Goal: Task Accomplishment & Management: Manage account settings

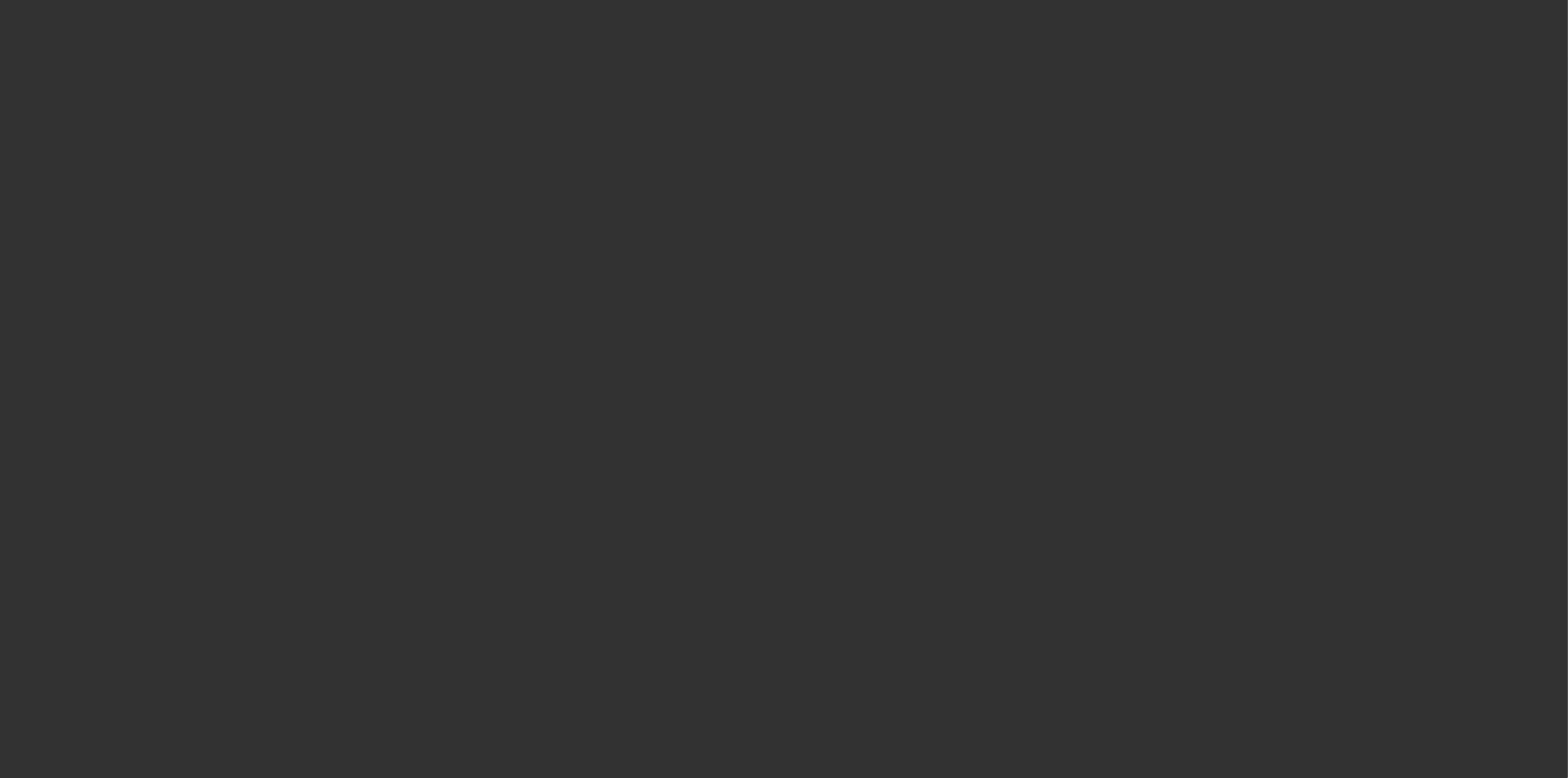
select select "3"
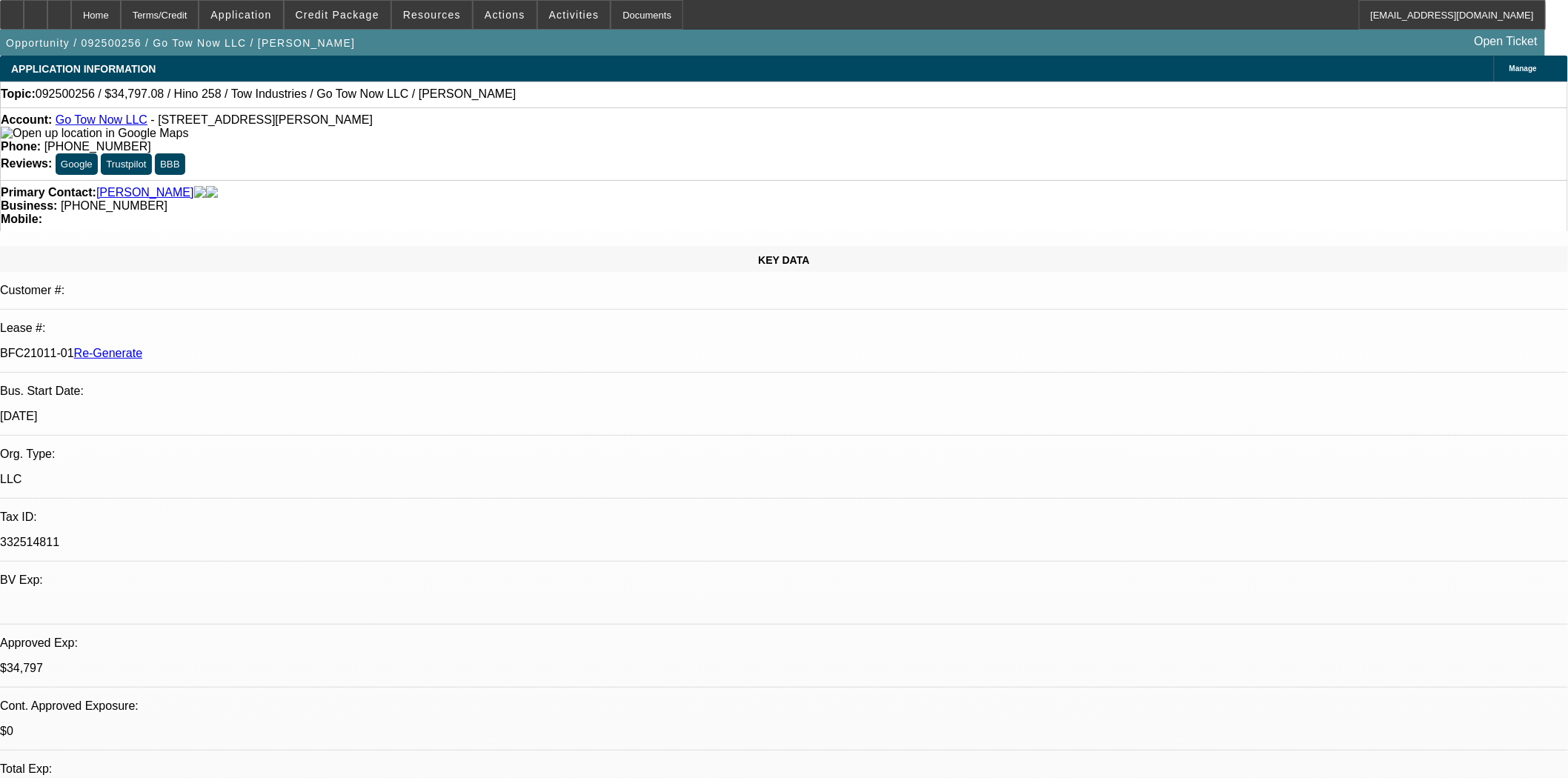
select select "0"
select select "2"
select select "0.1"
select select "4"
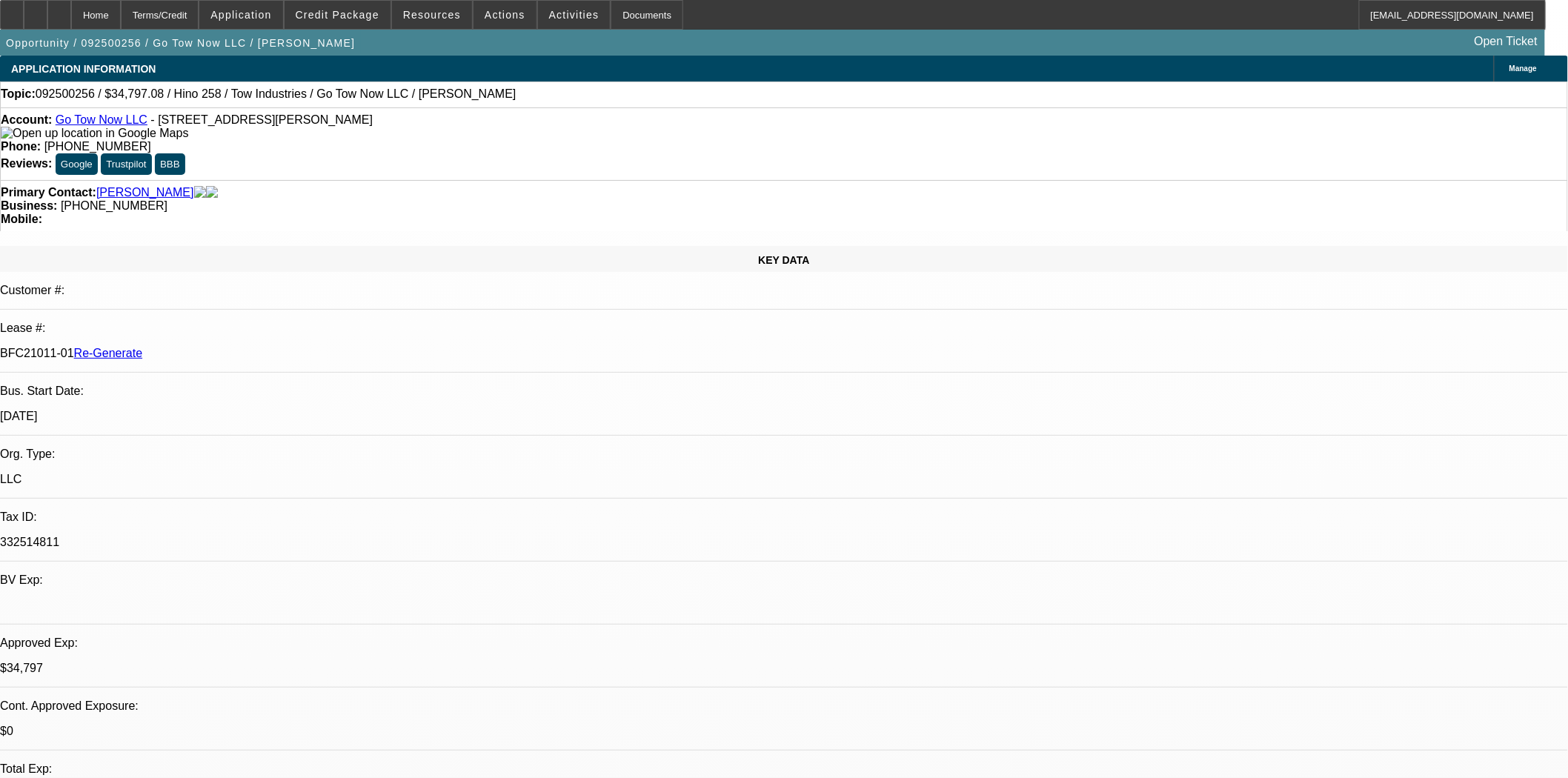
click at [100, 117] on div "Account: Go Tow Now LLC - [STREET_ADDRESS][PERSON_NAME]" at bounding box center [784, 126] width 1567 height 26
click at [102, 123] on link "Go Tow Now LLC" at bounding box center [101, 119] width 92 height 12
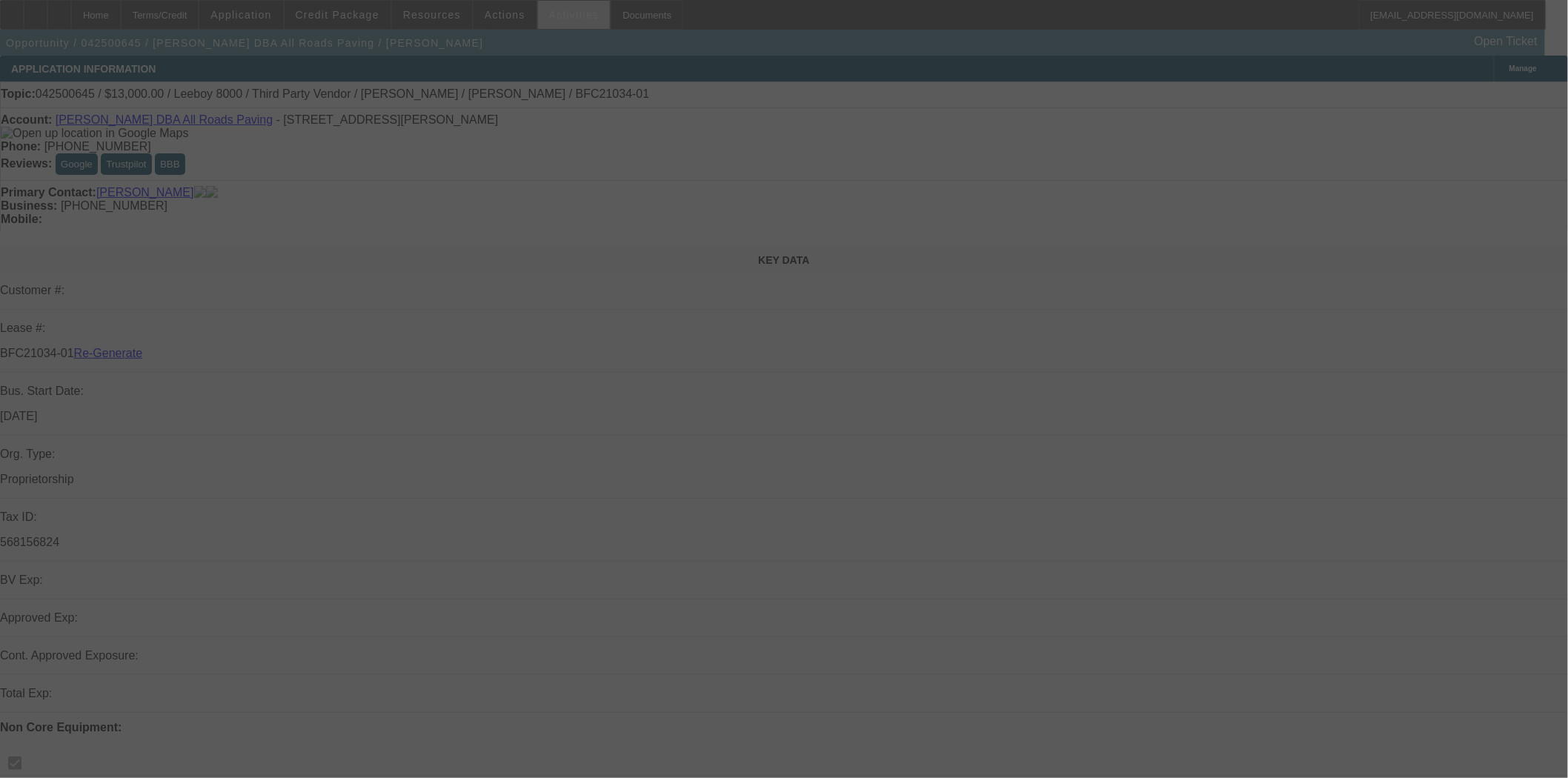
select select "3"
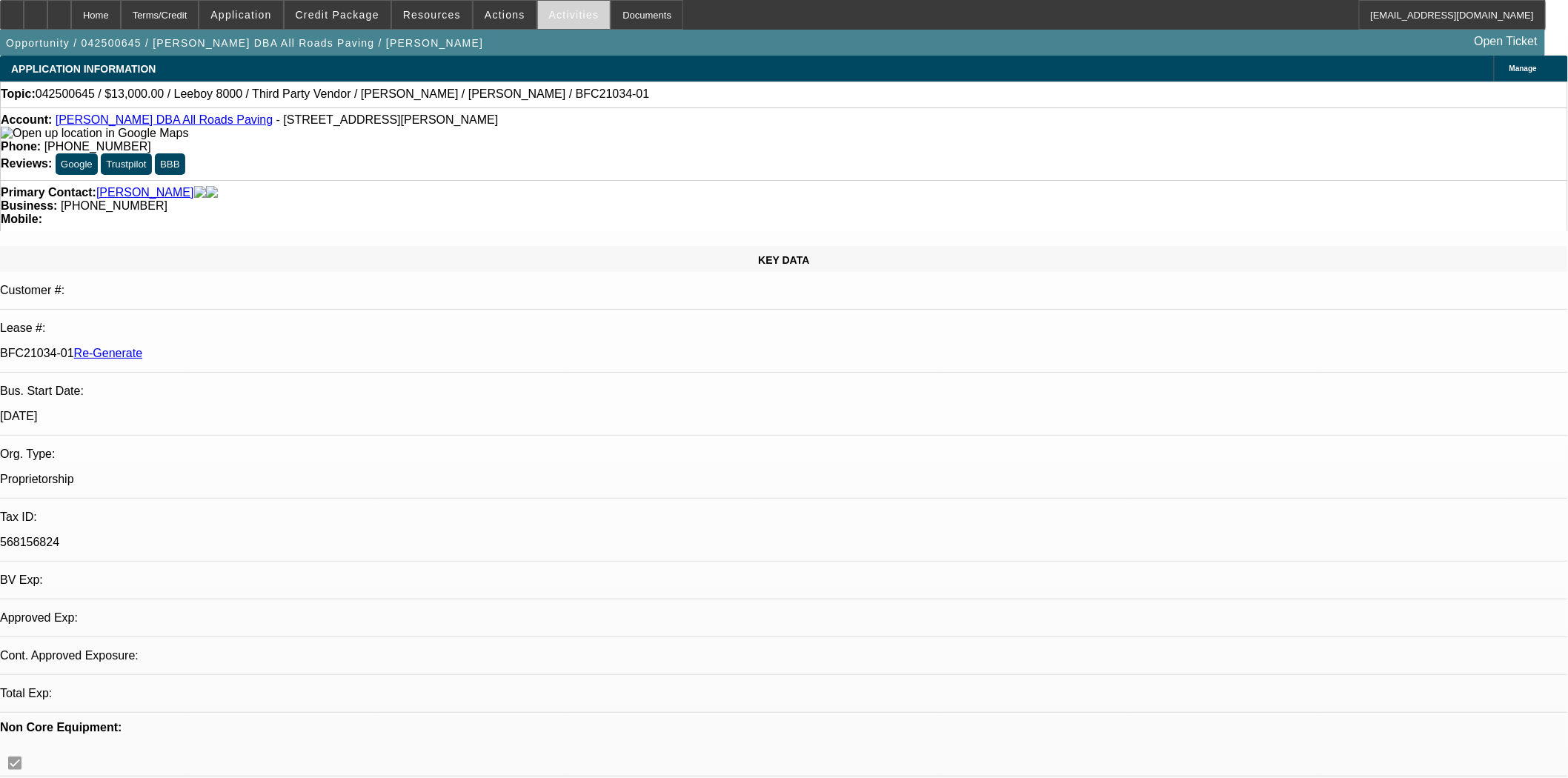
select select "0"
select select "0.1"
select select "1"
select select "3"
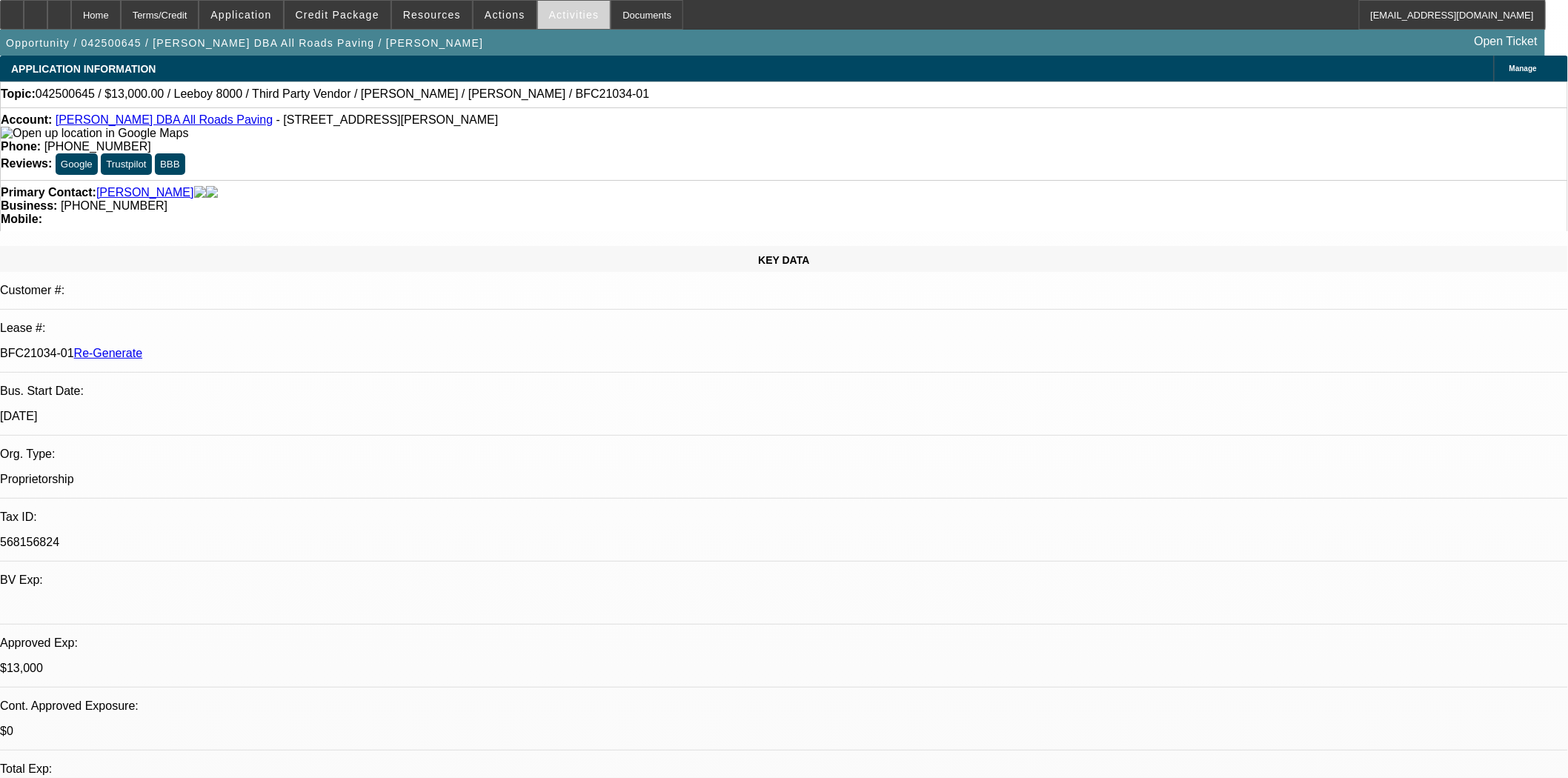
select select "5"
click at [498, 12] on span "Actions" at bounding box center [505, 15] width 40 height 12
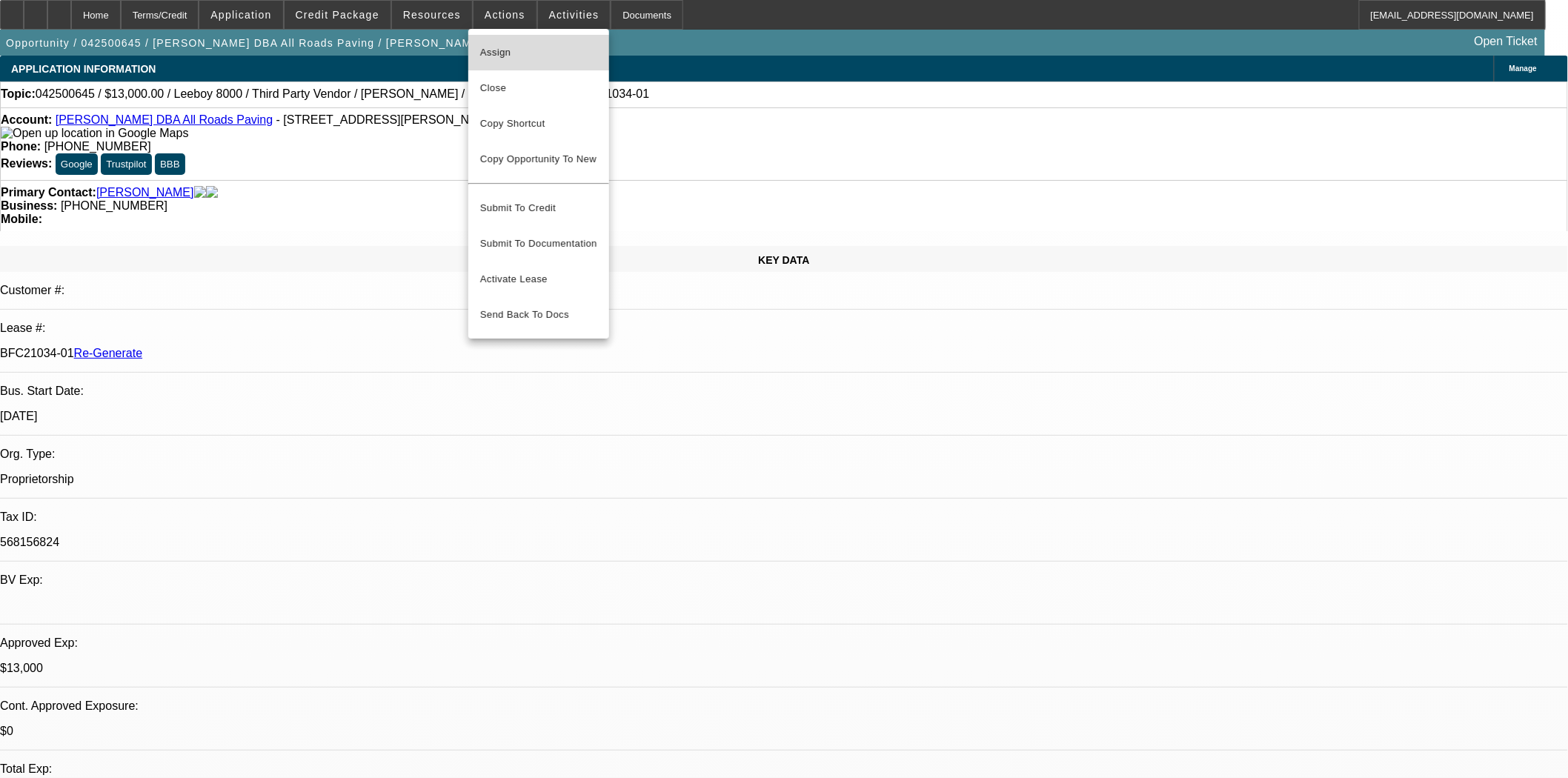
click at [516, 54] on span "Assign" at bounding box center [538, 53] width 117 height 18
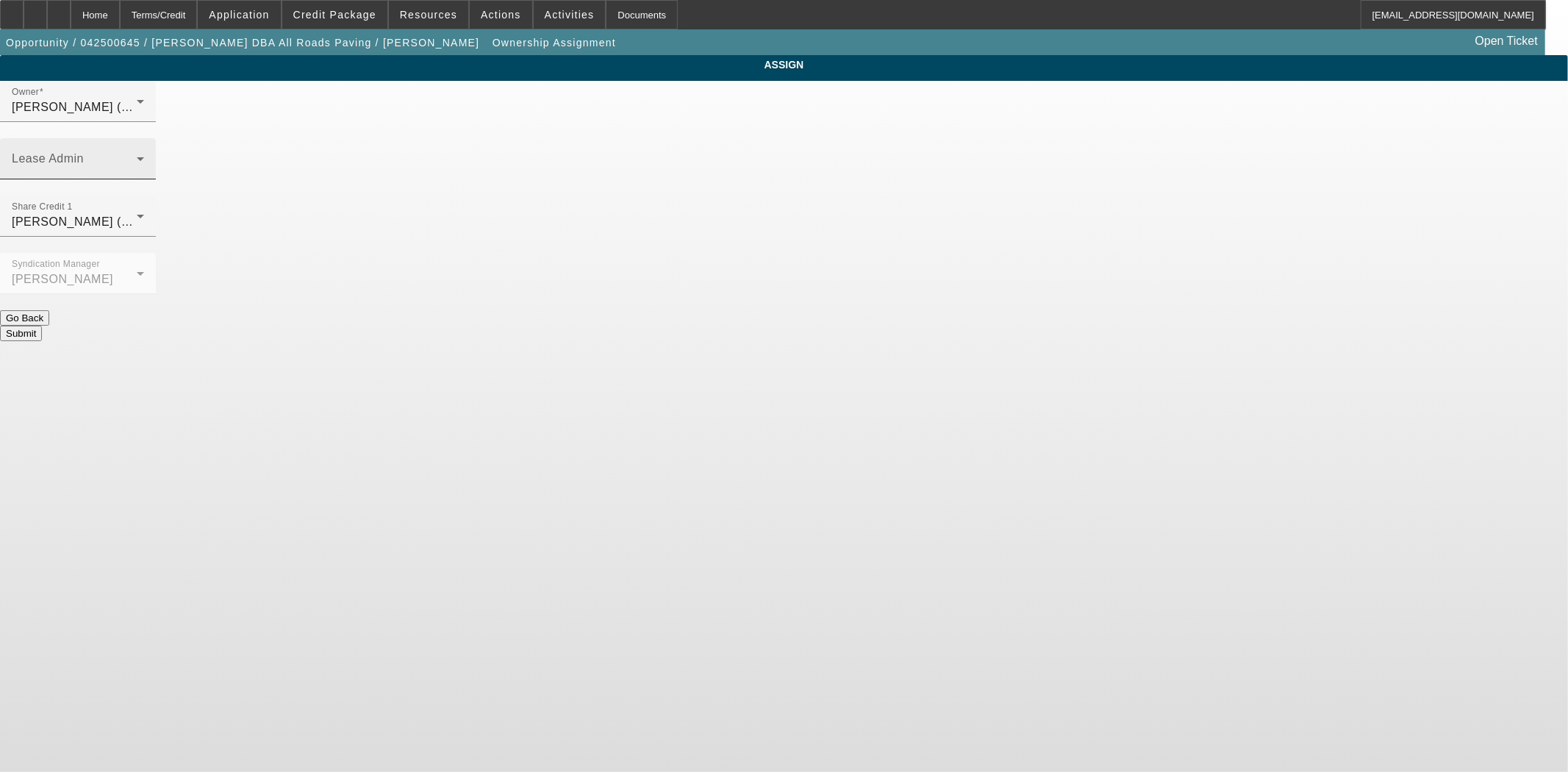
click at [137, 156] on span at bounding box center [75, 164] width 125 height 17
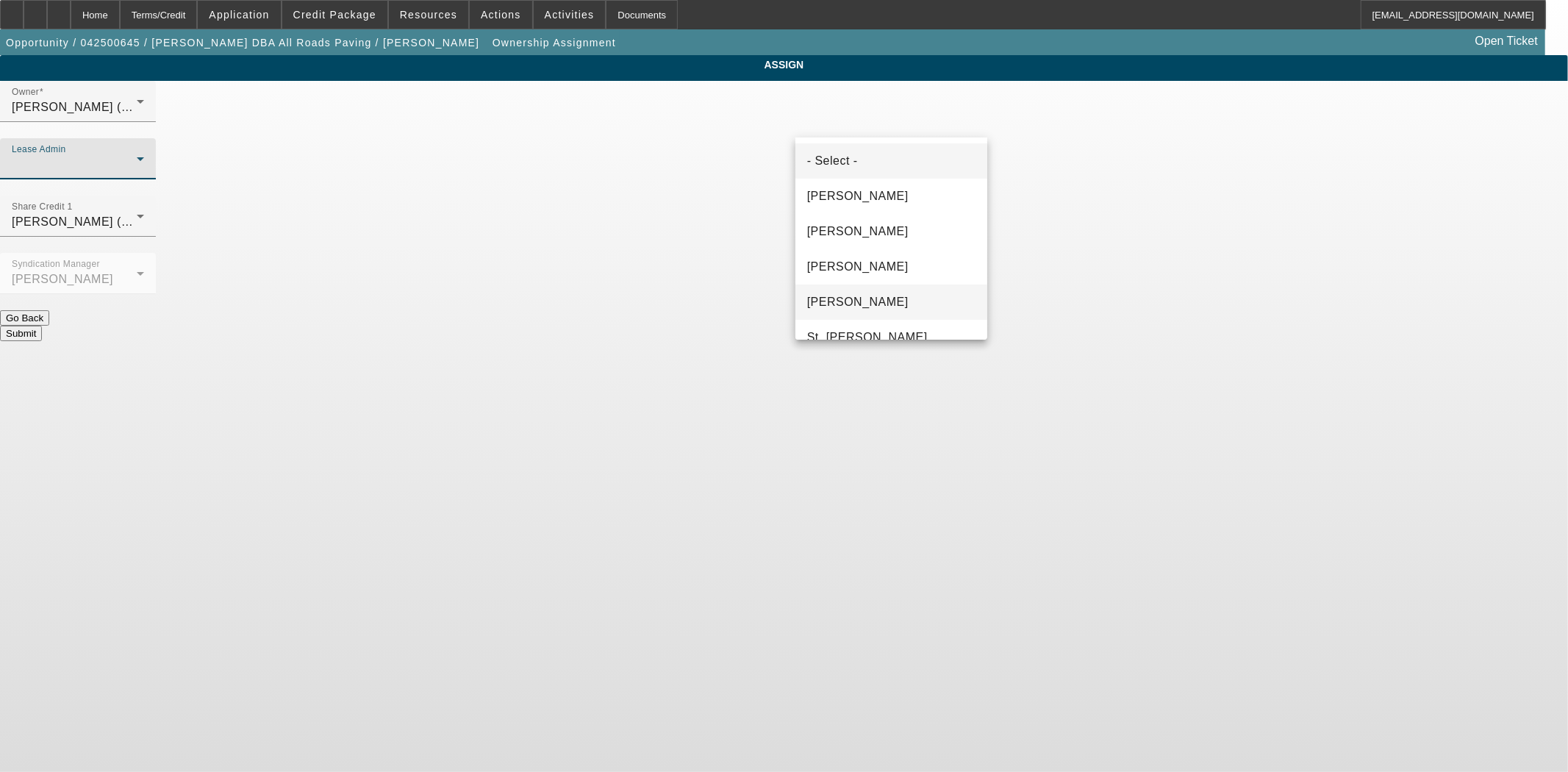
click at [849, 319] on mat-option "Solis, Monica" at bounding box center [891, 302] width 191 height 36
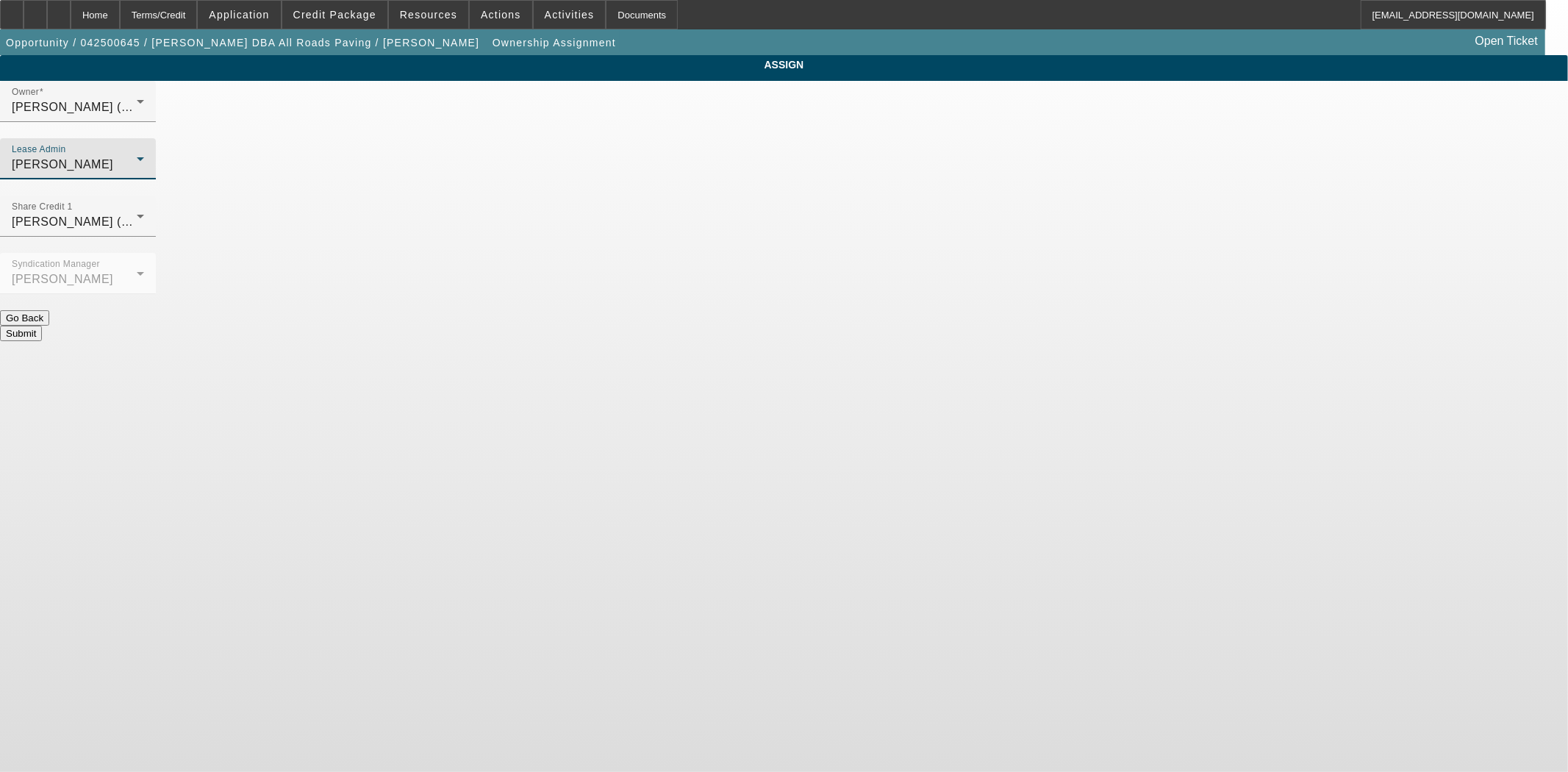
click at [137, 156] on div "Solis, Monica" at bounding box center [75, 164] width 125 height 17
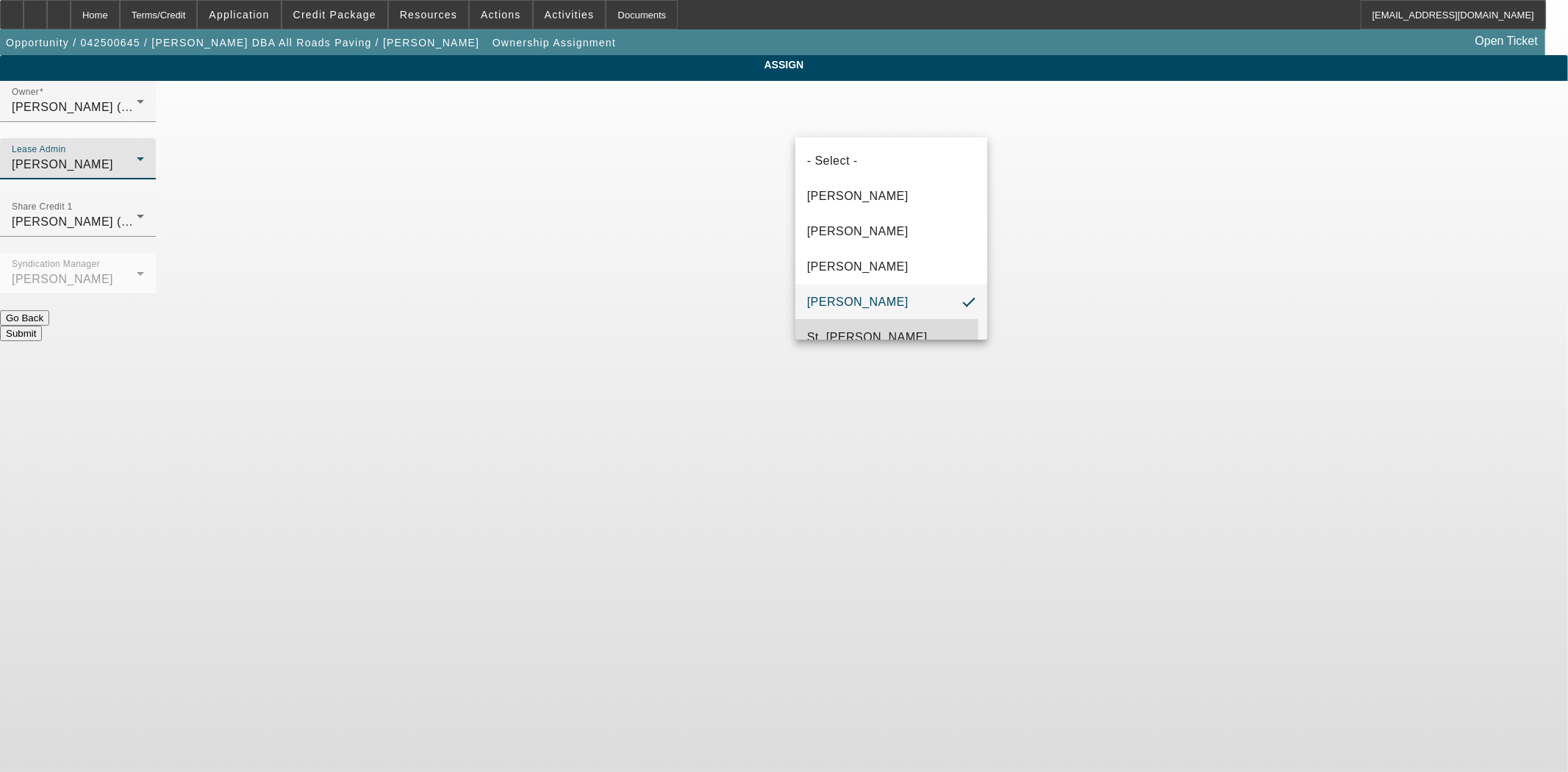
click at [872, 329] on span "St. Laurent, Kim" at bounding box center [867, 338] width 121 height 17
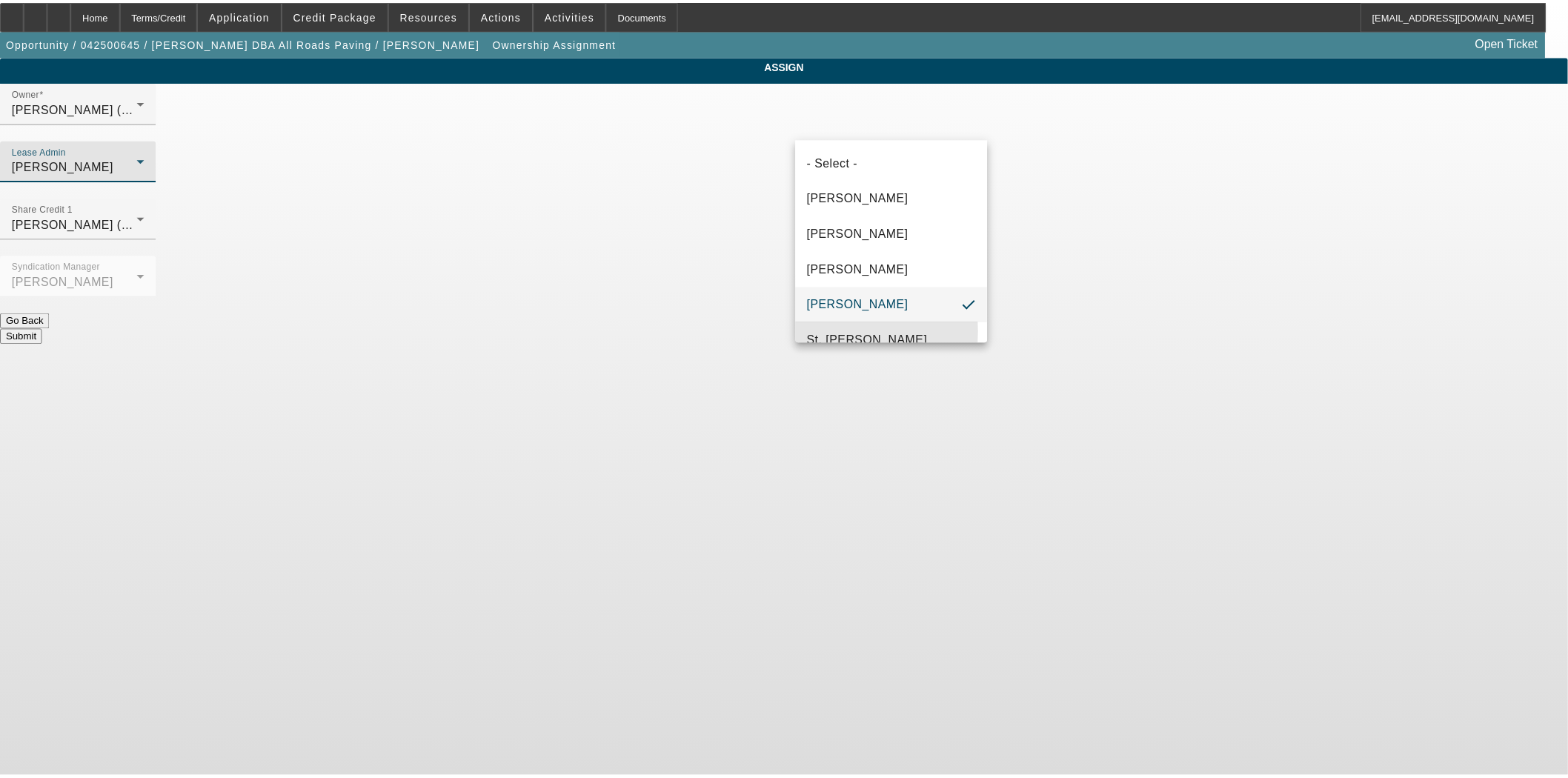
scroll to position [16, 0]
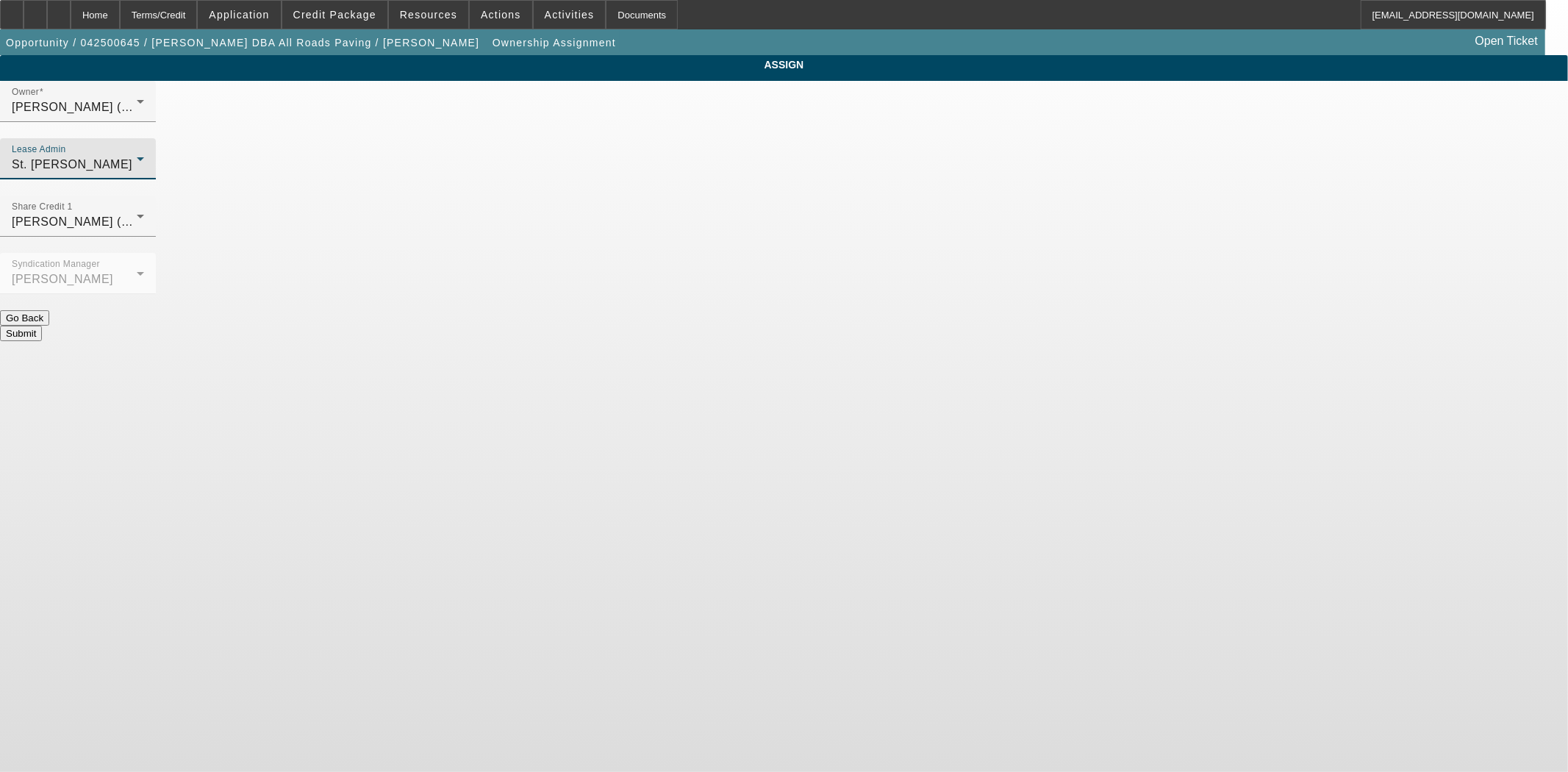
click at [42, 326] on button "Submit" at bounding box center [21, 333] width 42 height 16
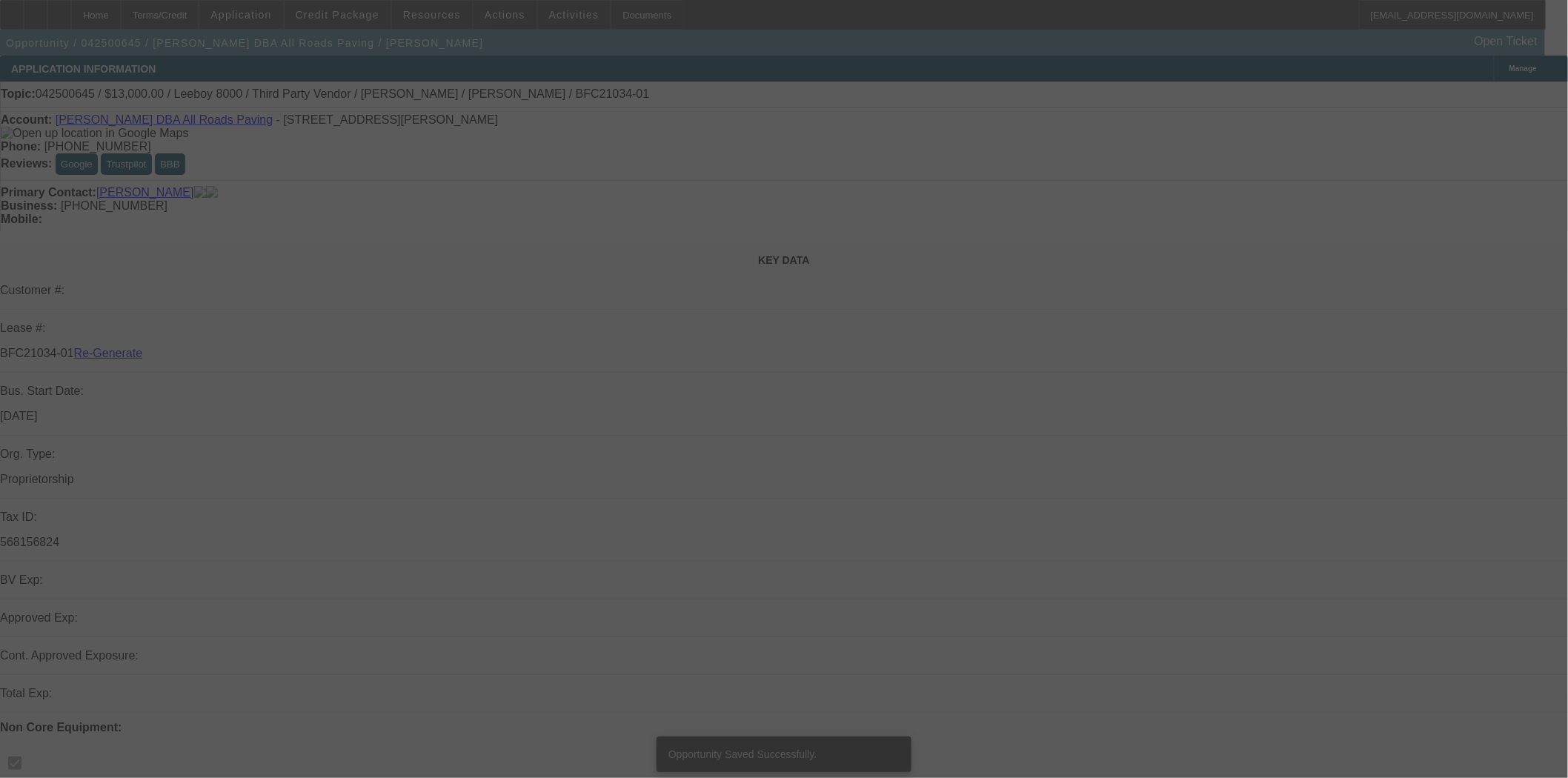
select select "3"
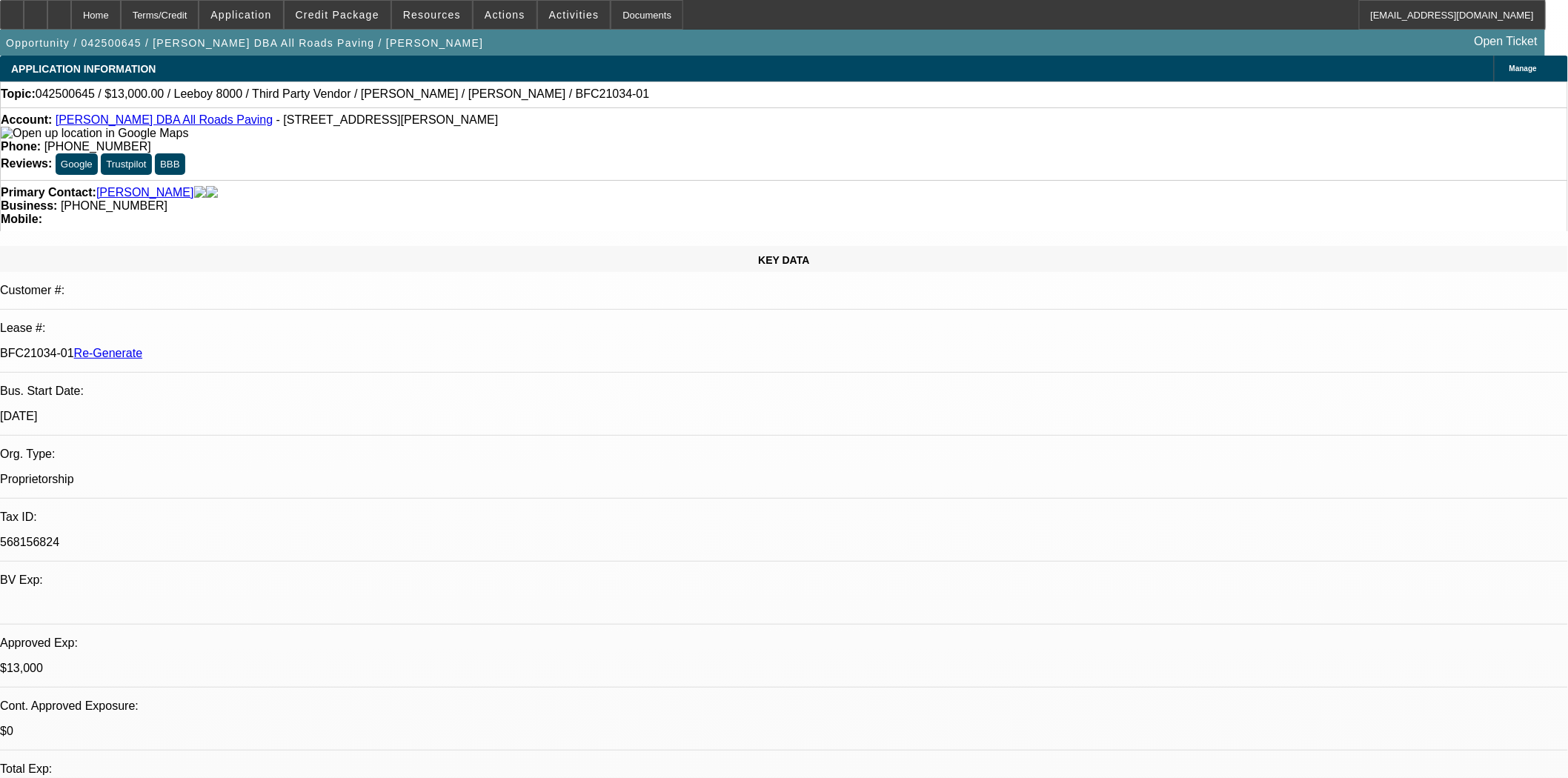
select select "0"
select select "3"
select select "0.1"
select select "5"
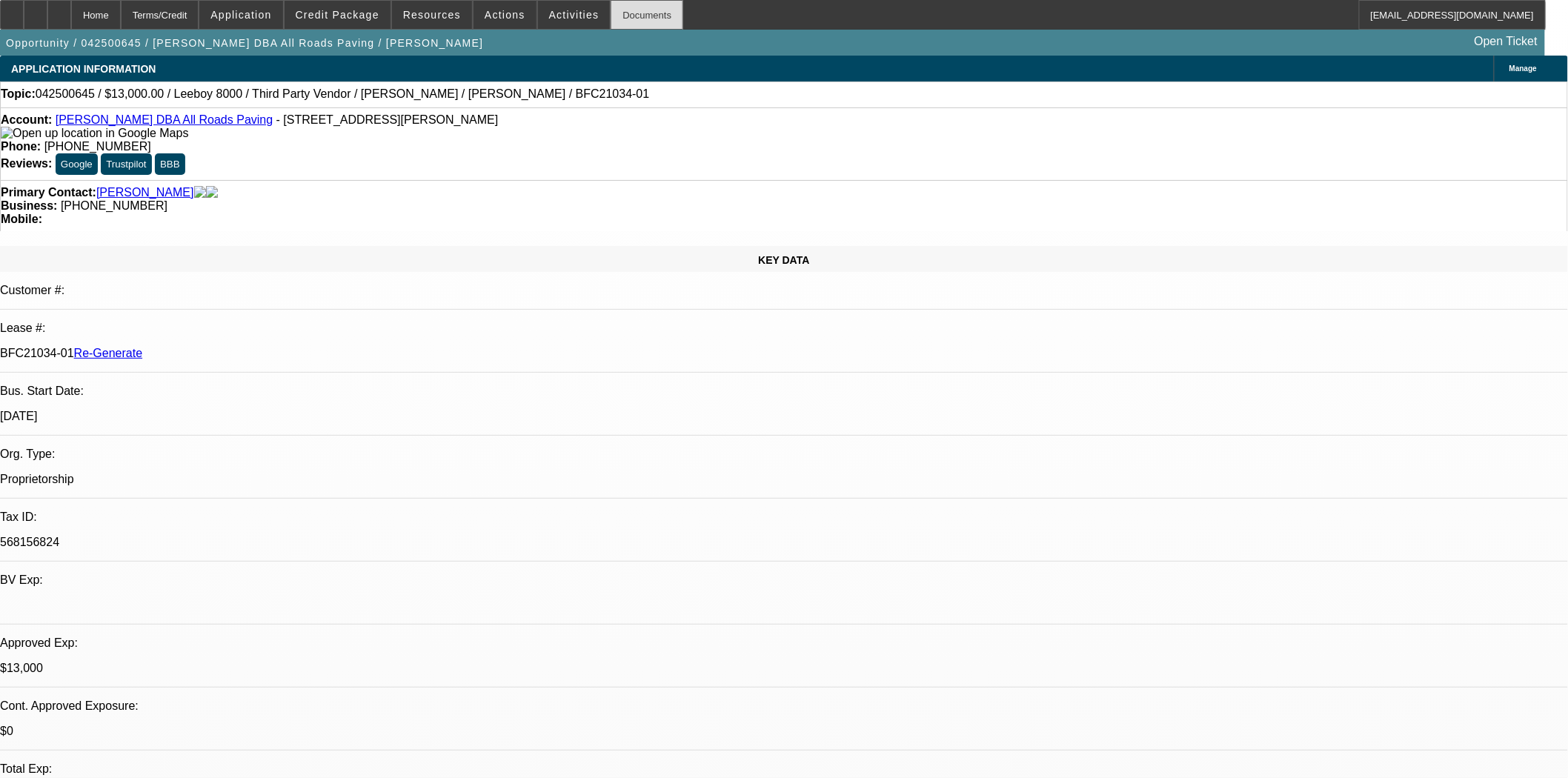
click at [618, 12] on div "Documents" at bounding box center [647, 15] width 73 height 30
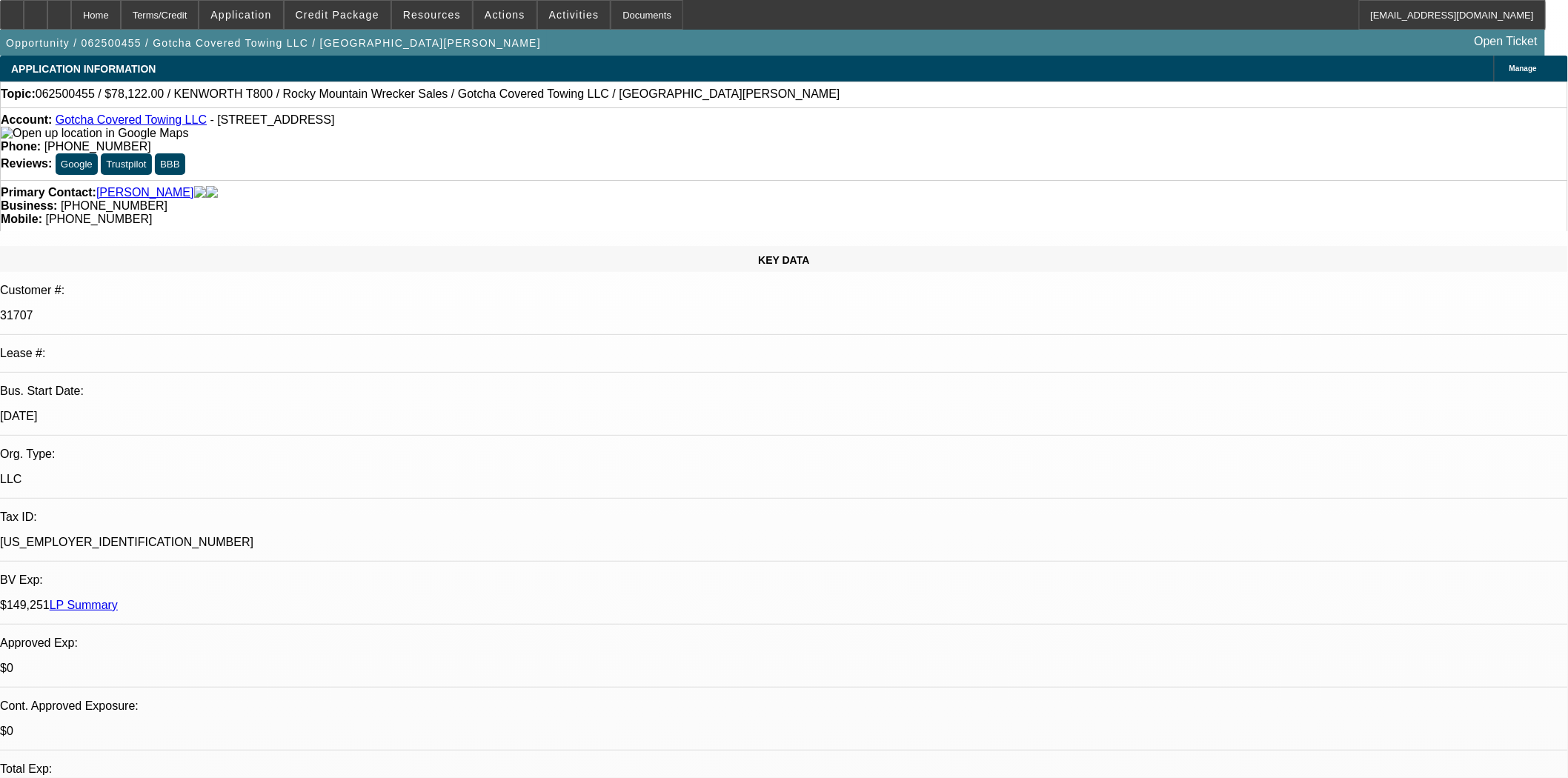
select select "0"
select select "3"
select select "0.1"
select select "4"
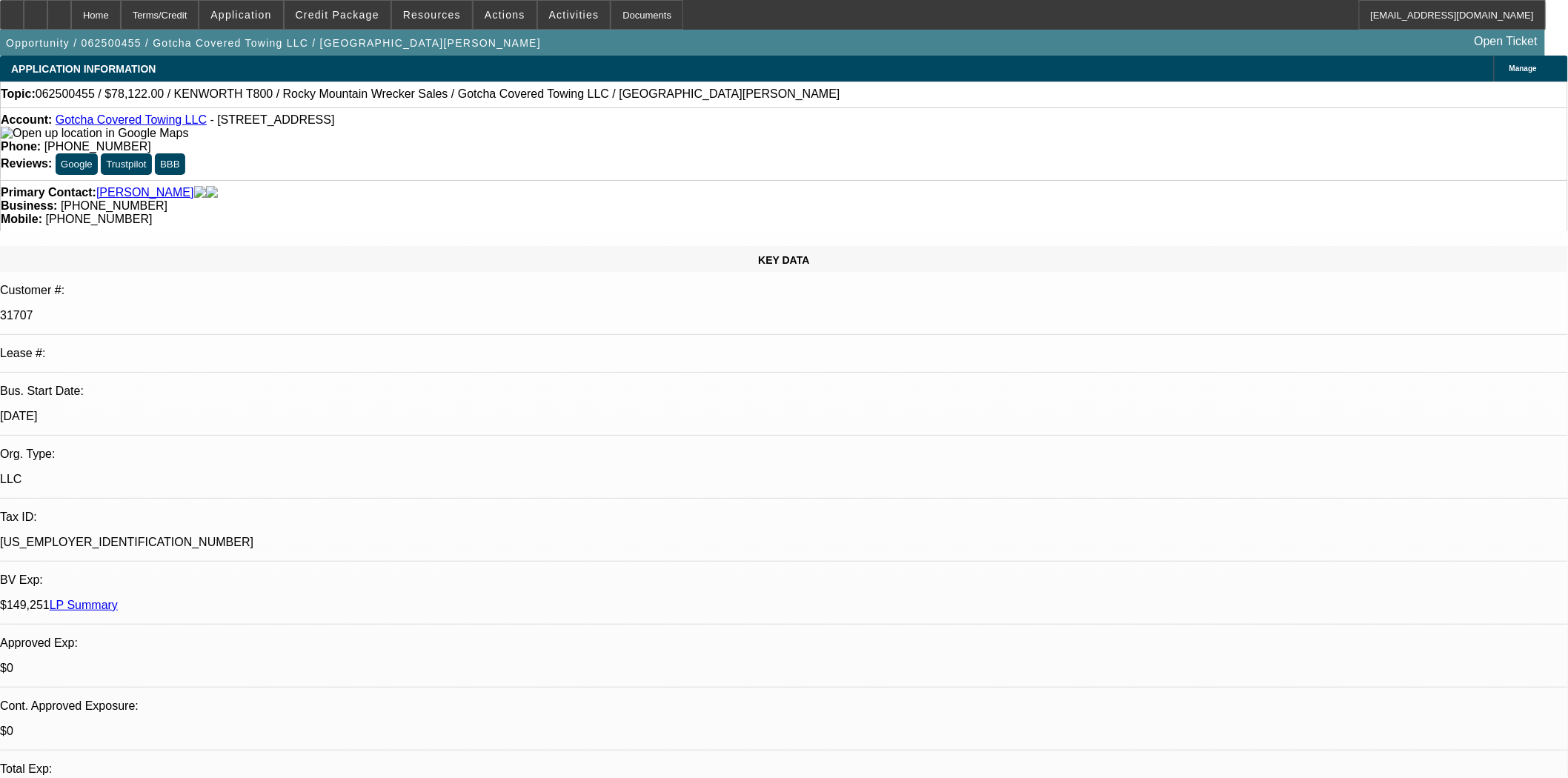
select select "0"
select select "3"
select select "0.1"
select select "4"
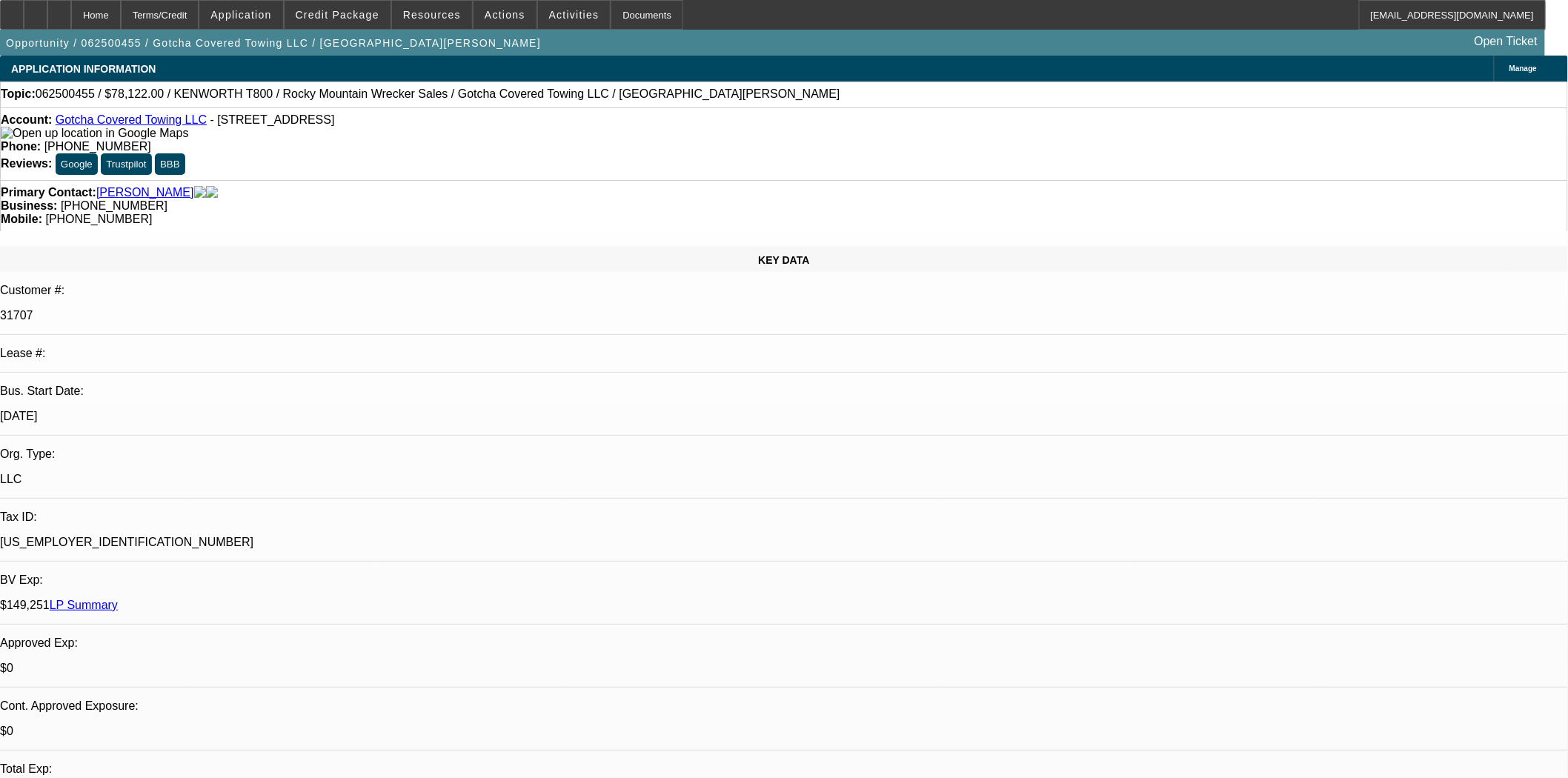
select select "0"
select select "3"
select select "0.1"
select select "4"
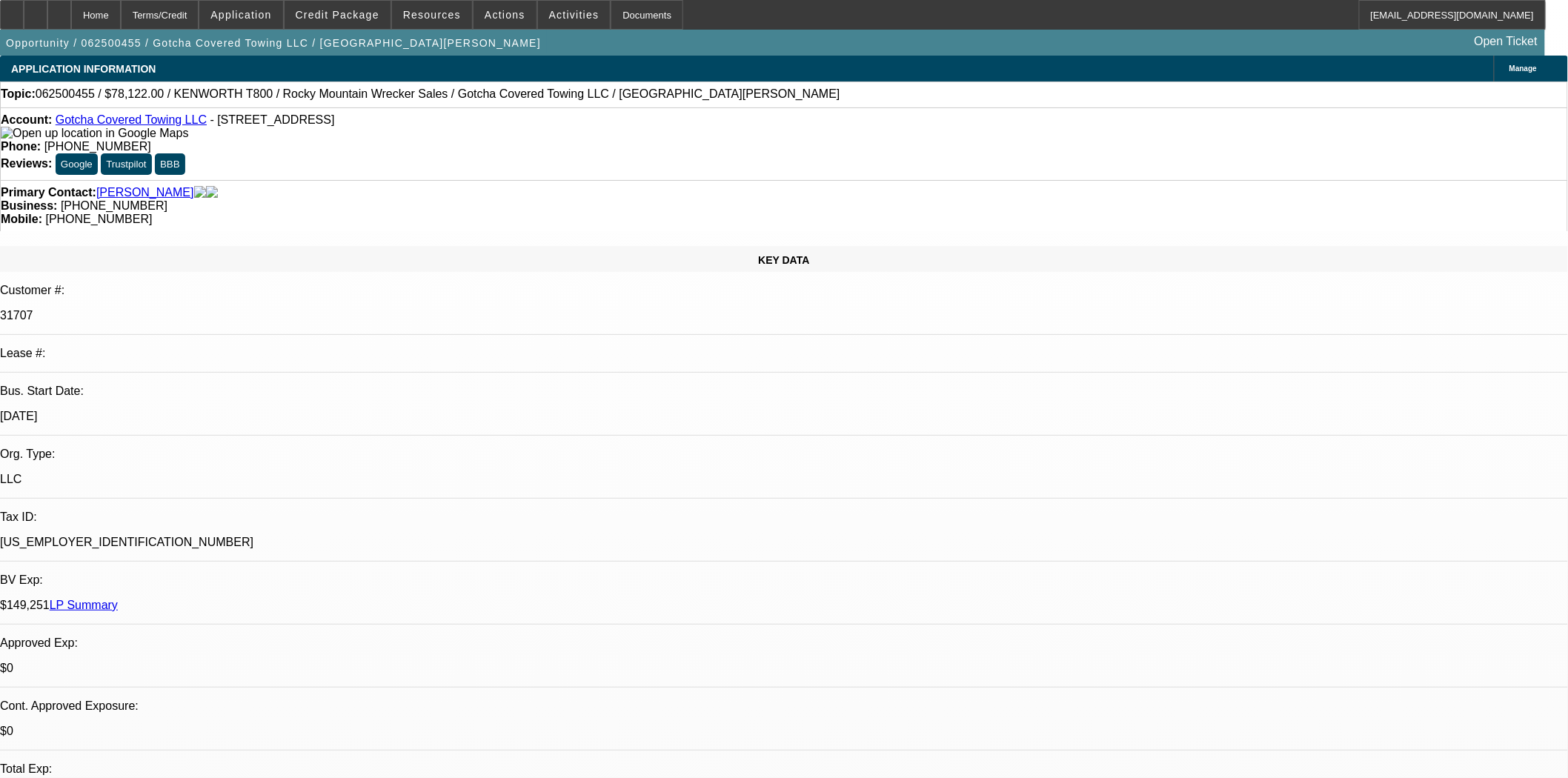
select select "0"
select select "2"
select select "0.1"
select select "4"
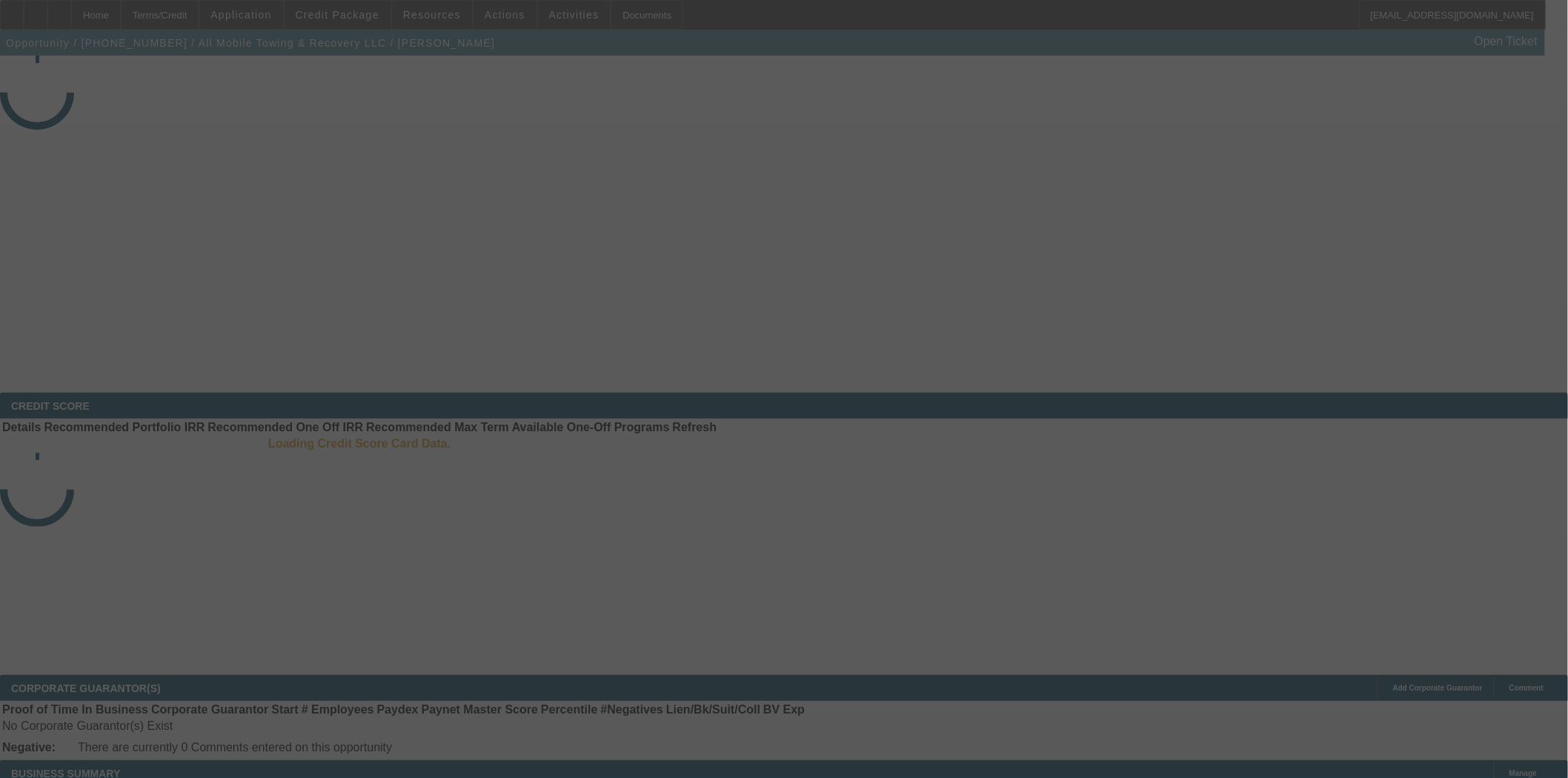
select select "4"
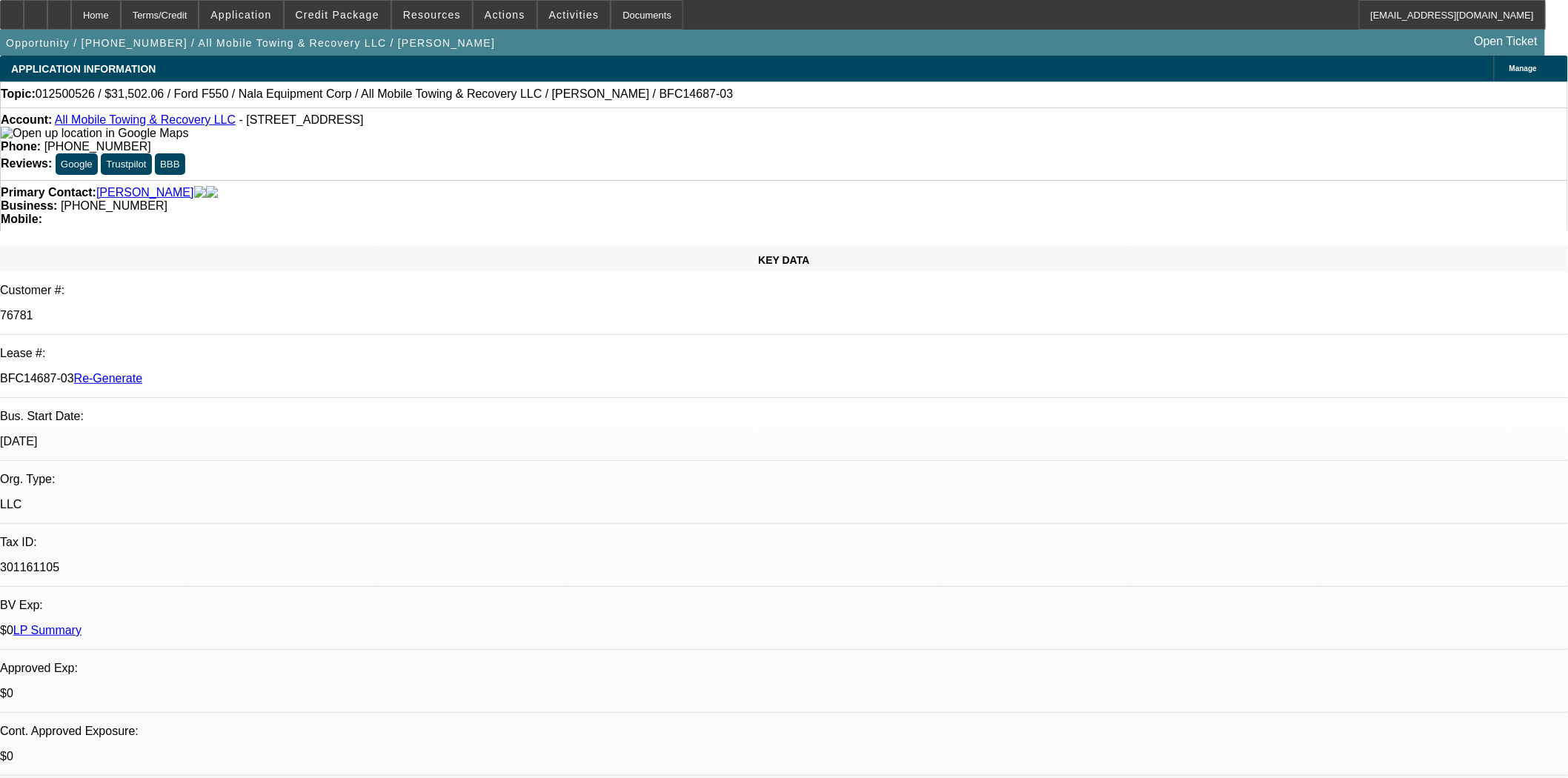
select select "0"
select select "2"
select select "0"
select select "6"
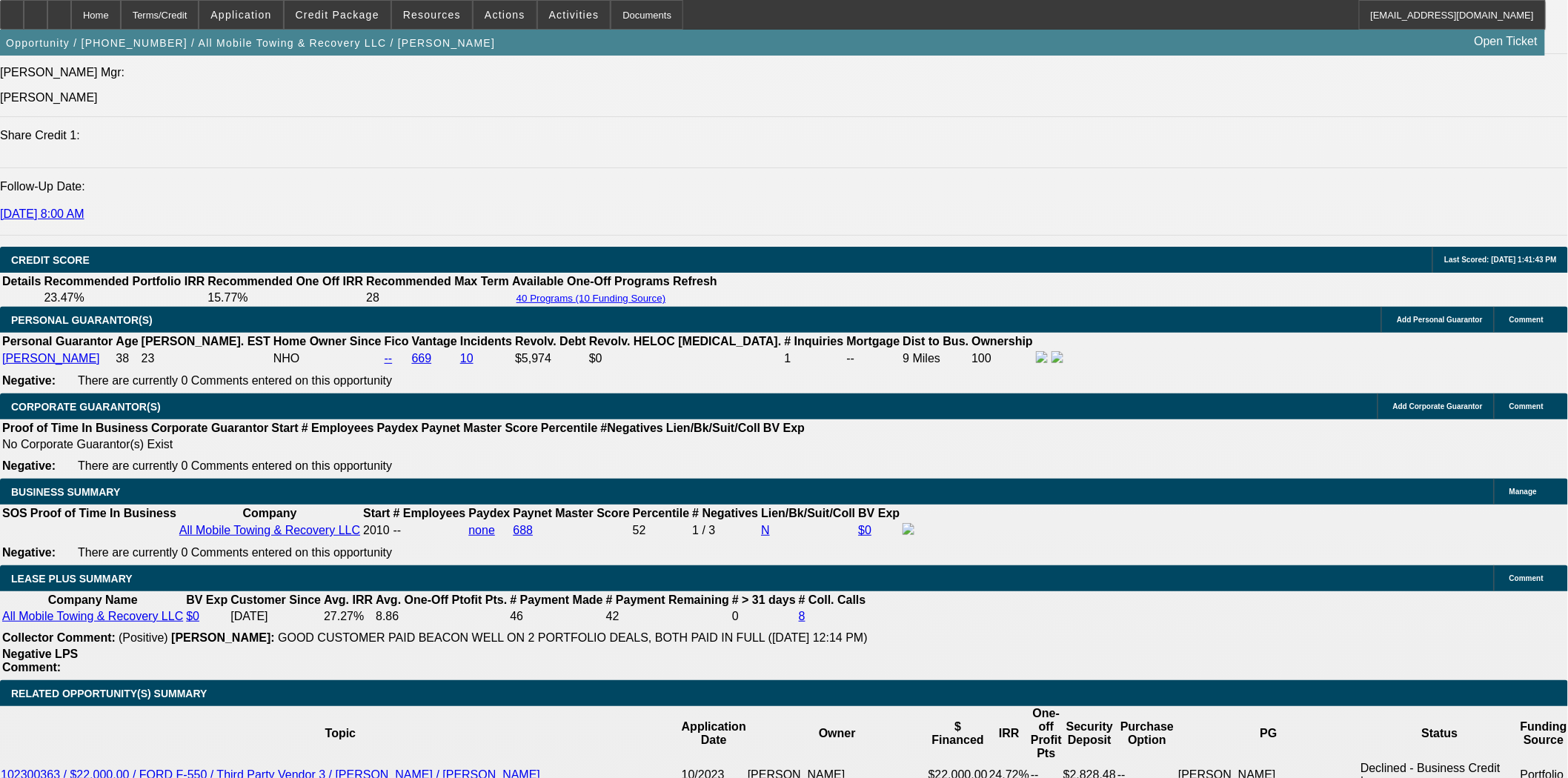
scroll to position [2058, 0]
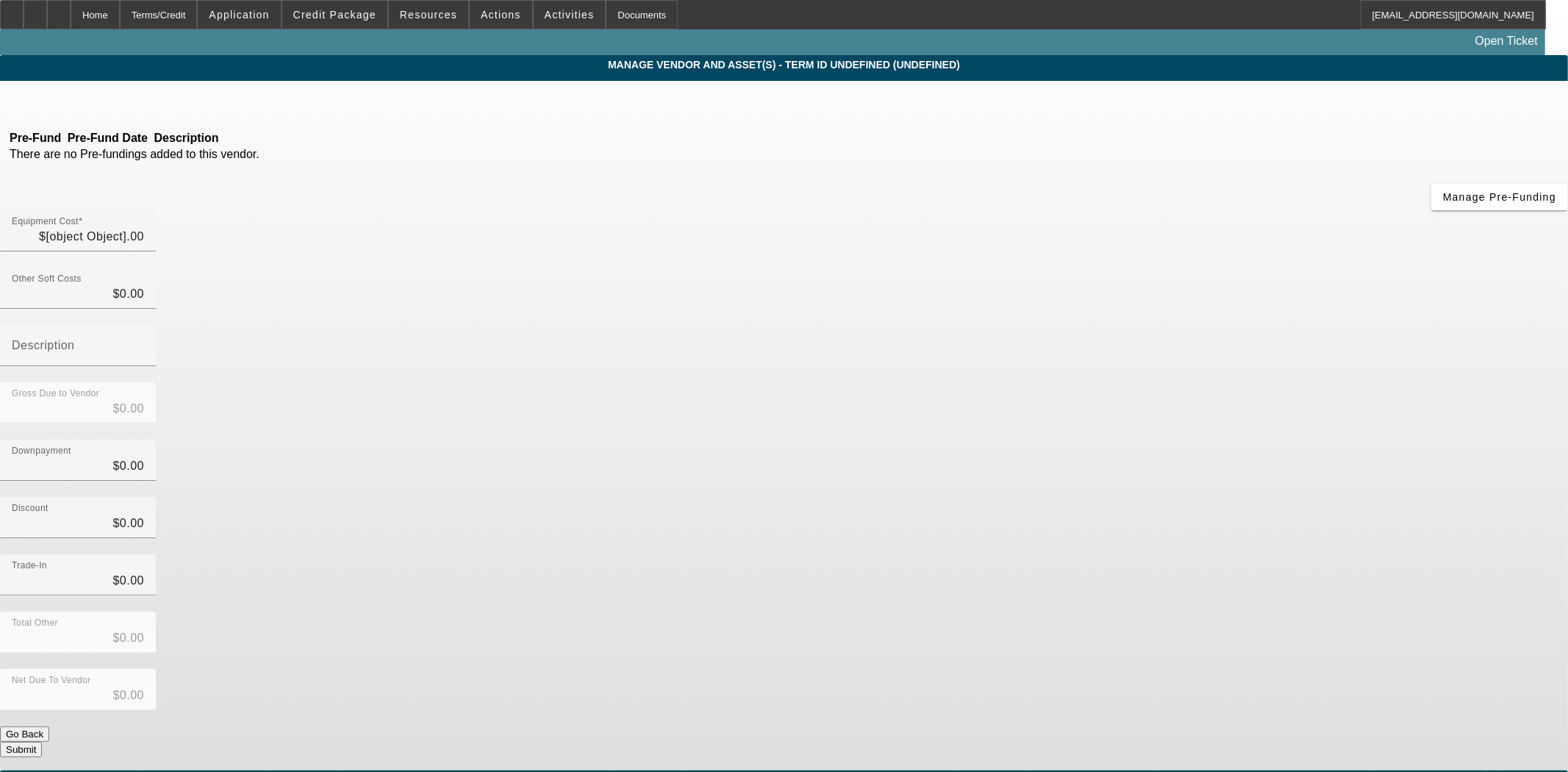
type input "$61,649.00"
type input "$32,000.00"
type input "$29,649.00"
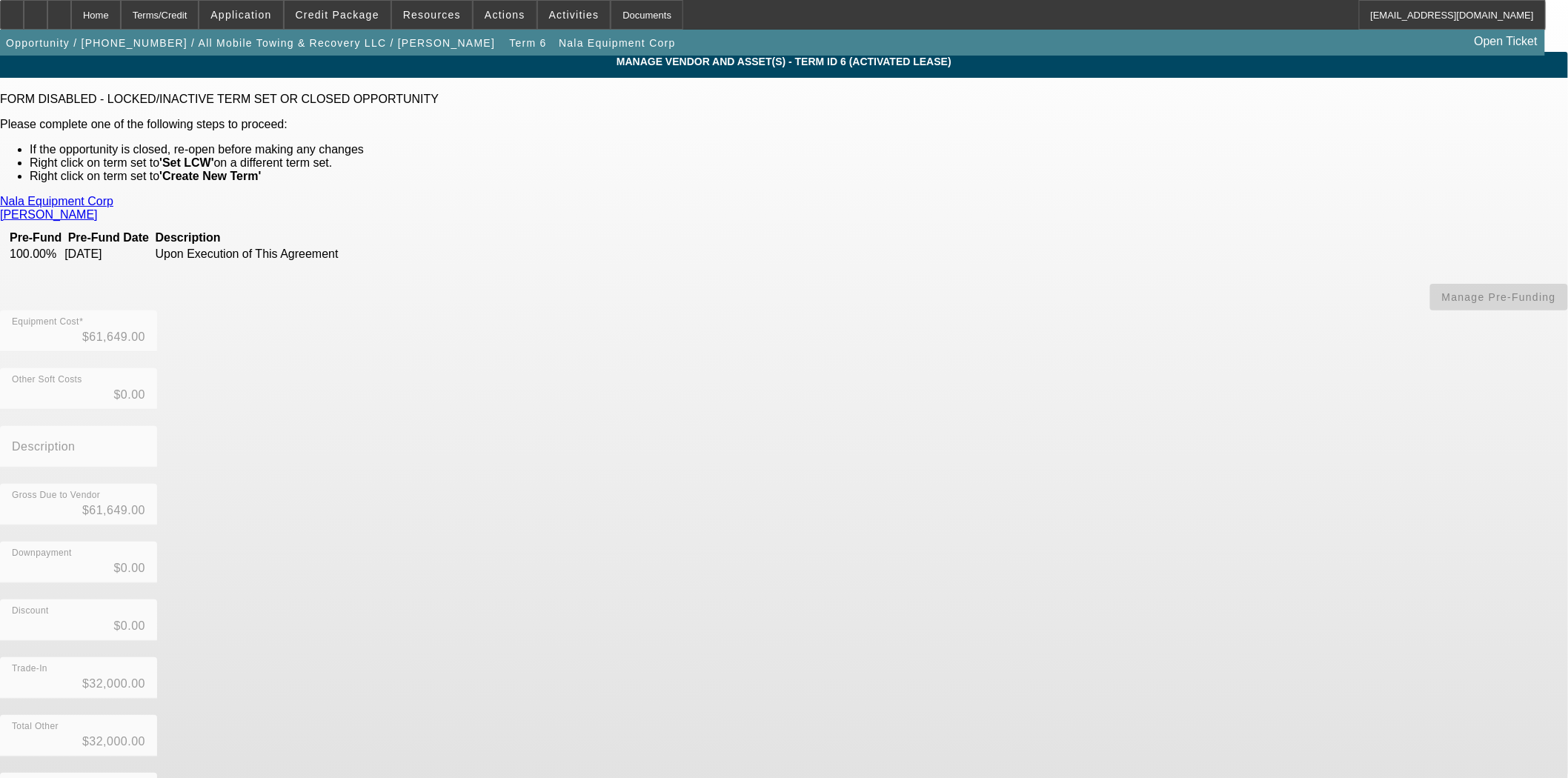
scroll to position [4, 0]
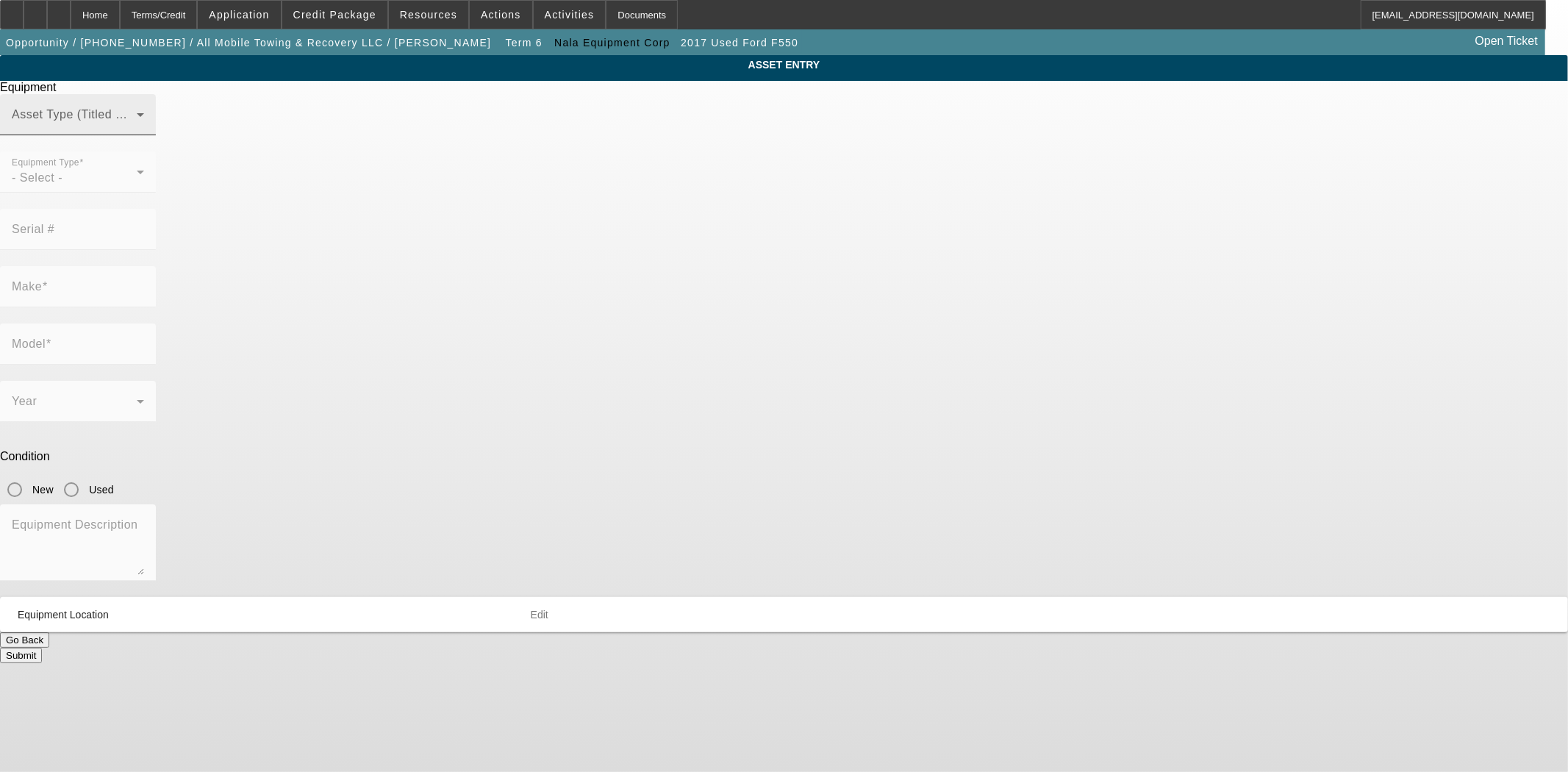
type input "1FD0X5HT2HEC87293"
type input "Ford"
type input "F550"
radio input "true"
type textarea "with:"
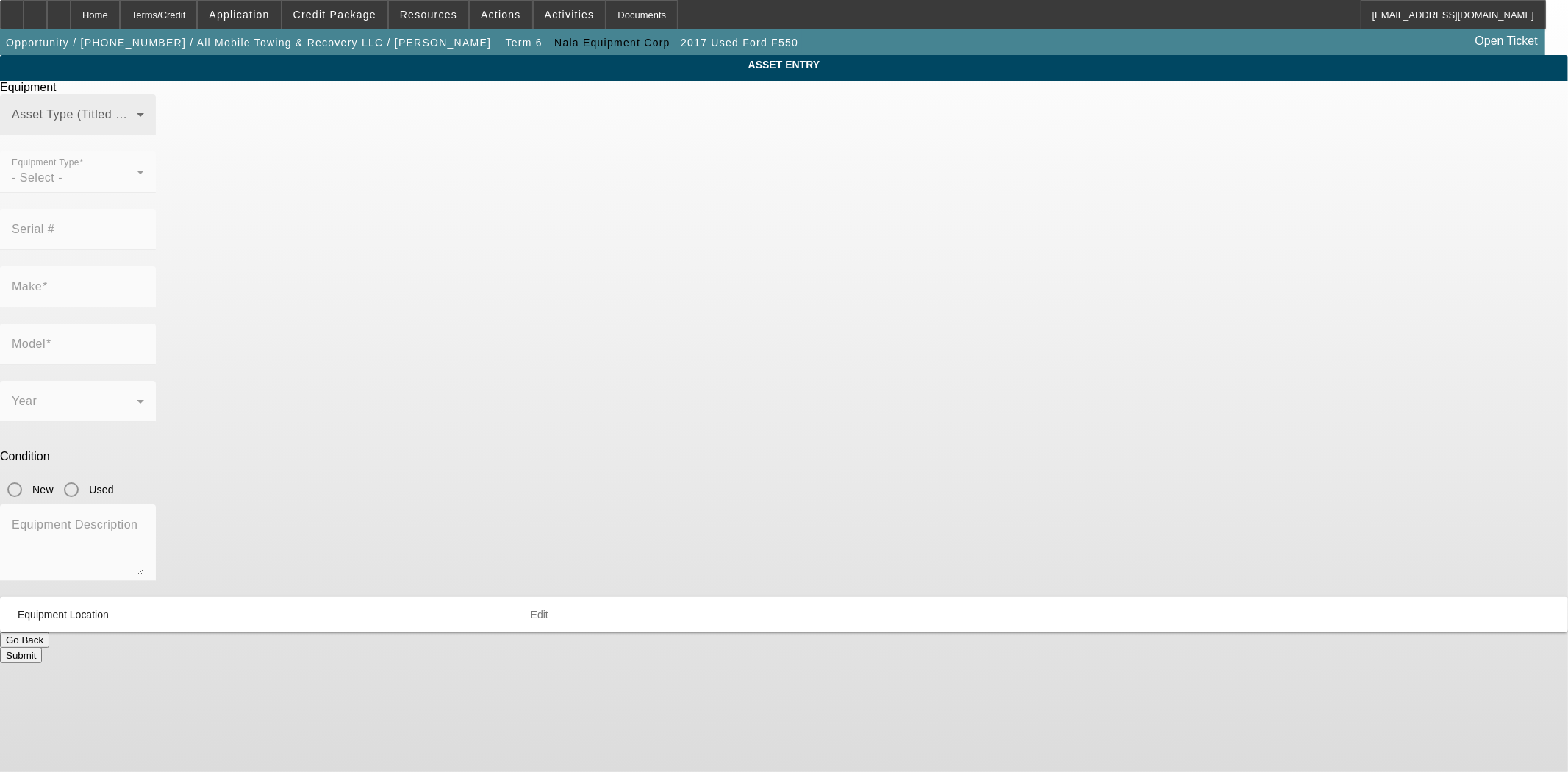
type input "102B Pond Street"
type input "Seekonk"
type input "02771"
type input "Bristol"
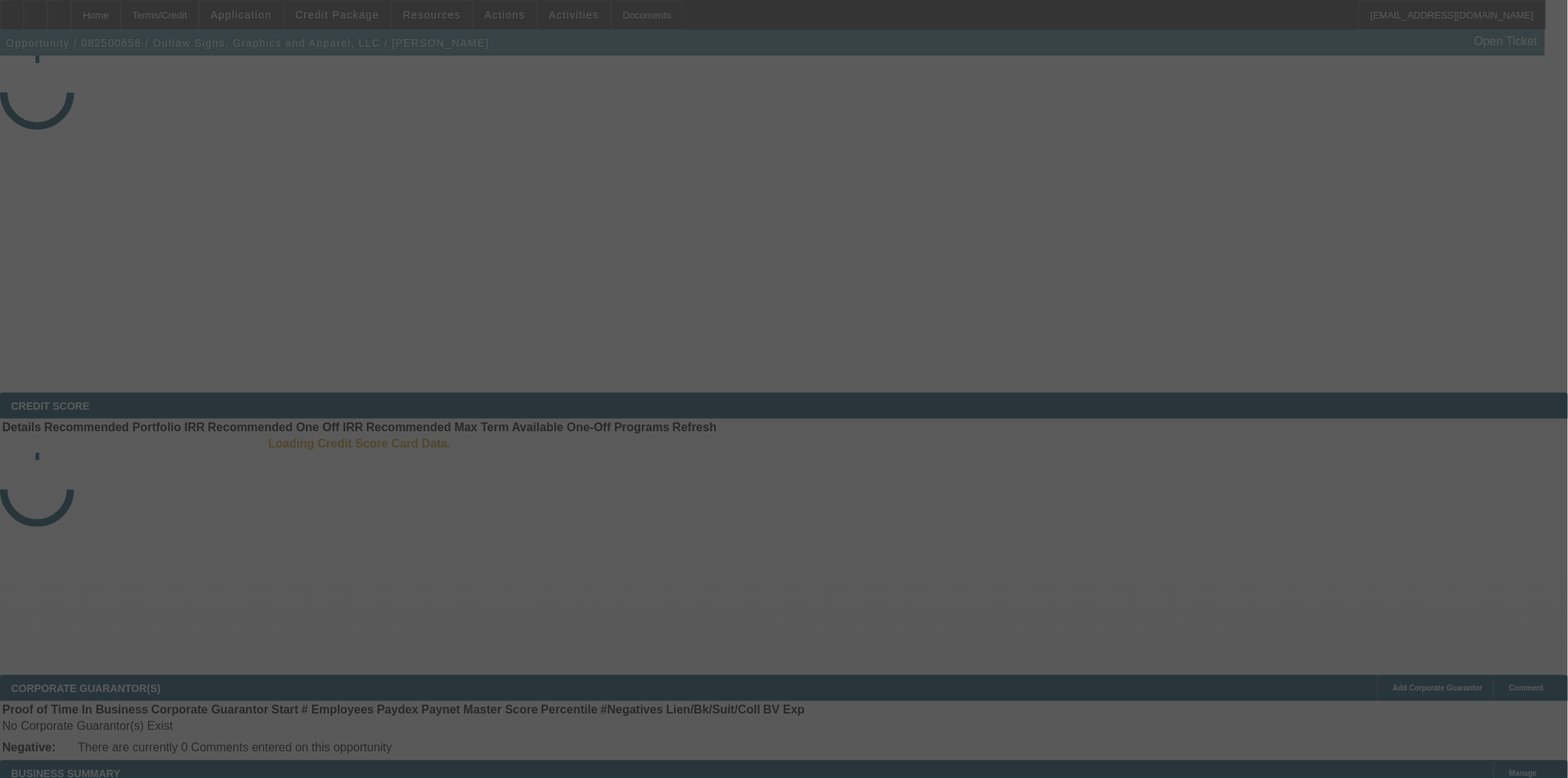
select select "3"
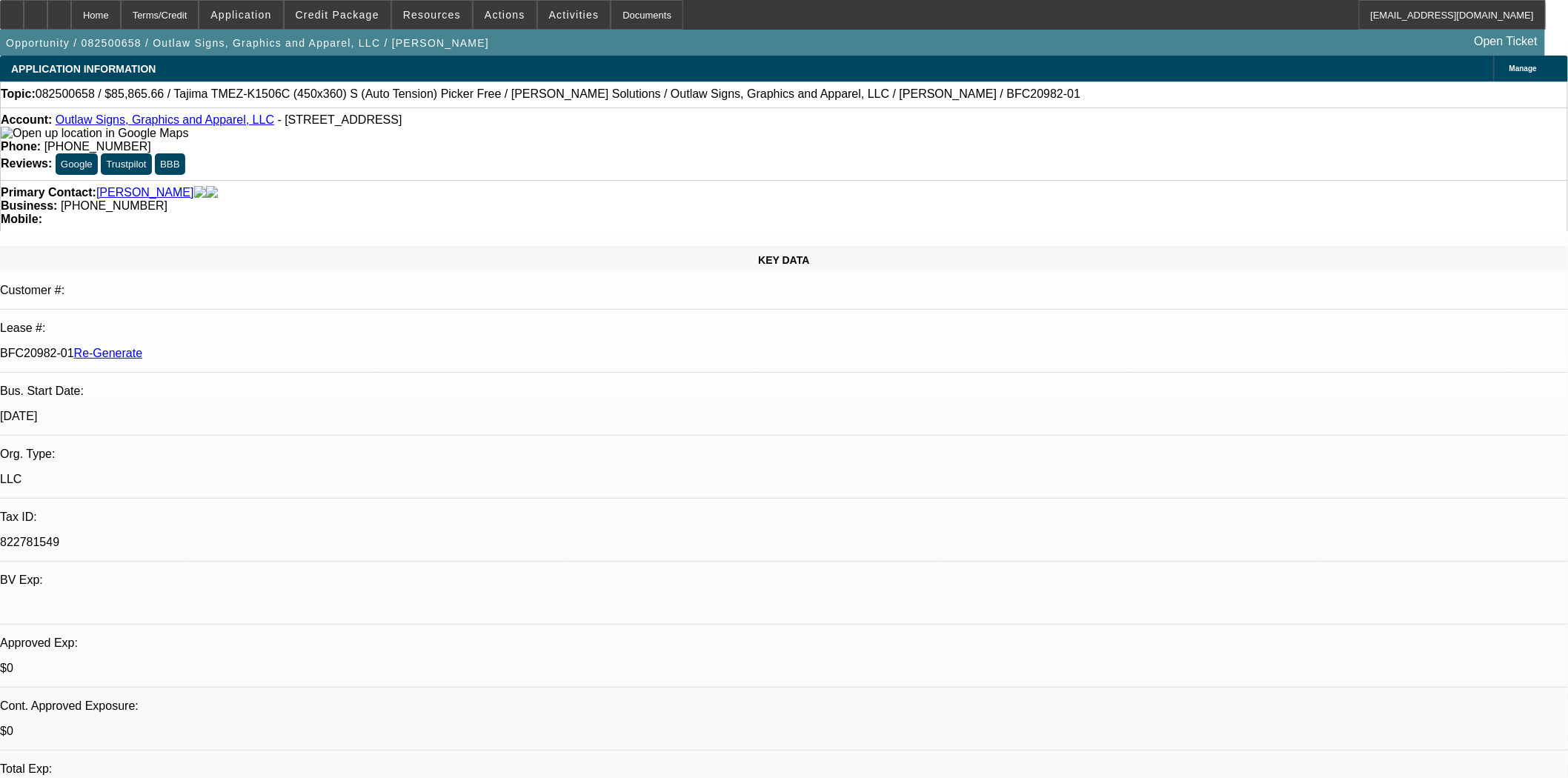
select select "0"
select select "6"
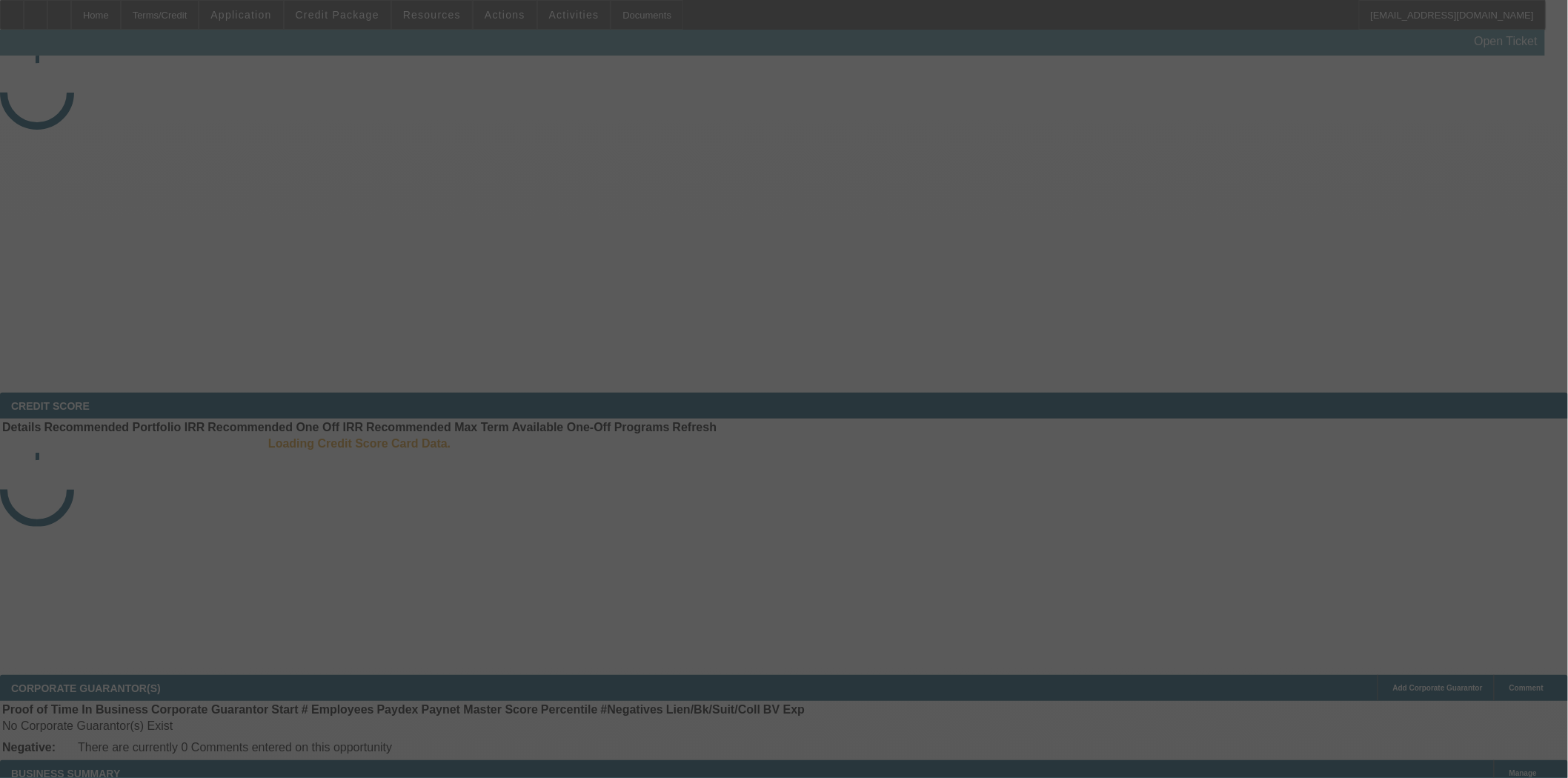
select select "3"
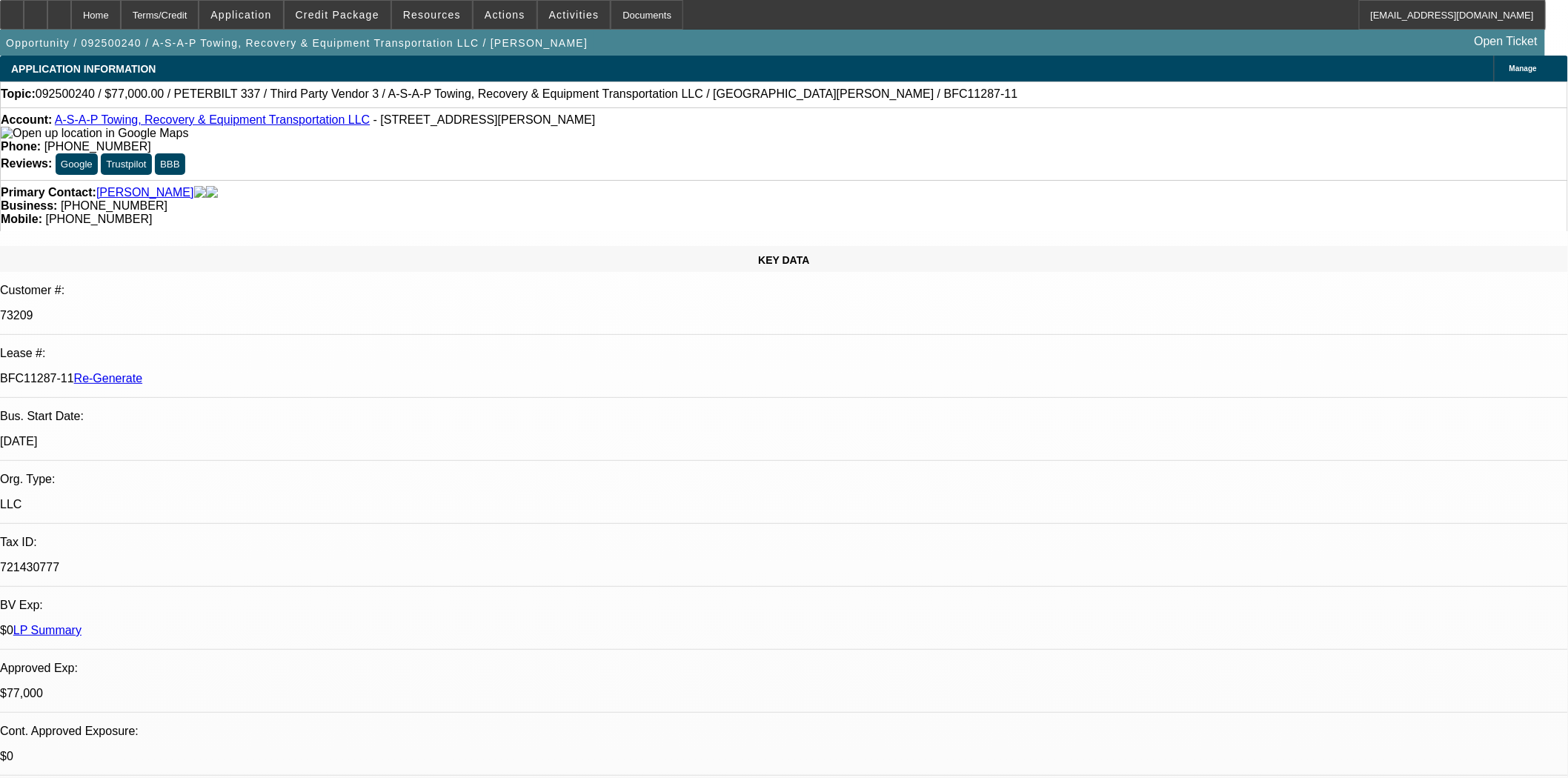
select select "0"
select select "3"
select select "0"
select select "6"
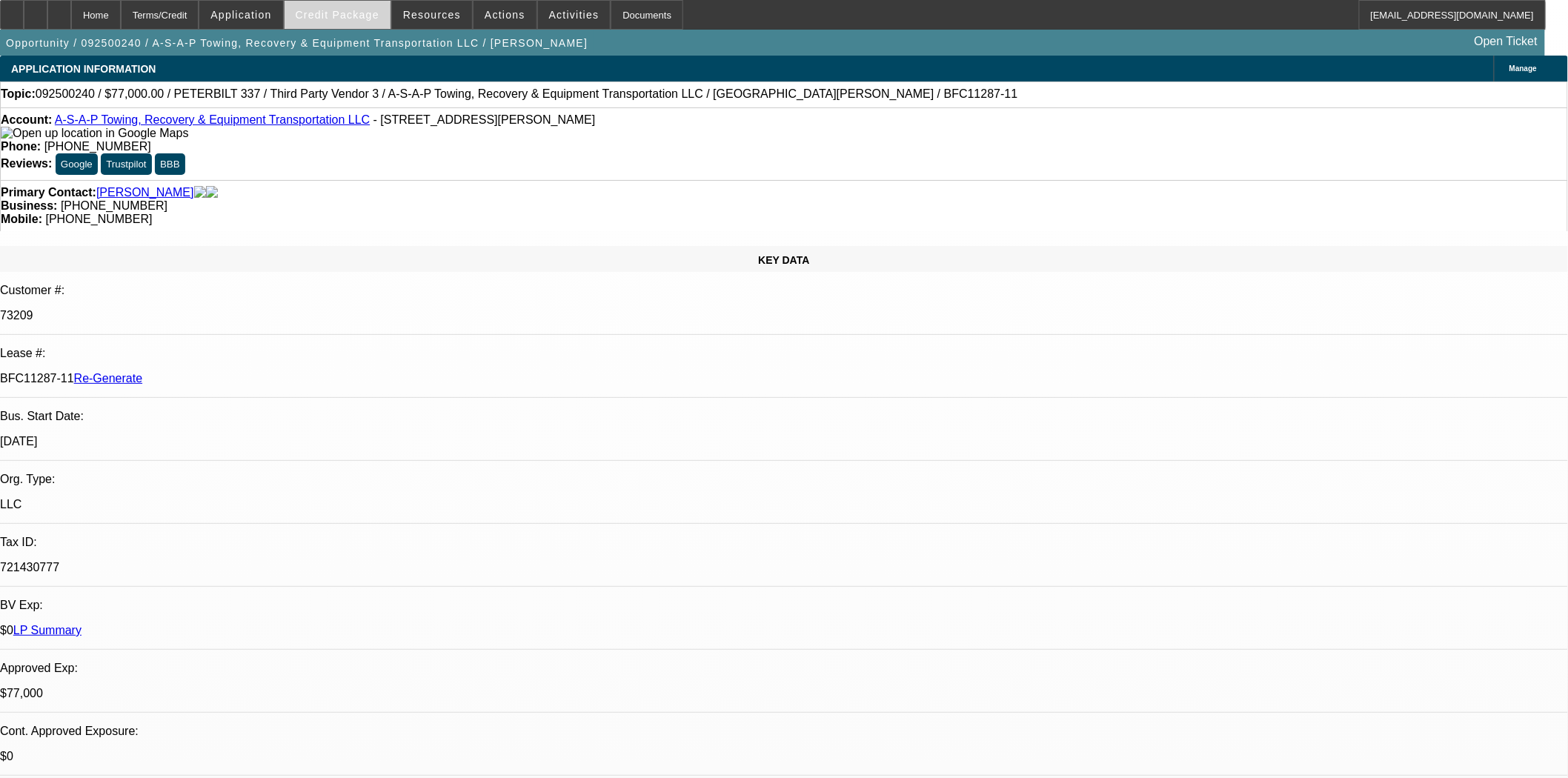
click at [334, 17] on span "Credit Package" at bounding box center [337, 15] width 83 height 12
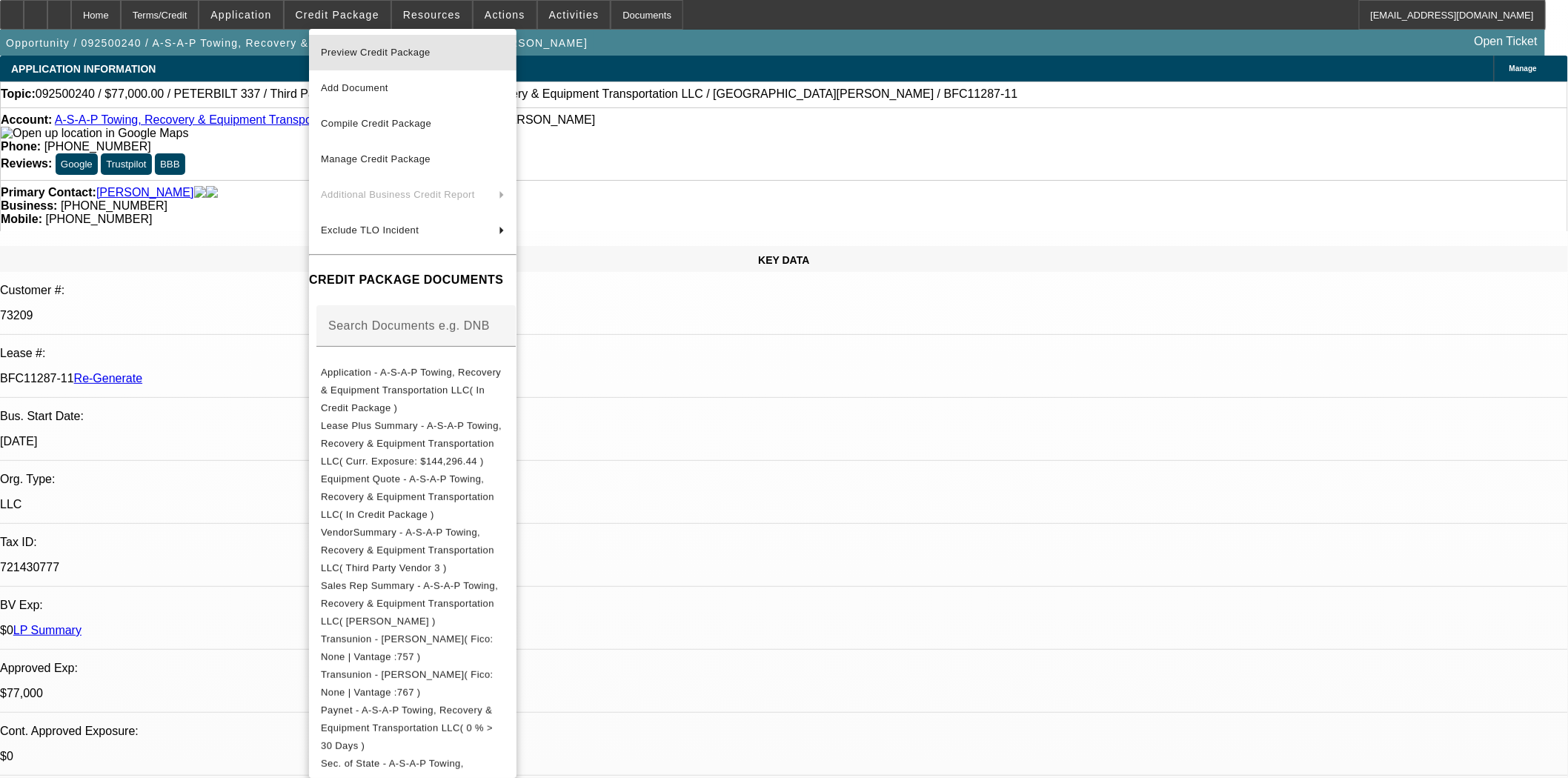
click at [341, 60] on span "Preview Credit Package" at bounding box center [412, 53] width 183 height 18
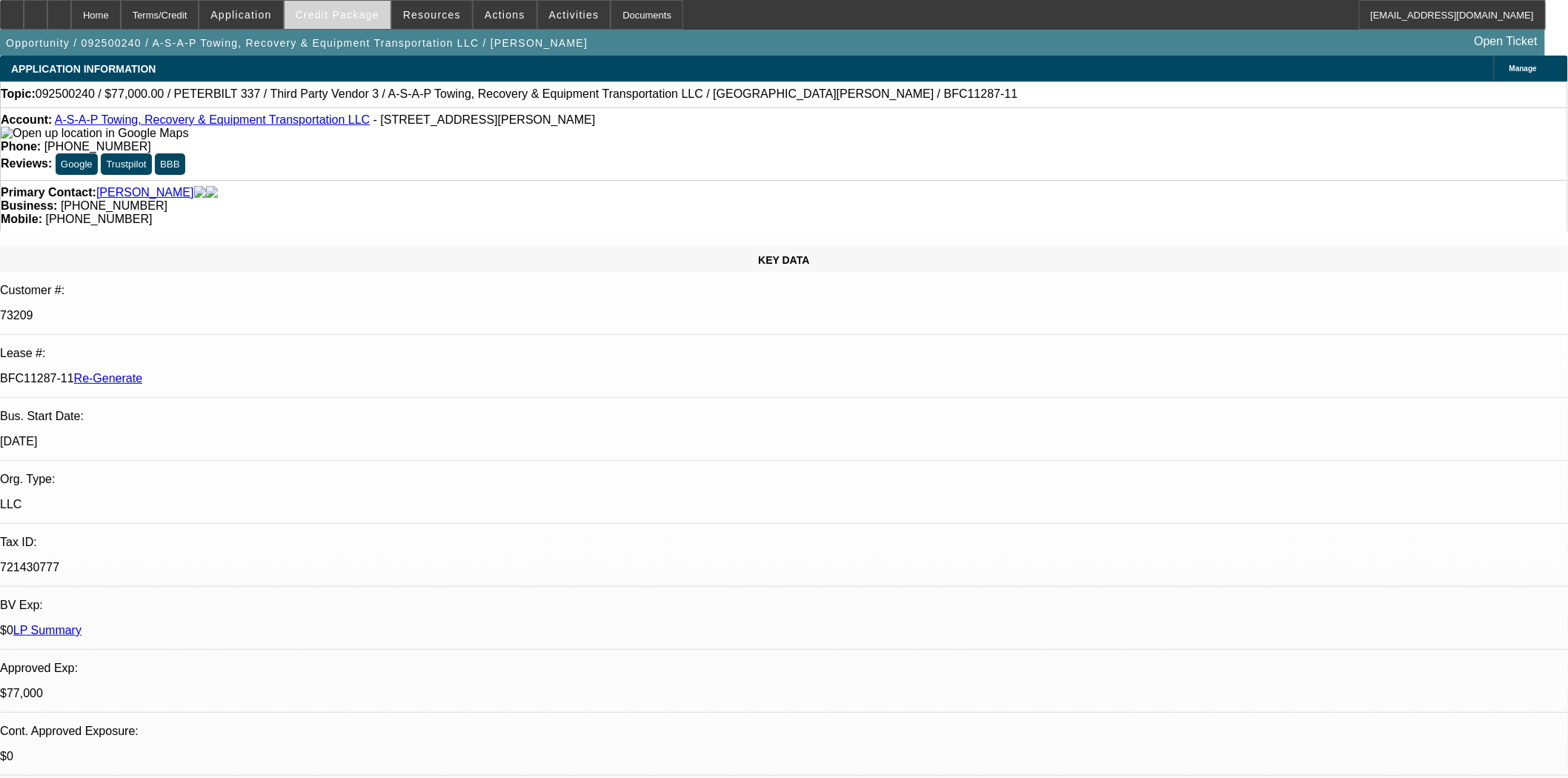
click at [351, 16] on span "Credit Package" at bounding box center [337, 15] width 83 height 12
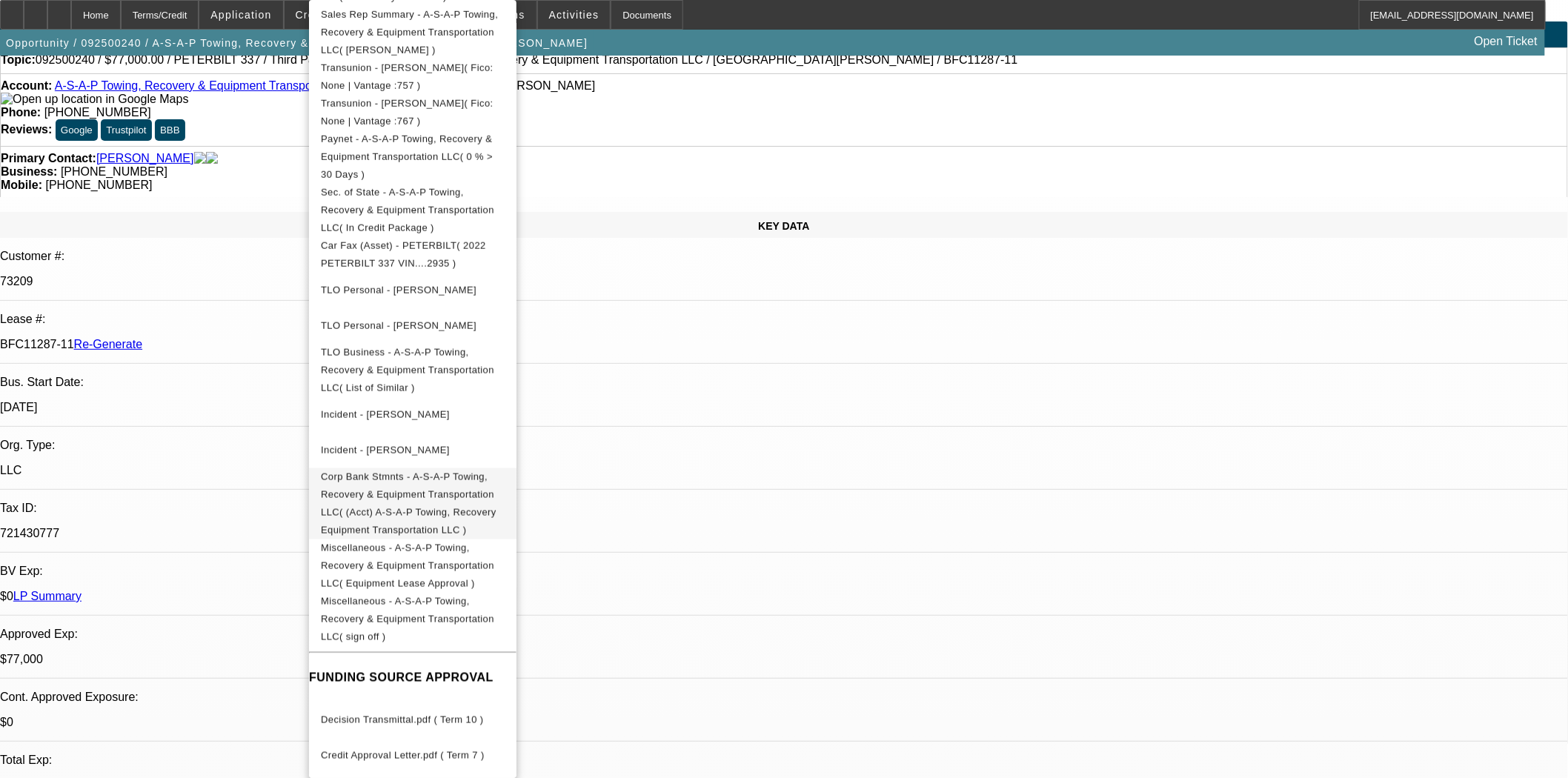
scroll to position [658, 0]
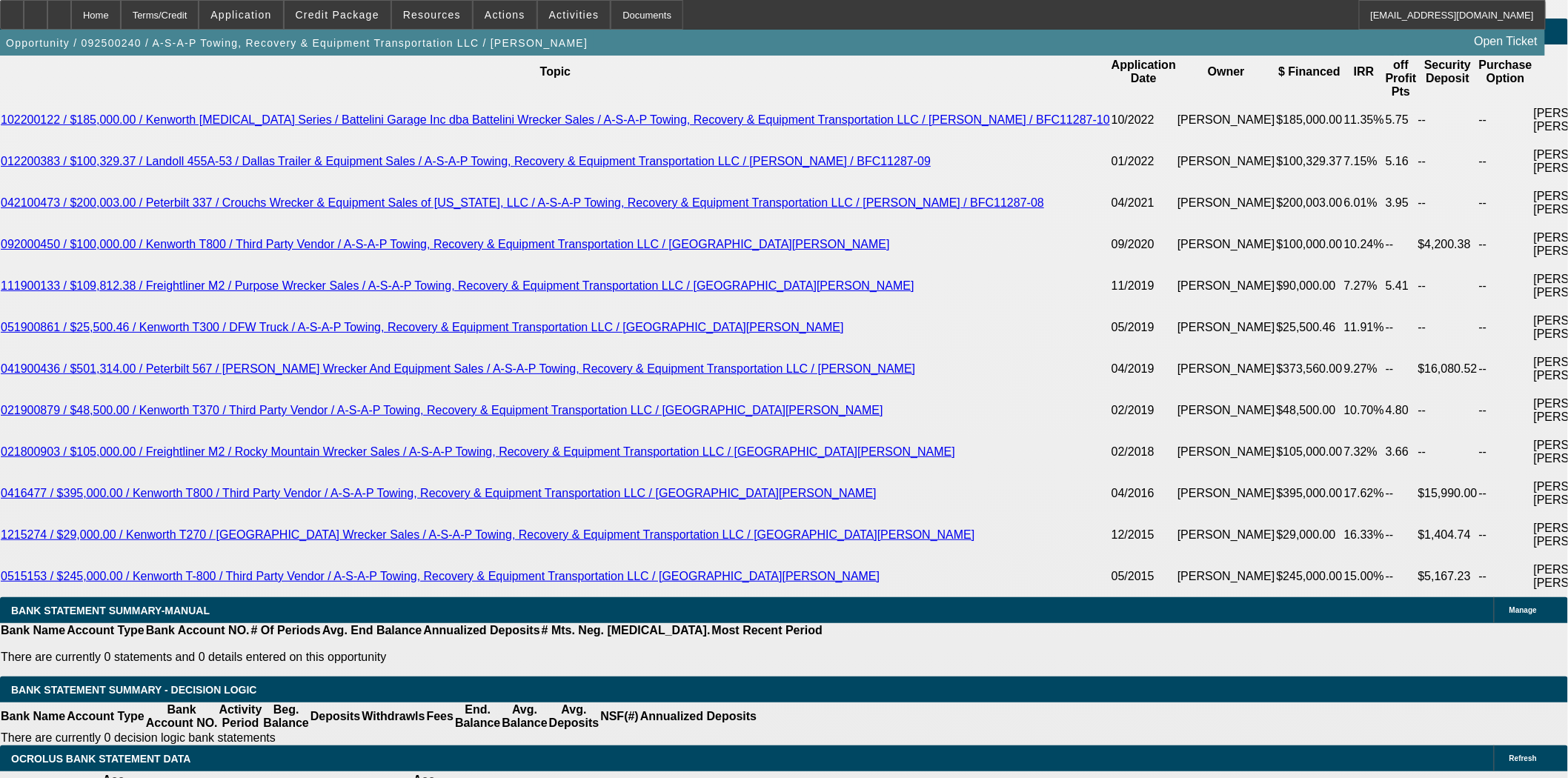
scroll to position [2798, 0]
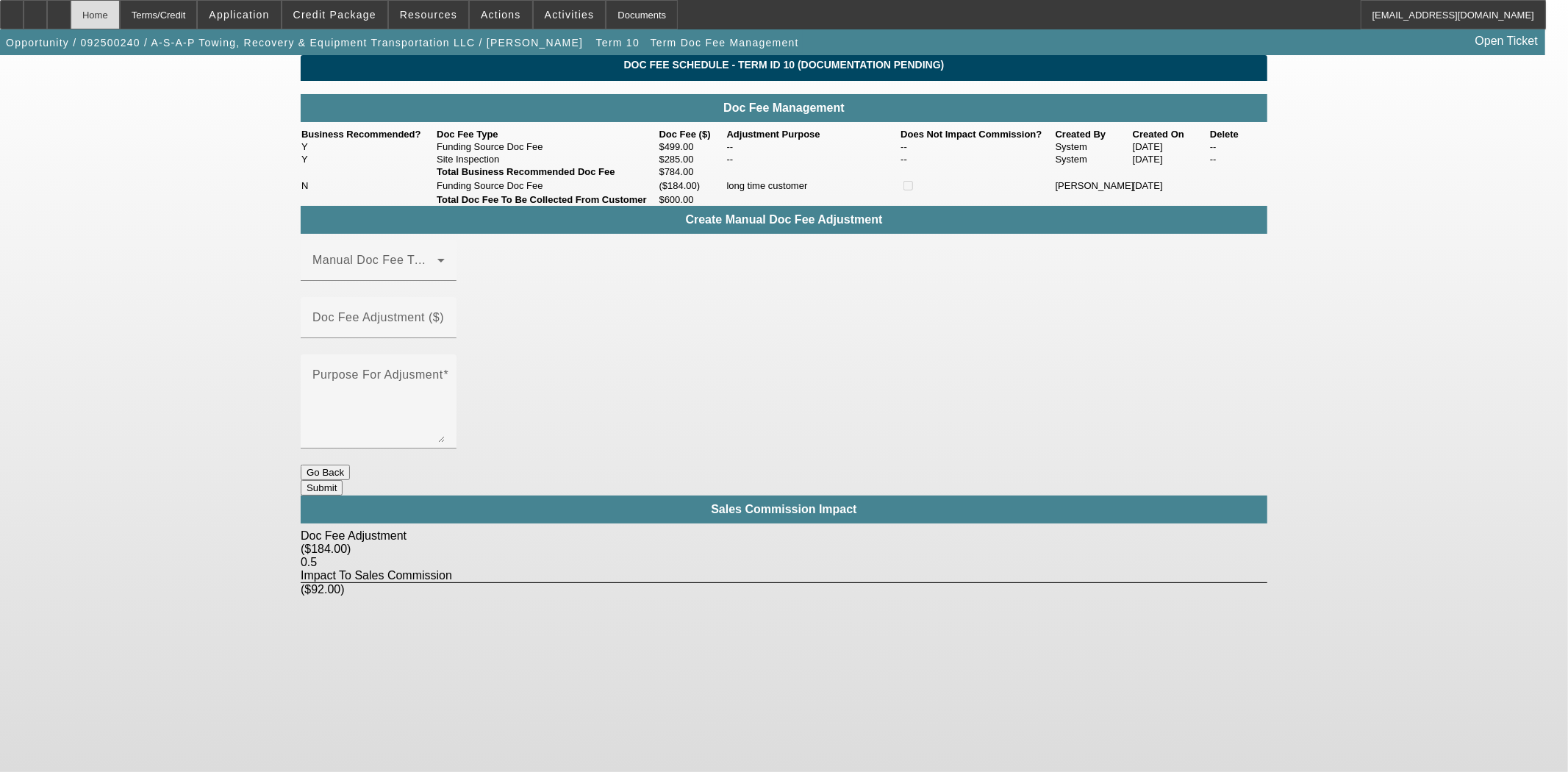
click at [120, 17] on div "Home" at bounding box center [95, 15] width 50 height 30
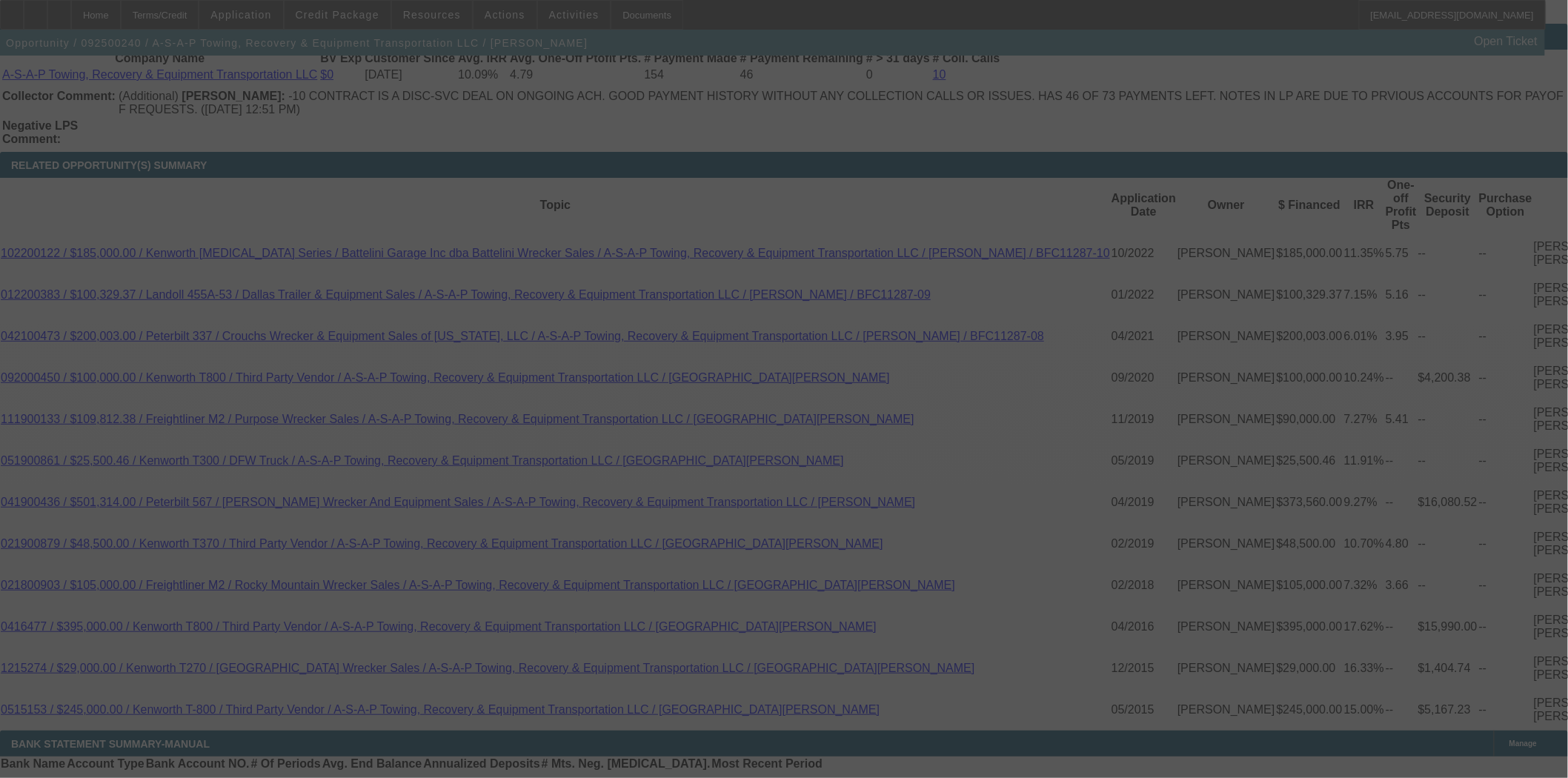
select select "3"
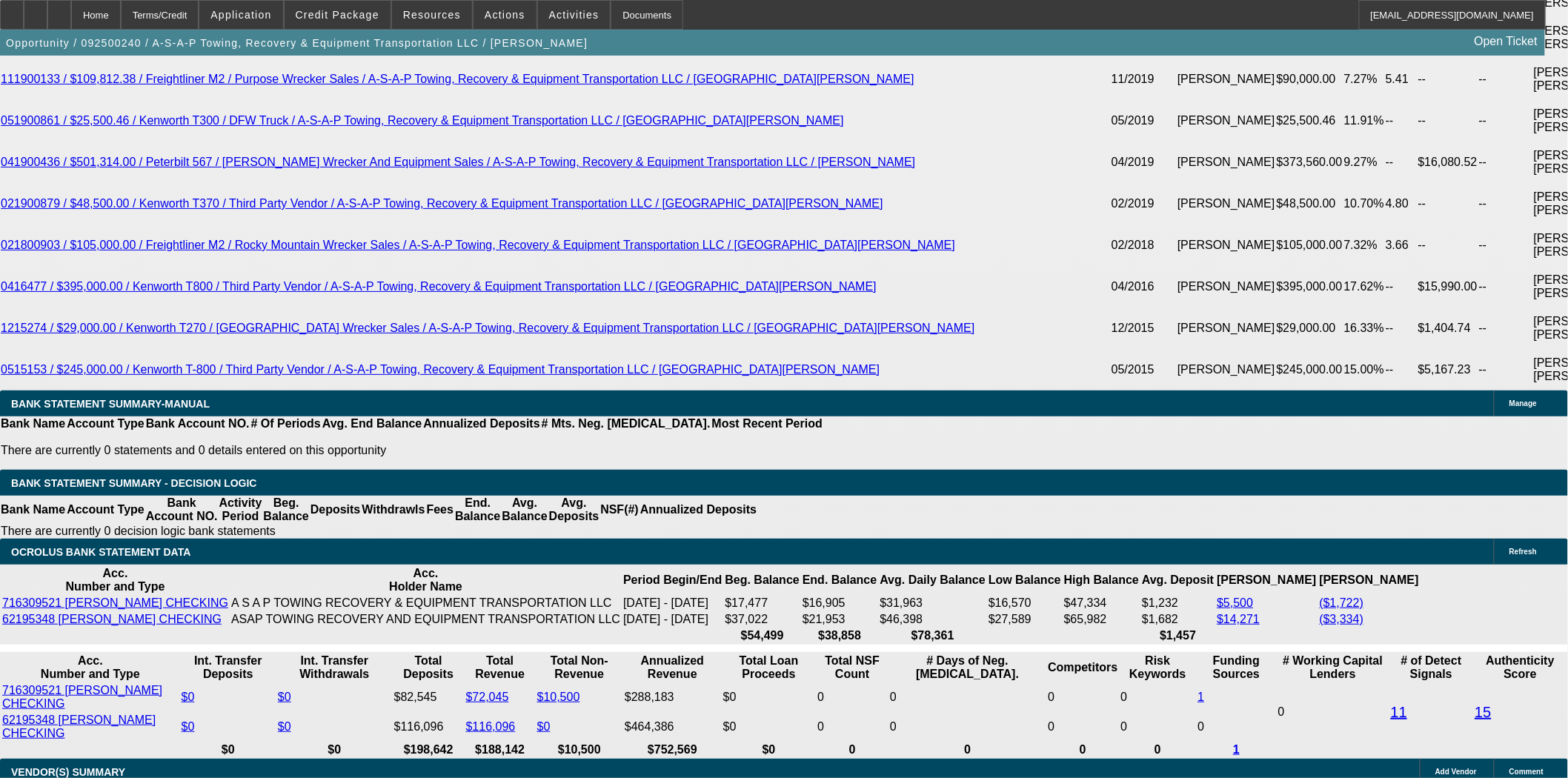
select select "0"
select select "3"
select select "0"
select select "6"
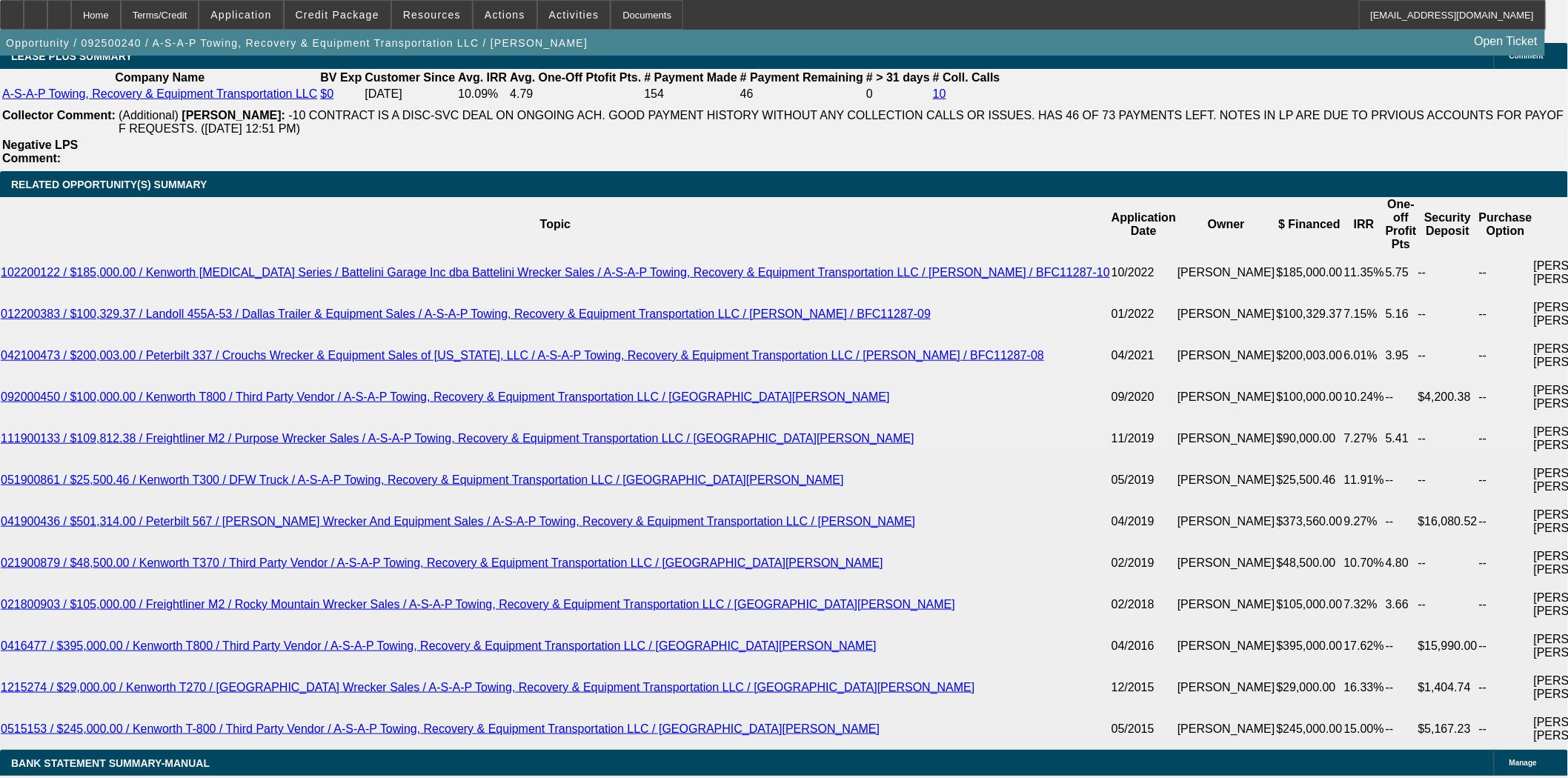
scroll to position [2626, 0]
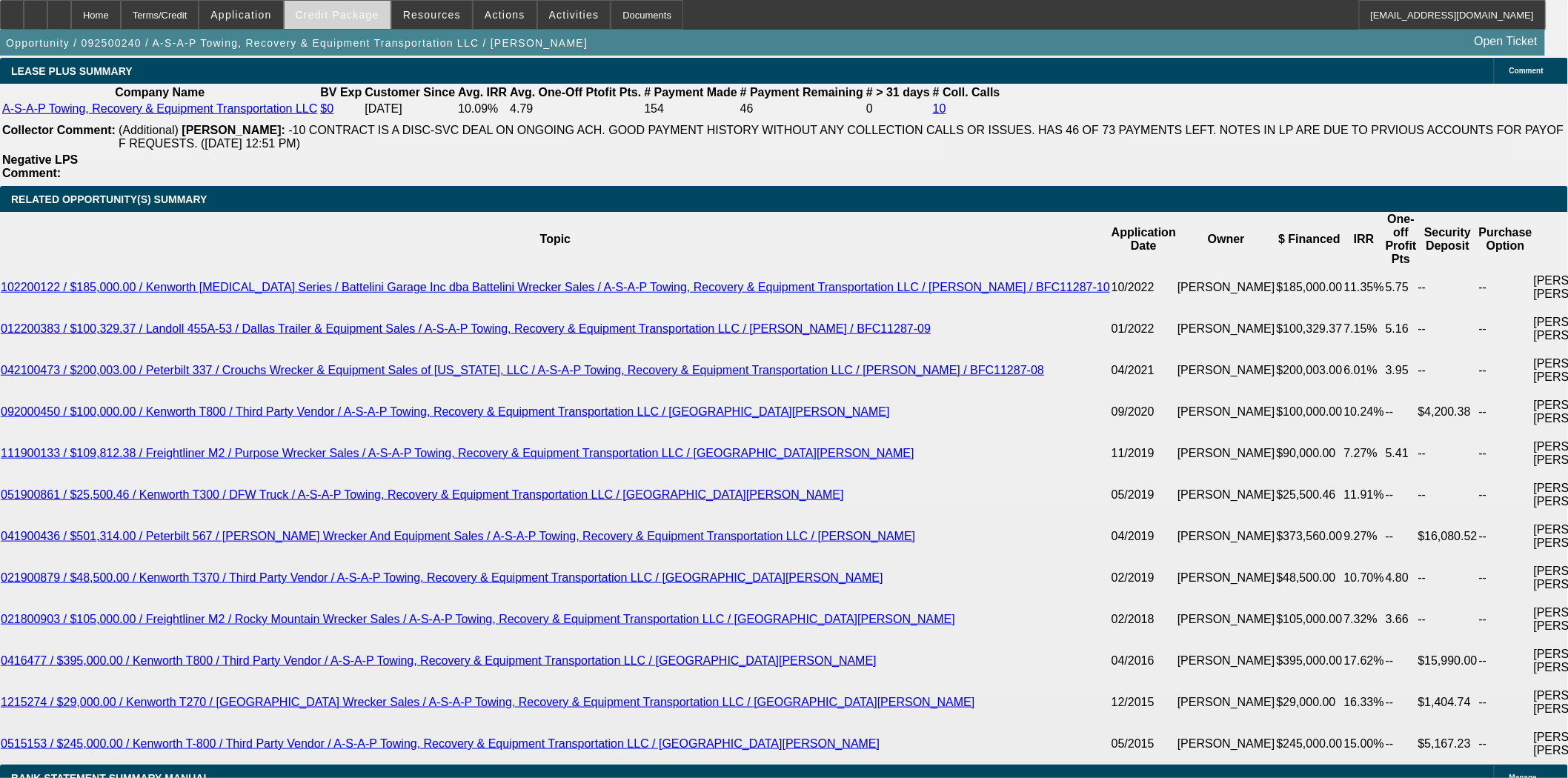
click at [363, 16] on span "Credit Package" at bounding box center [337, 15] width 83 height 12
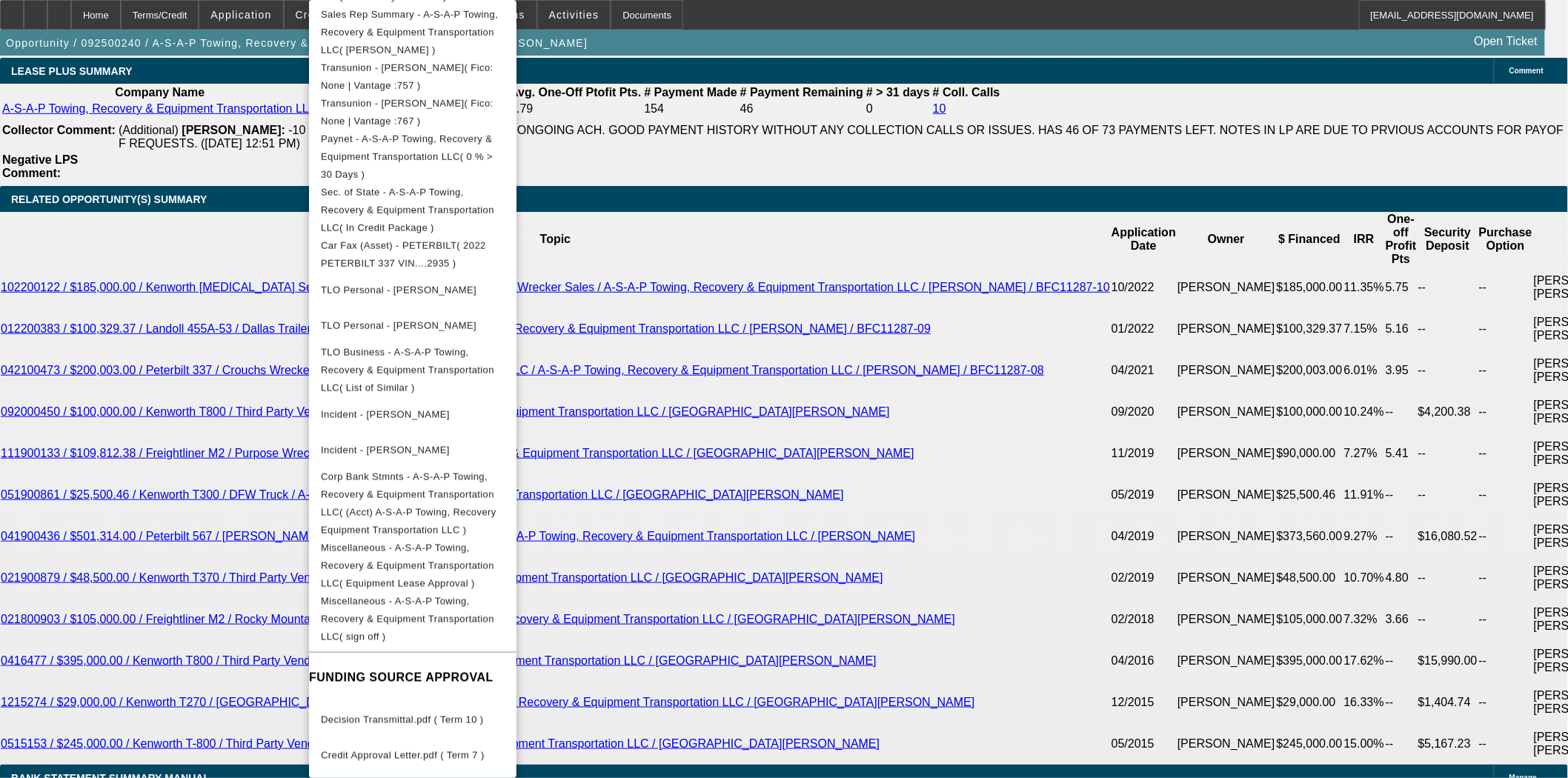
scroll to position [2873, 0]
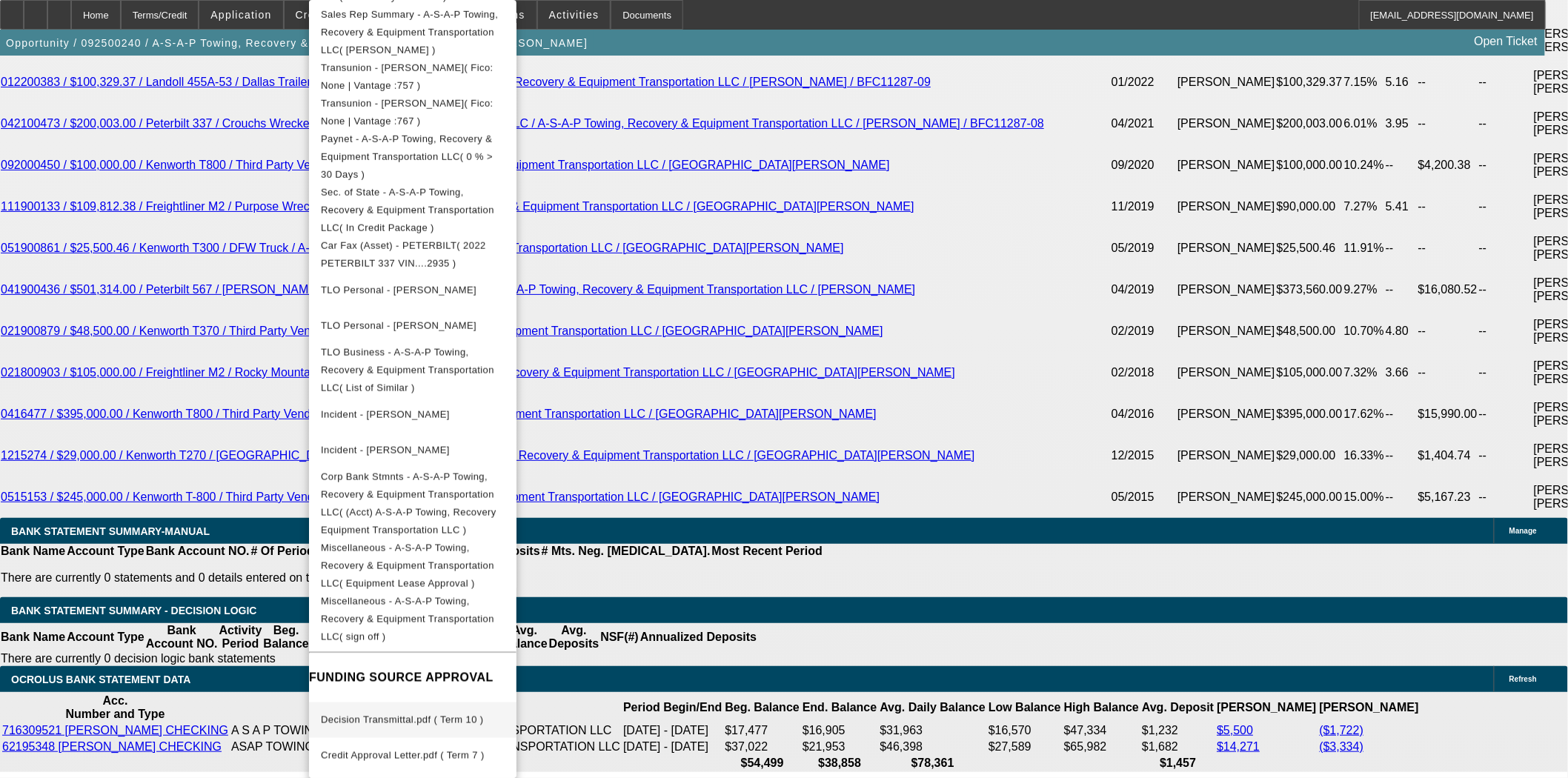
click at [418, 711] on span "Decision Transmittal.pdf ( Term 10 )" at bounding box center [412, 720] width 183 height 18
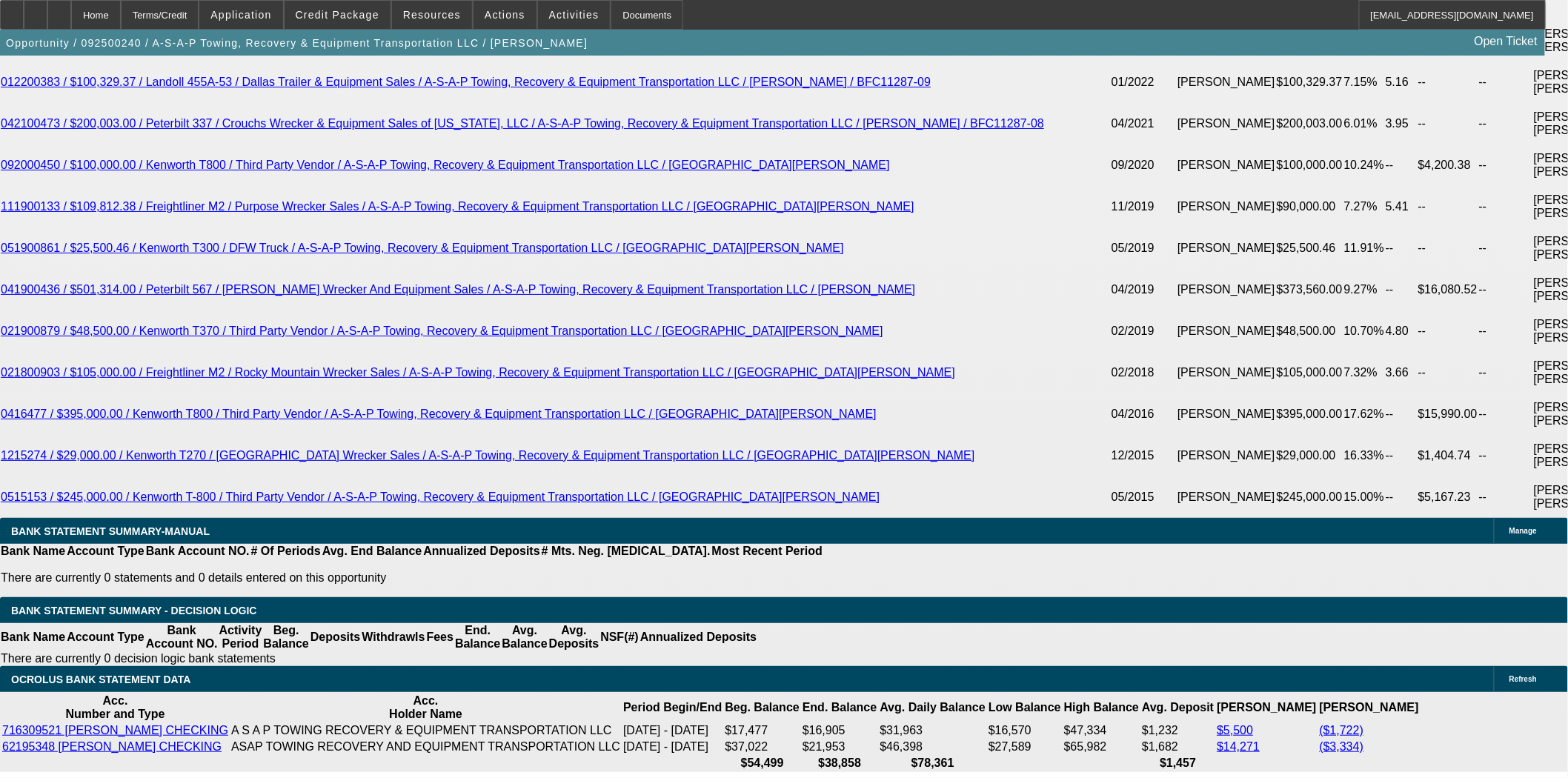
scroll to position [2959, 0]
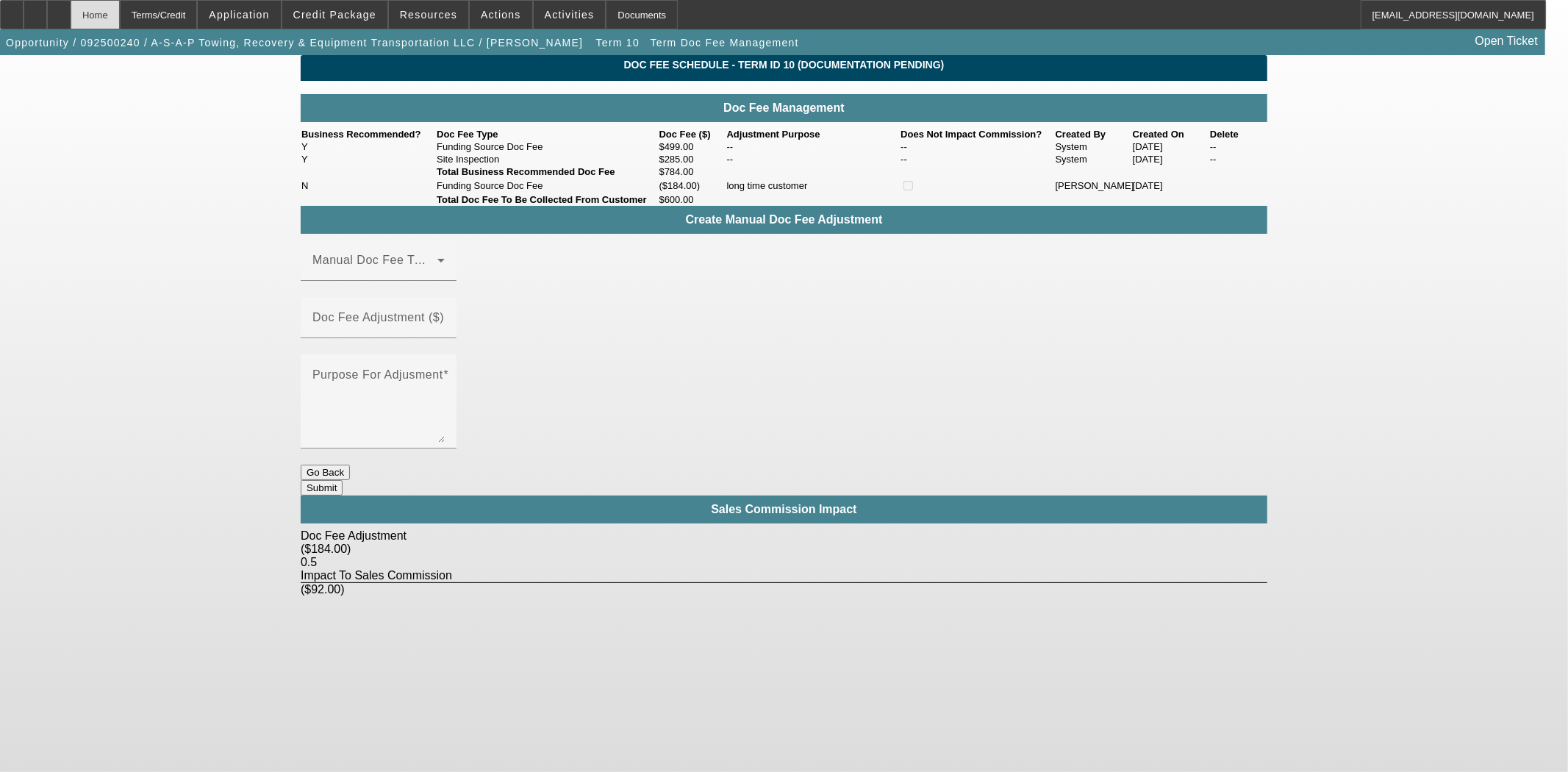
click at [120, 13] on div "Home" at bounding box center [95, 15] width 50 height 30
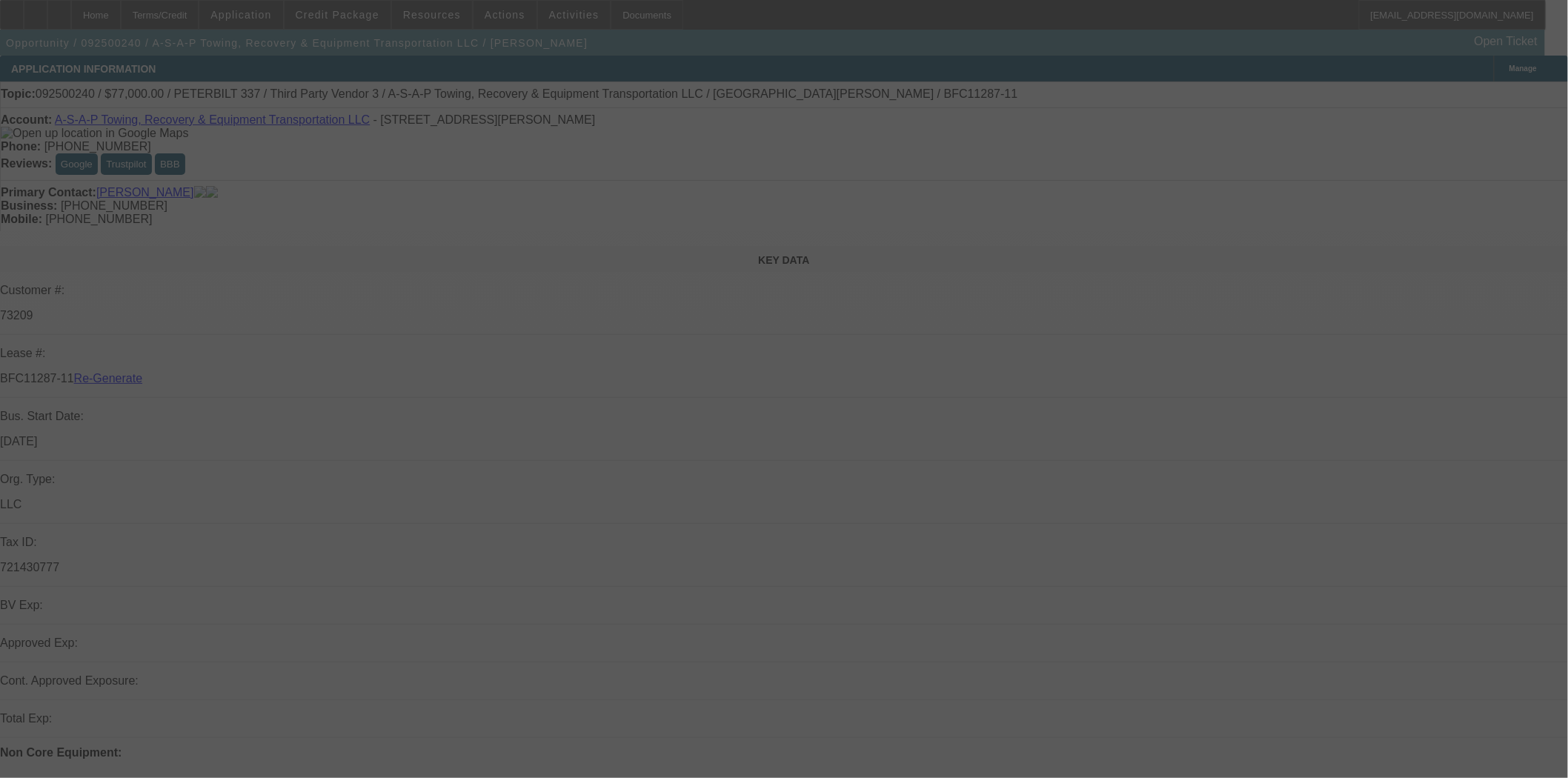
select select "3"
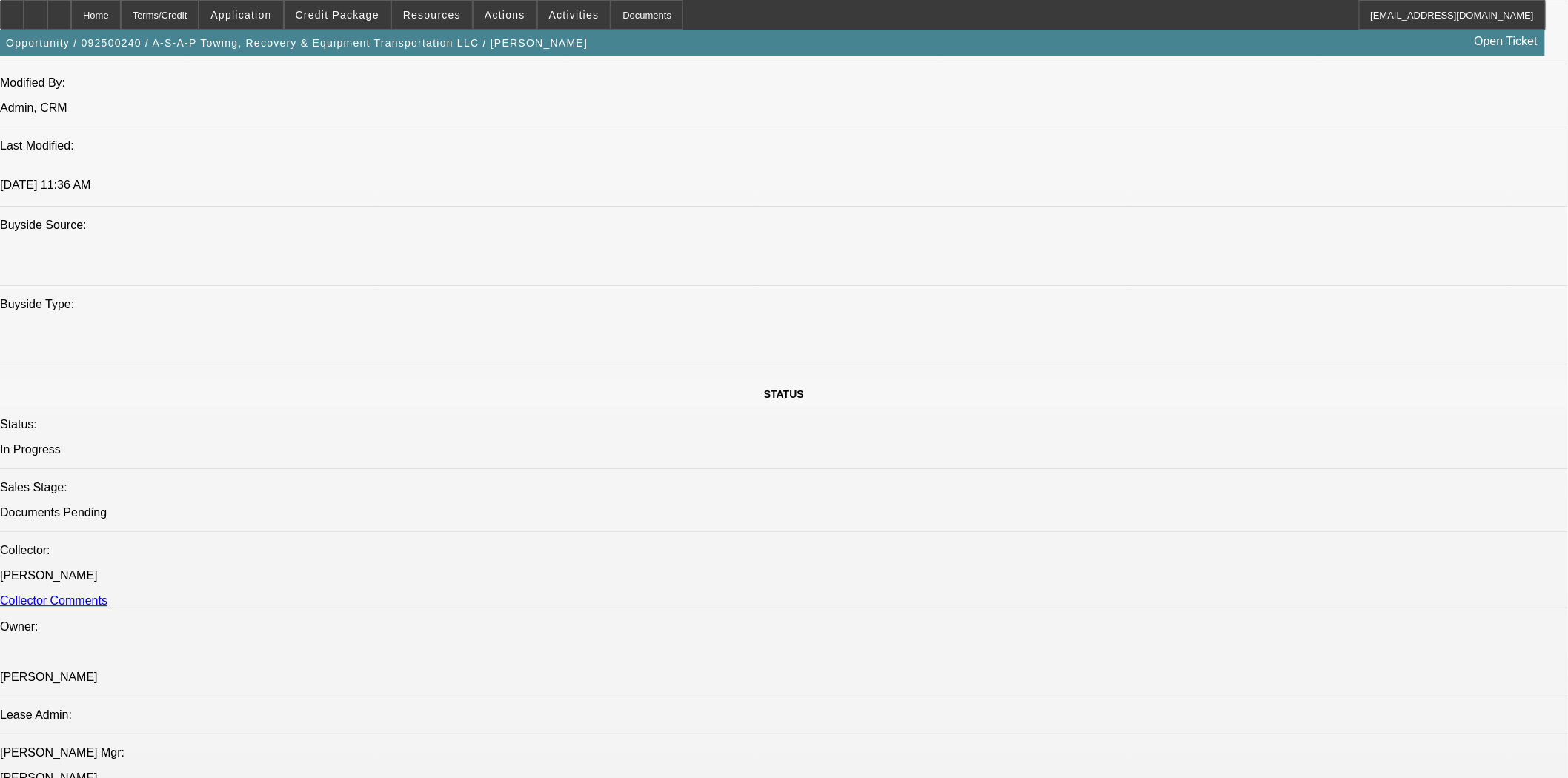
select select "0"
select select "3"
select select "0"
select select "6"
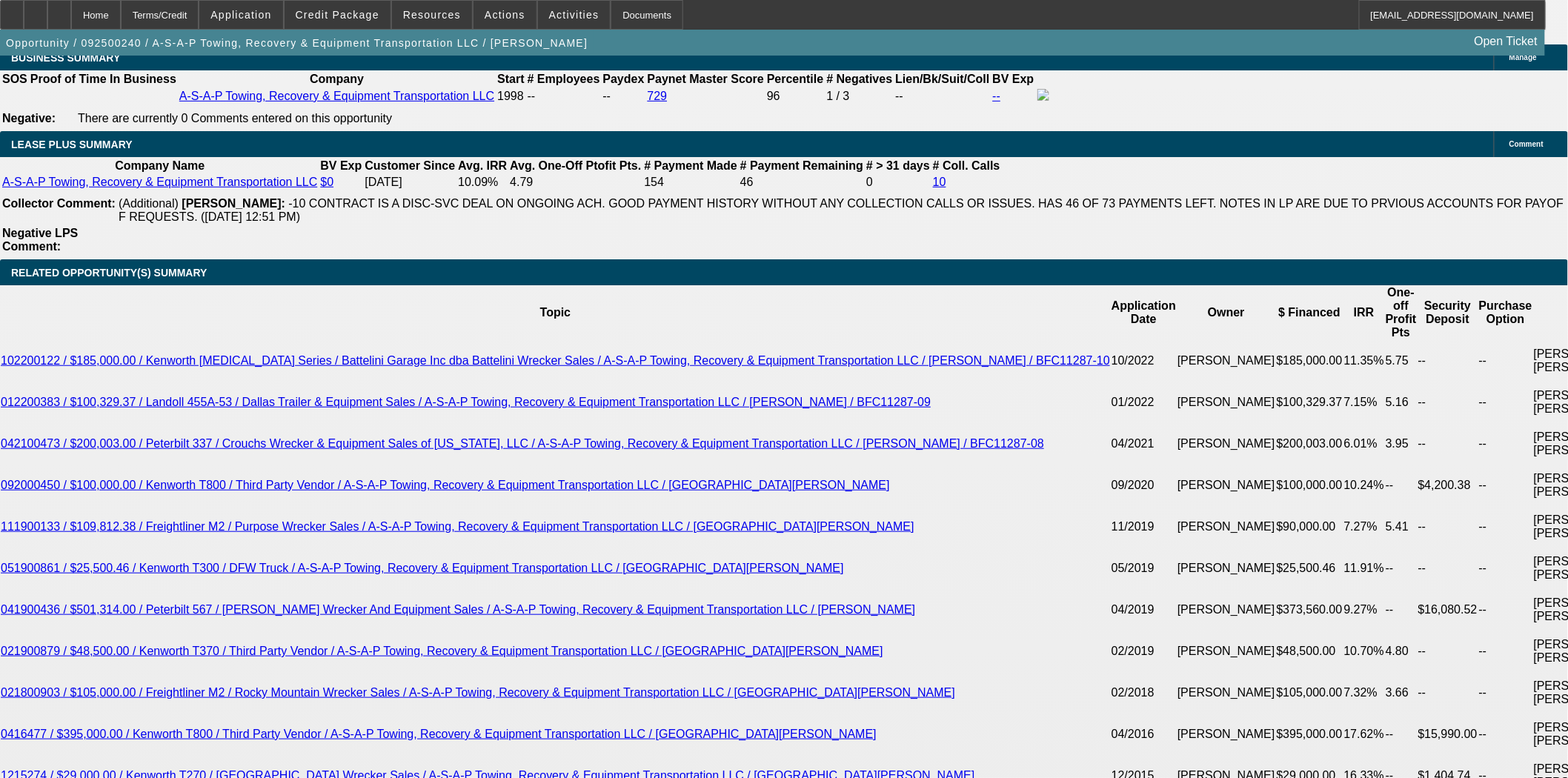
scroll to position [2909, 0]
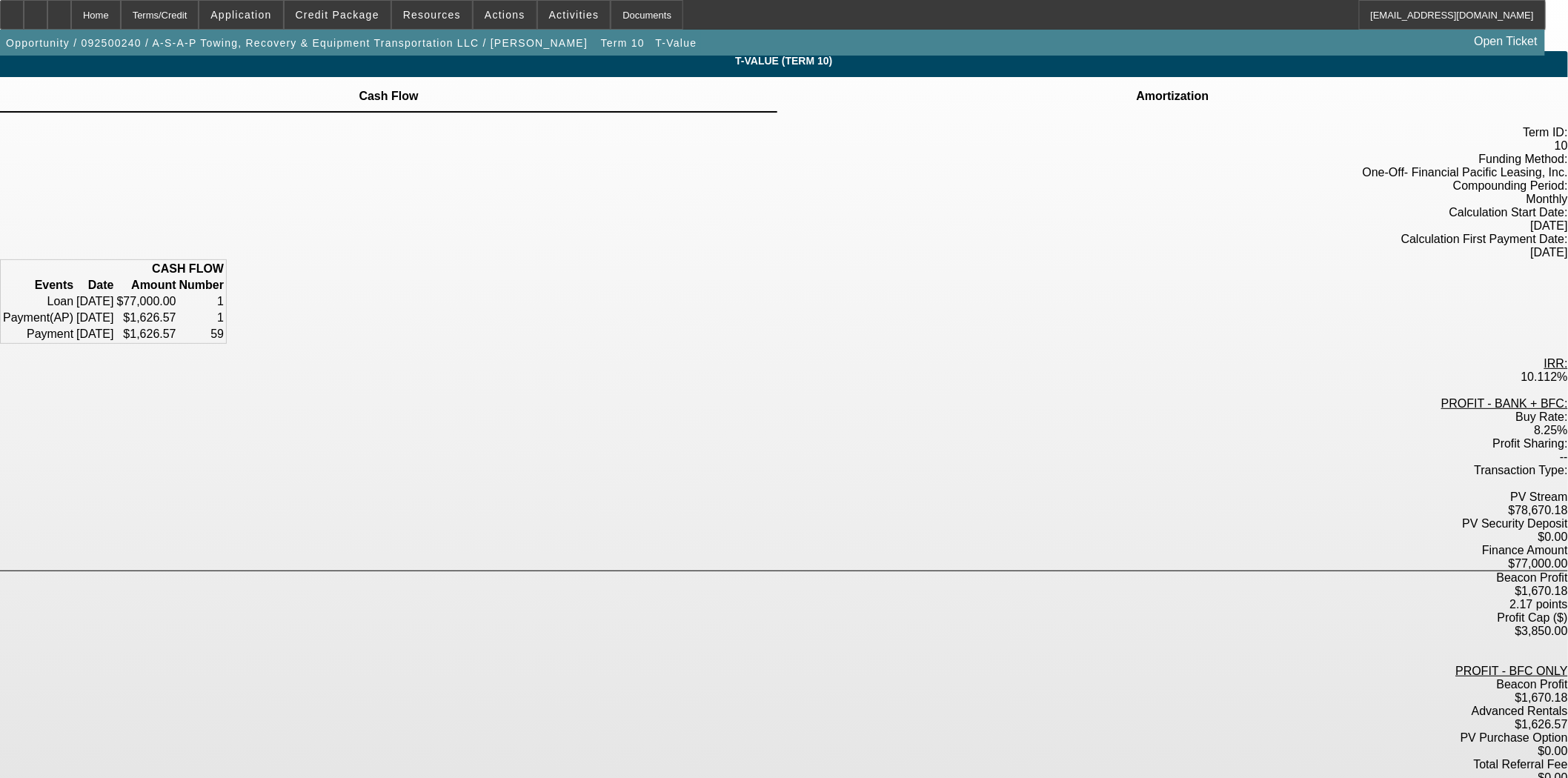
scroll to position [5, 0]
click at [112, 23] on div "Home" at bounding box center [96, 15] width 50 height 30
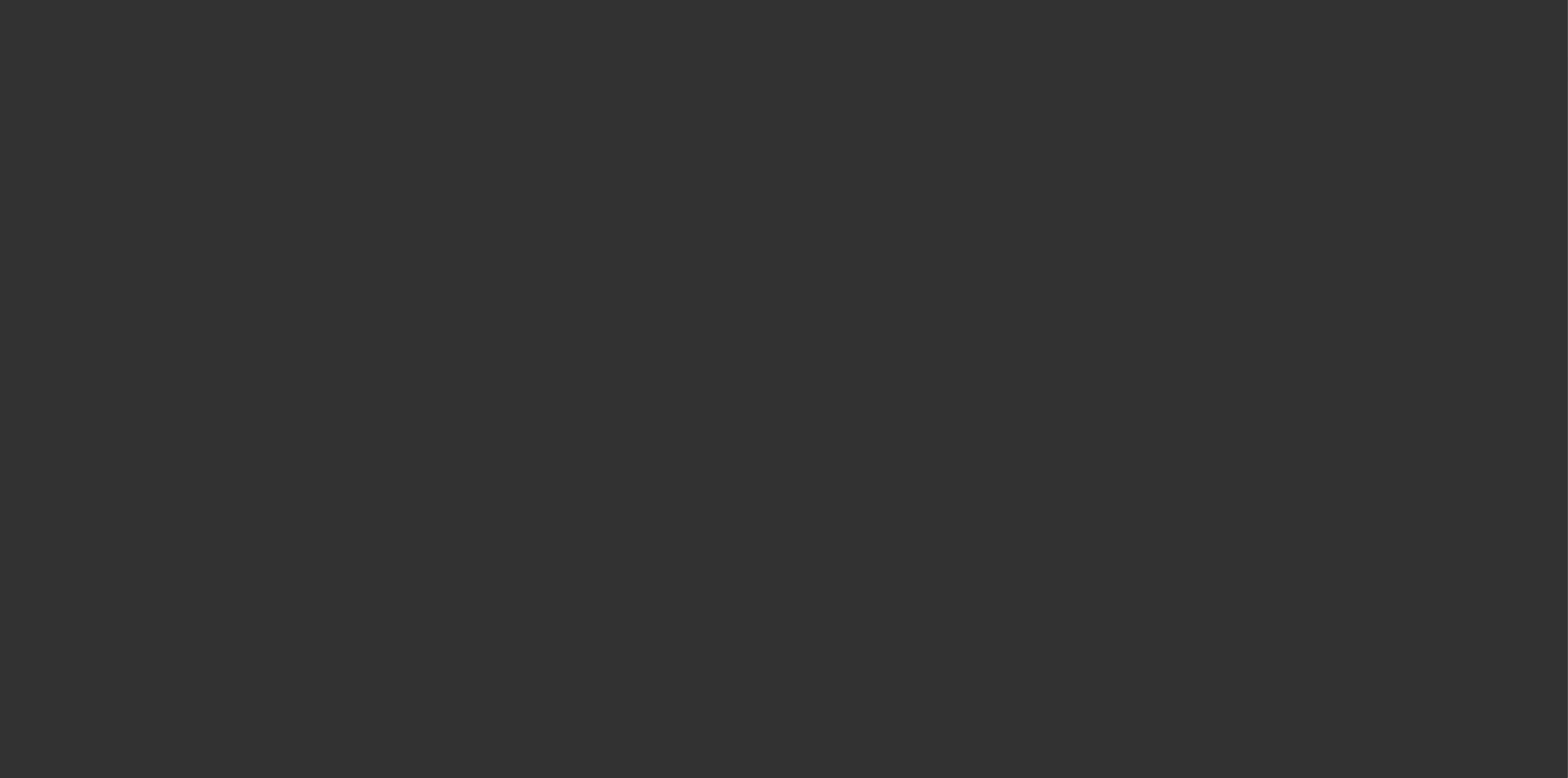
select select "3"
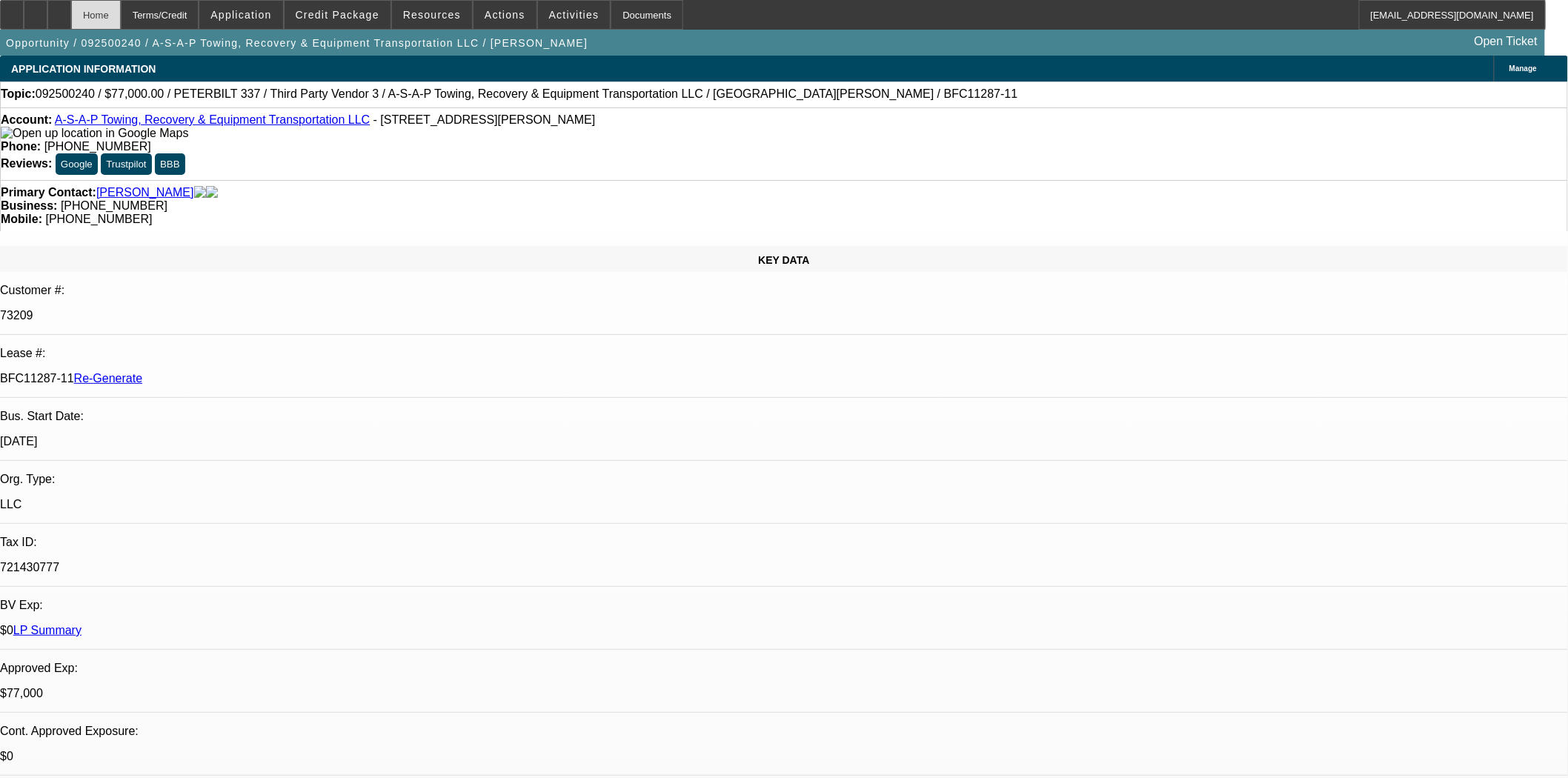
select select "0"
select select "3"
select select "0"
select select "6"
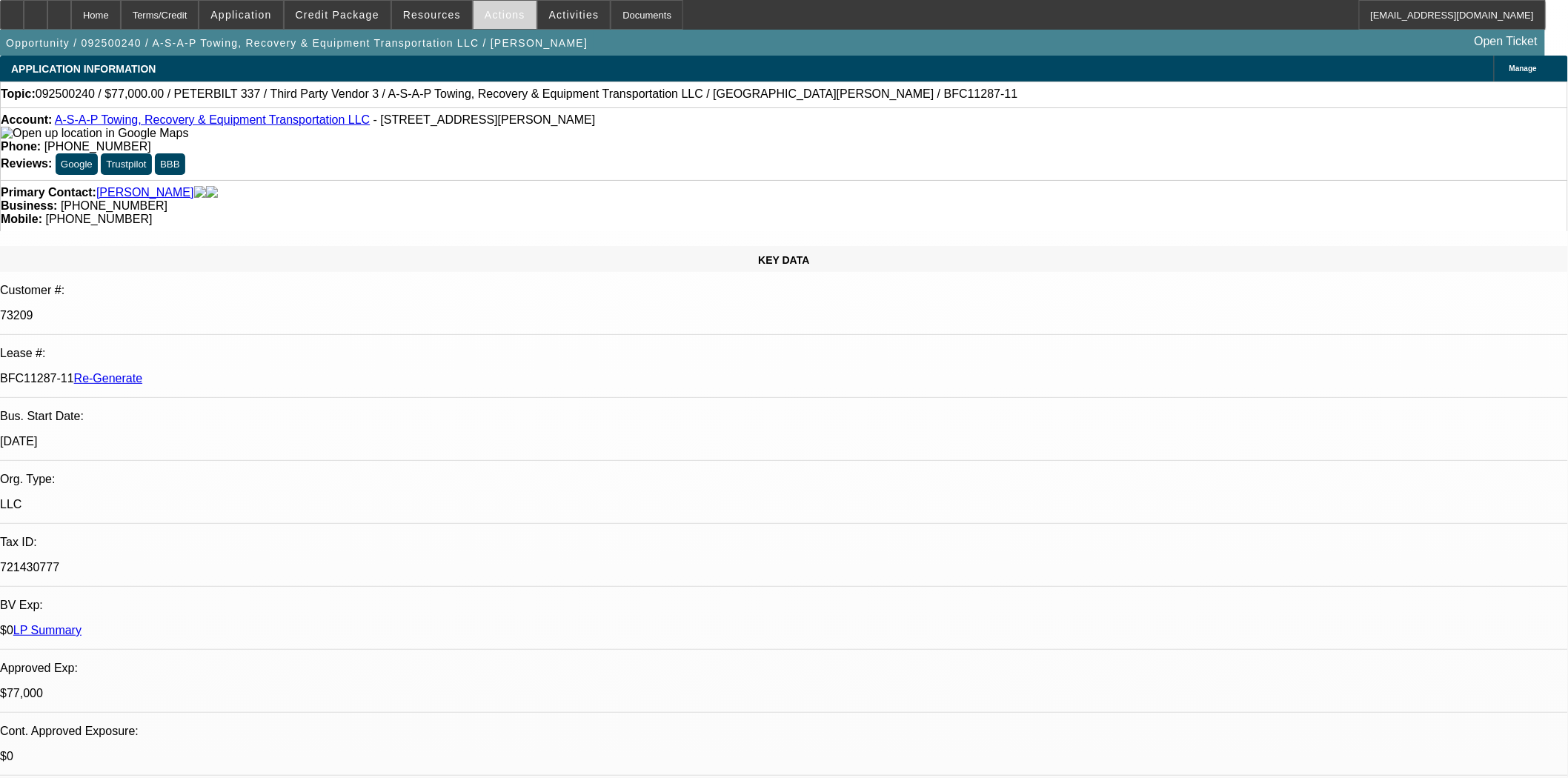
click at [512, 23] on span at bounding box center [505, 15] width 63 height 36
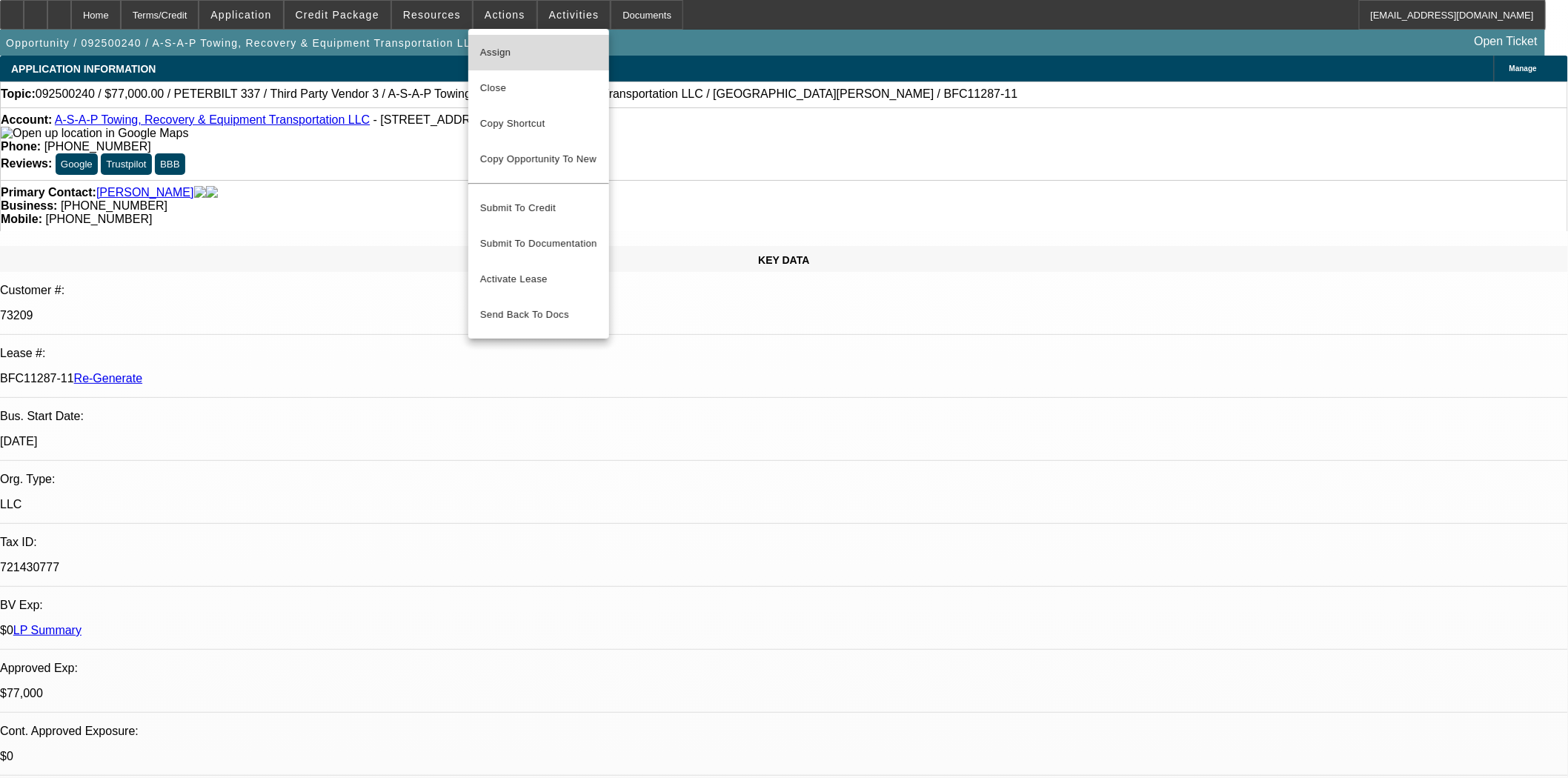
click at [512, 61] on button "Assign" at bounding box center [539, 53] width 140 height 36
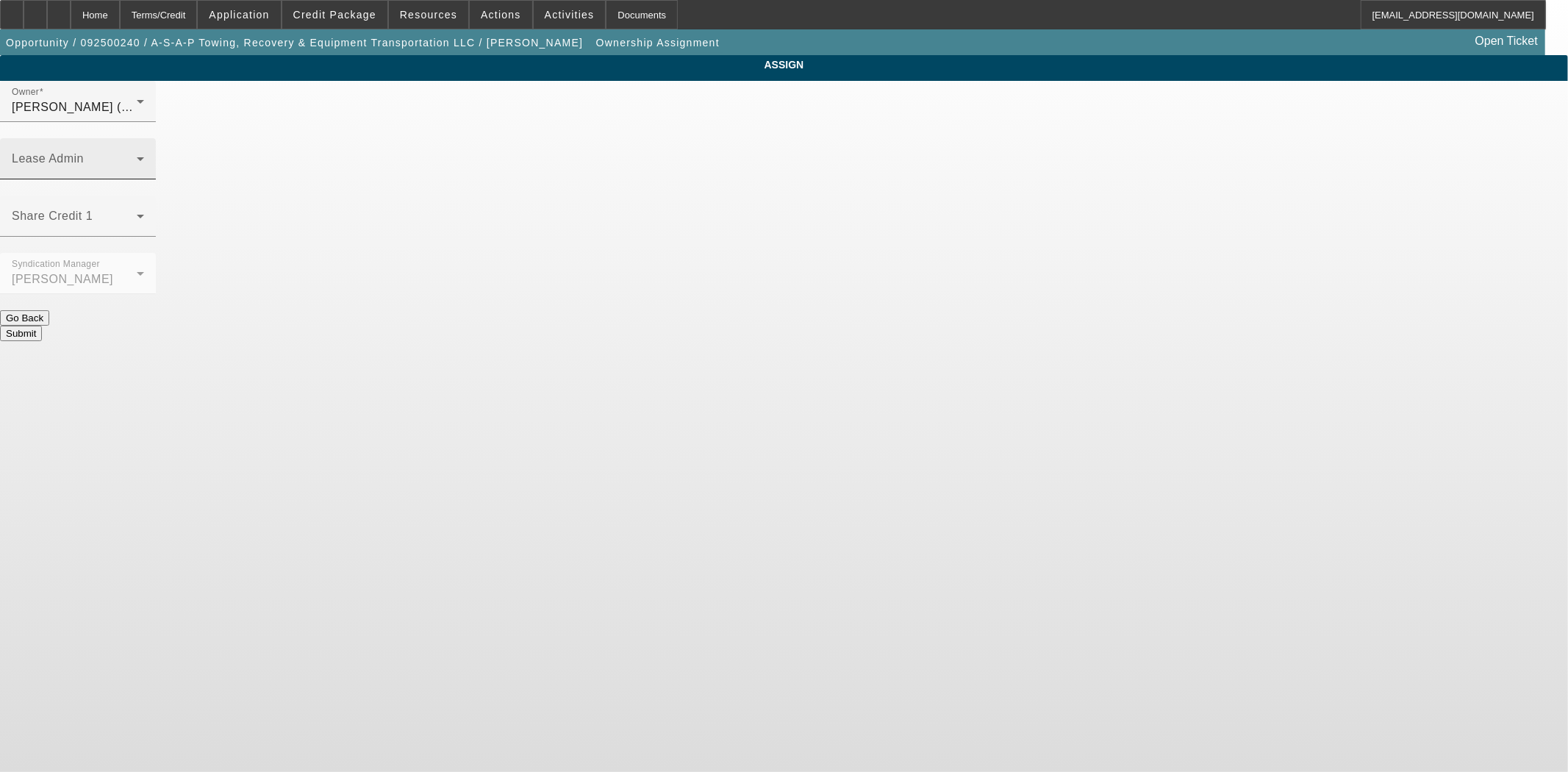
click at [137, 156] on span at bounding box center [75, 164] width 125 height 17
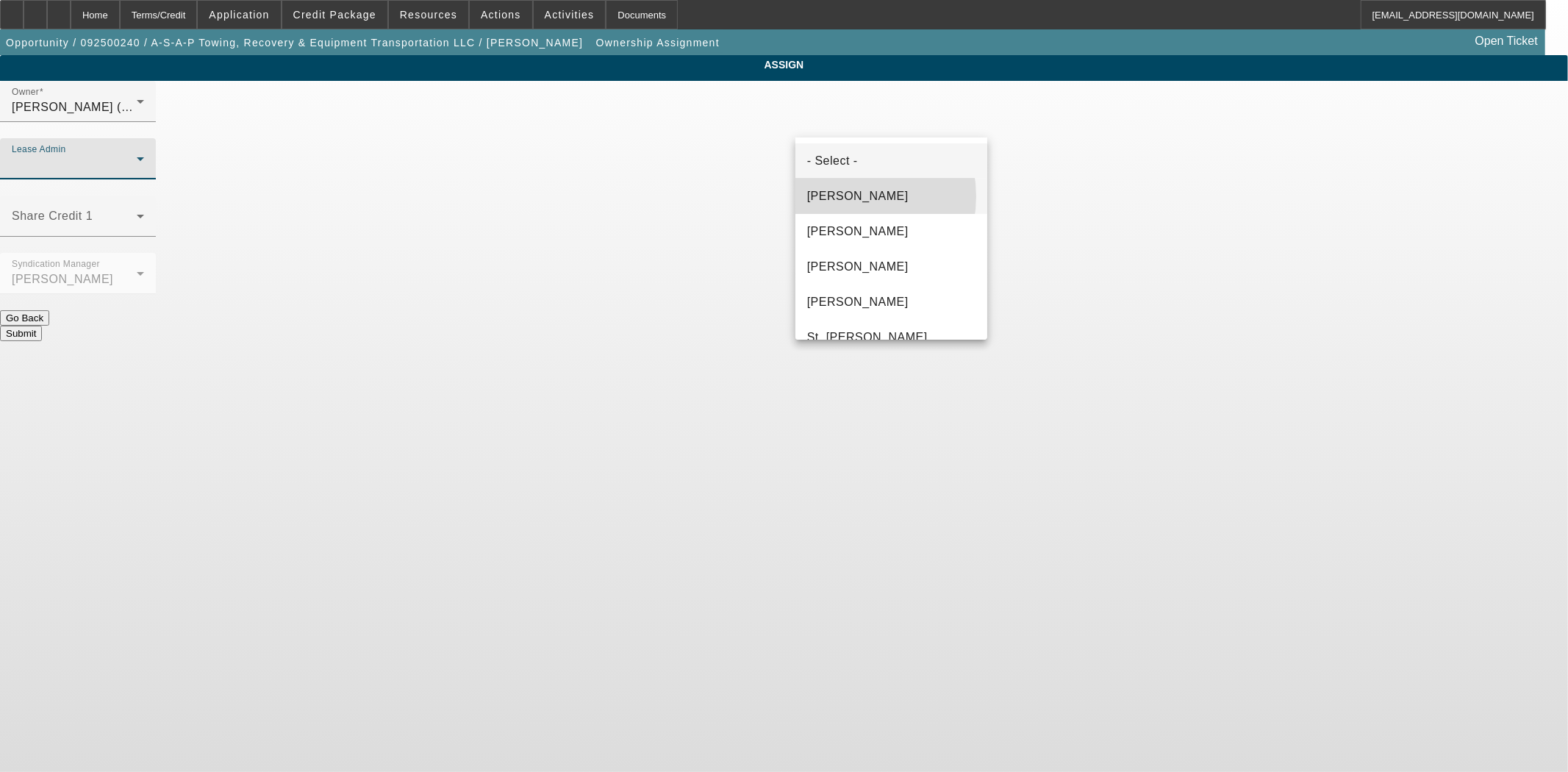
click at [842, 197] on span "Byrne, Mark" at bounding box center [857, 196] width 102 height 17
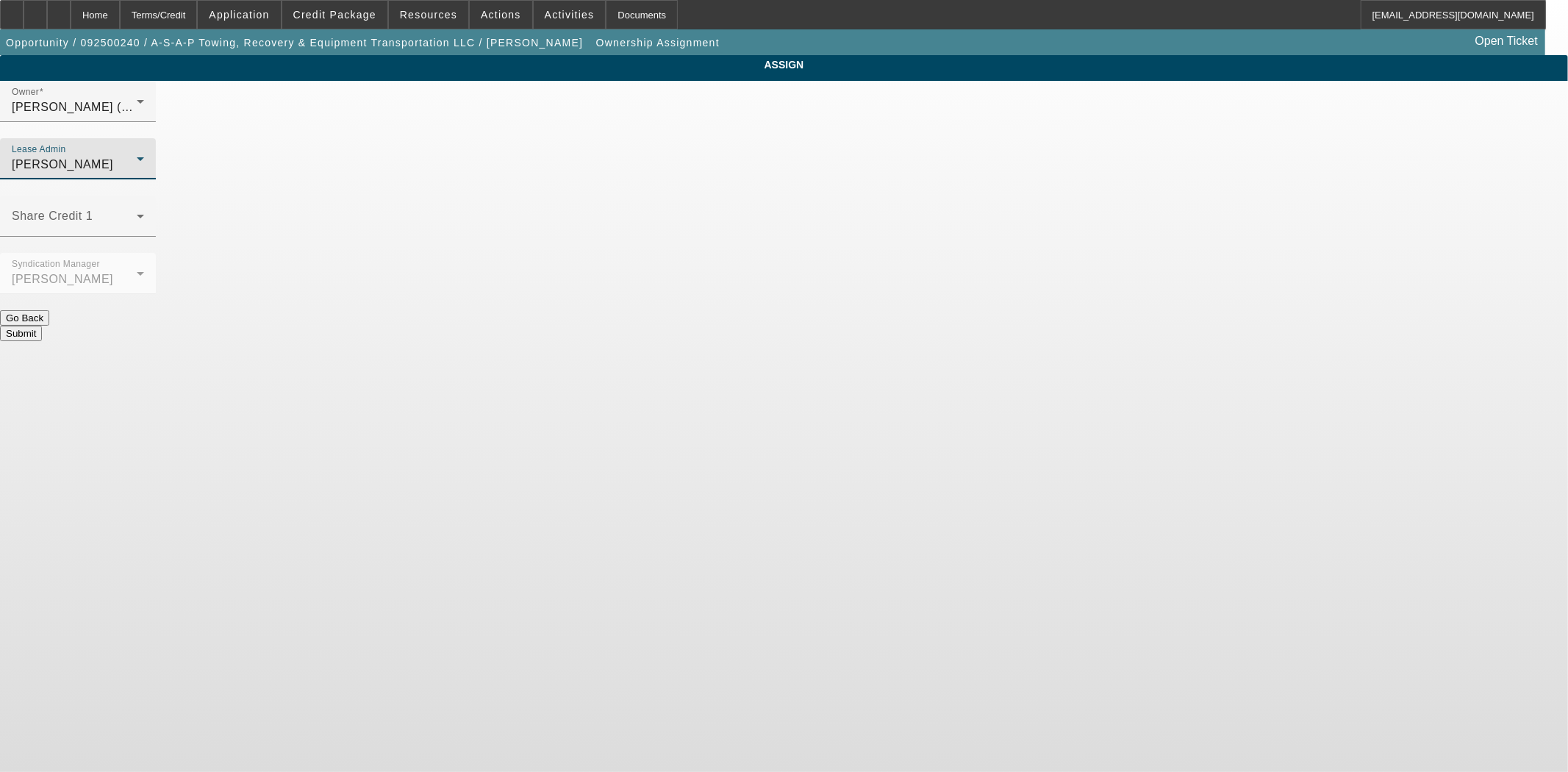
click at [42, 326] on button "Submit" at bounding box center [21, 333] width 42 height 16
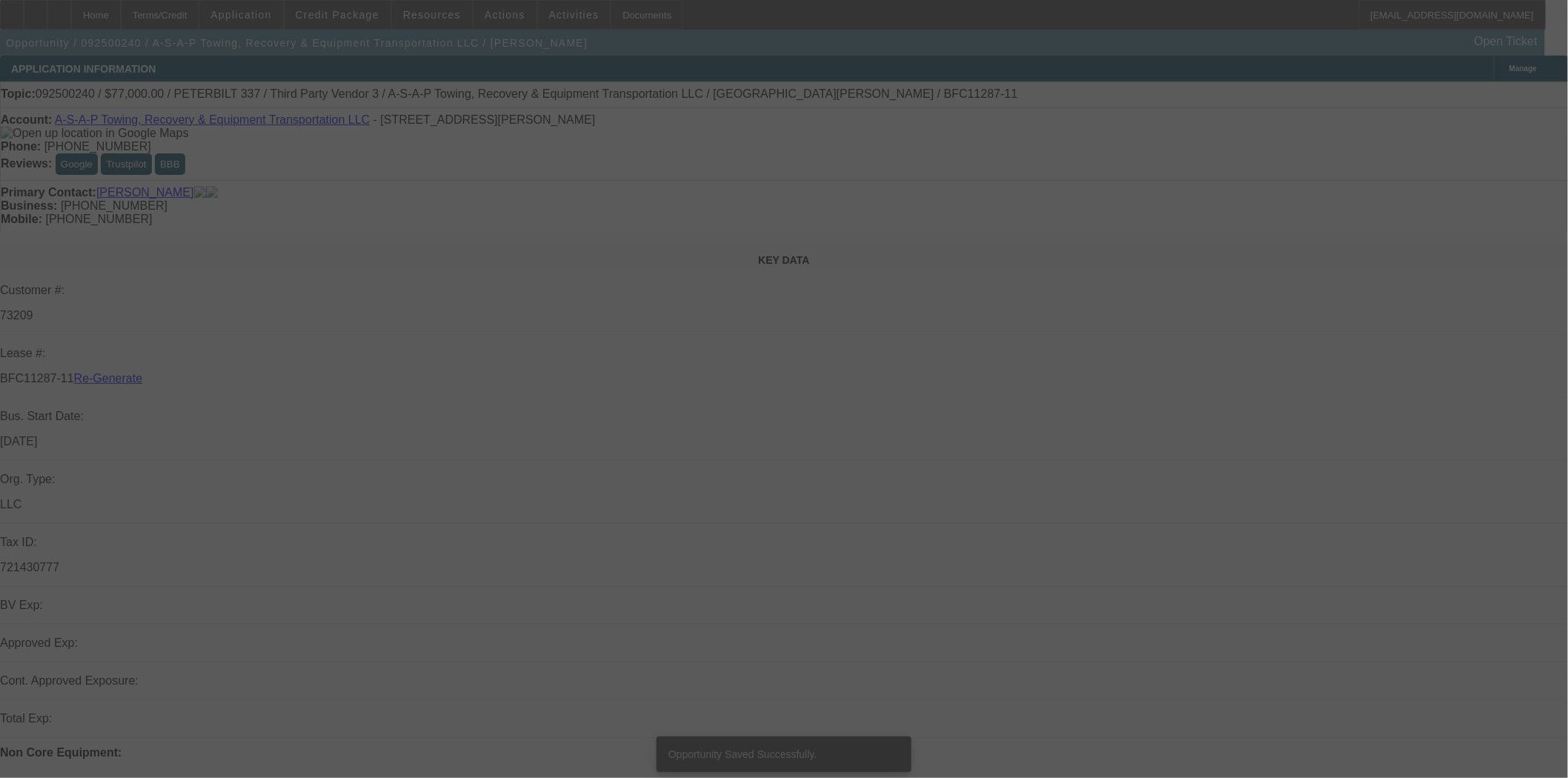
select select "3"
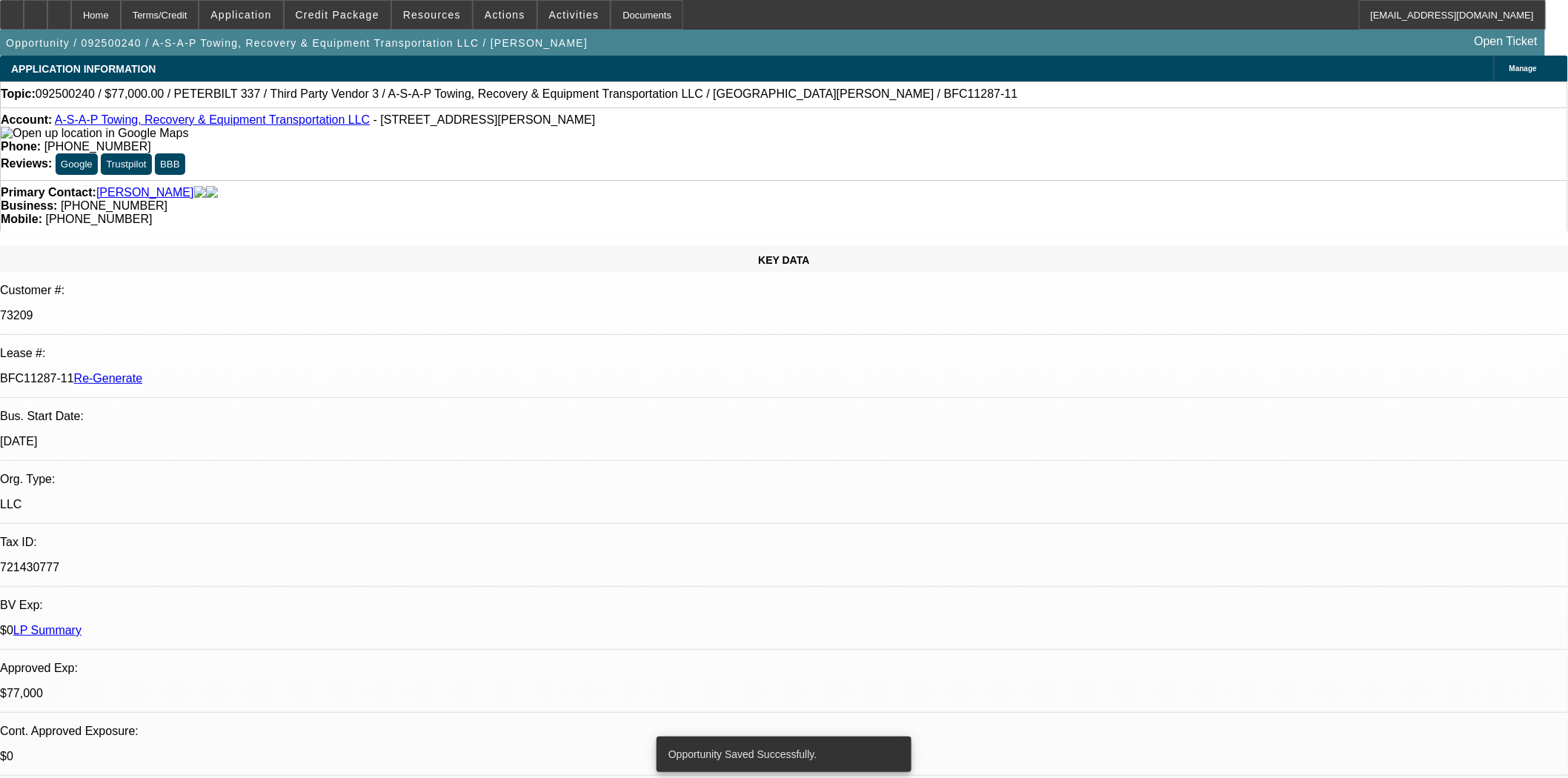
select select "0"
select select "3"
select select "0"
select select "6"
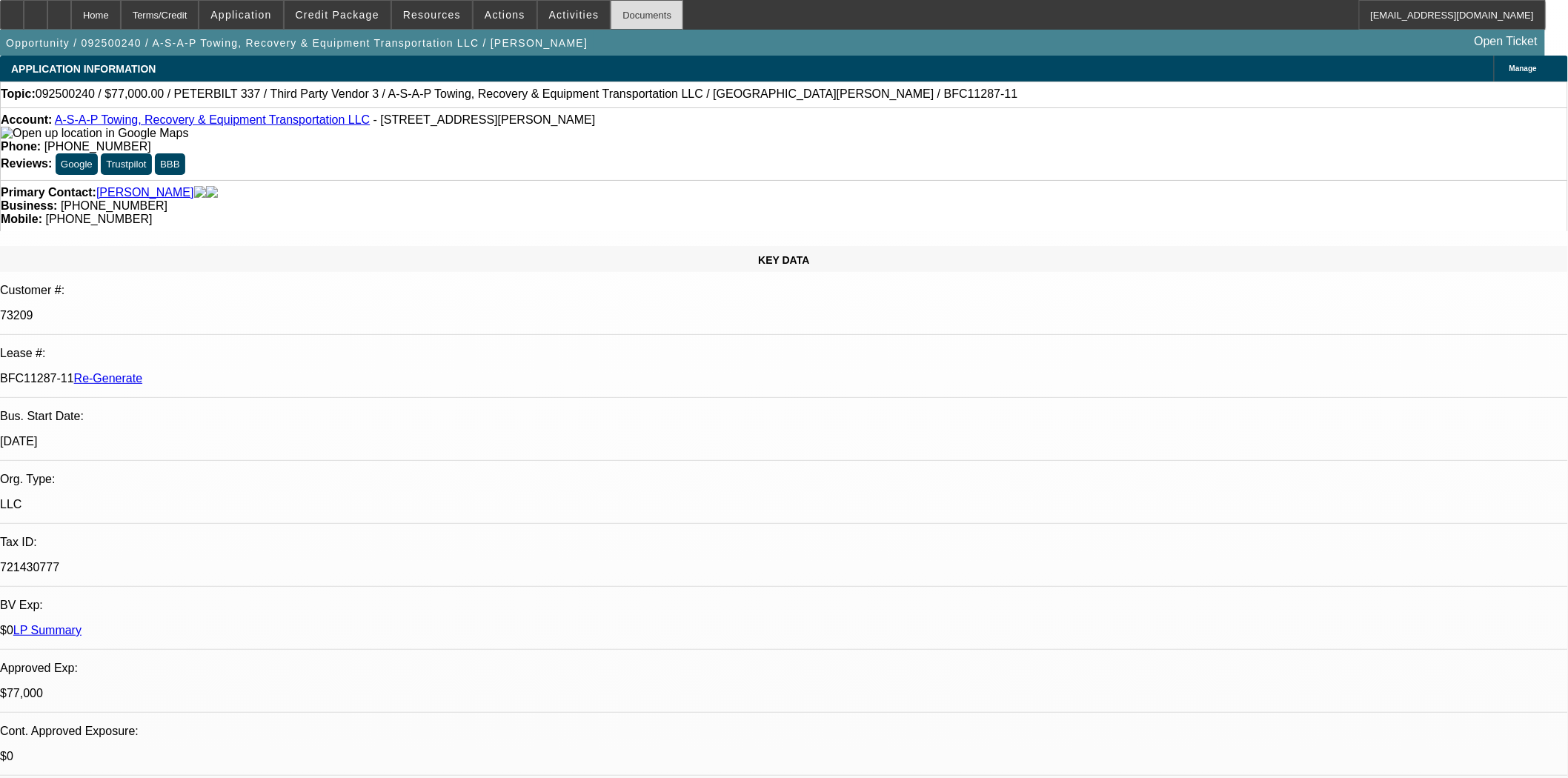
click at [628, 16] on div "Documents" at bounding box center [647, 15] width 73 height 30
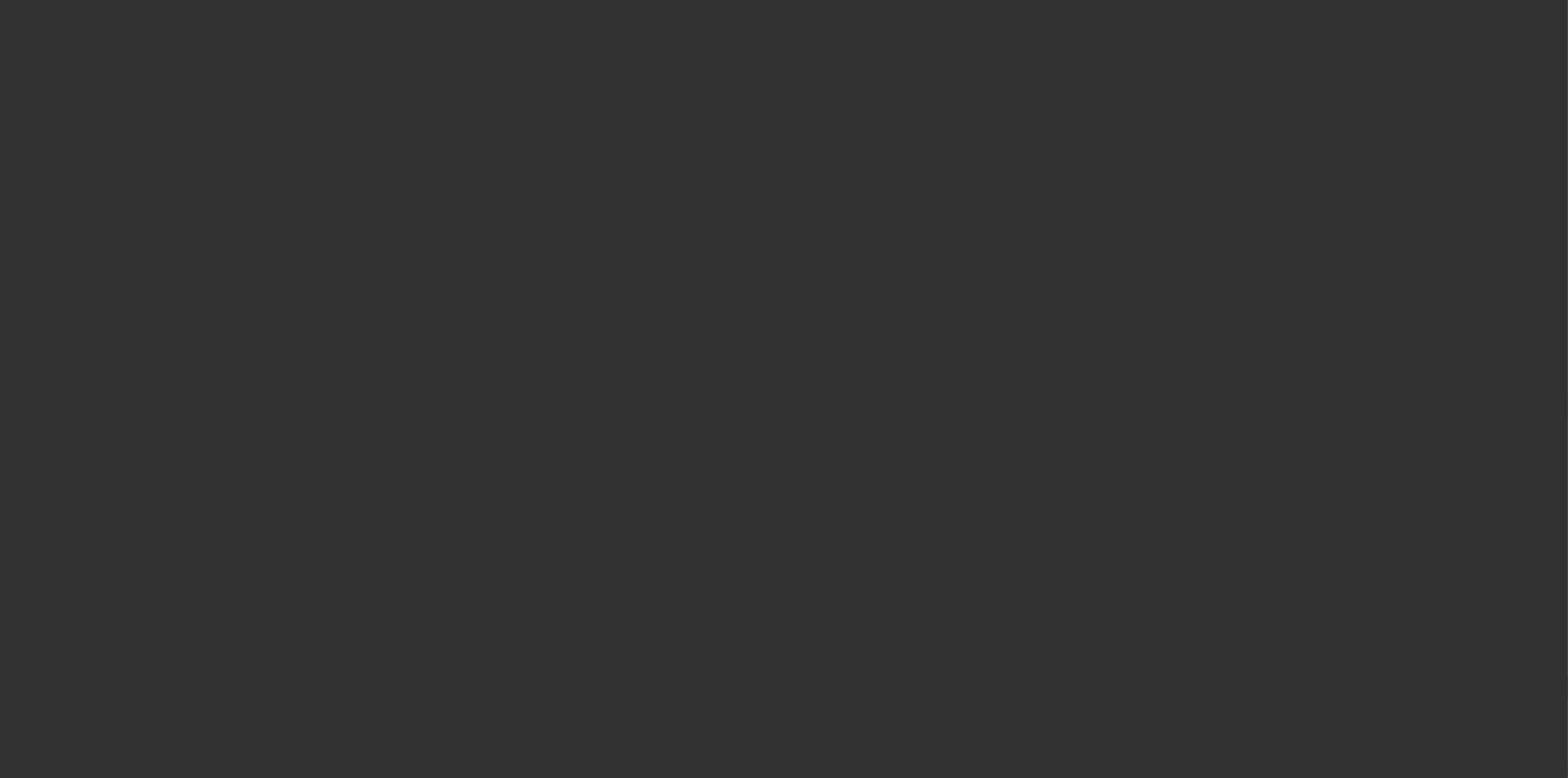
select select "3"
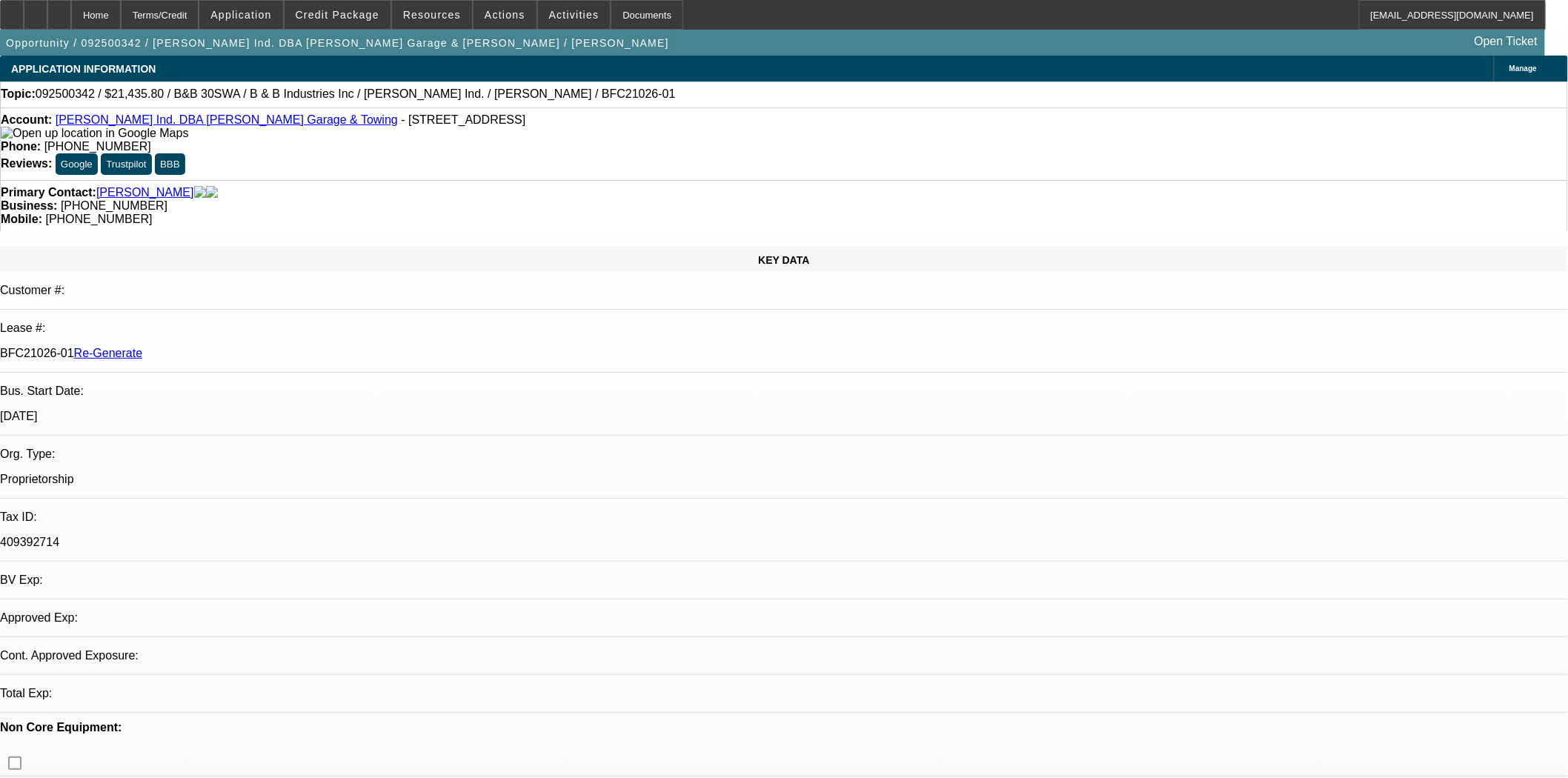
select select "0"
select select "6"
click at [633, 18] on div "Documents" at bounding box center [647, 15] width 73 height 30
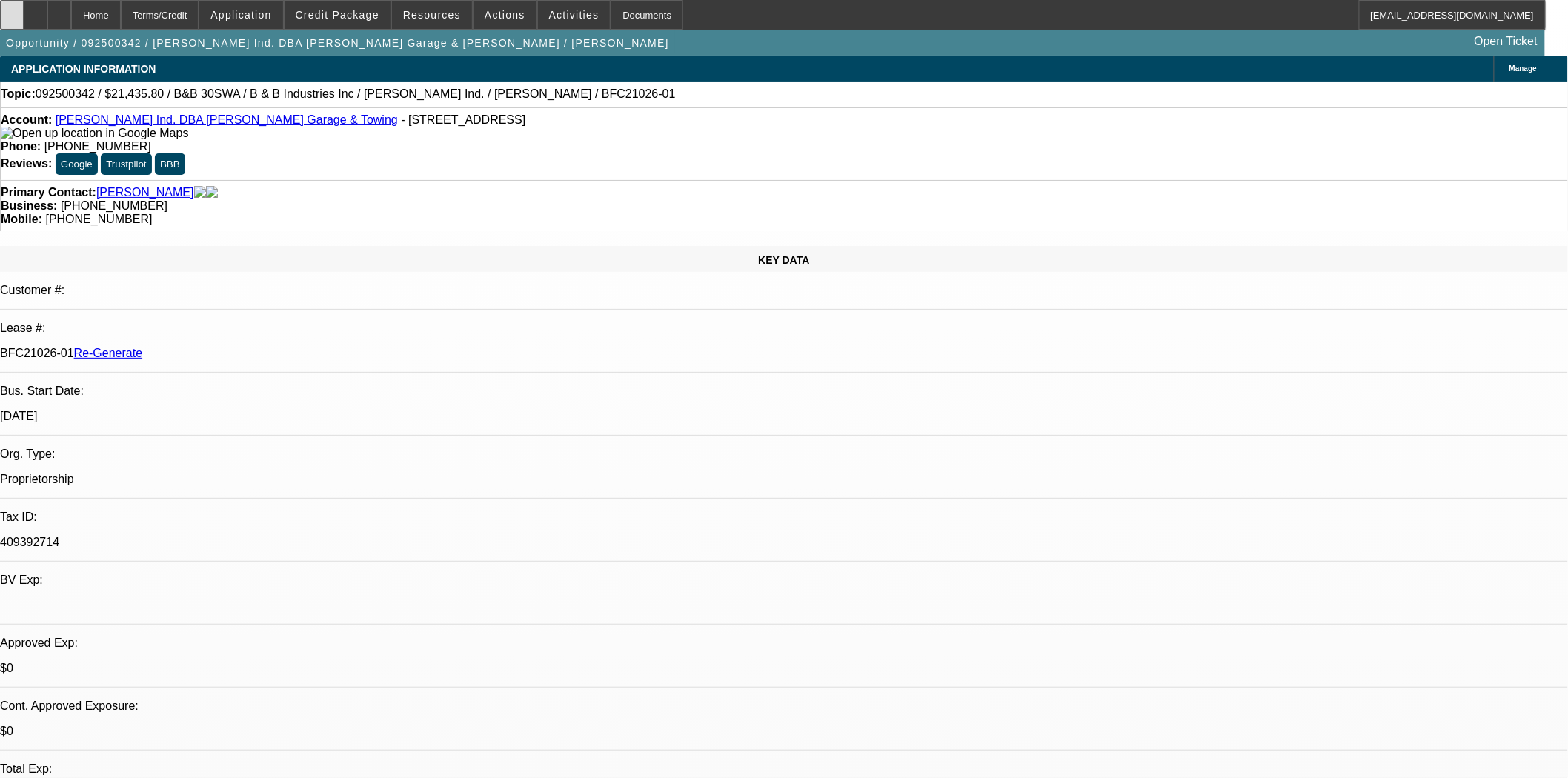
click at [12, 10] on icon at bounding box center [12, 10] width 0 height 0
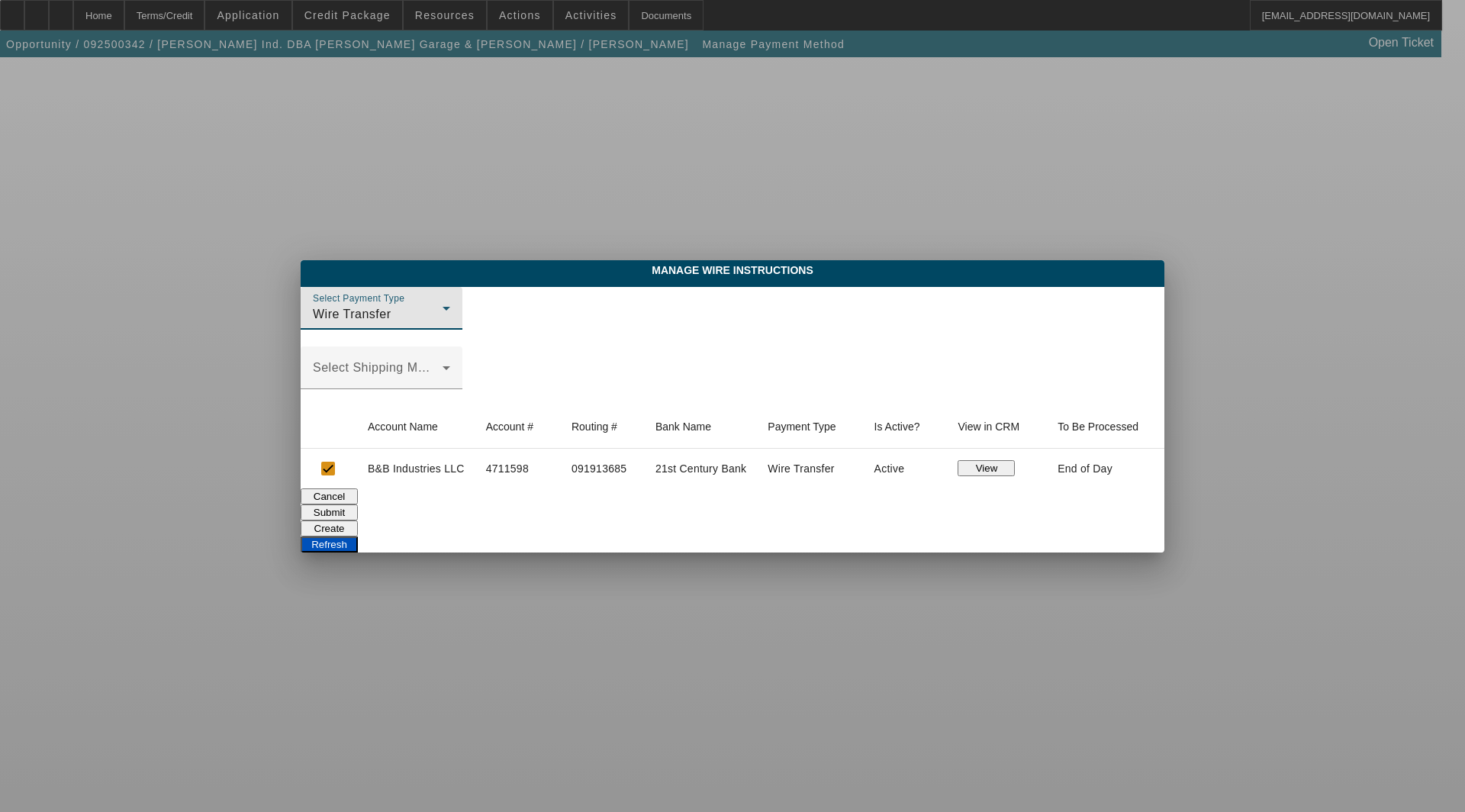
click at [1001, 461] on button "View" at bounding box center [985, 468] width 57 height 16
click at [358, 504] on button "Cancel" at bounding box center [329, 497] width 57 height 16
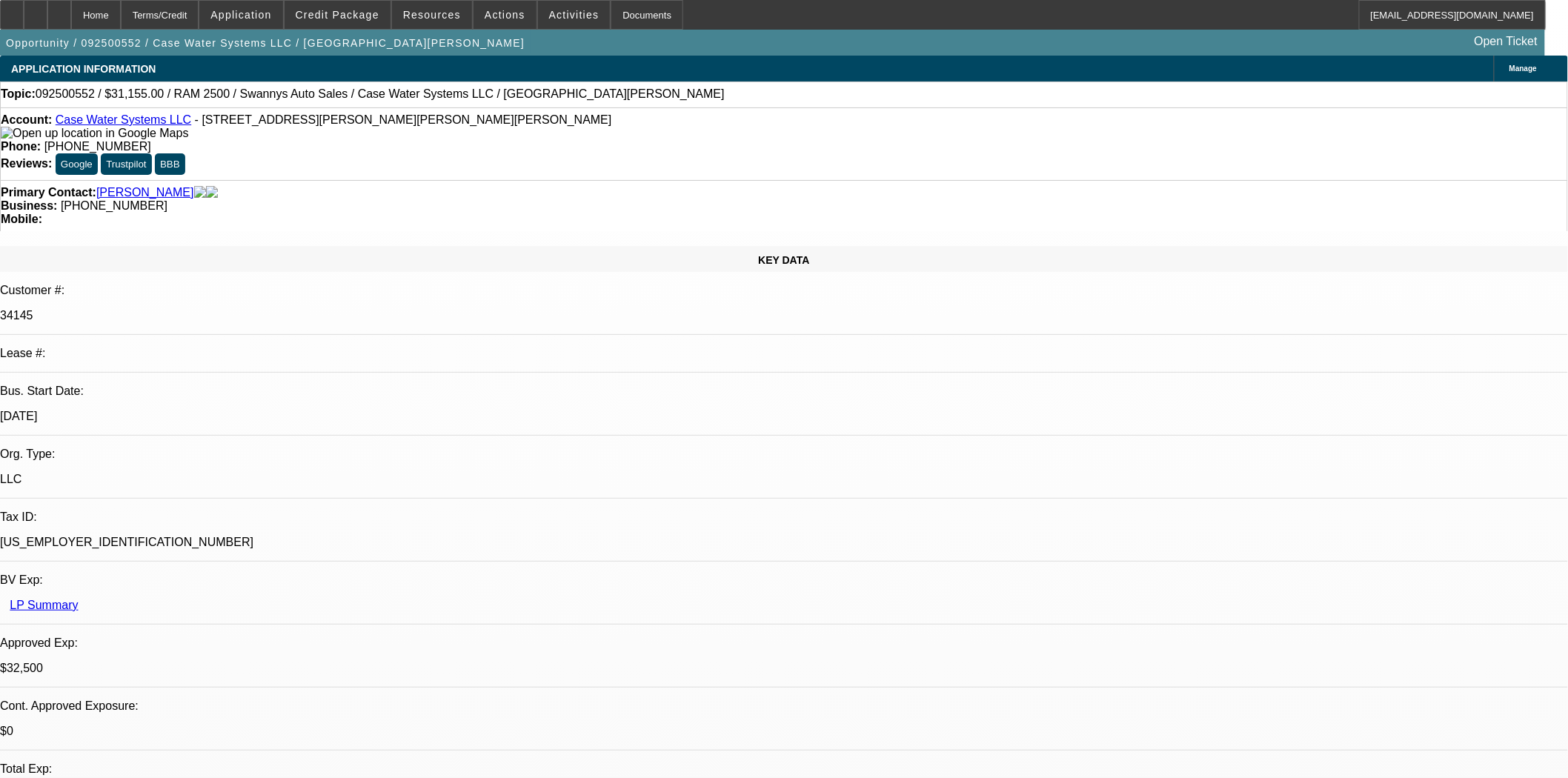
select select "0"
select select "2"
select select "0.1"
select select "4"
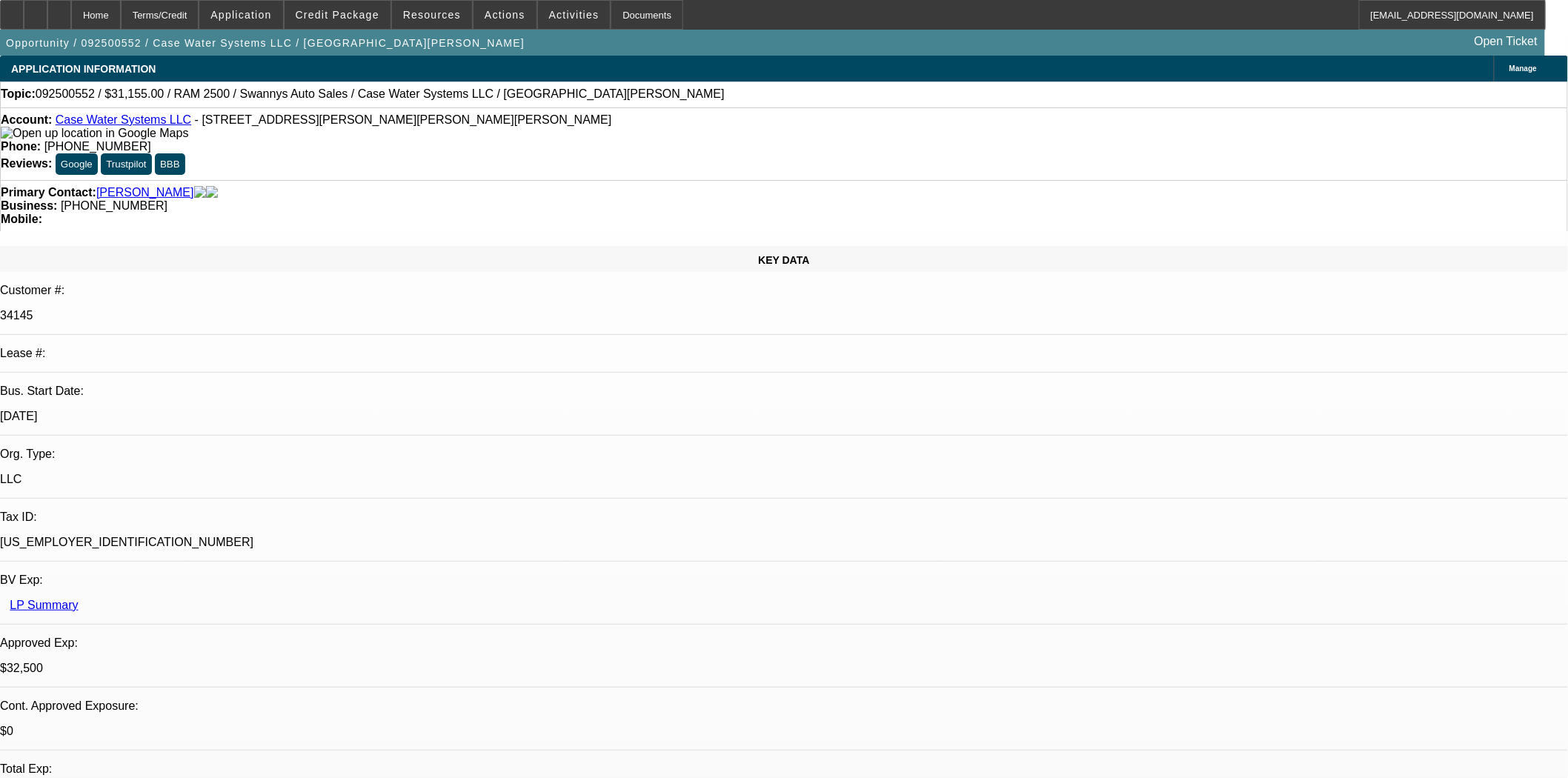
select select "0"
select select "2"
select select "0"
select select "6"
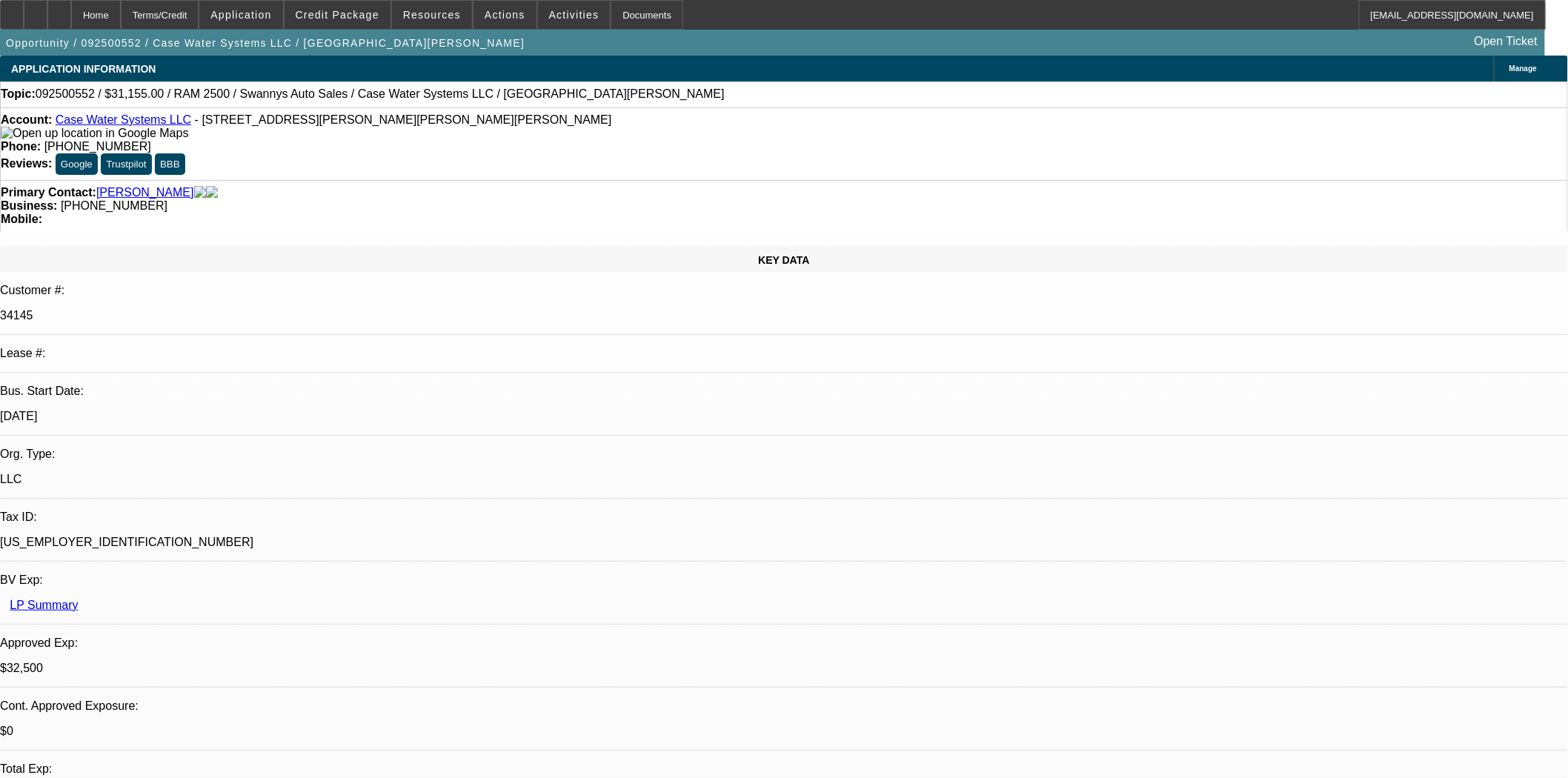
select select "0"
select select "2"
select select "0"
select select "6"
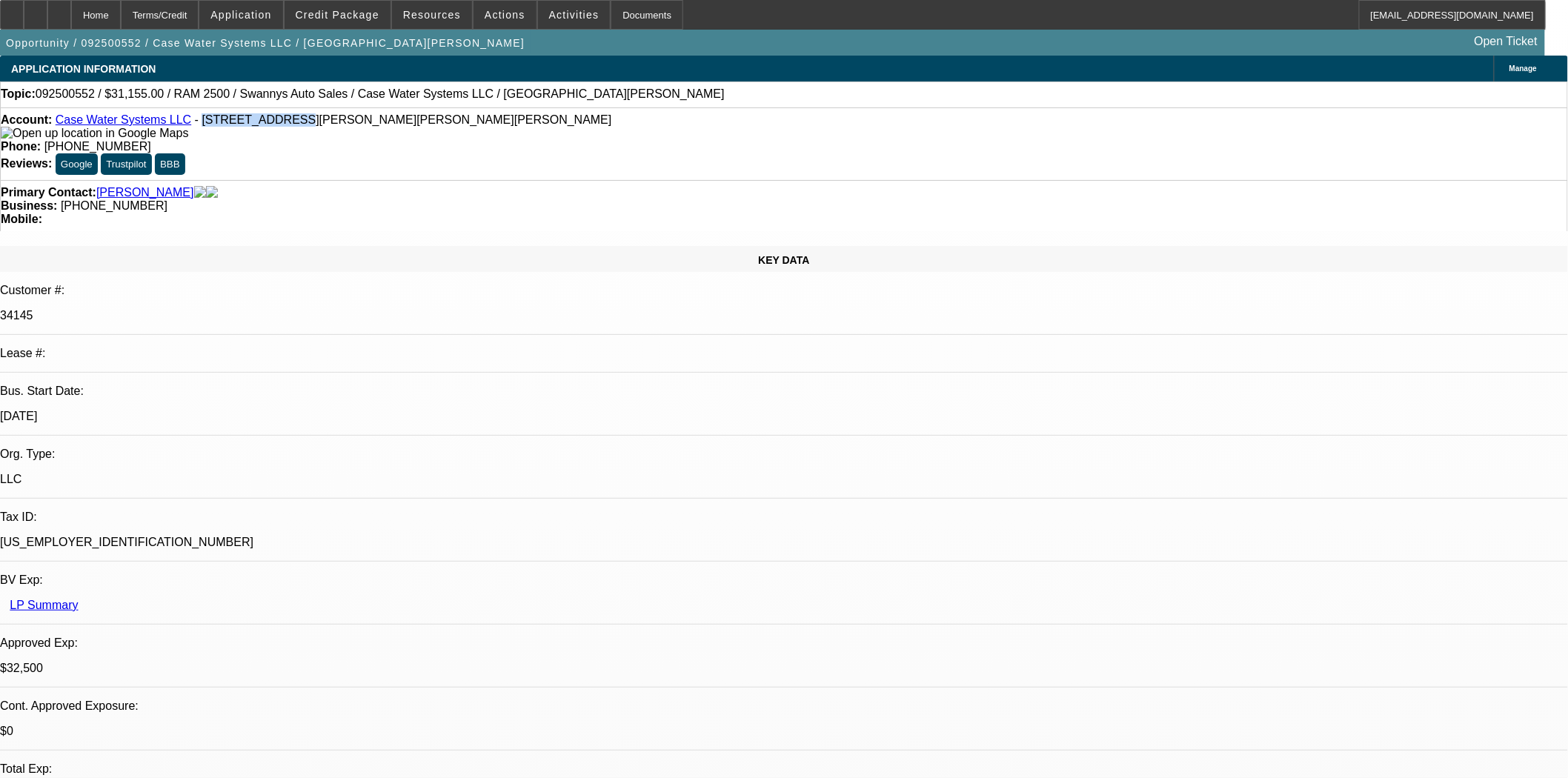
drag, startPoint x: 252, startPoint y: 123, endPoint x: 186, endPoint y: 124, distance: 66.0
click at [195, 124] on span "- 39 Hice Hill Rd, Candler, NC 28715" at bounding box center [404, 119] width 418 height 12
copy span "39 Hice Hill Rd"
drag, startPoint x: 635, startPoint y: 124, endPoint x: 569, endPoint y: 129, distance: 66.2
click at [569, 140] on div "Phone: (971) 413-9264" at bounding box center [784, 146] width 1567 height 13
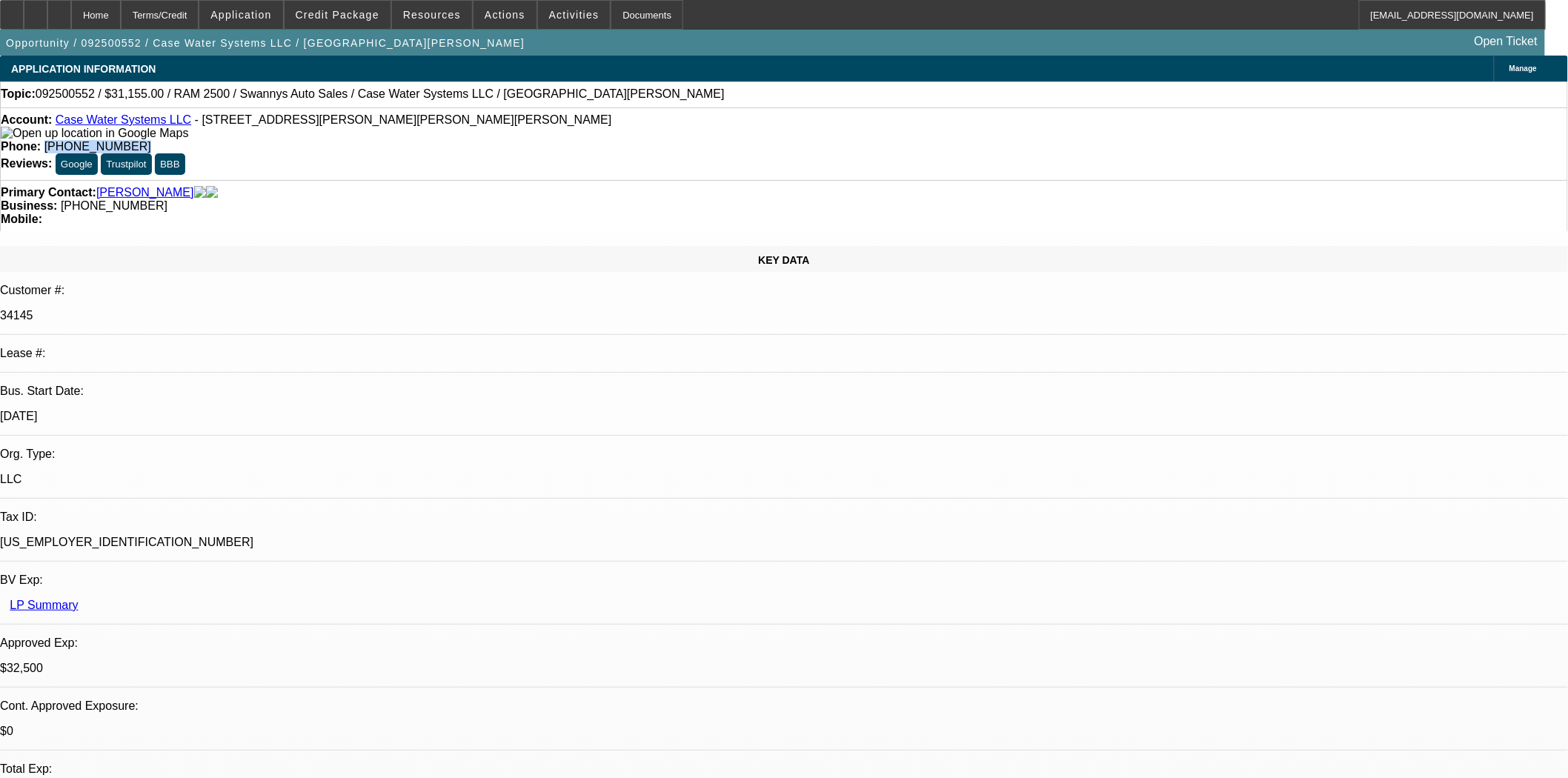
copy span "[PHONE_NUMBER]"
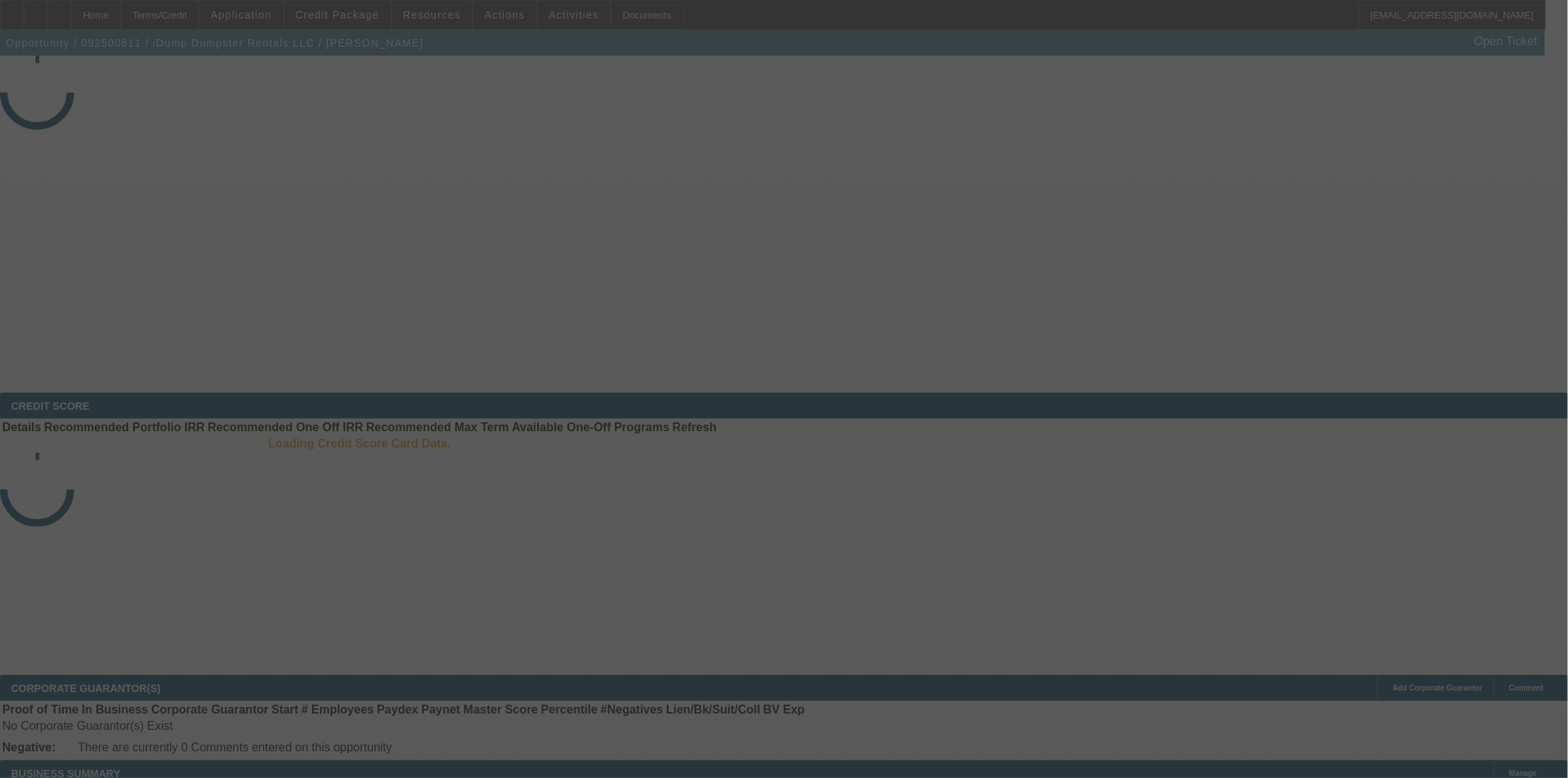
select select "3"
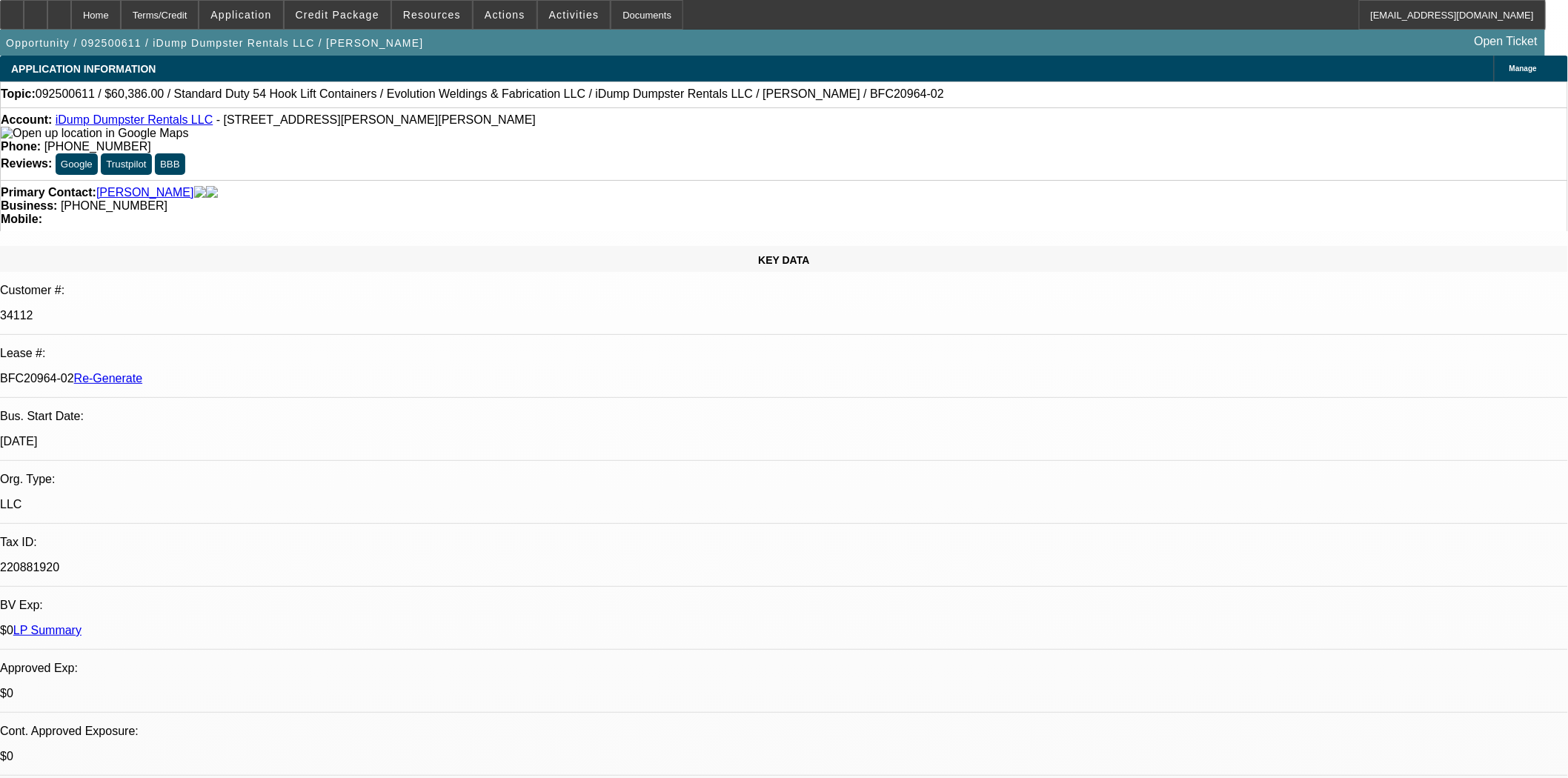
select select "0"
select select "6"
click at [322, 15] on span "Credit Package" at bounding box center [337, 15] width 83 height 12
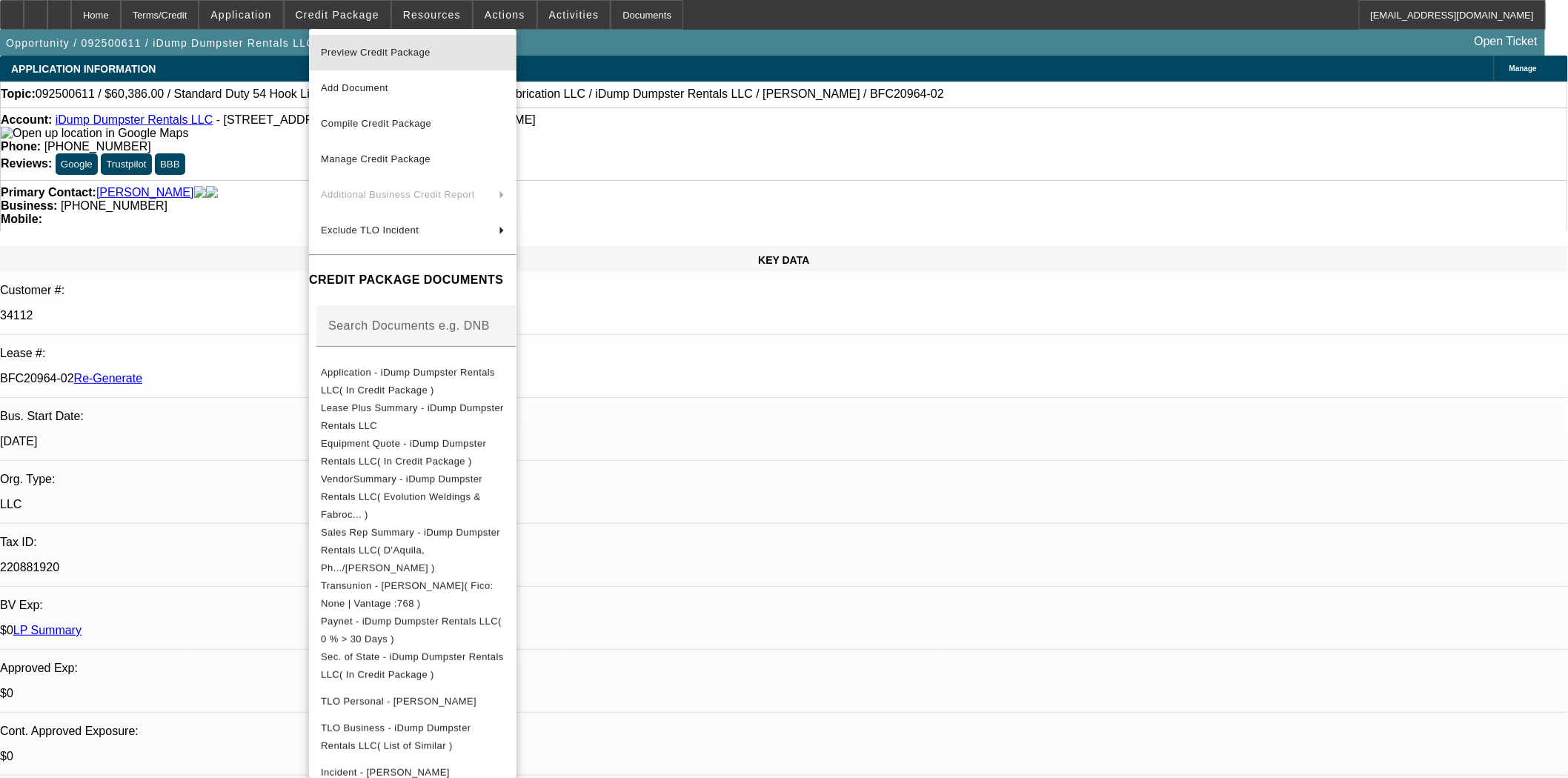
click at [354, 55] on span "Preview Credit Package" at bounding box center [376, 52] width 110 height 11
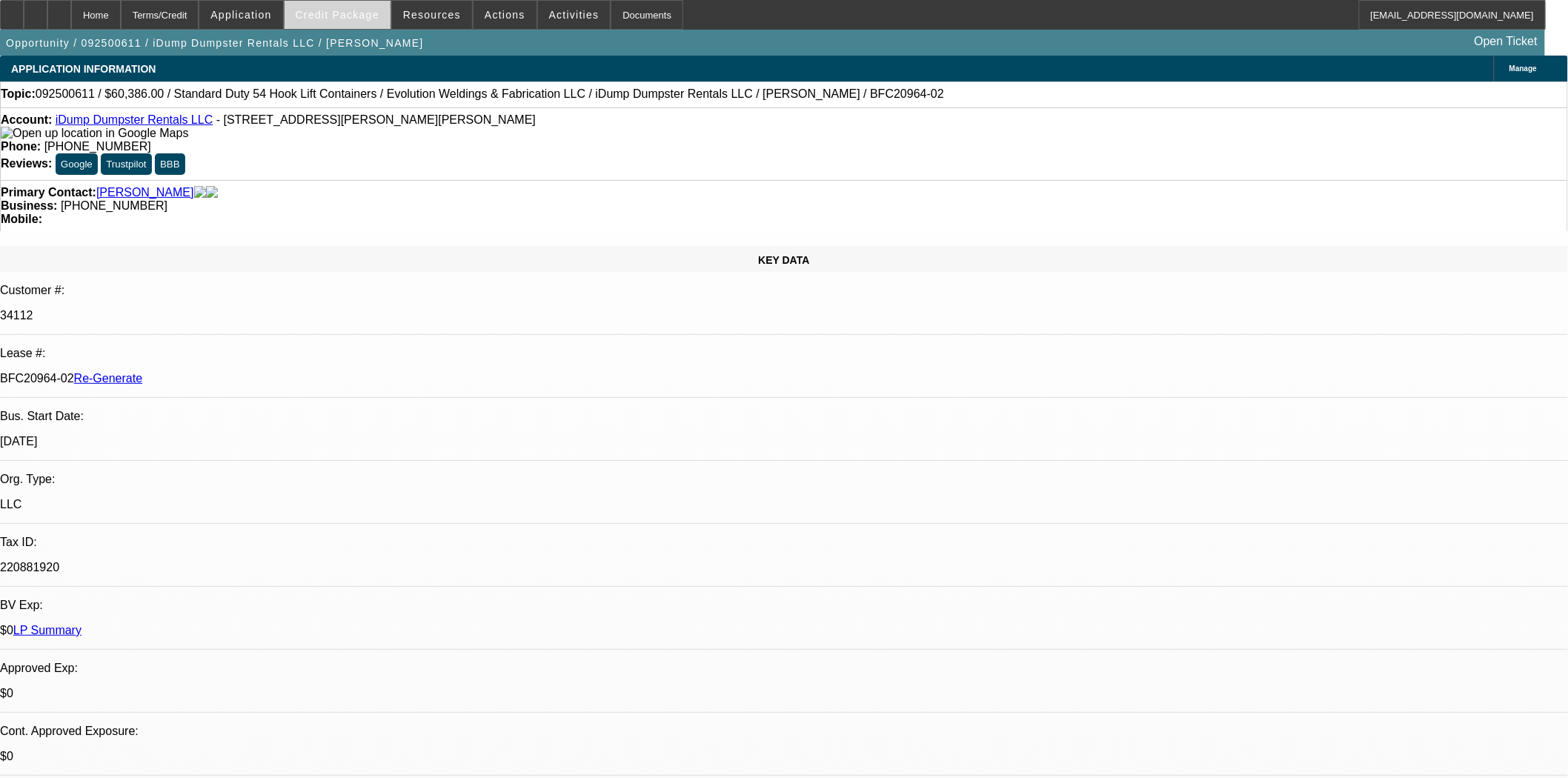
click at [365, 20] on span at bounding box center [337, 15] width 106 height 36
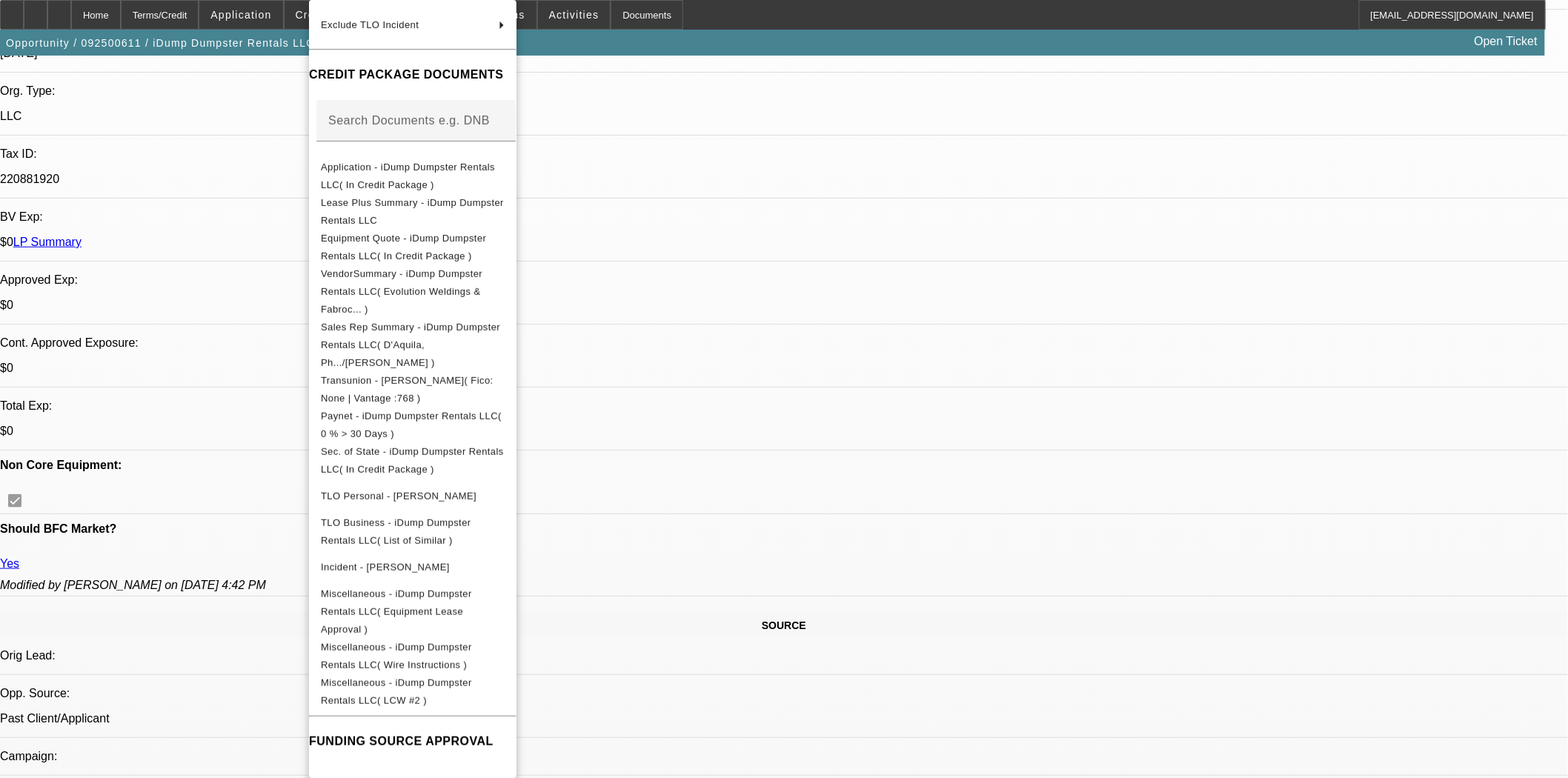
scroll to position [494, 0]
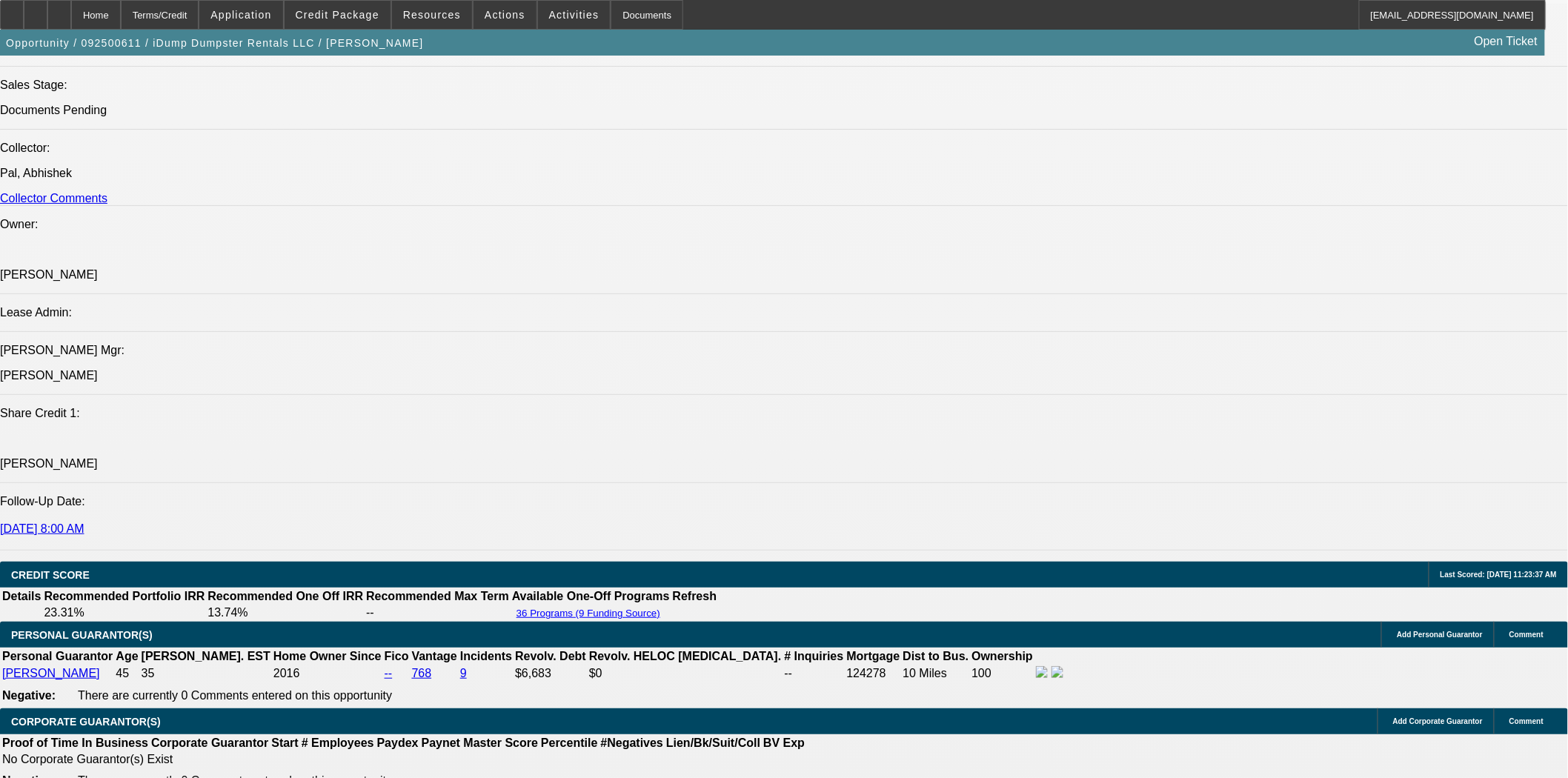
scroll to position [2223, 0]
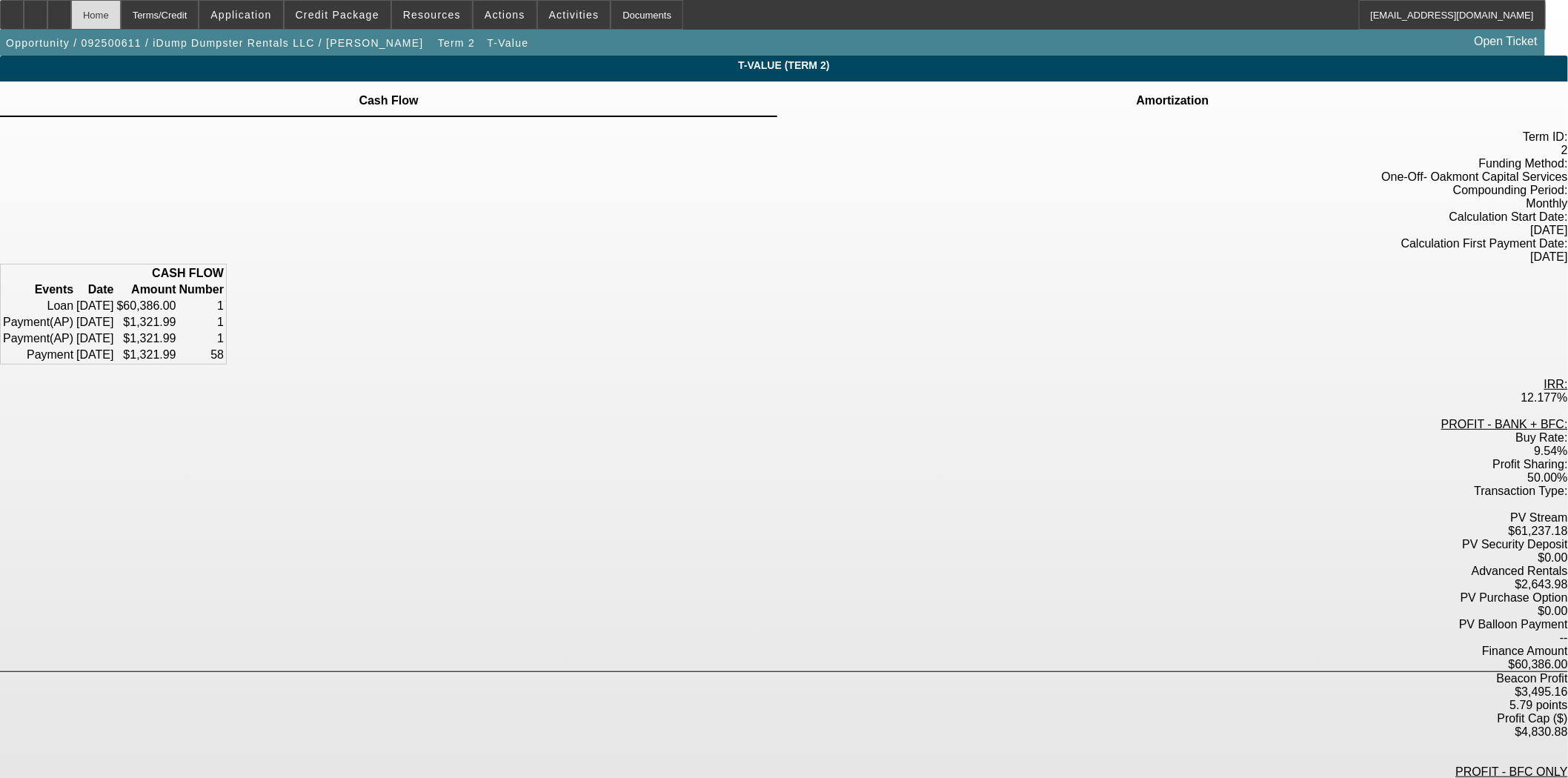
click at [121, 21] on div "Home" at bounding box center [96, 15] width 50 height 30
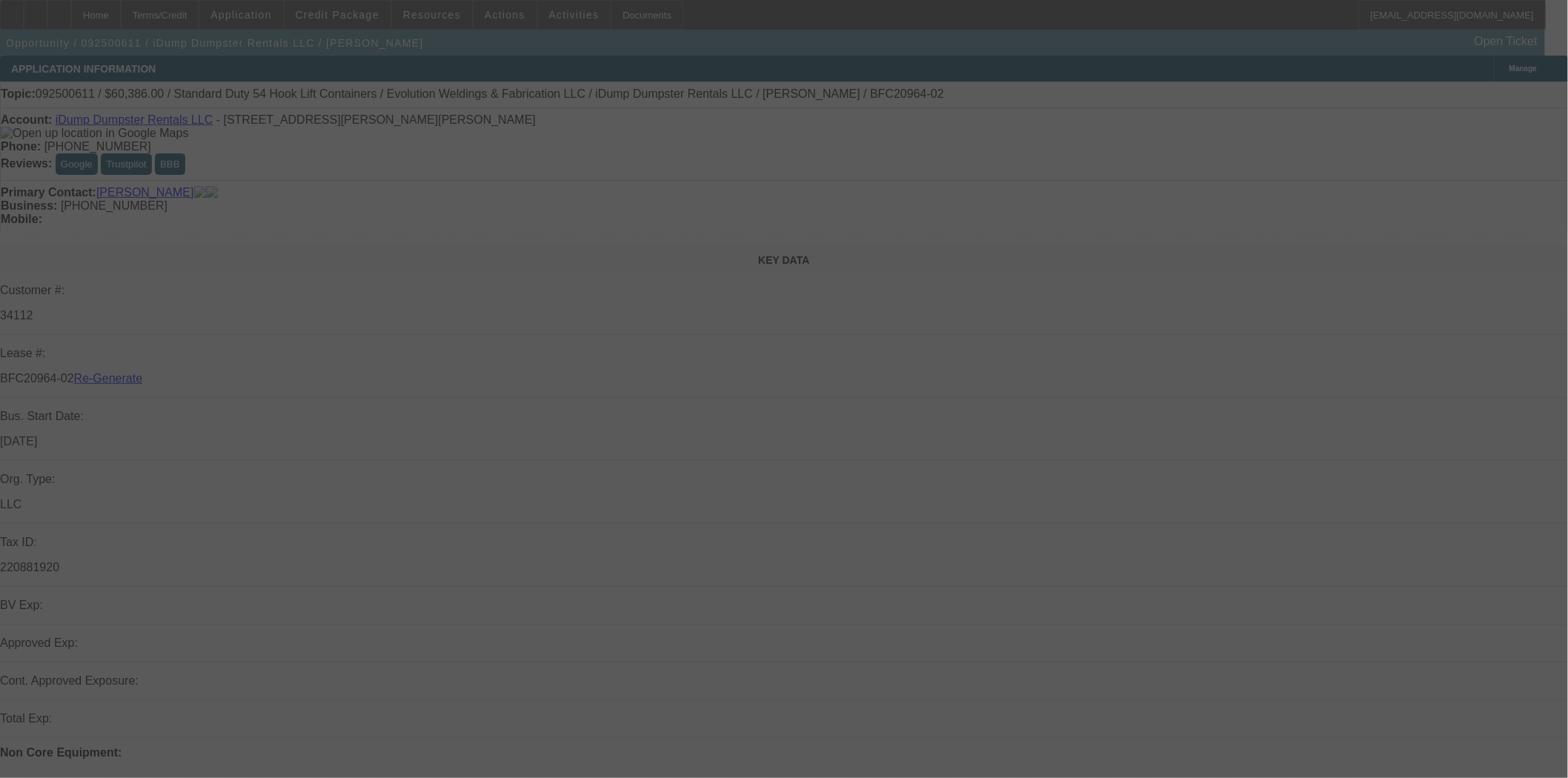
select select "3"
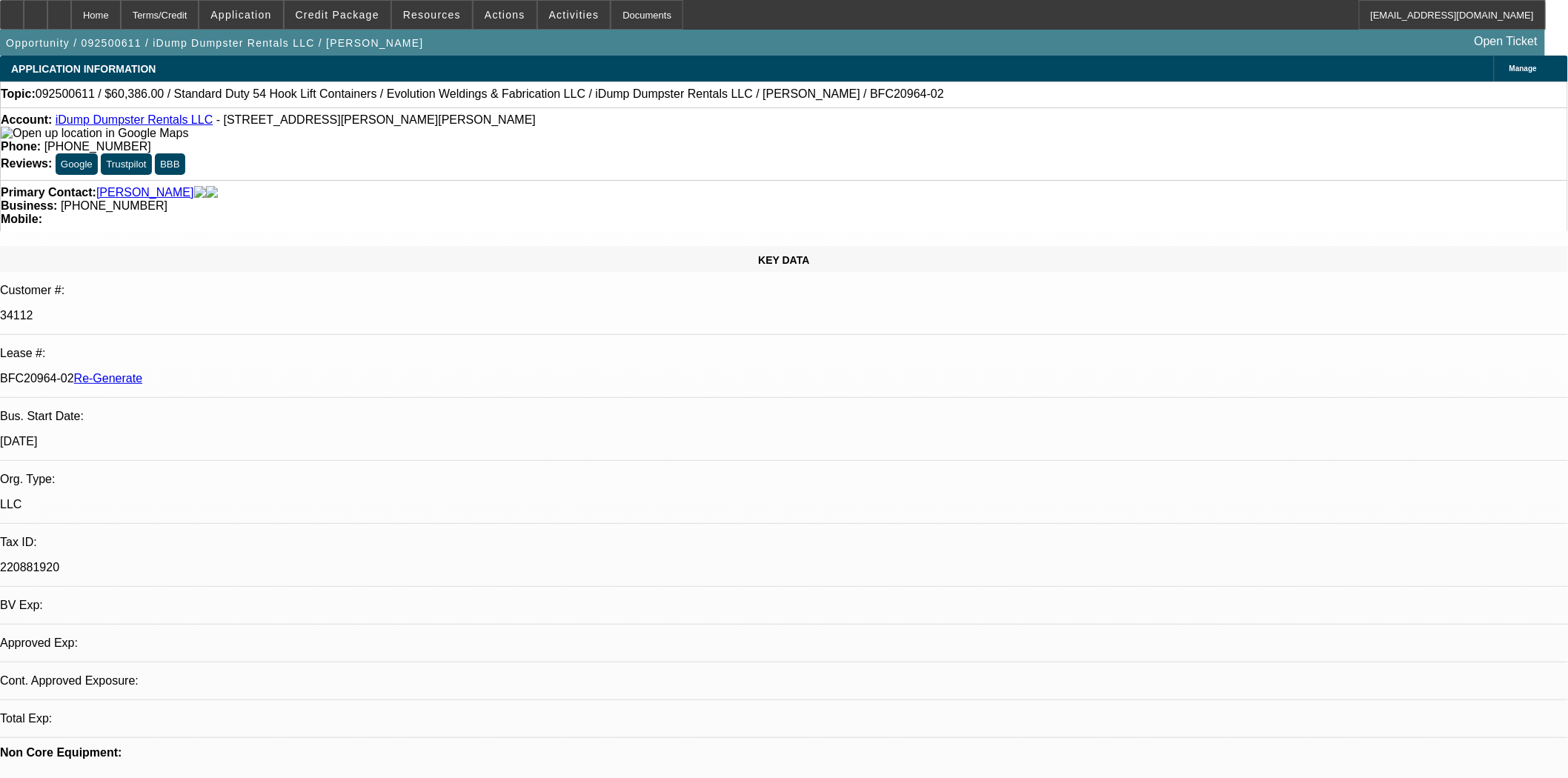
select select "0"
select select "6"
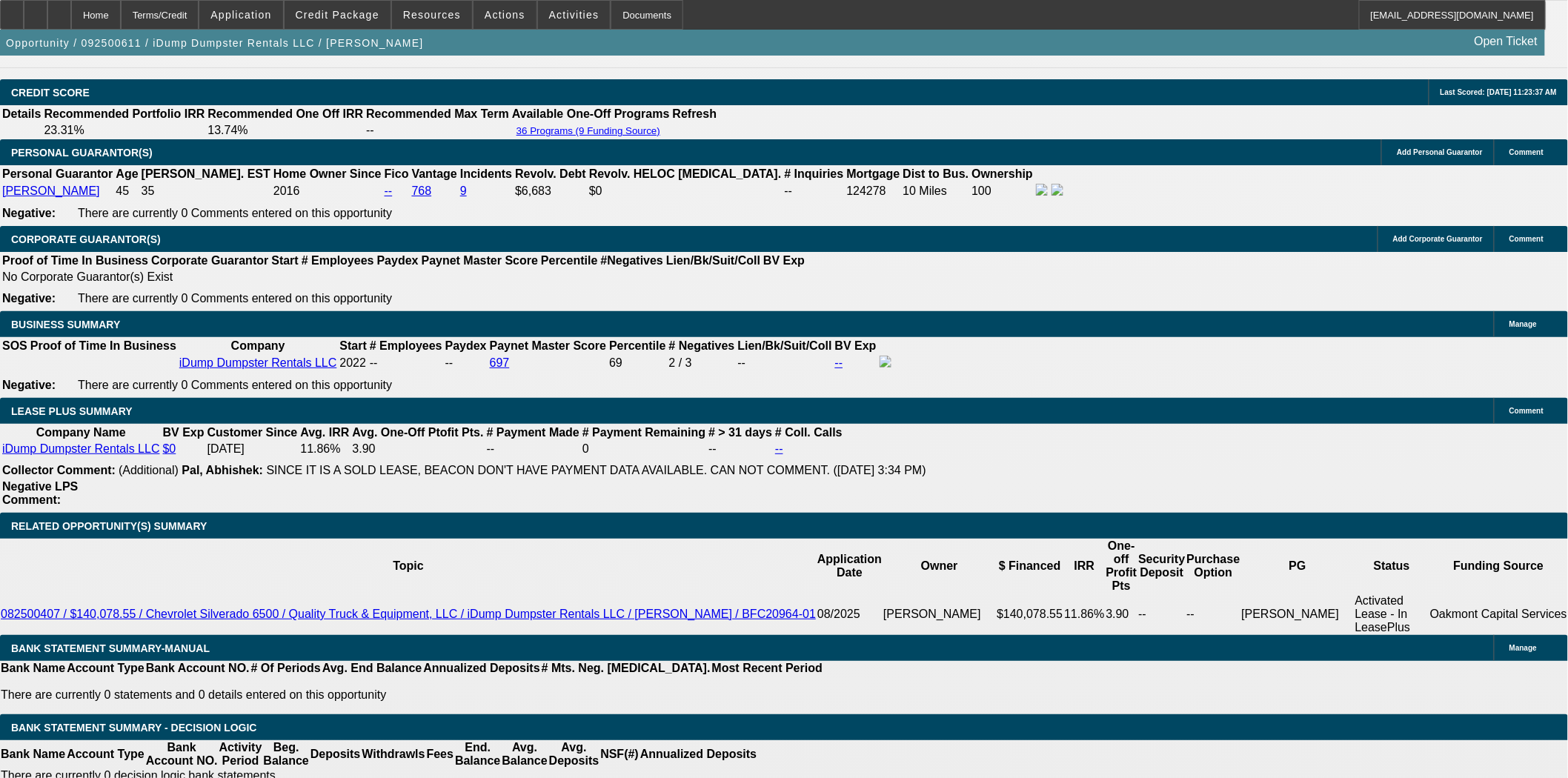
scroll to position [2223, 0]
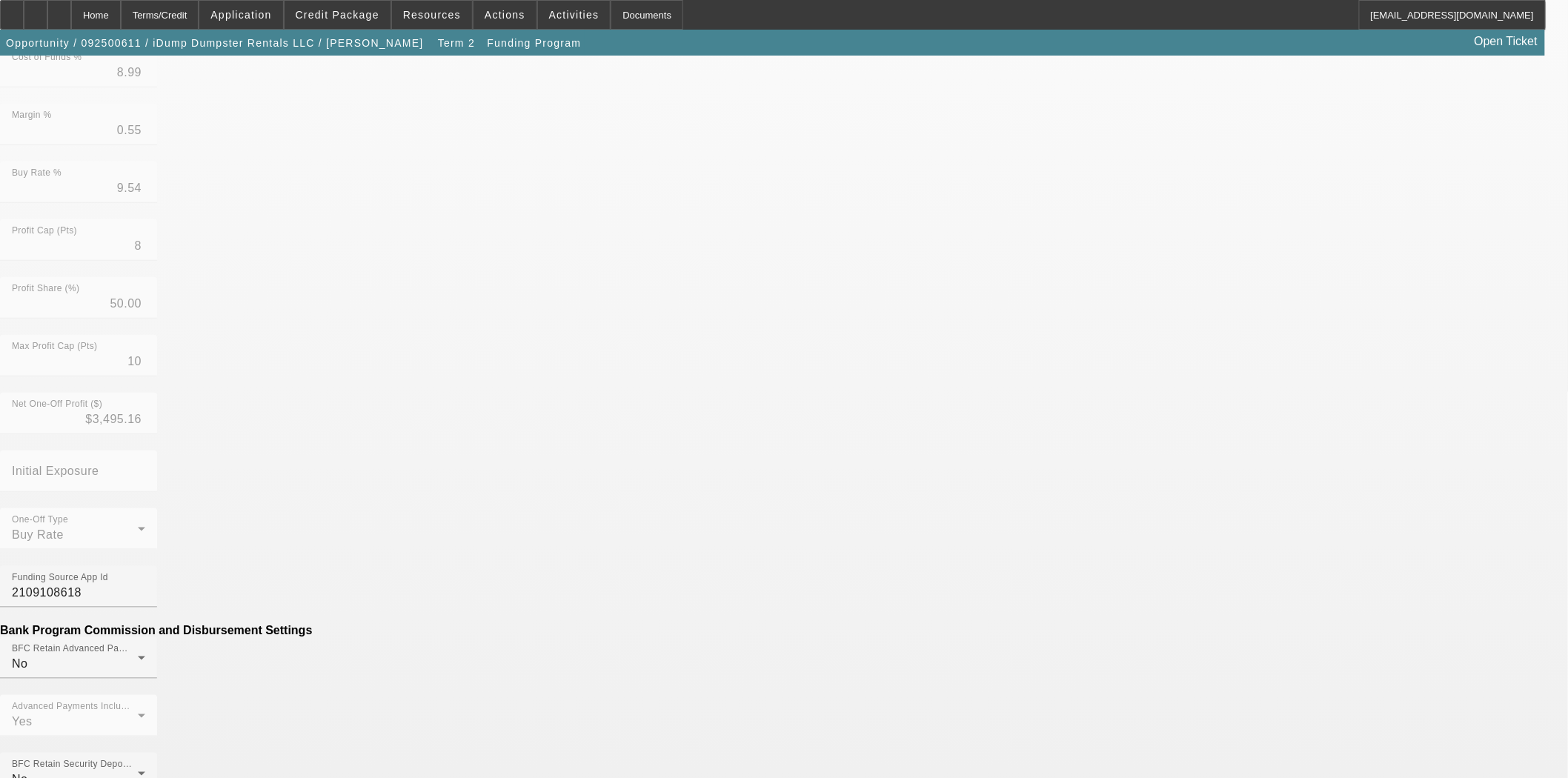
scroll to position [494, 0]
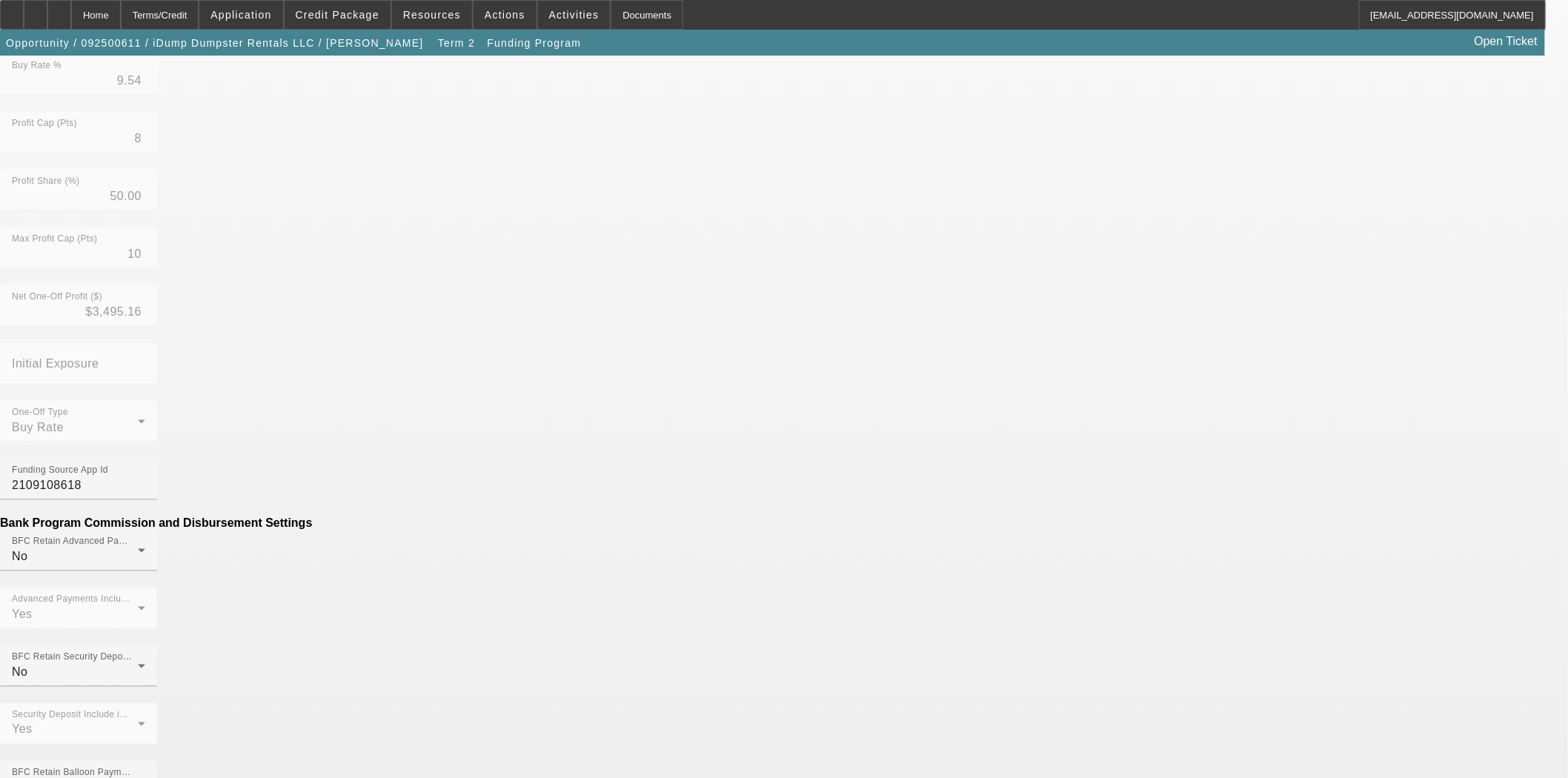
drag, startPoint x: 554, startPoint y: 503, endPoint x: 805, endPoint y: 494, distance: 251.2
type input "($294.00)"
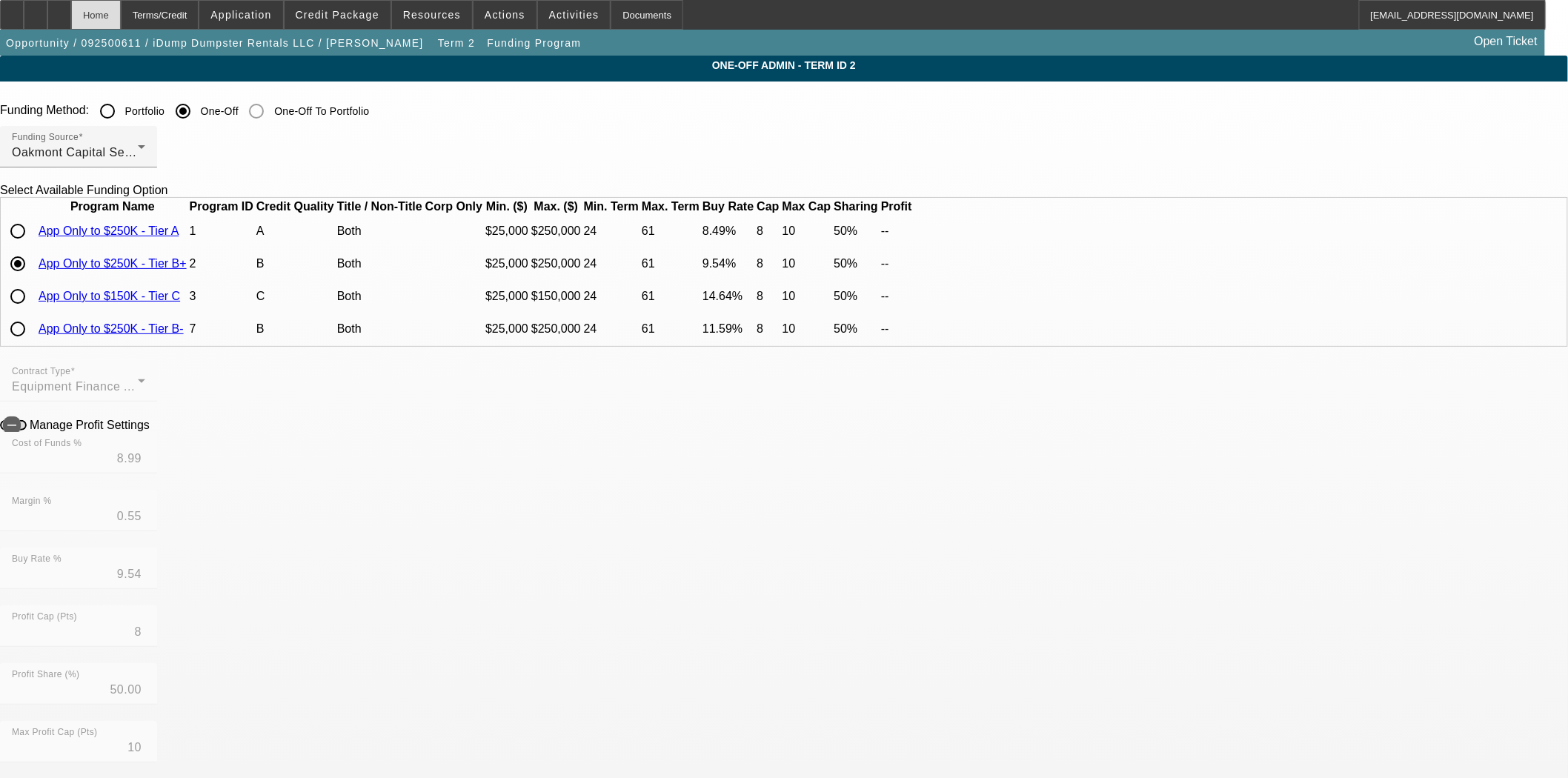
click at [121, 19] on div "Home" at bounding box center [96, 15] width 50 height 30
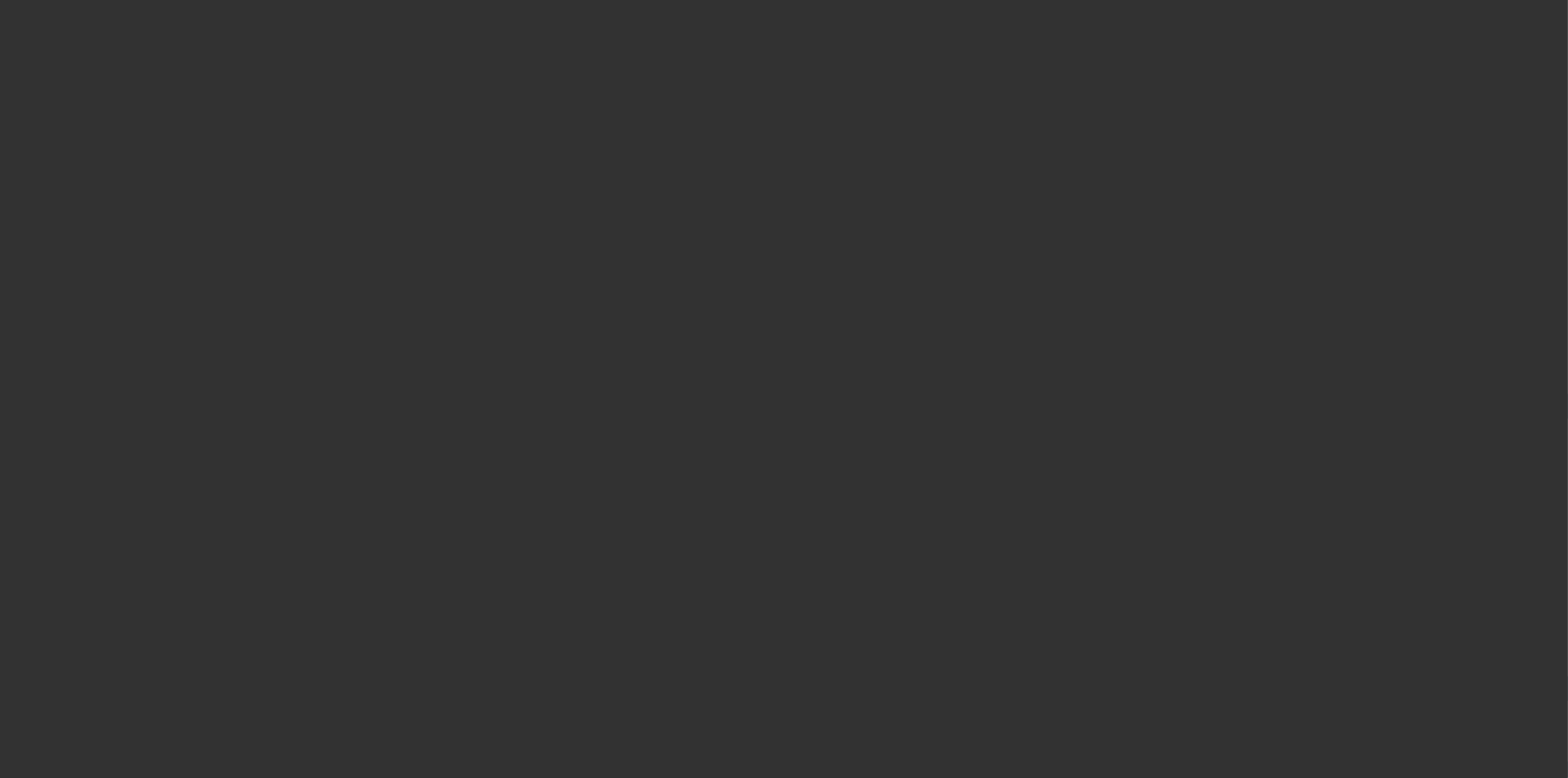
select select "3"
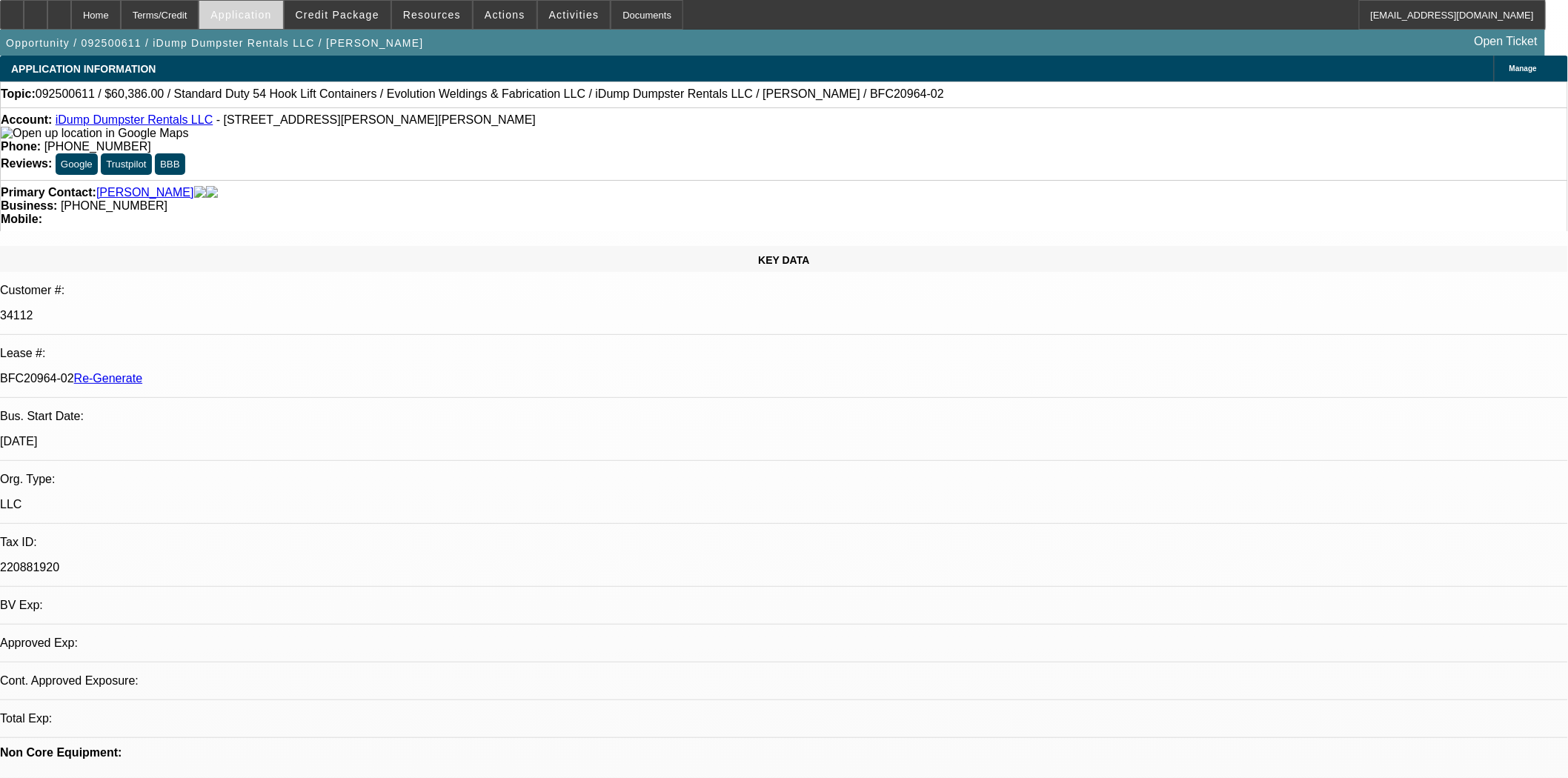
select select "0"
select select "6"
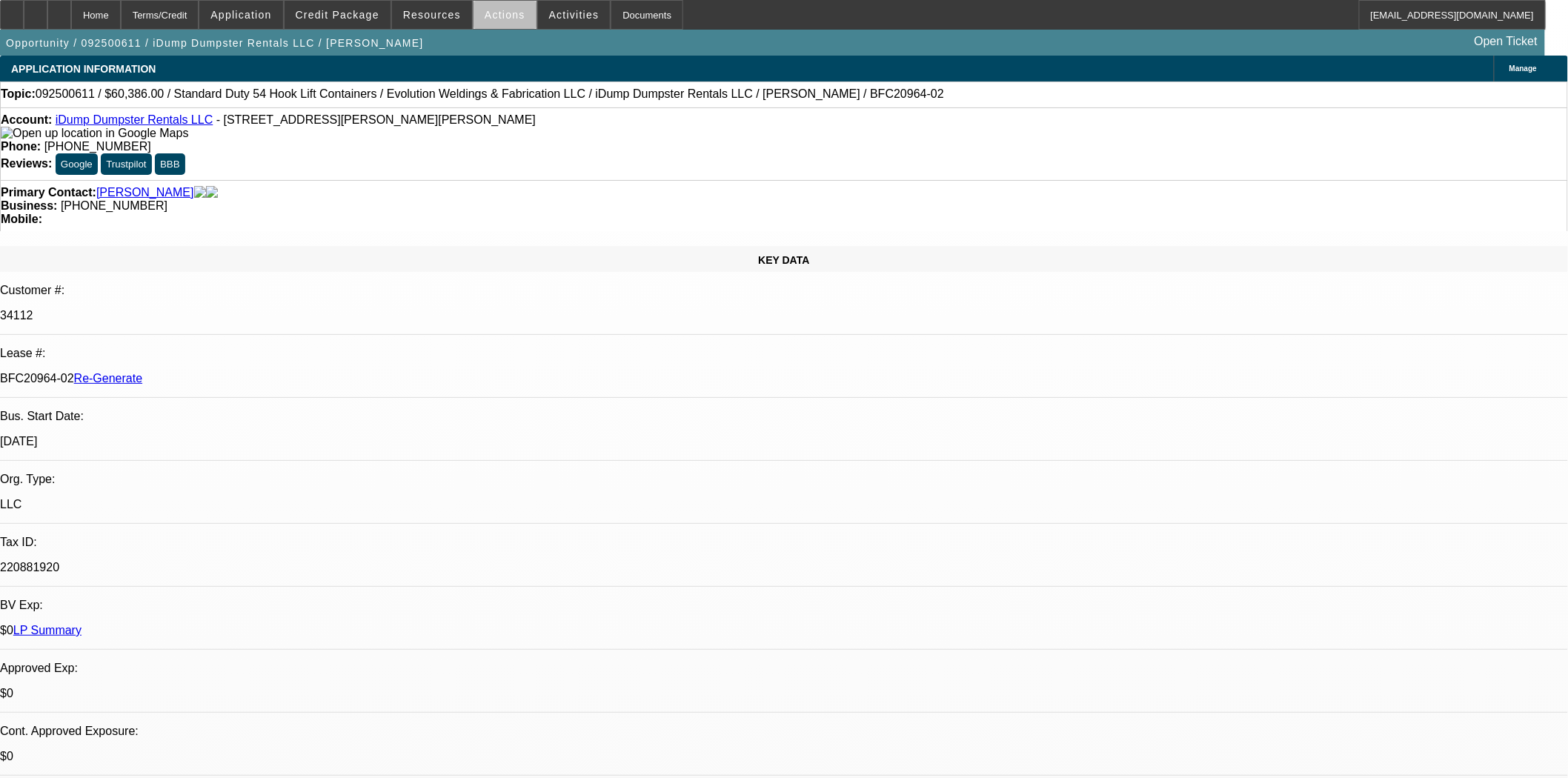
click at [503, 18] on span "Actions" at bounding box center [505, 15] width 40 height 12
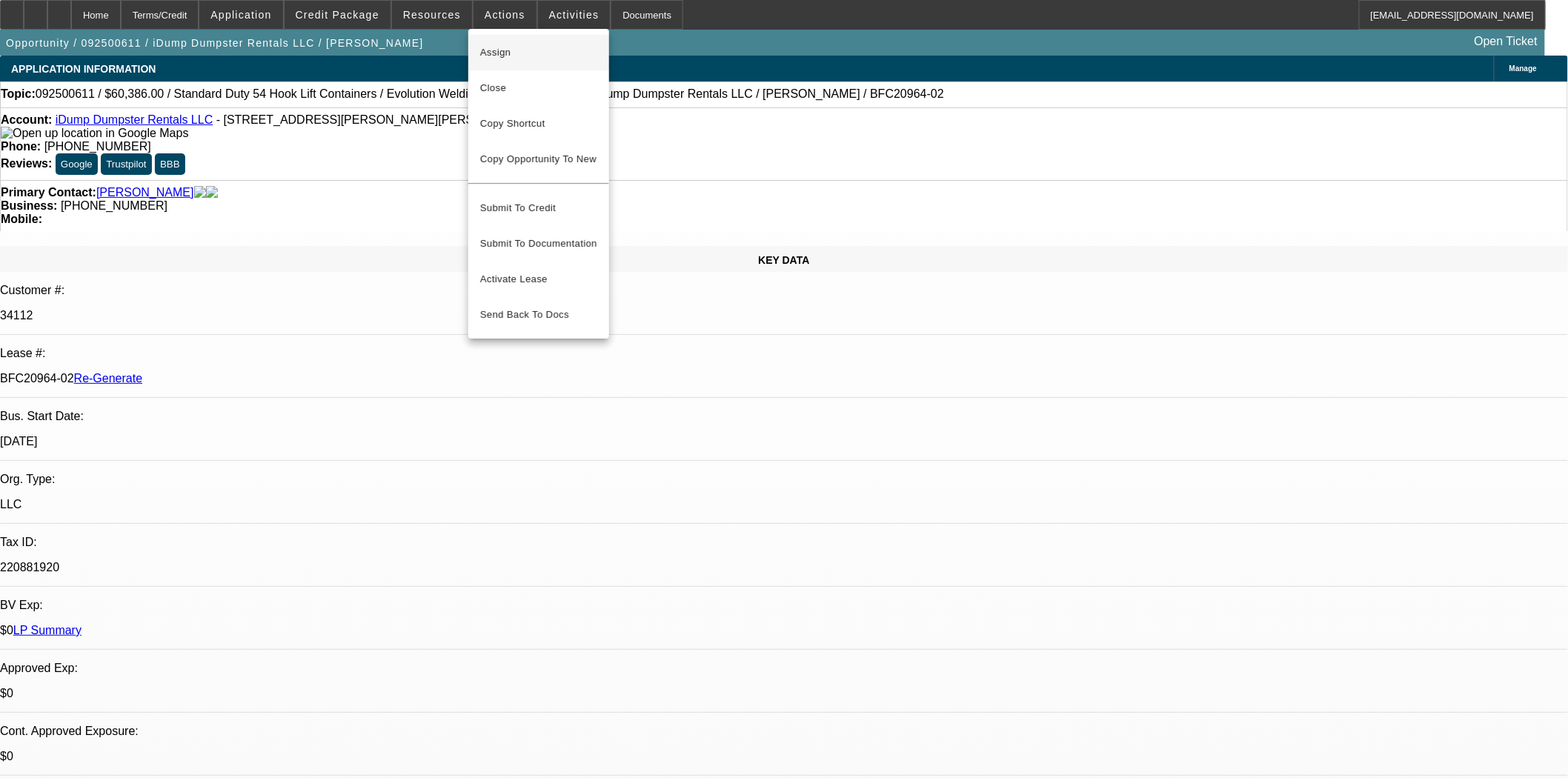
click at [508, 54] on span "Assign" at bounding box center [538, 53] width 117 height 18
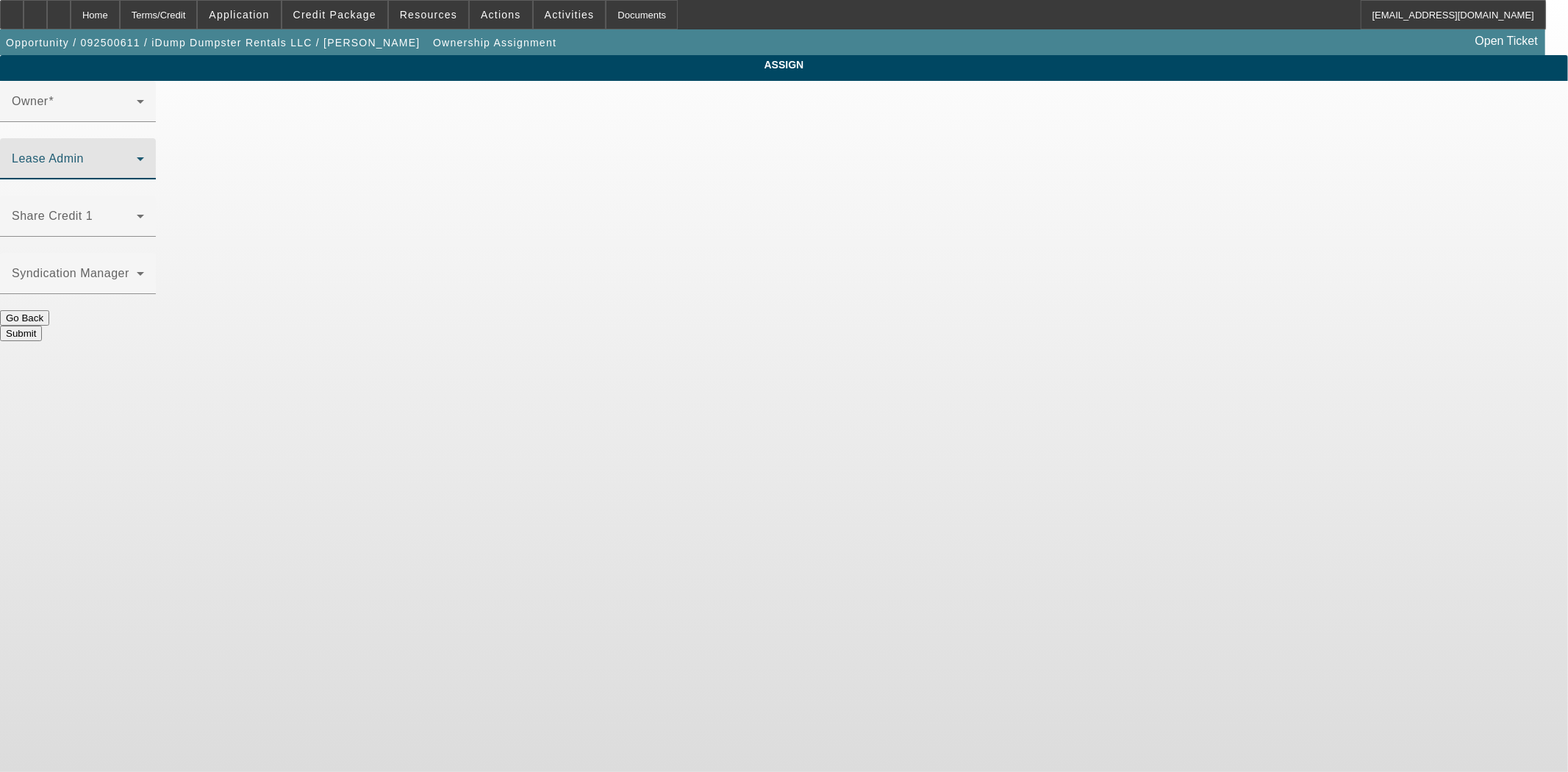
click at [137, 156] on span at bounding box center [75, 164] width 125 height 17
click at [156, 179] on div at bounding box center [77, 187] width 156 height 17
click at [144, 138] on div "Lease Admin" at bounding box center [78, 158] width 132 height 41
click at [137, 156] on span at bounding box center [75, 164] width 125 height 17
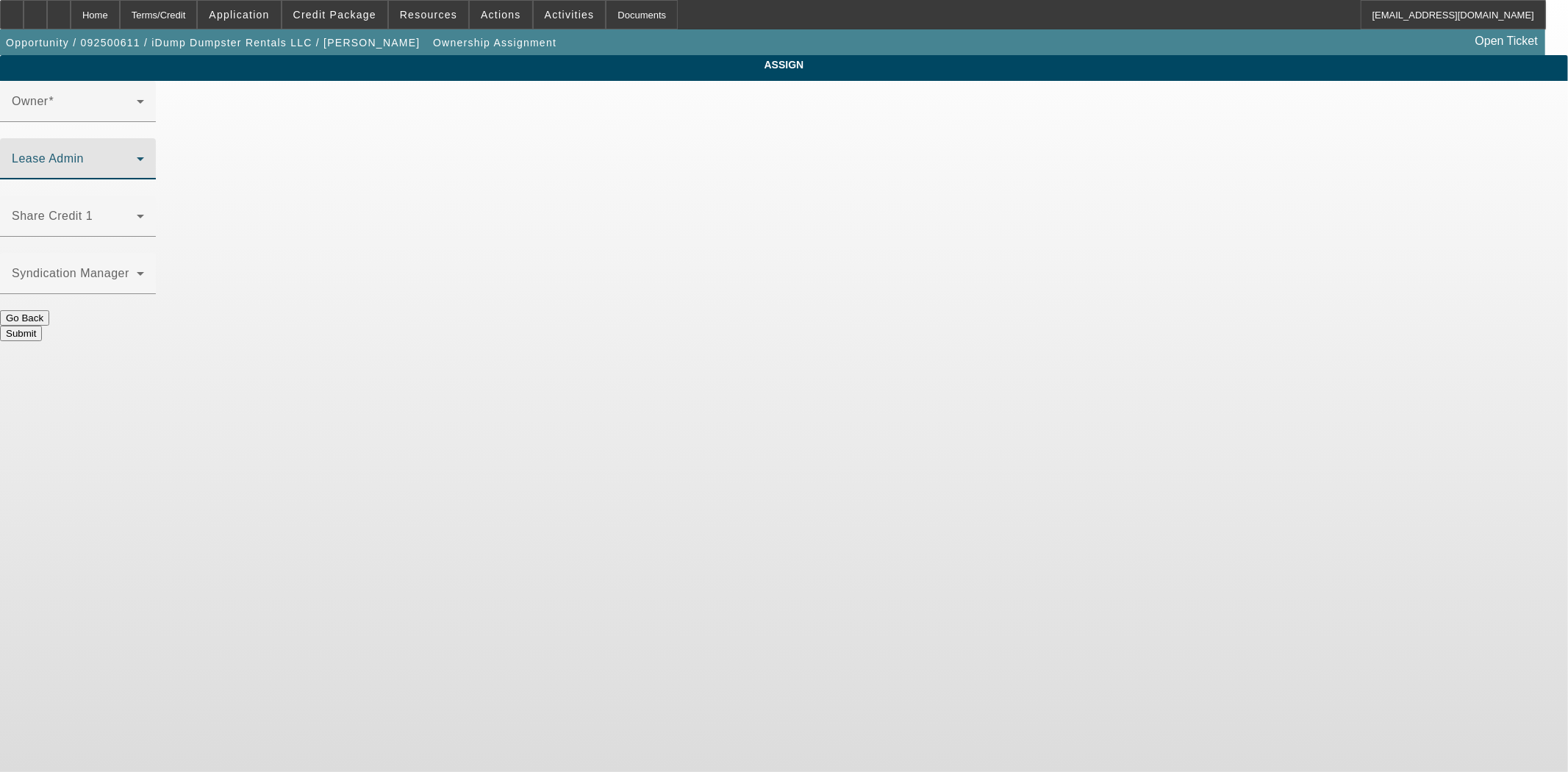
click at [137, 156] on span at bounding box center [75, 164] width 125 height 17
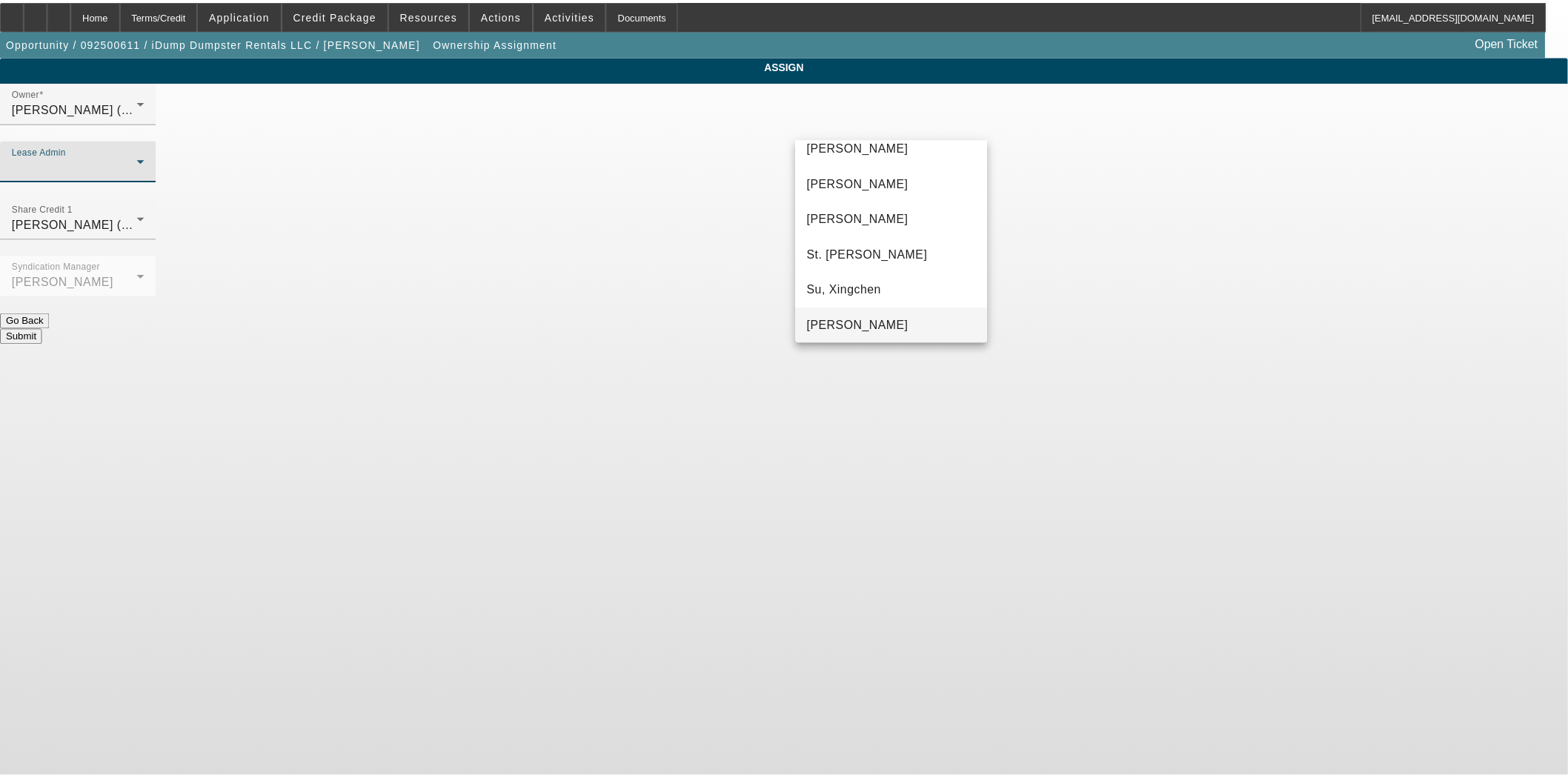
scroll to position [92, 0]
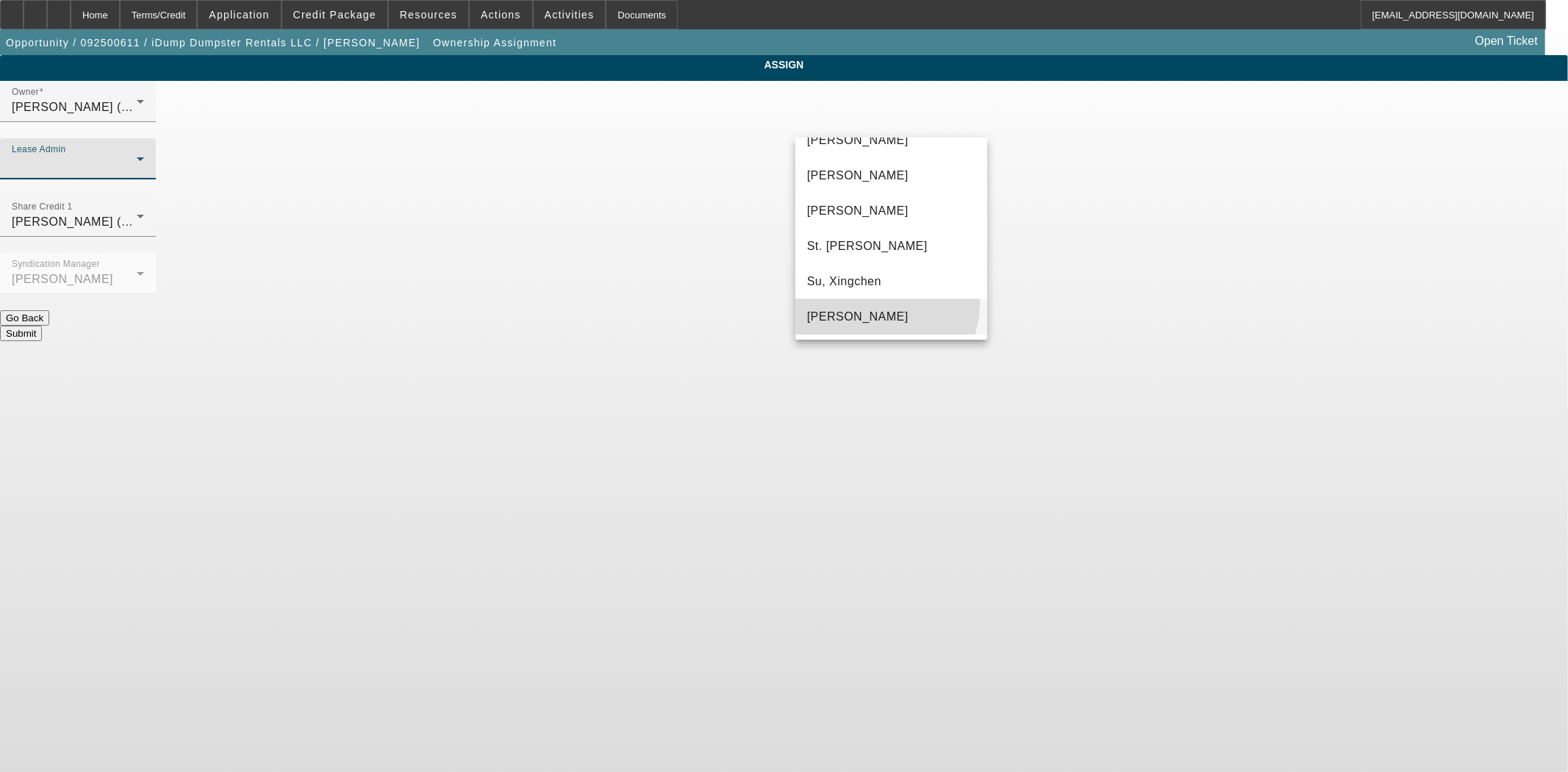
click at [878, 303] on mat-option "[PERSON_NAME]" at bounding box center [891, 317] width 191 height 36
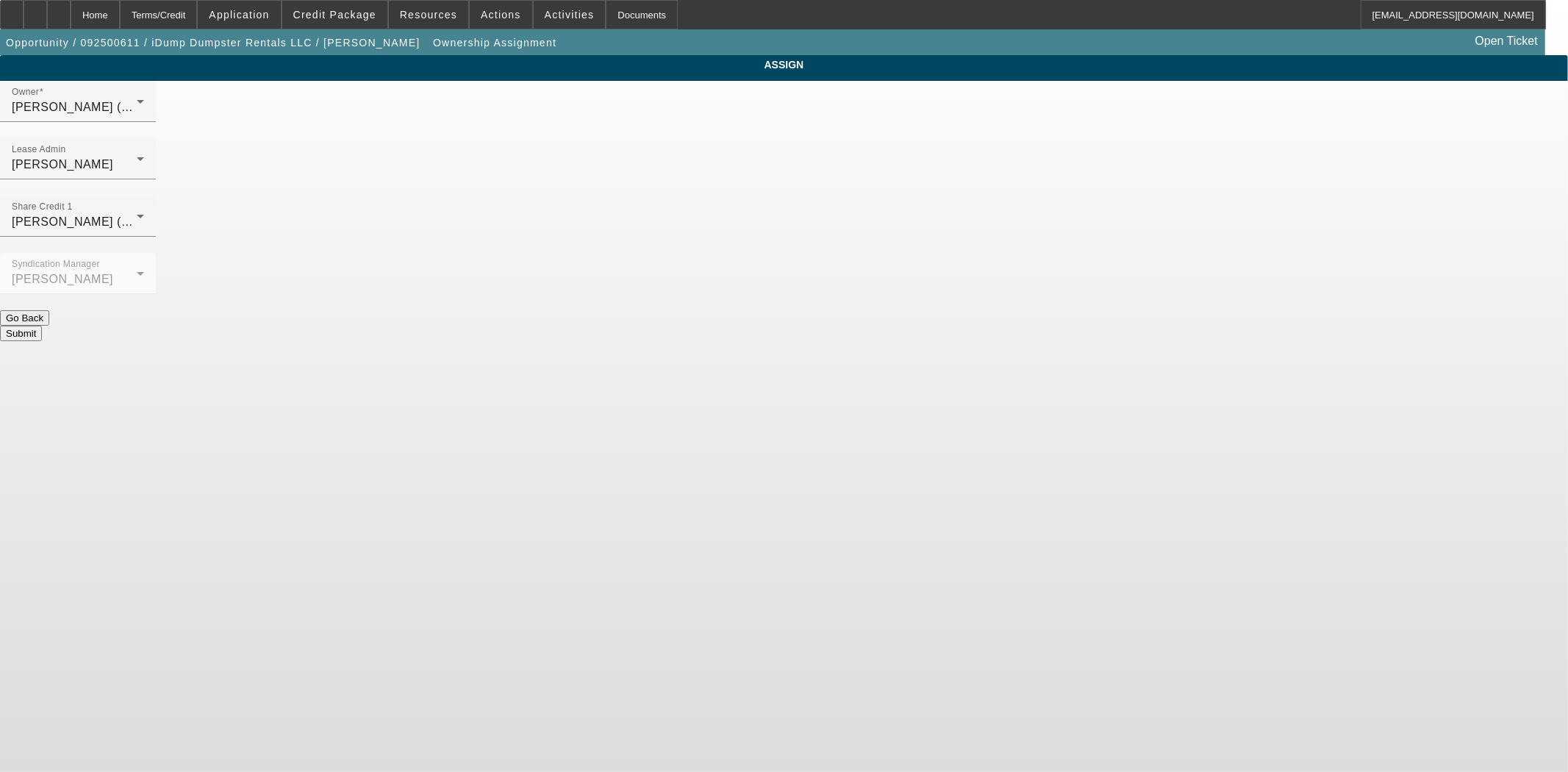
click at [858, 326] on div "Submit" at bounding box center [784, 333] width 1568 height 16
click at [42, 326] on button "Submit" at bounding box center [21, 333] width 42 height 16
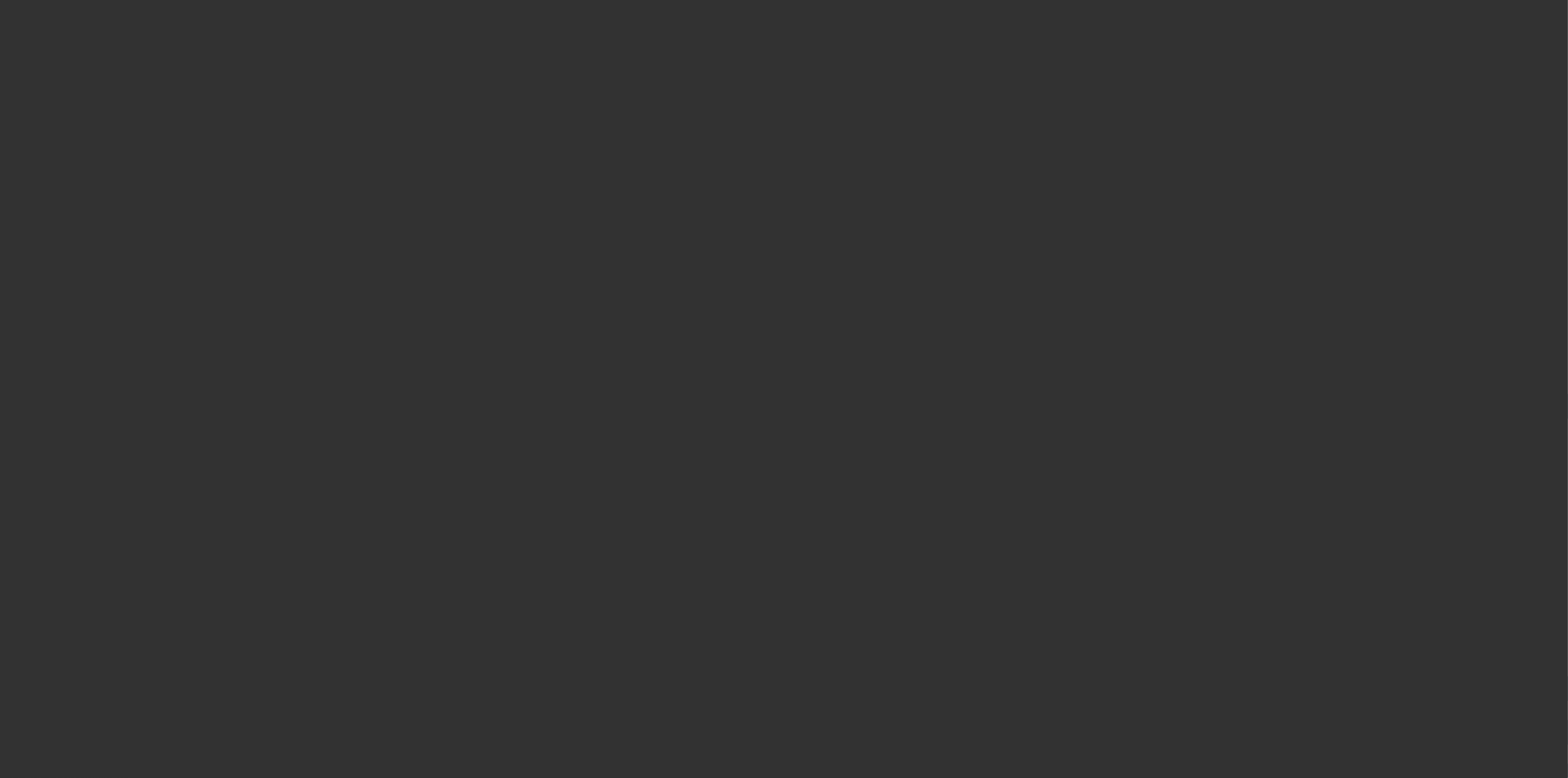
select select "3"
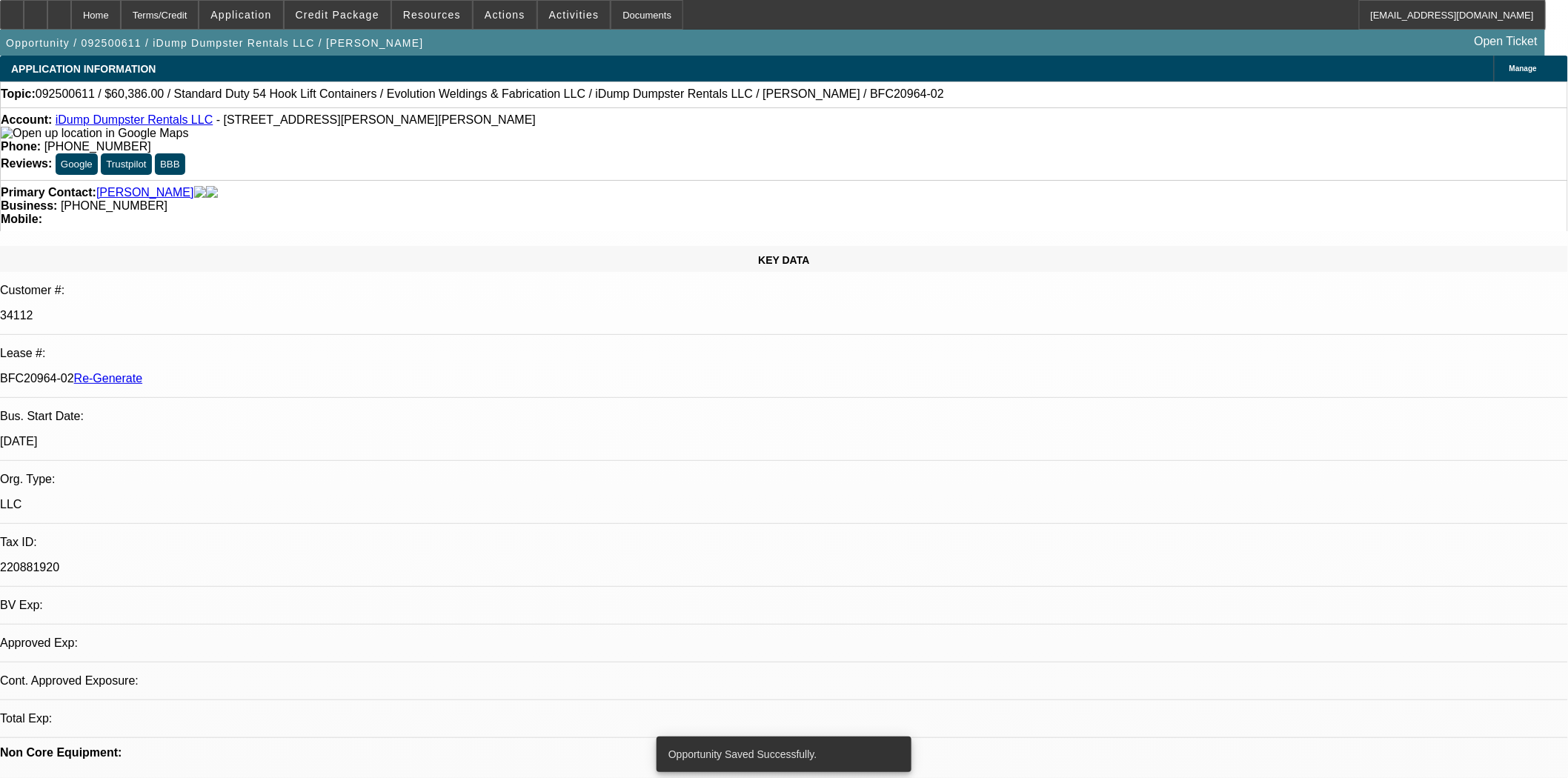
select select "0"
select select "6"
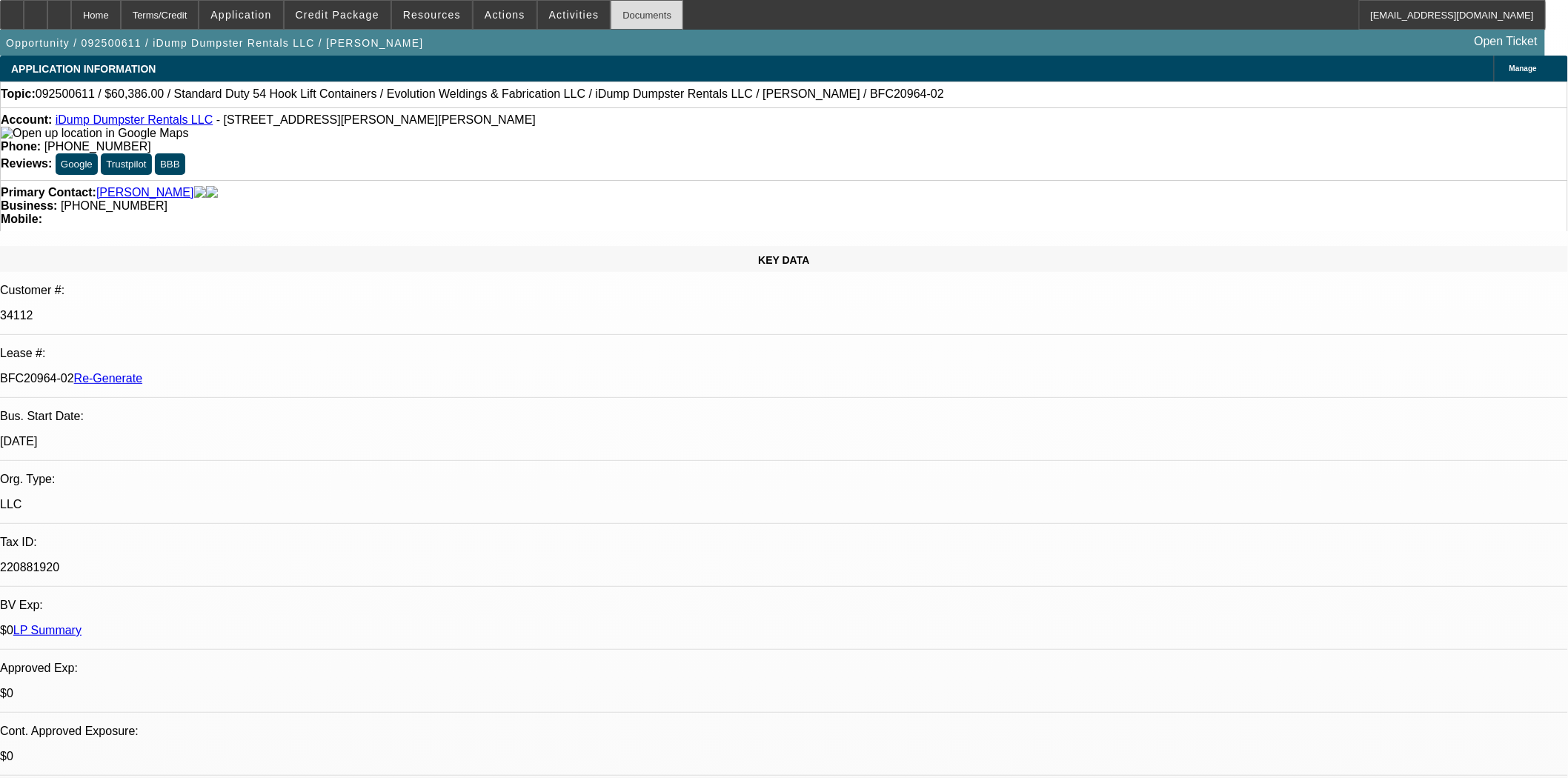
click at [616, 18] on div "Documents" at bounding box center [647, 15] width 73 height 30
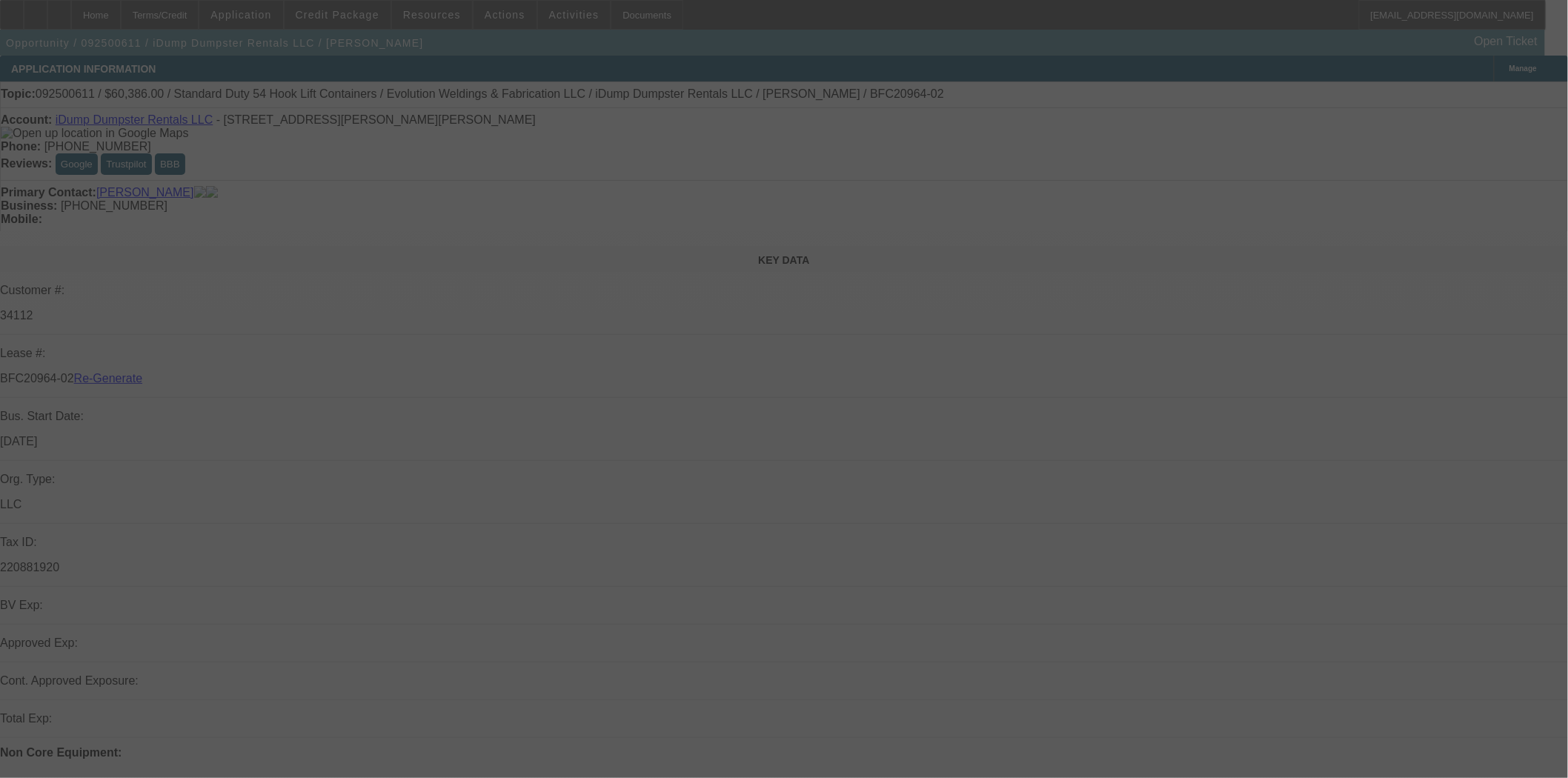
select select "3"
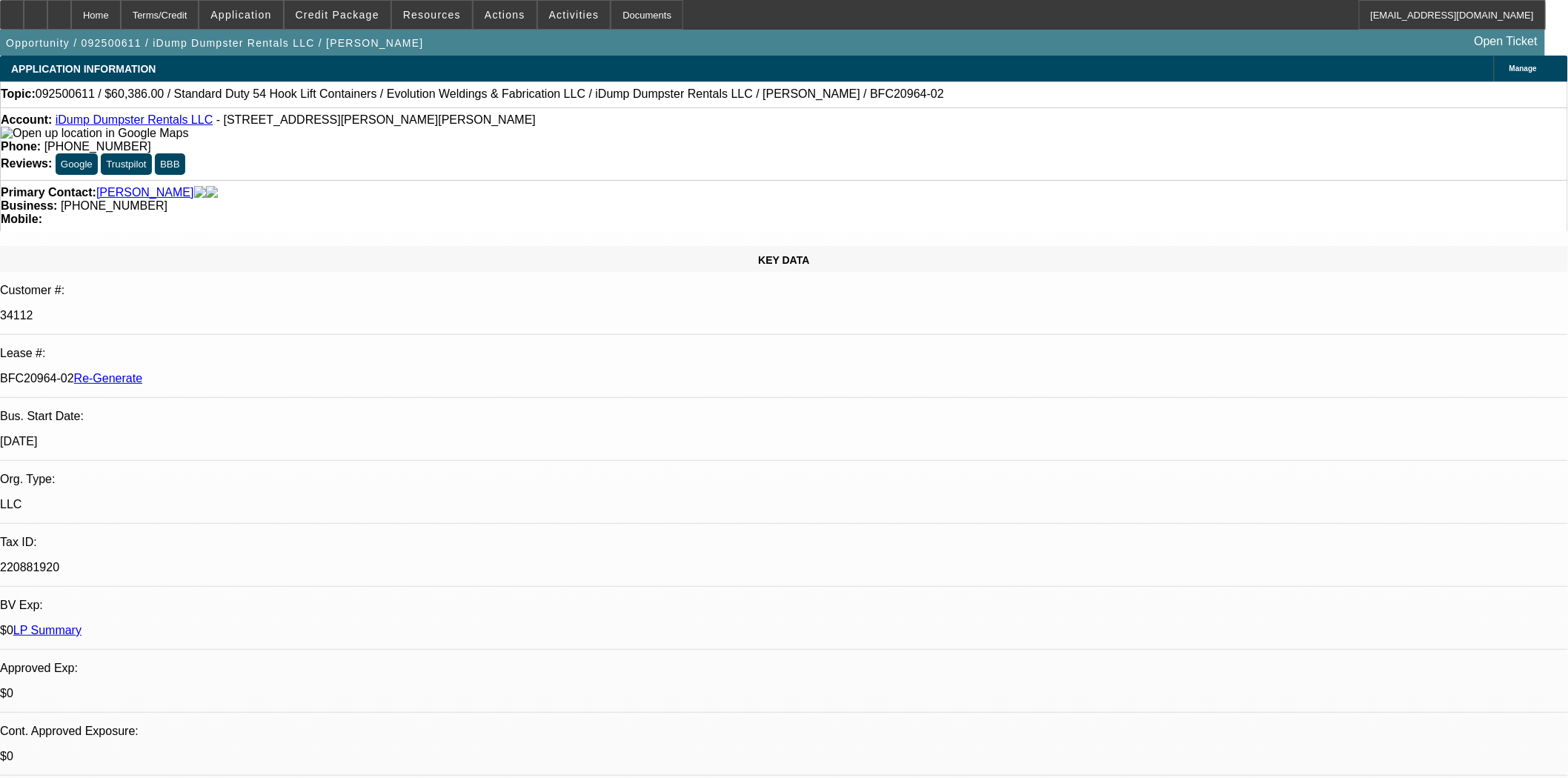
select select "0"
select select "6"
click at [476, 20] on span at bounding box center [505, 15] width 63 height 36
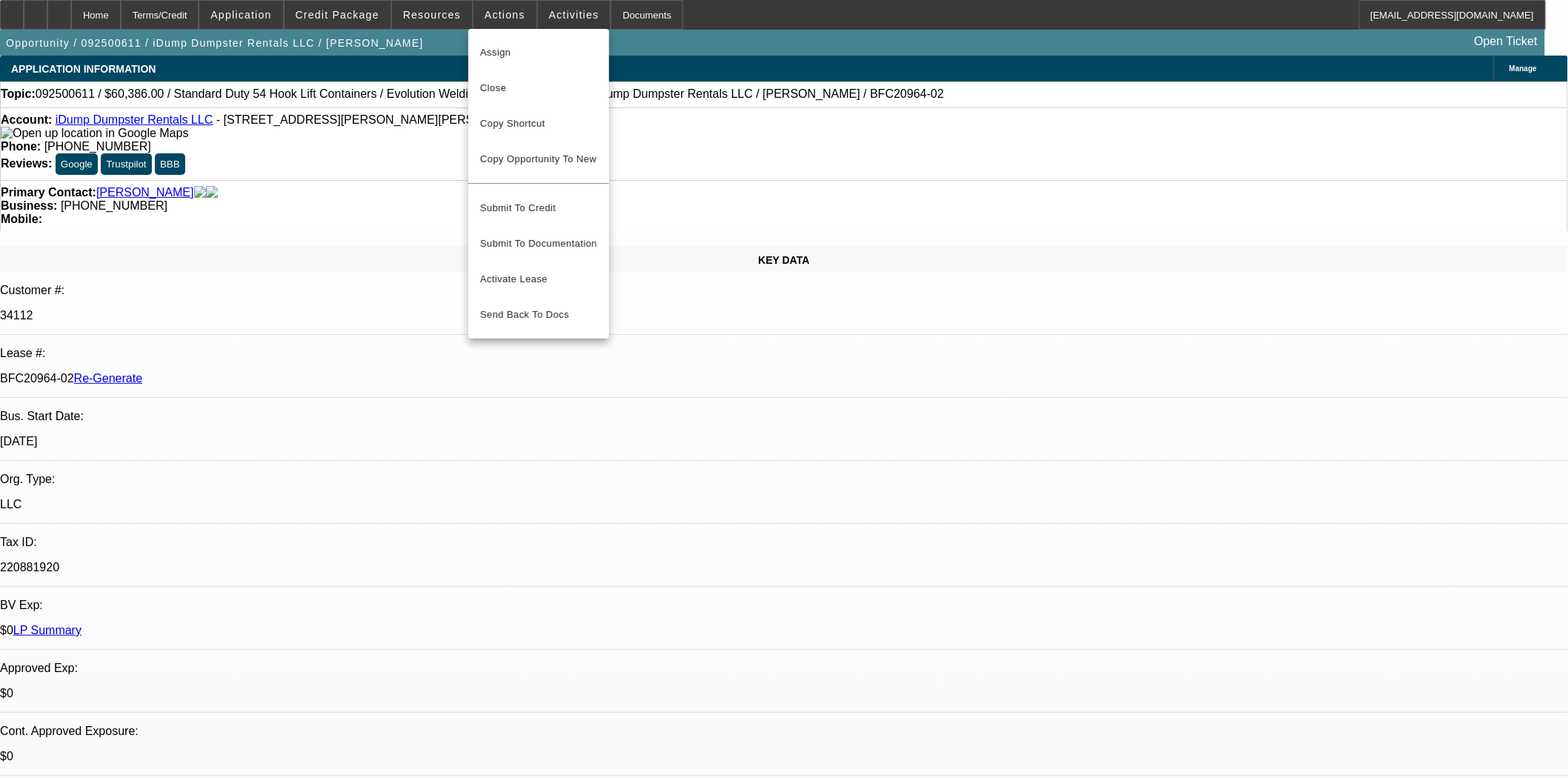
click at [561, 16] on div at bounding box center [784, 389] width 1568 height 778
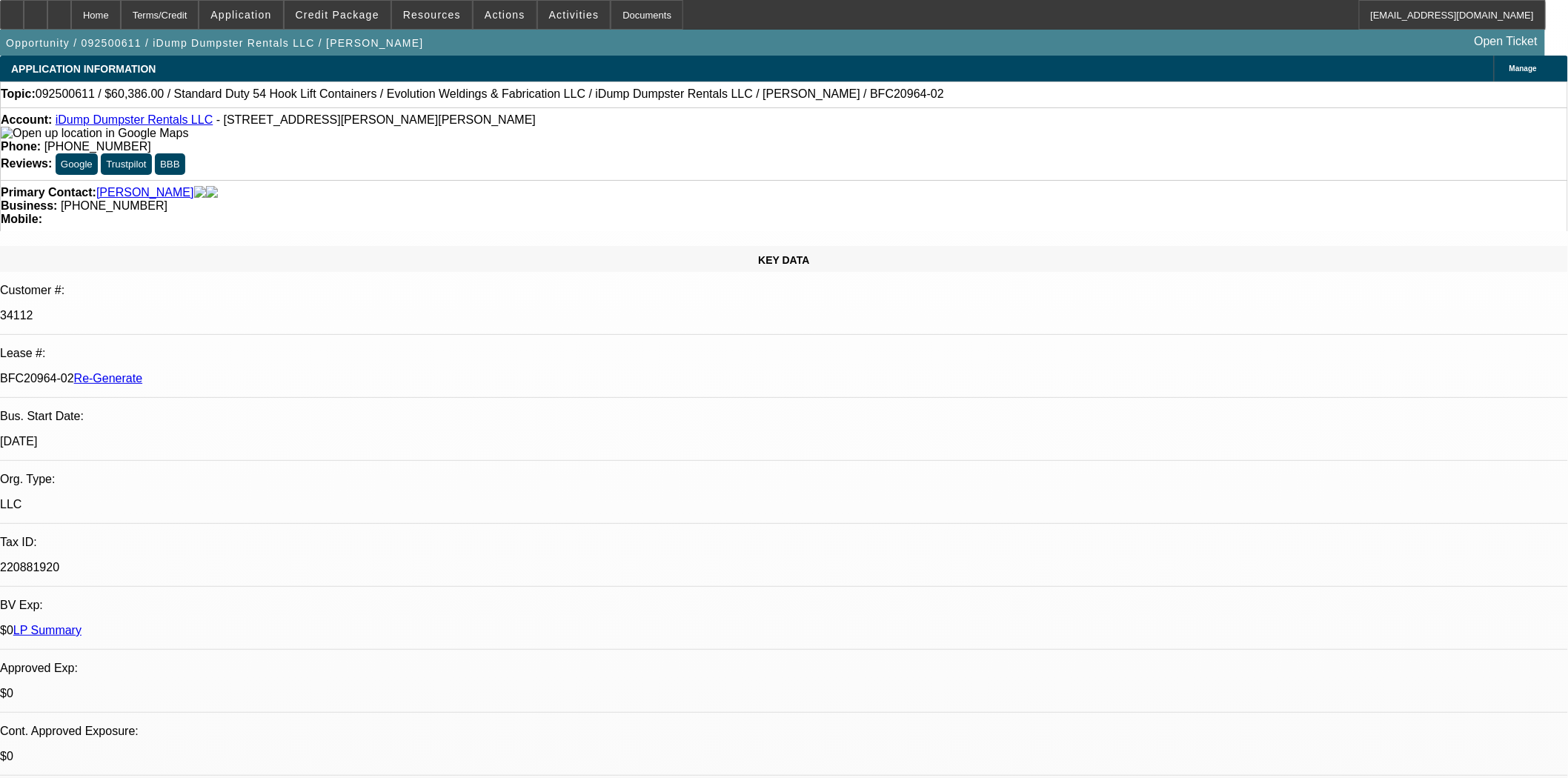
click at [561, 16] on span "Activities" at bounding box center [574, 15] width 50 height 12
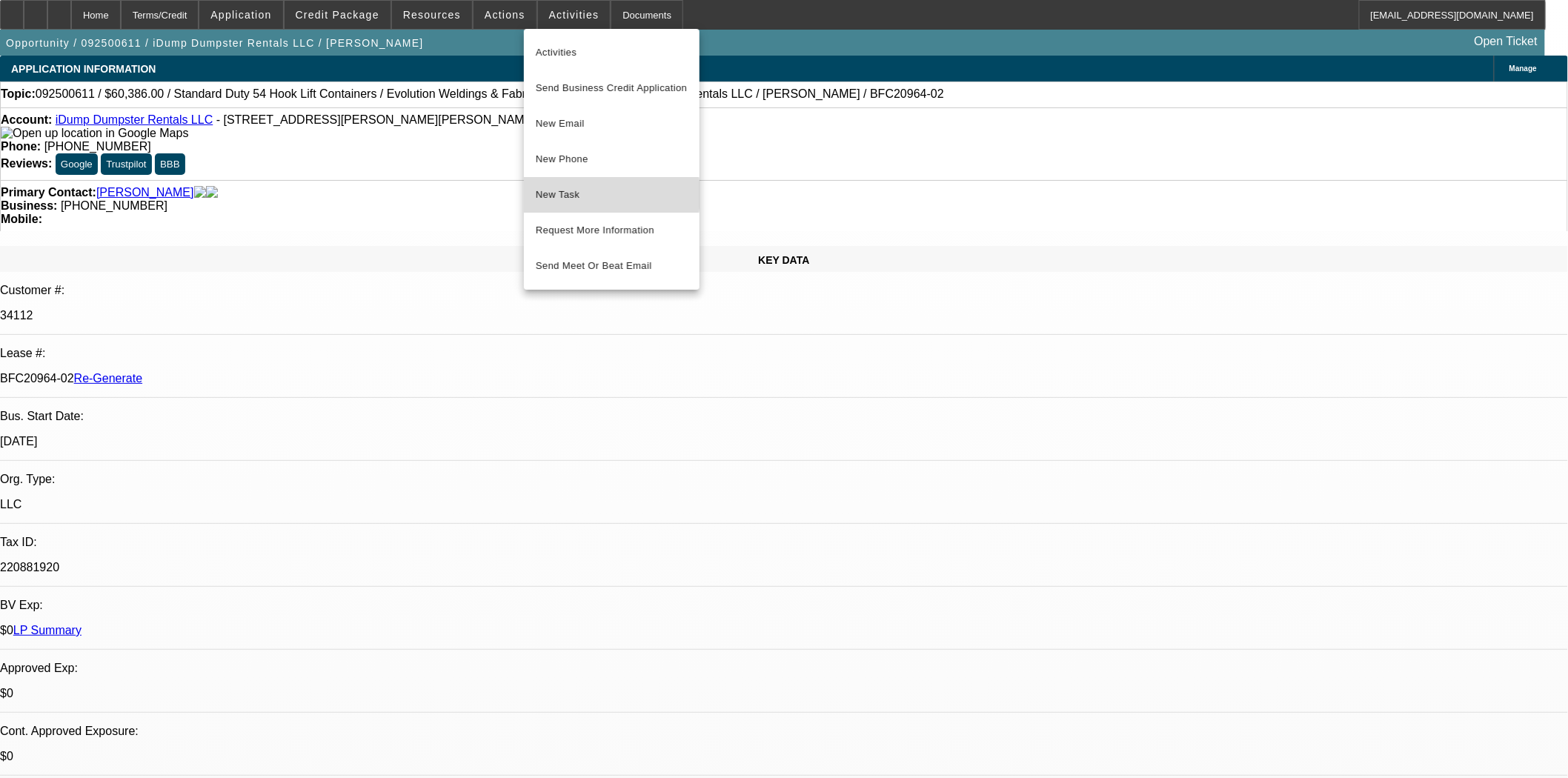
click at [568, 195] on span "New Task" at bounding box center [612, 195] width 152 height 18
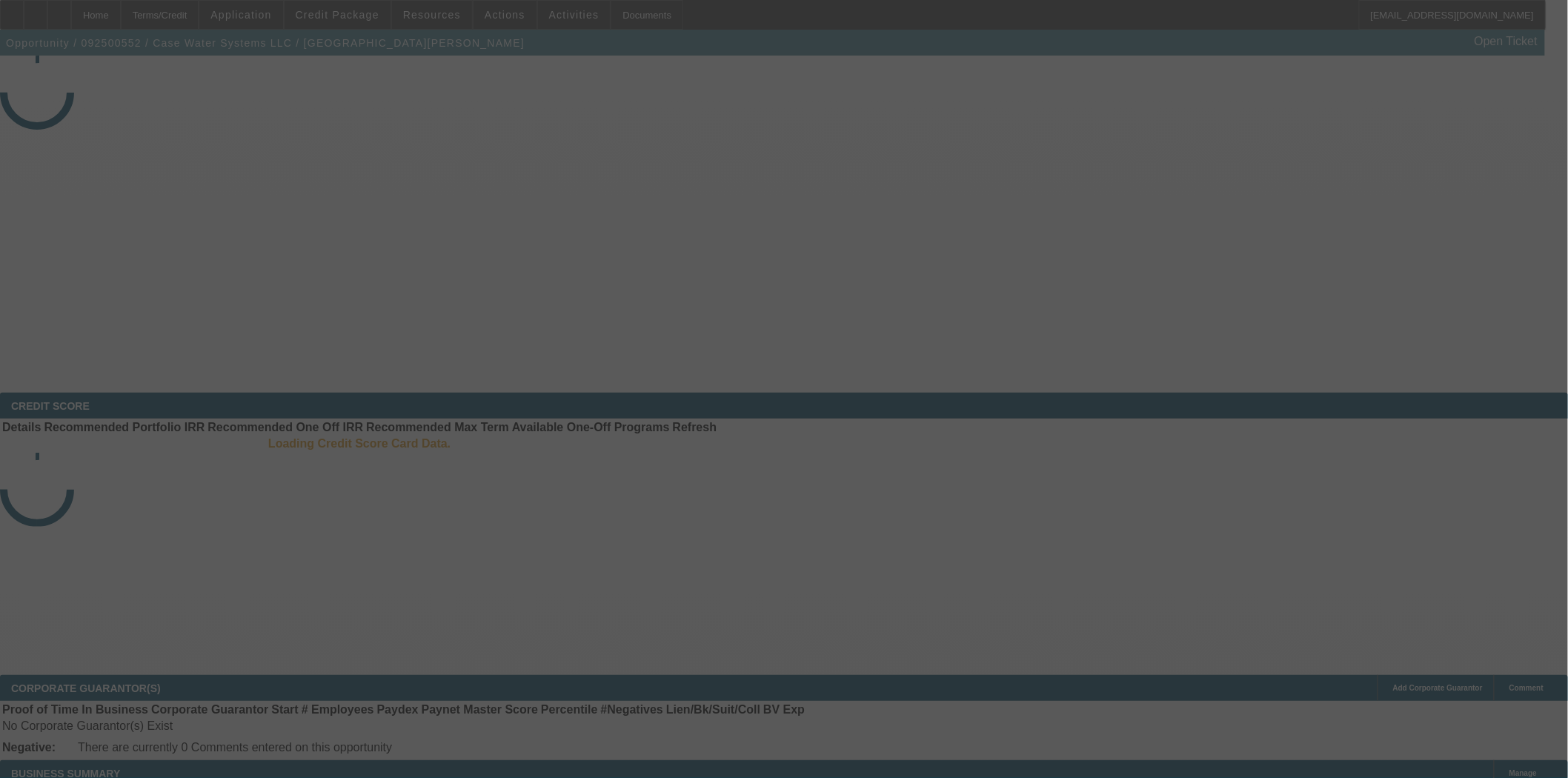
select select "3"
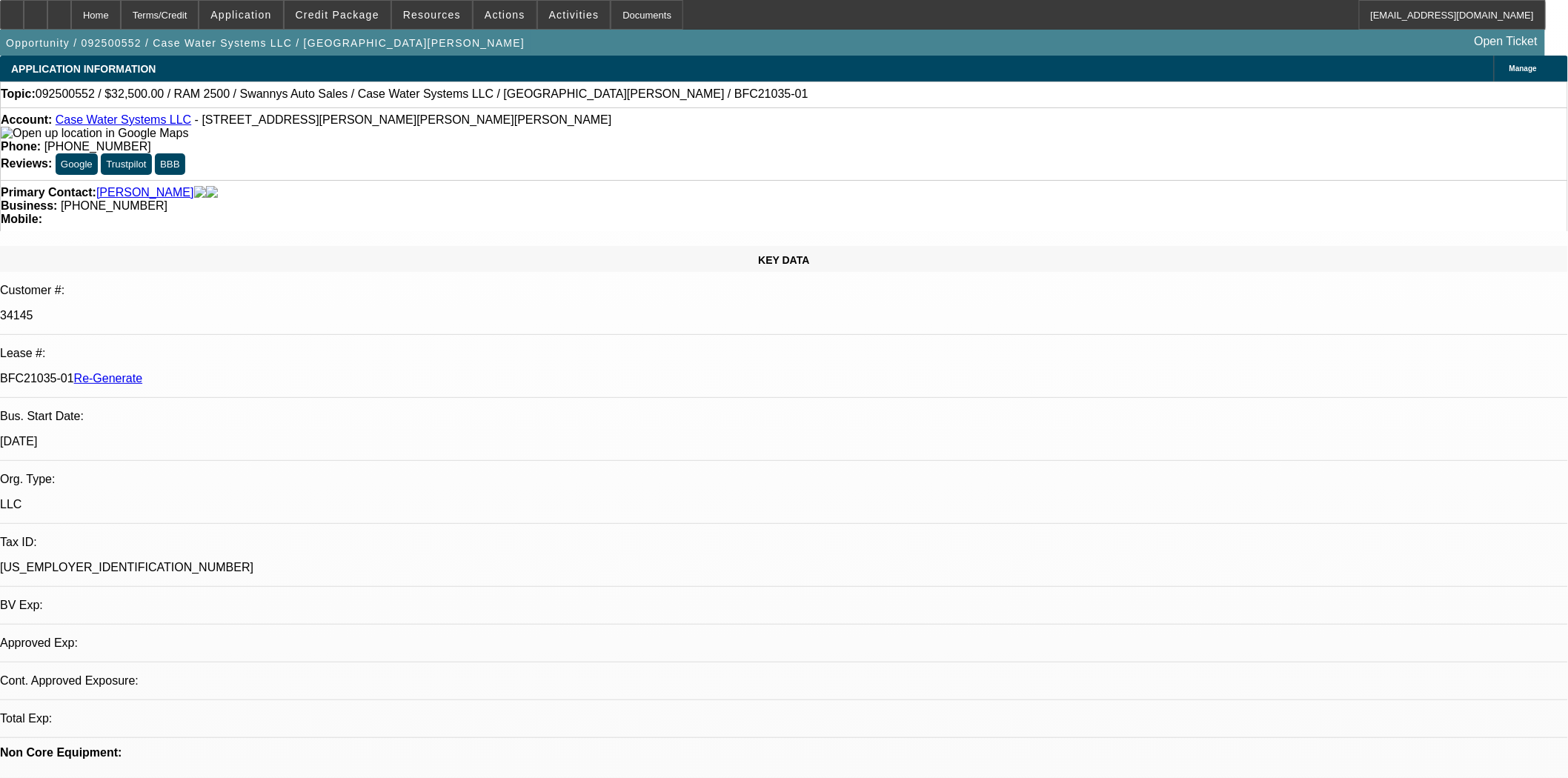
select select "0"
select select "2"
select select "0"
select select "1"
select select "2"
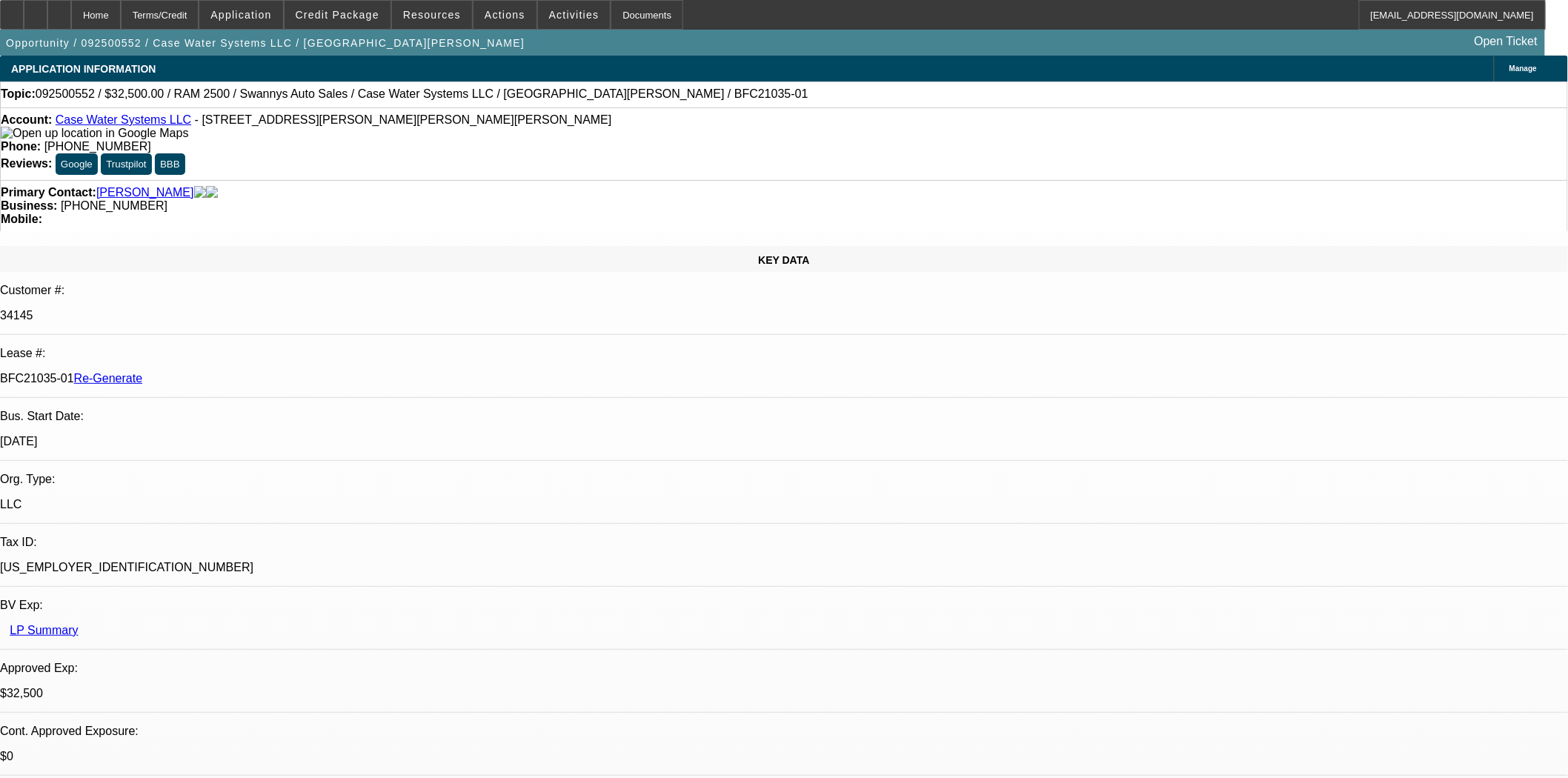
select select "6"
click at [354, 25] on span at bounding box center [337, 15] width 106 height 36
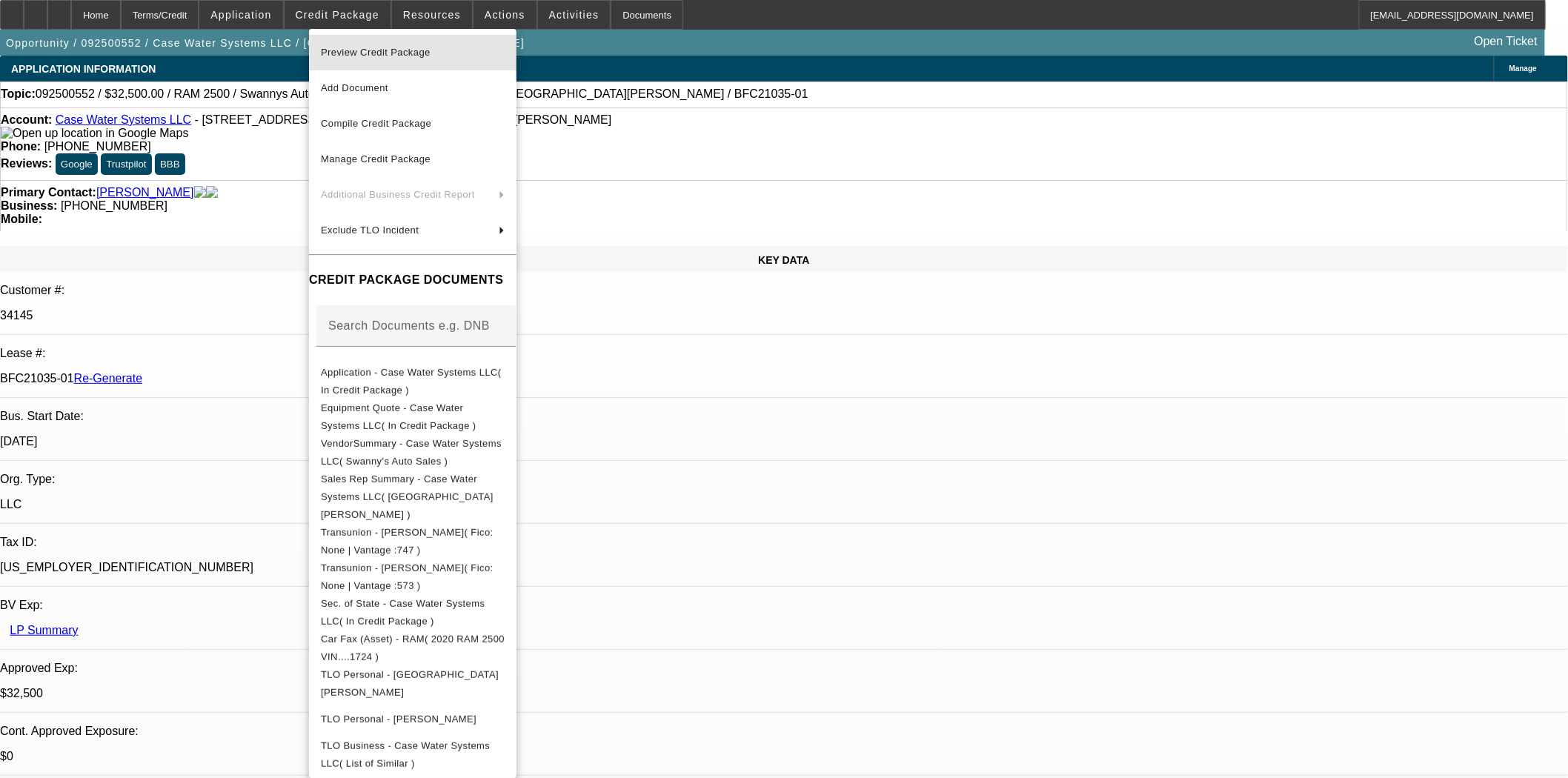
click at [363, 46] on span "Preview Credit Package" at bounding box center [412, 53] width 183 height 18
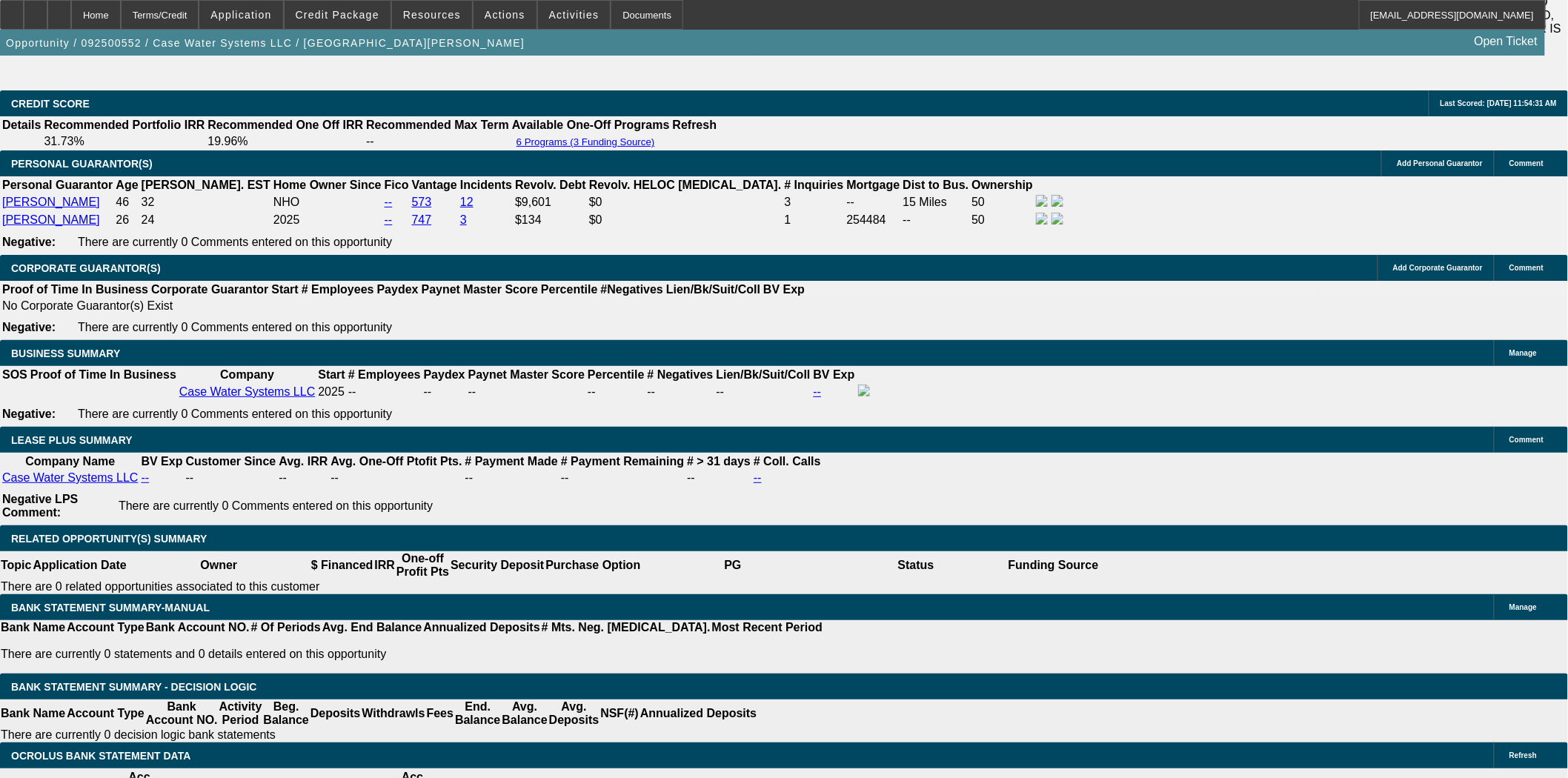
scroll to position [2469, 0]
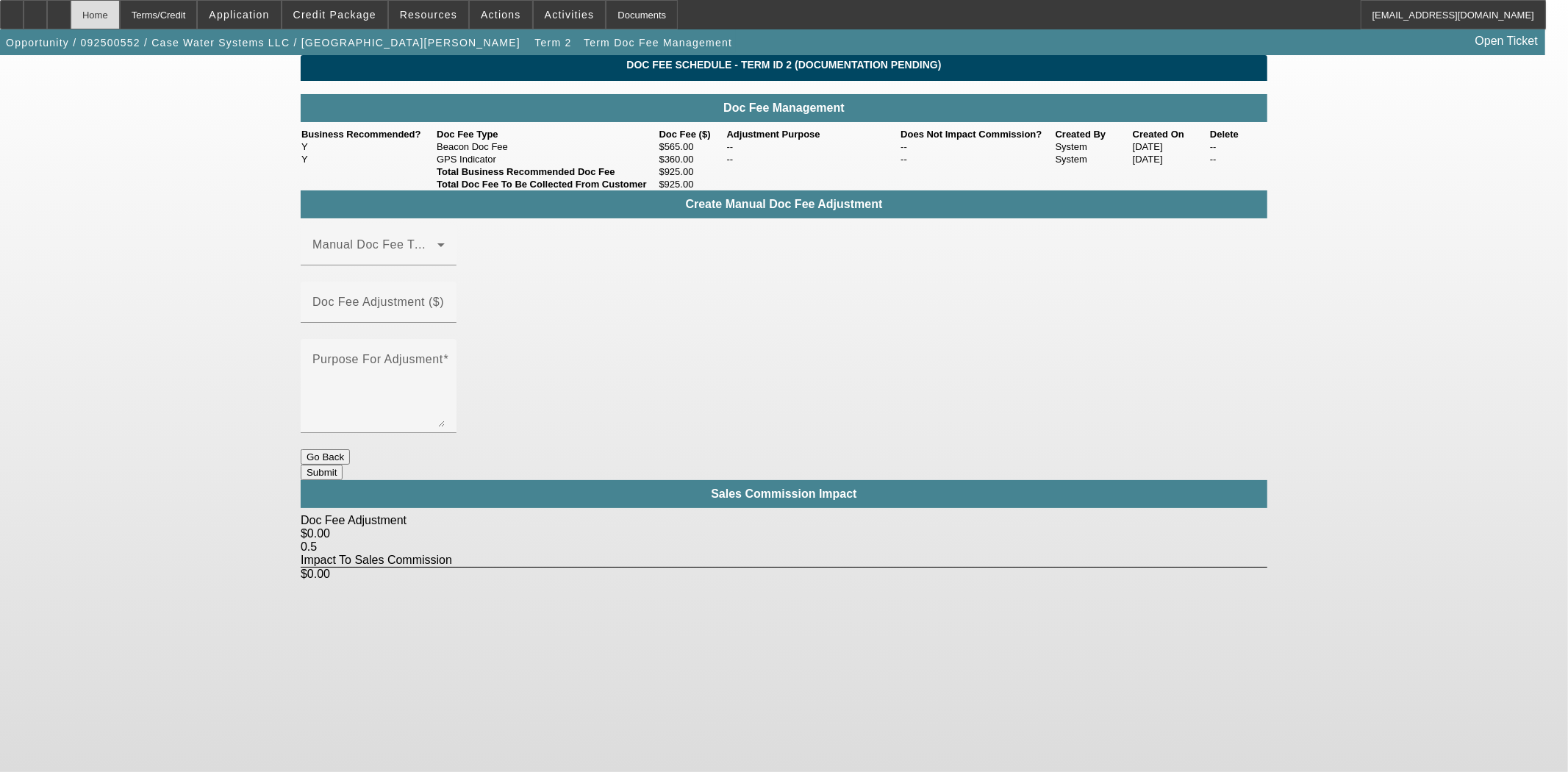
click at [111, 17] on div "Home" at bounding box center [95, 15] width 50 height 30
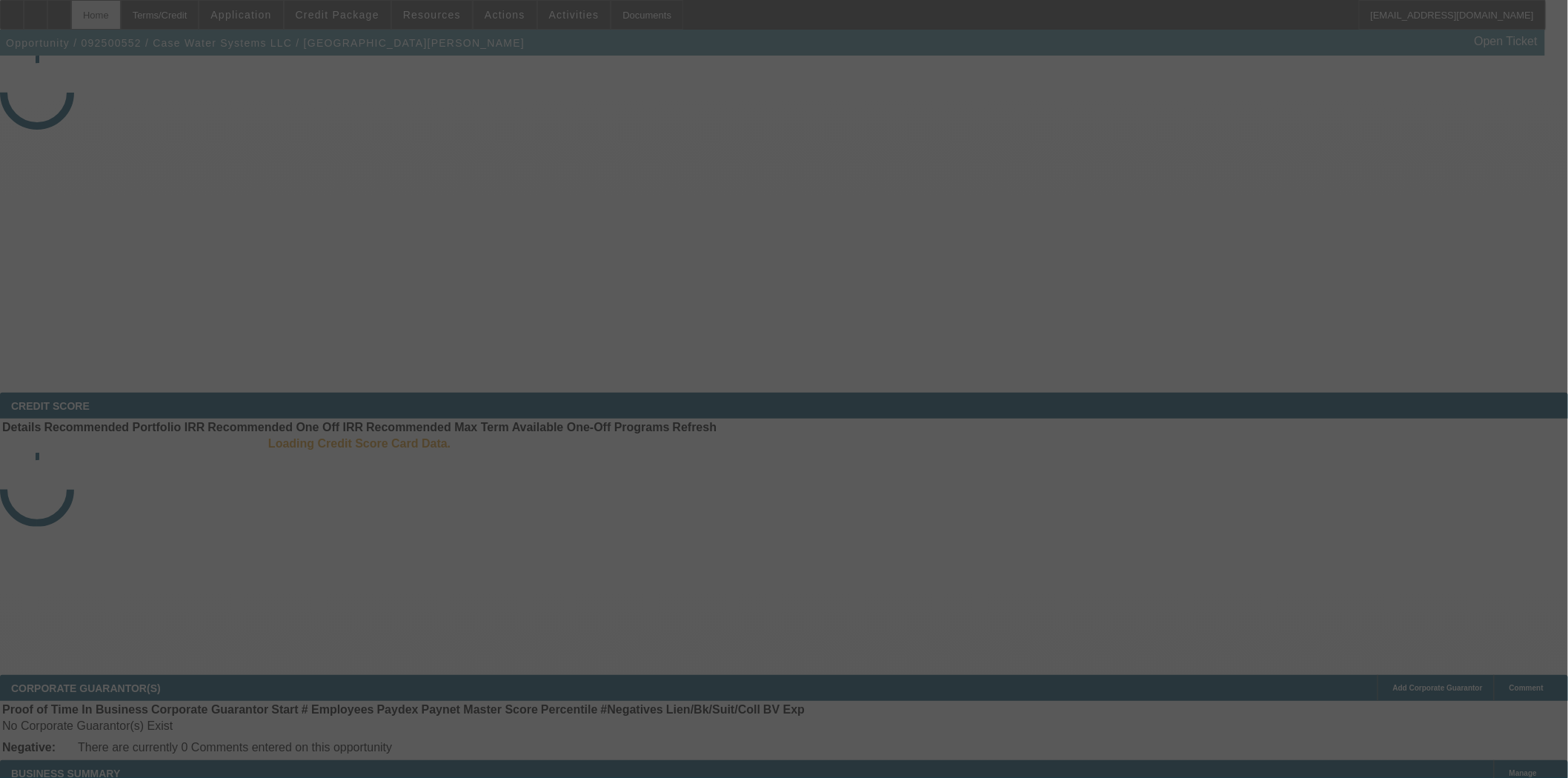
select select "3"
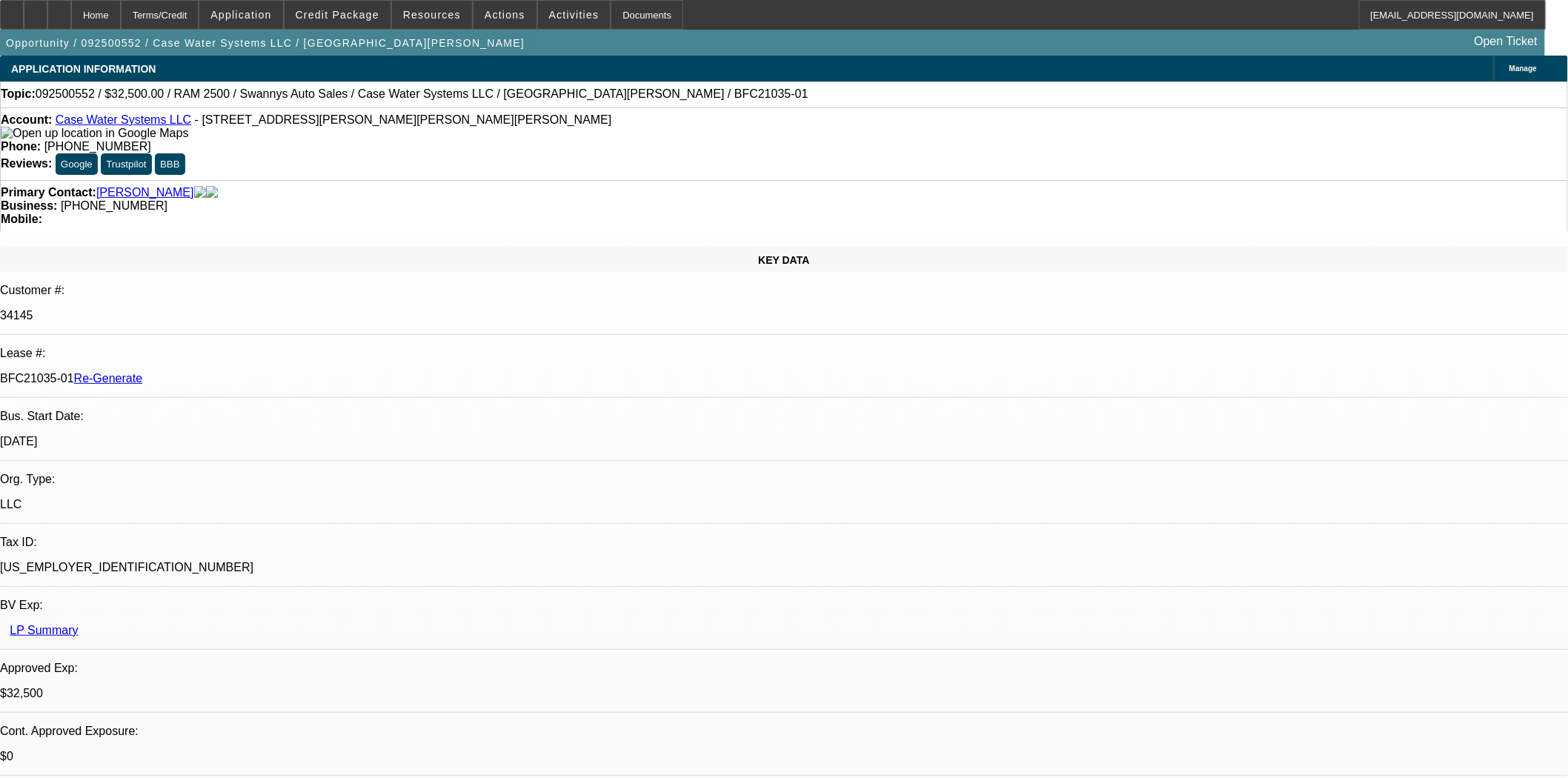
select select "0"
select select "2"
select select "0"
select select "6"
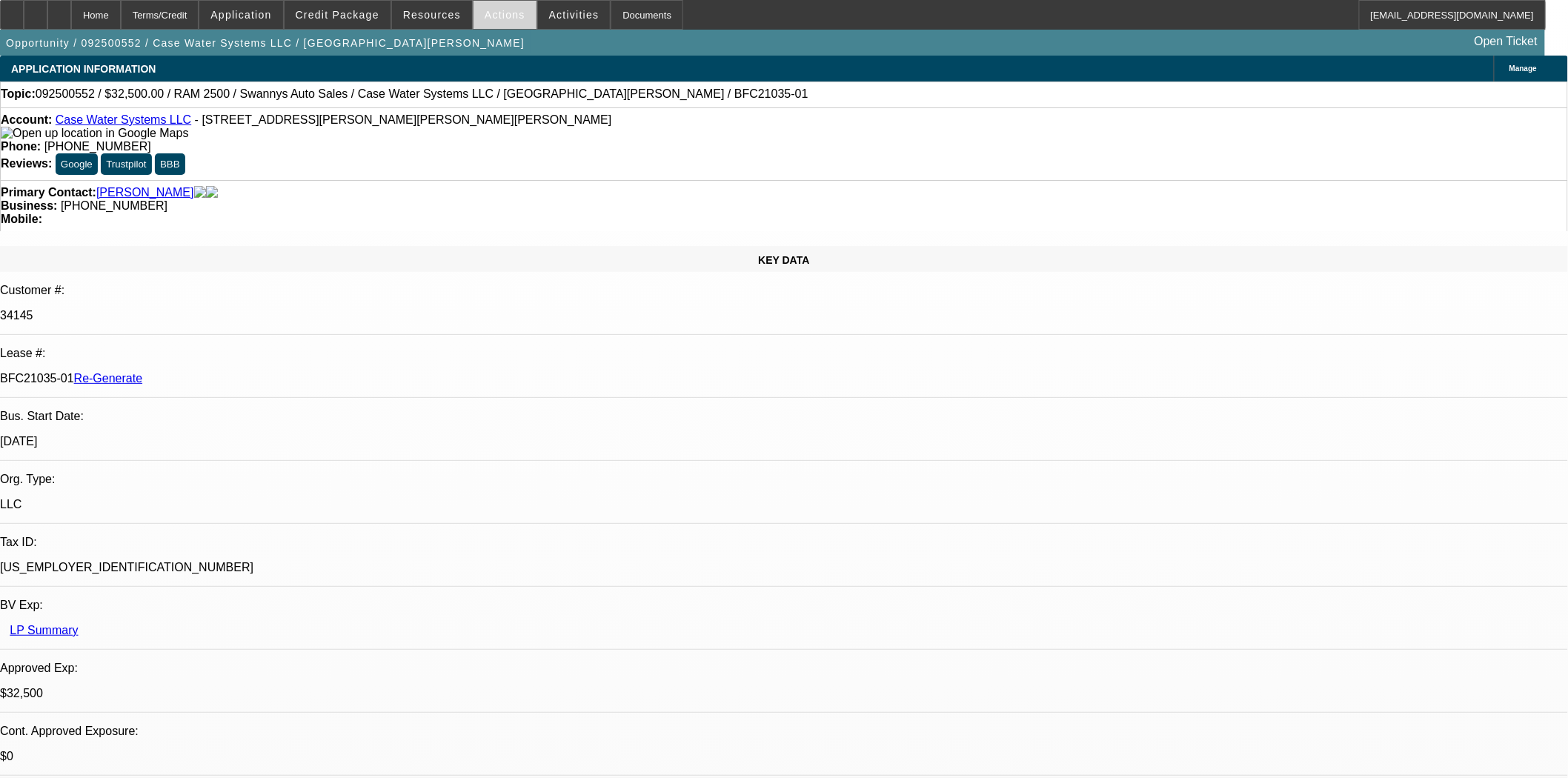
click at [498, 13] on span "Actions" at bounding box center [505, 15] width 40 height 12
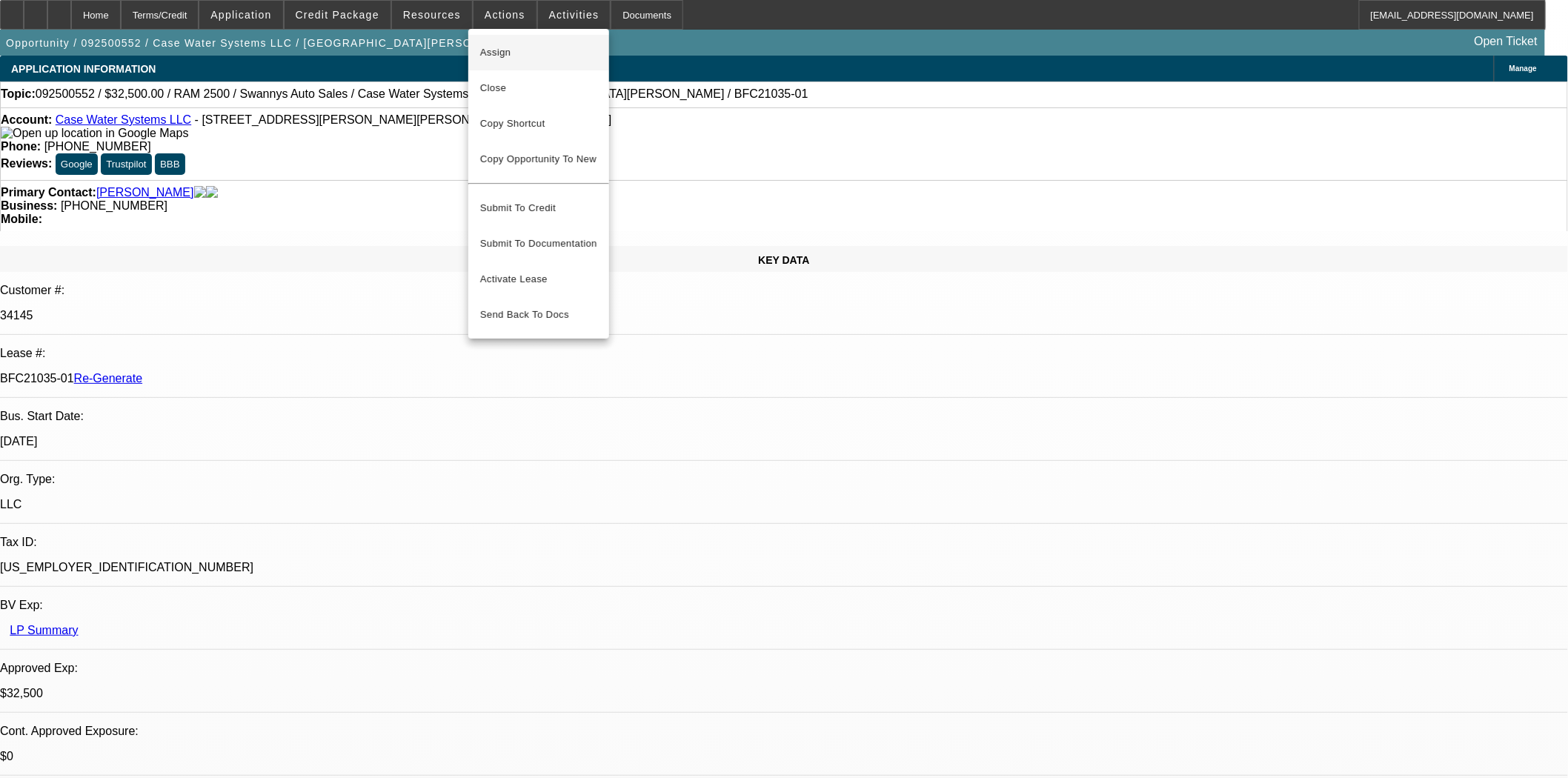
click at [501, 50] on span "Assign" at bounding box center [538, 53] width 117 height 18
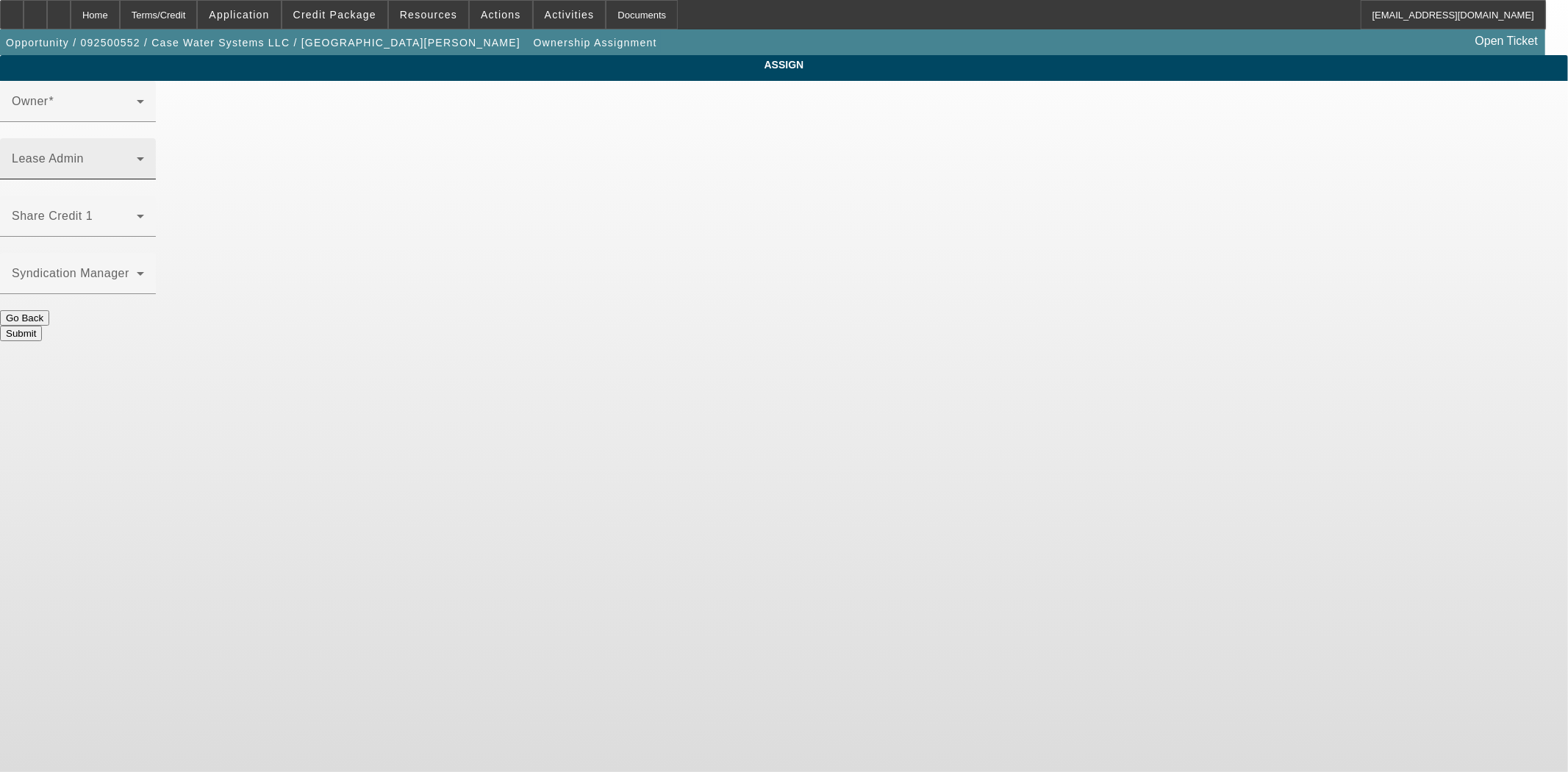
click at [144, 138] on div "Lease Admin" at bounding box center [78, 158] width 132 height 41
click at [137, 156] on span at bounding box center [75, 164] width 125 height 17
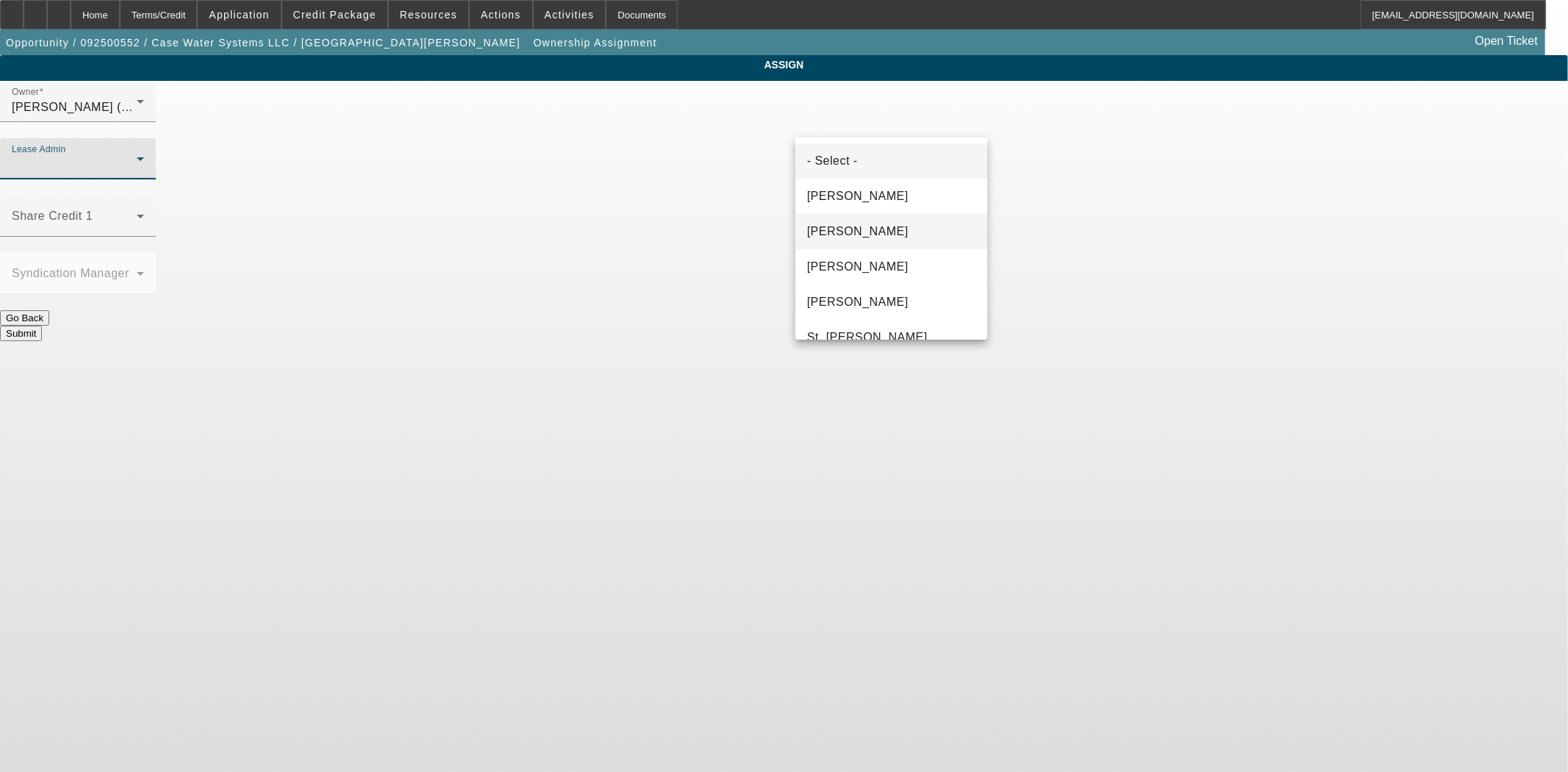
click at [863, 229] on span "Chaves, Jen" at bounding box center [857, 232] width 102 height 17
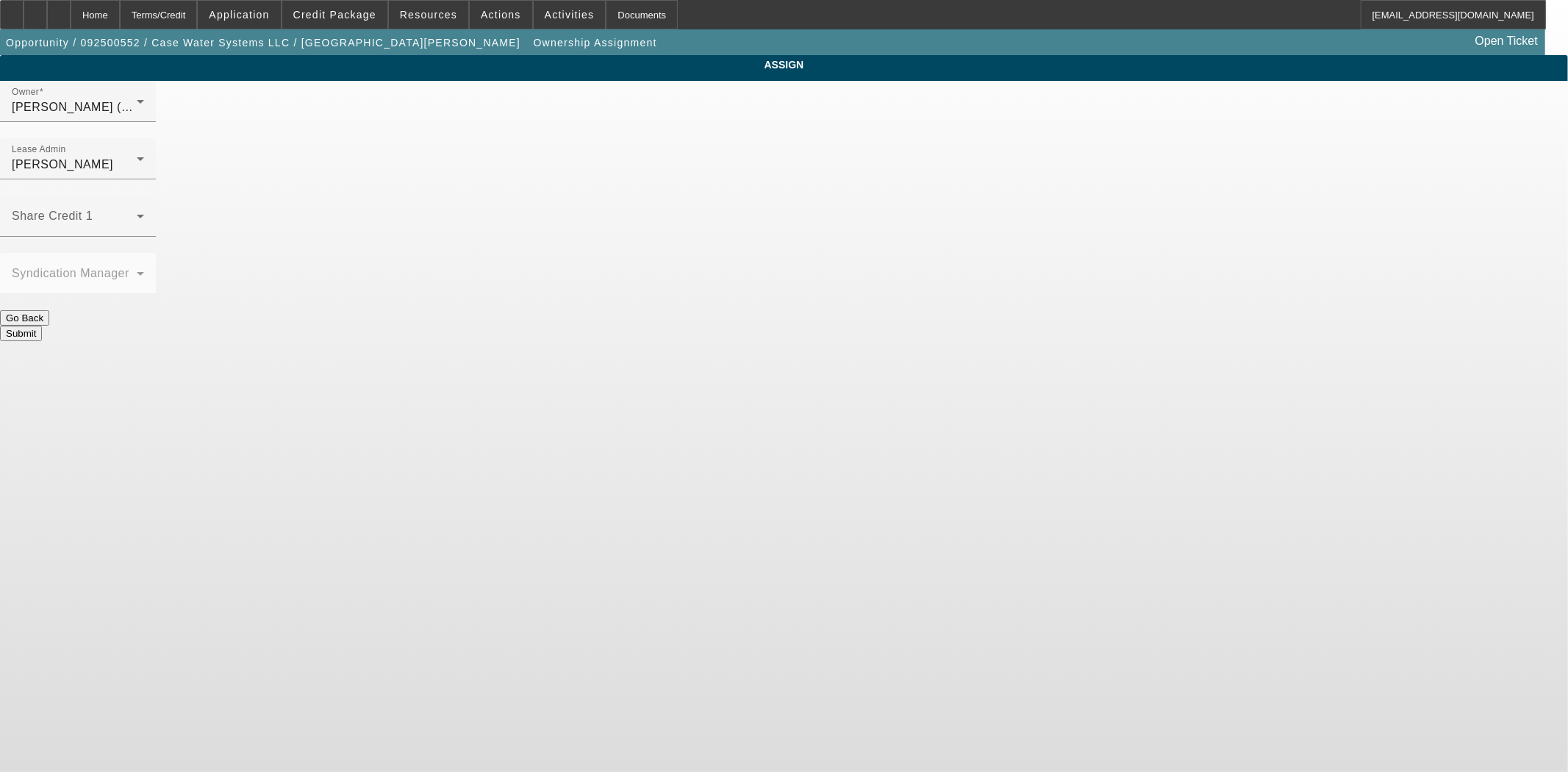
click at [42, 326] on button "Submit" at bounding box center [21, 333] width 42 height 16
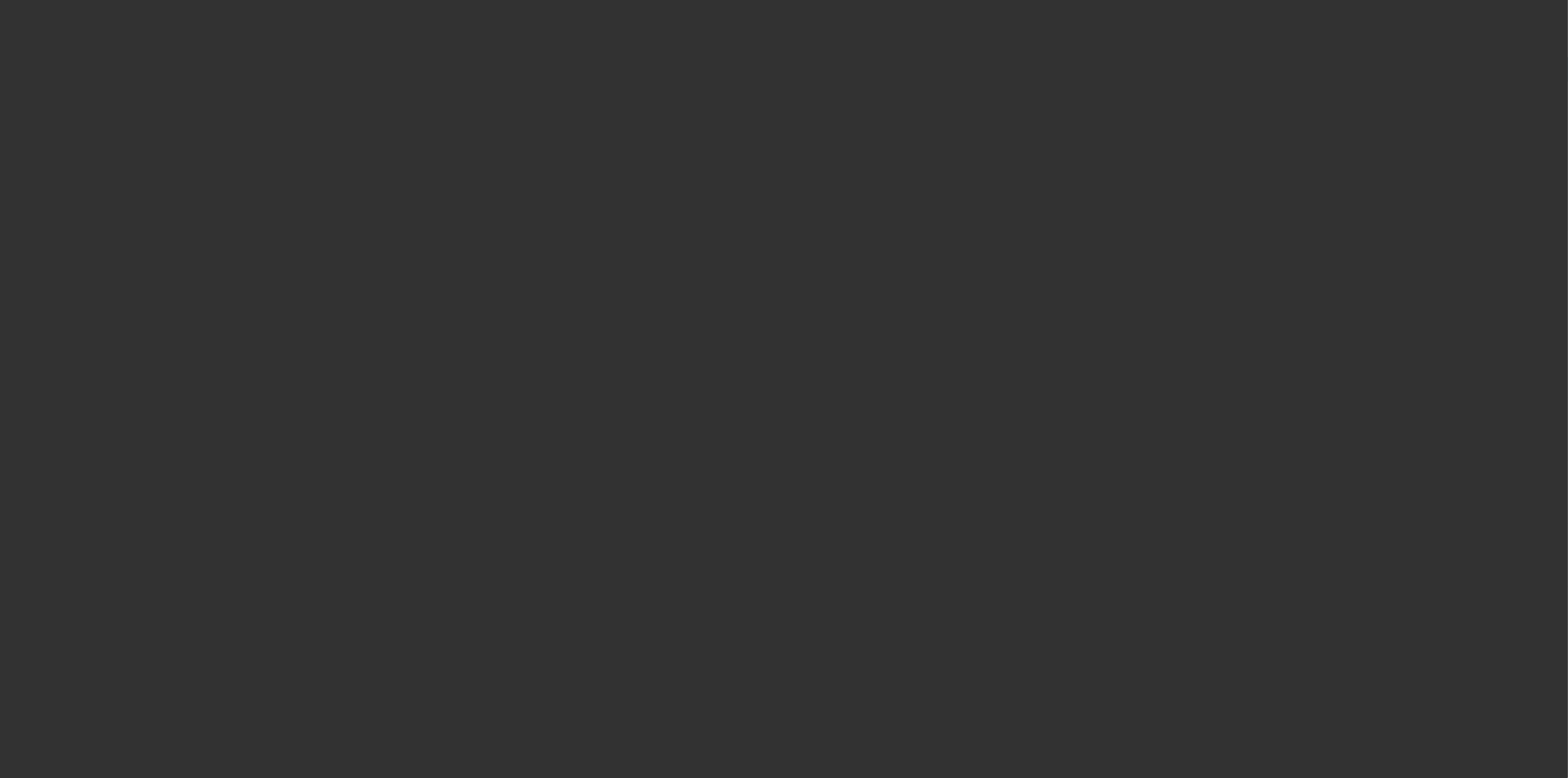
select select "3"
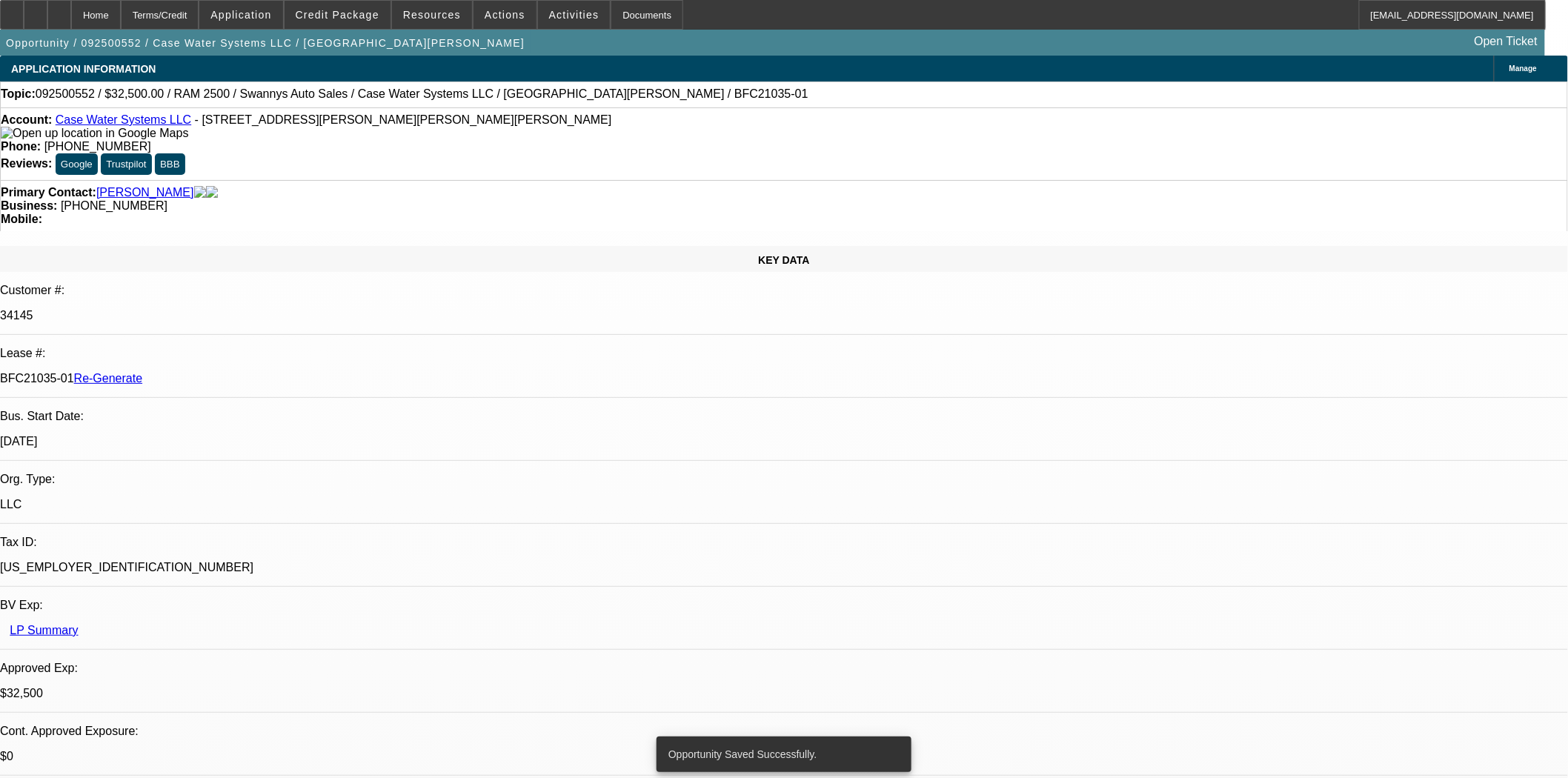
select select "0"
select select "2"
select select "0"
select select "6"
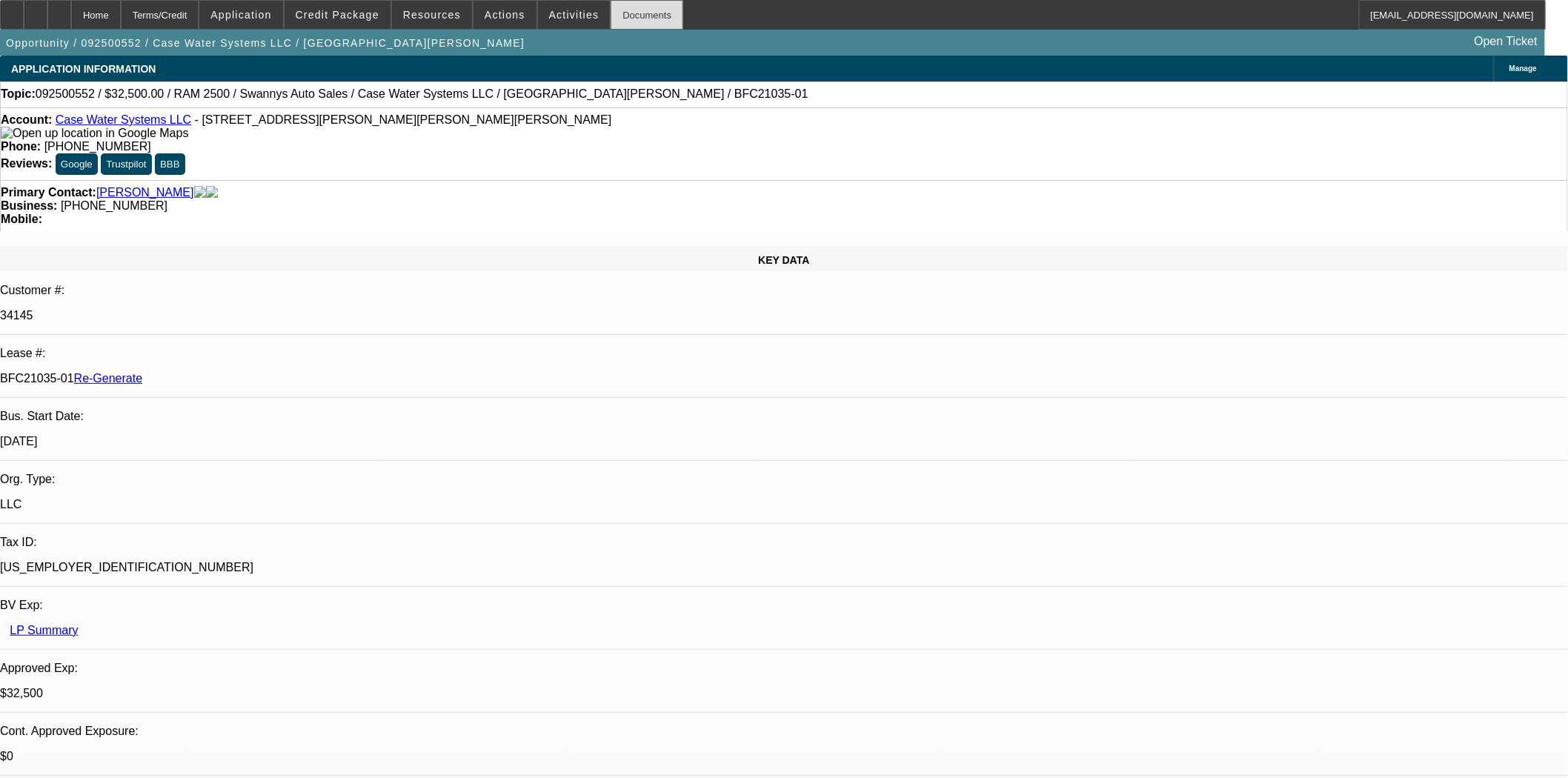
click at [611, 11] on div "Documents" at bounding box center [647, 15] width 73 height 30
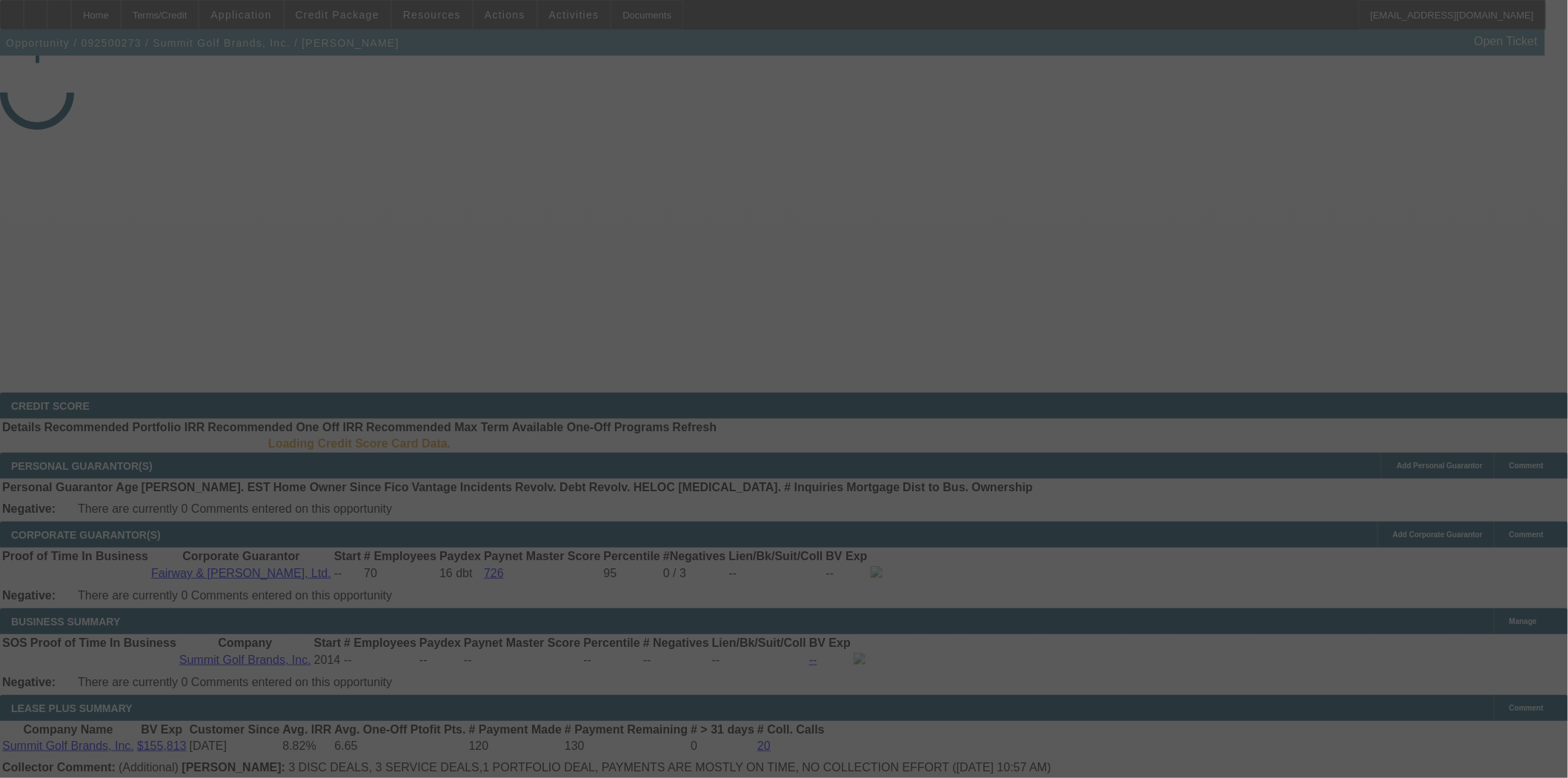
select select "3"
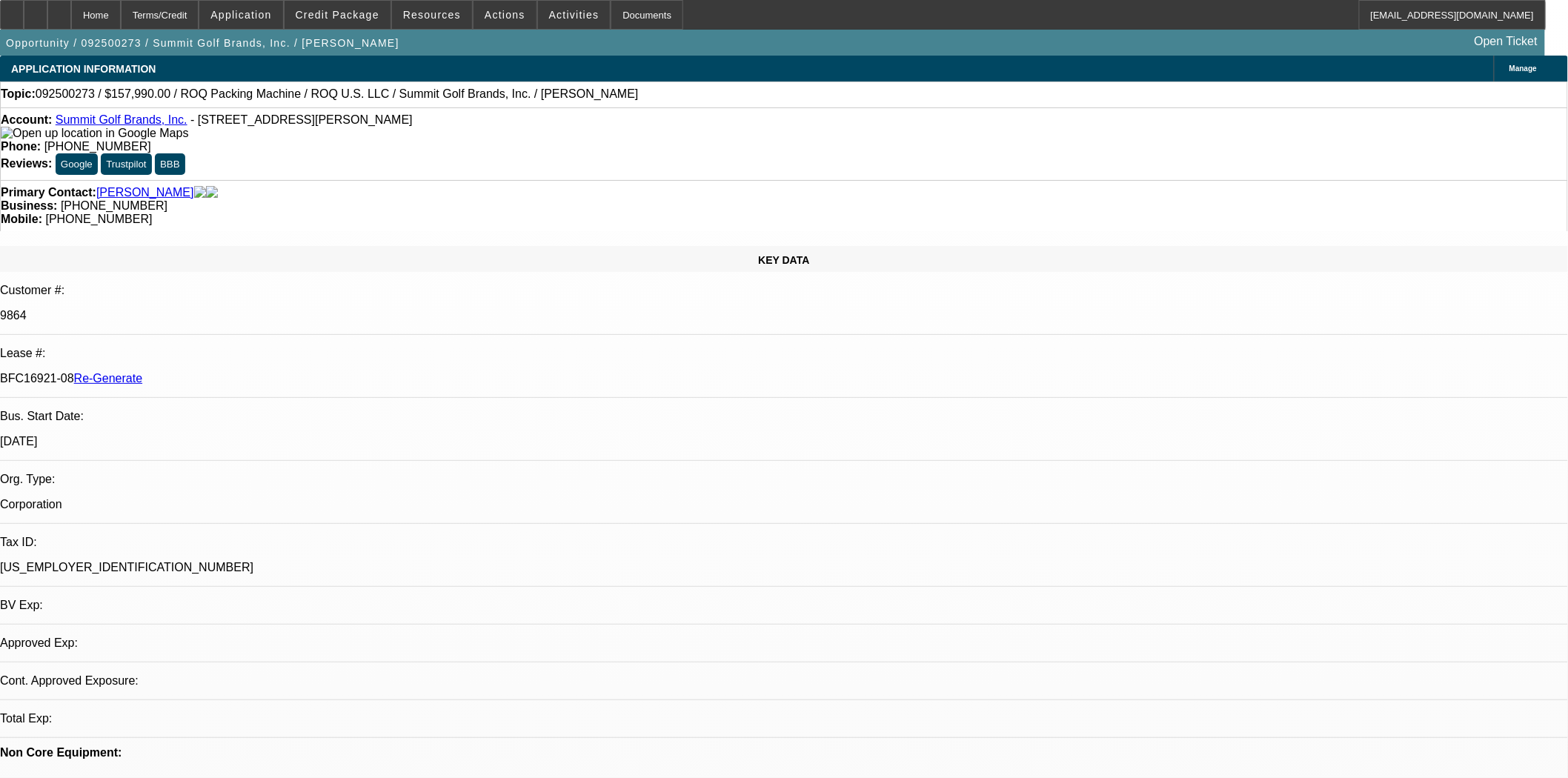
select select "0"
select select "0.1"
select select "4"
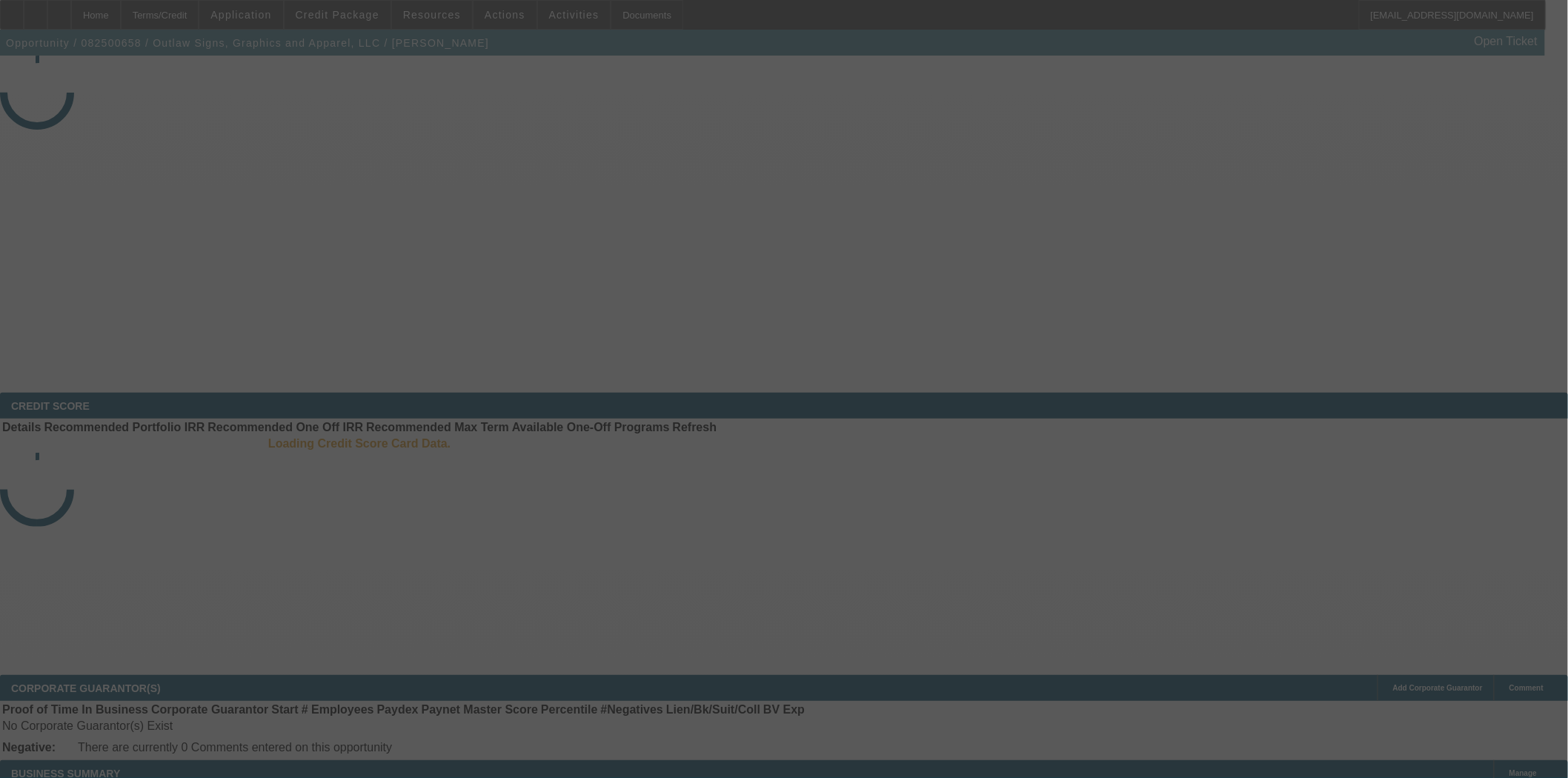
select select "3"
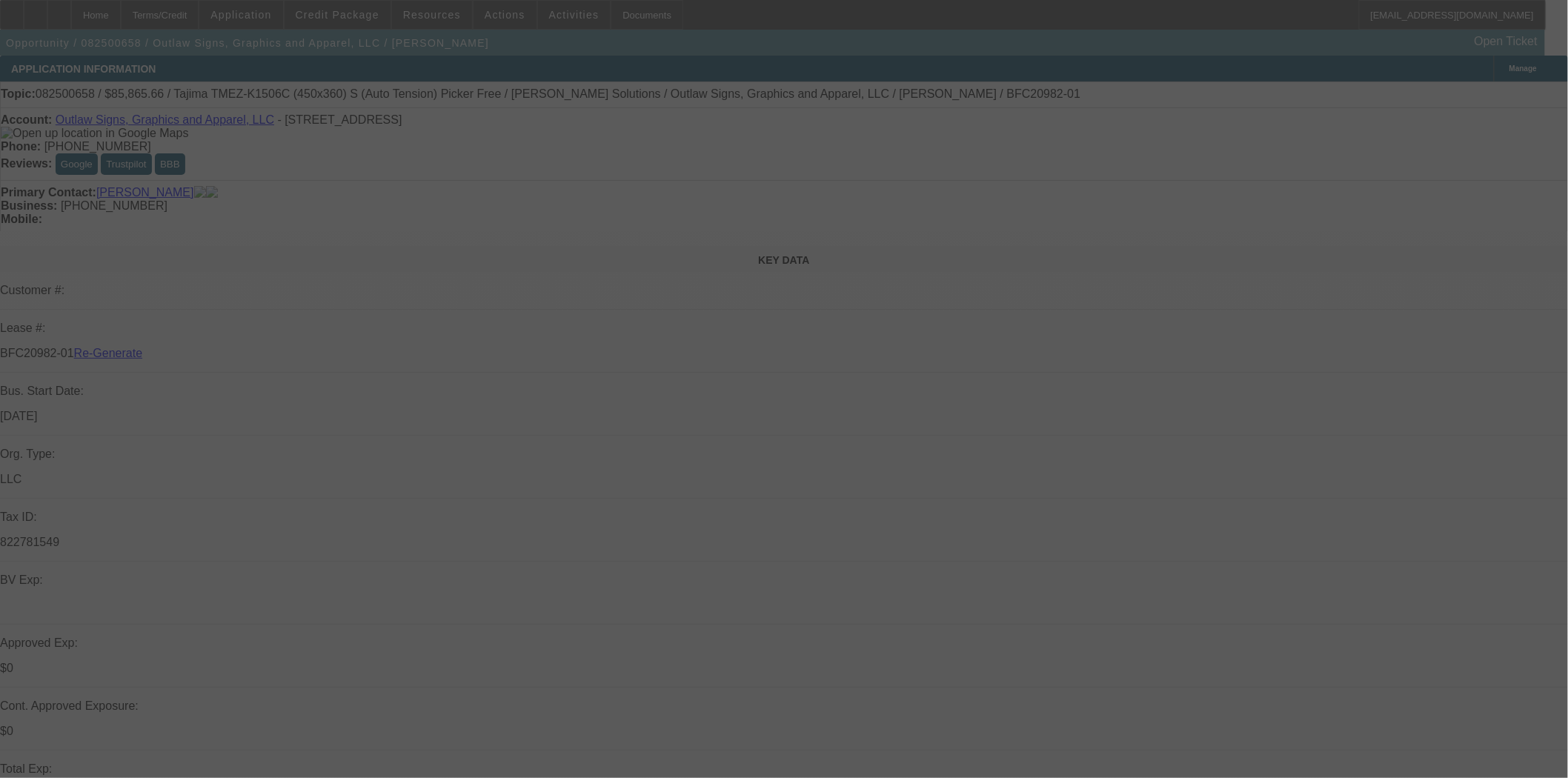
select select "0"
select select "6"
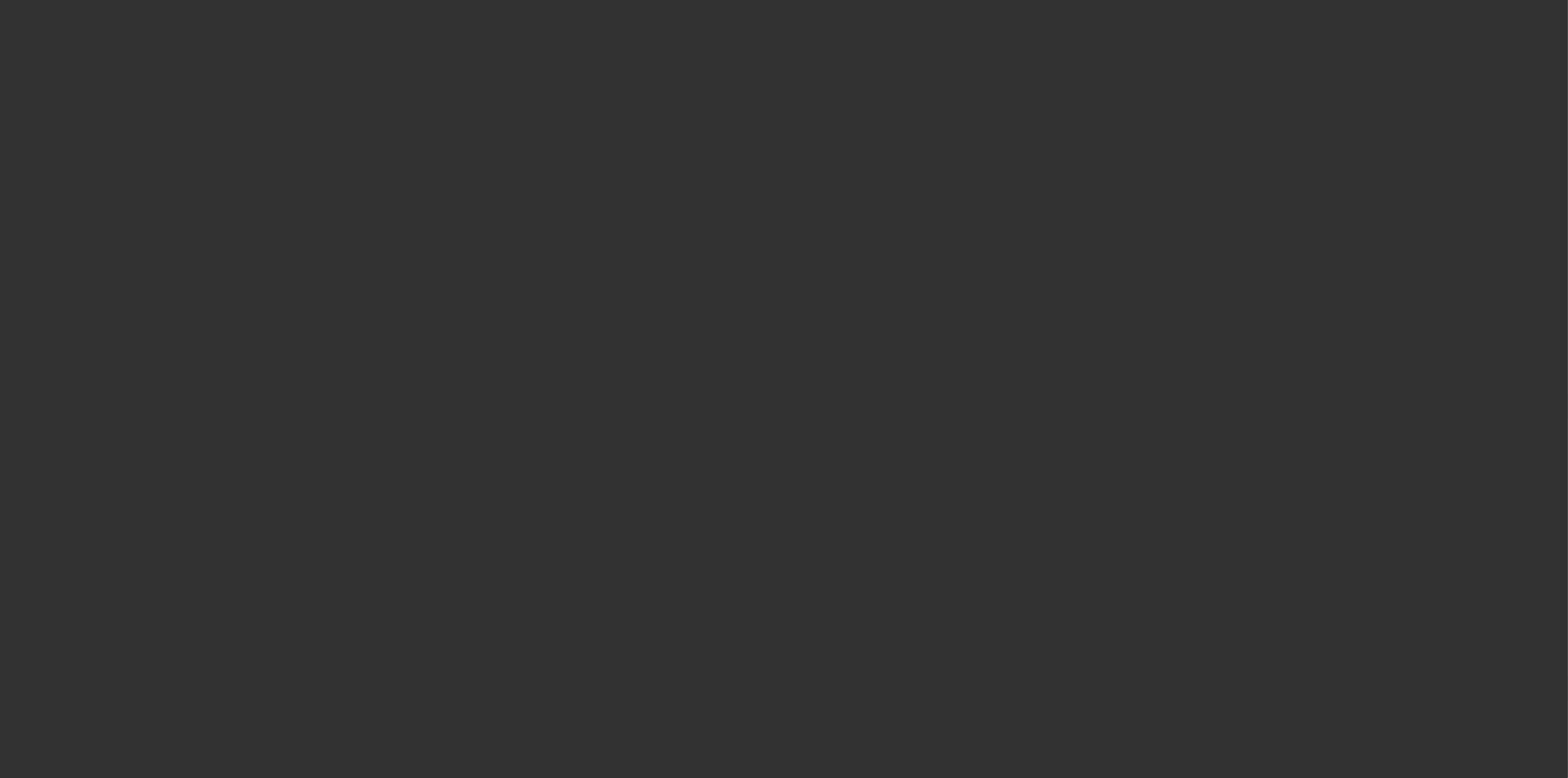
select select "3"
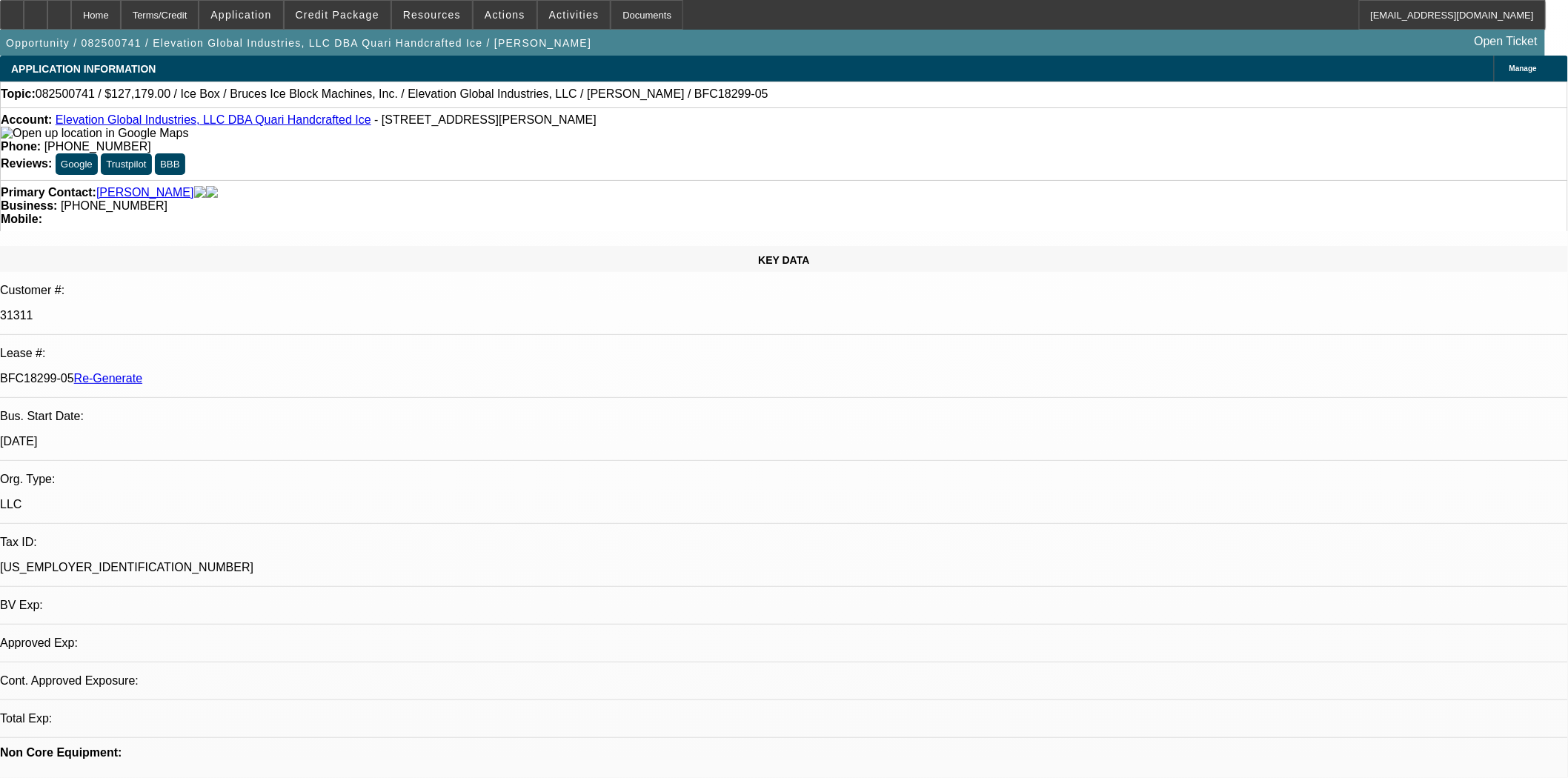
select select "0"
select select "1"
select select "6"
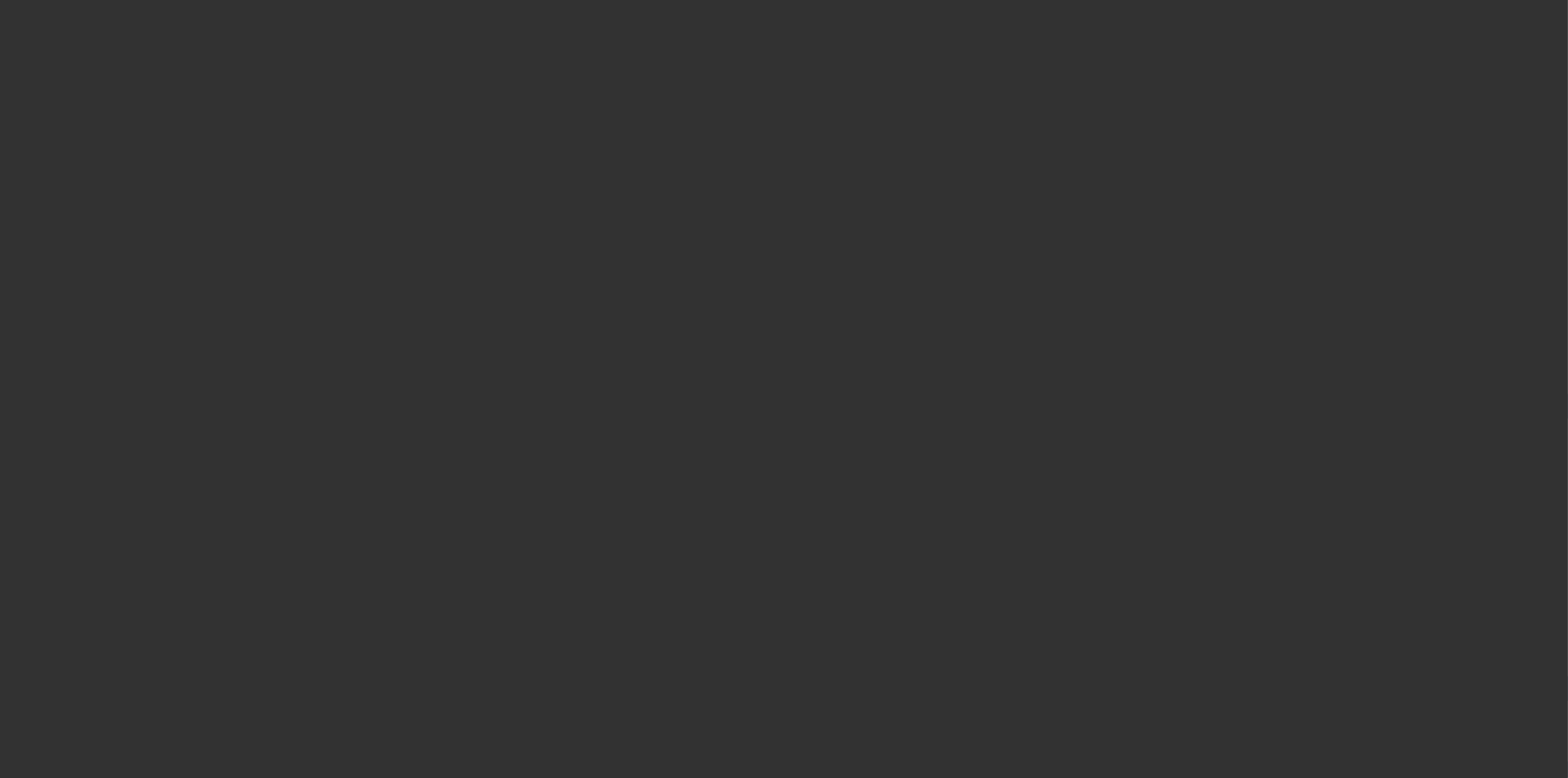
select select "3"
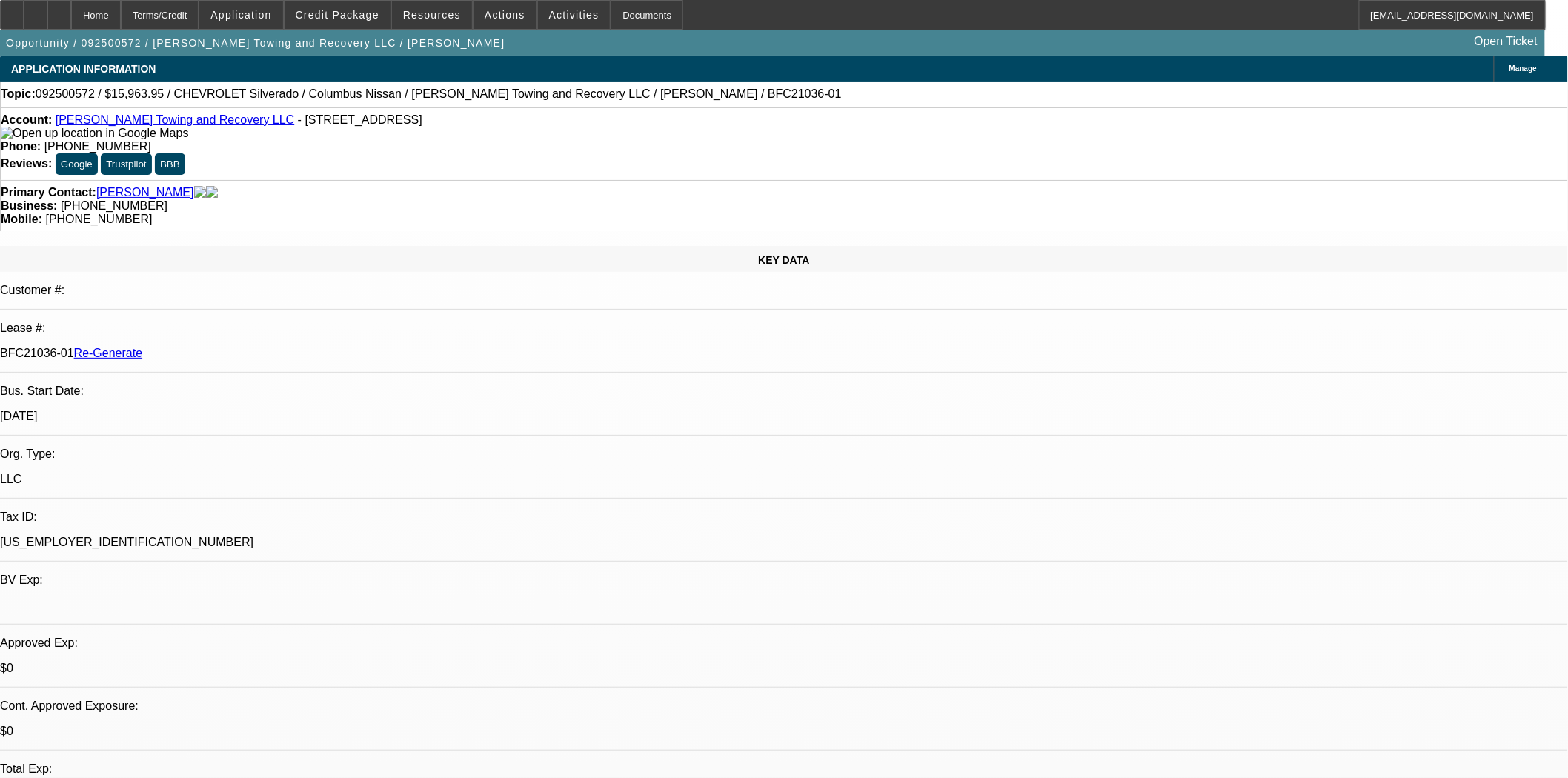
select select "0"
select select "2"
select select "0"
select select "1"
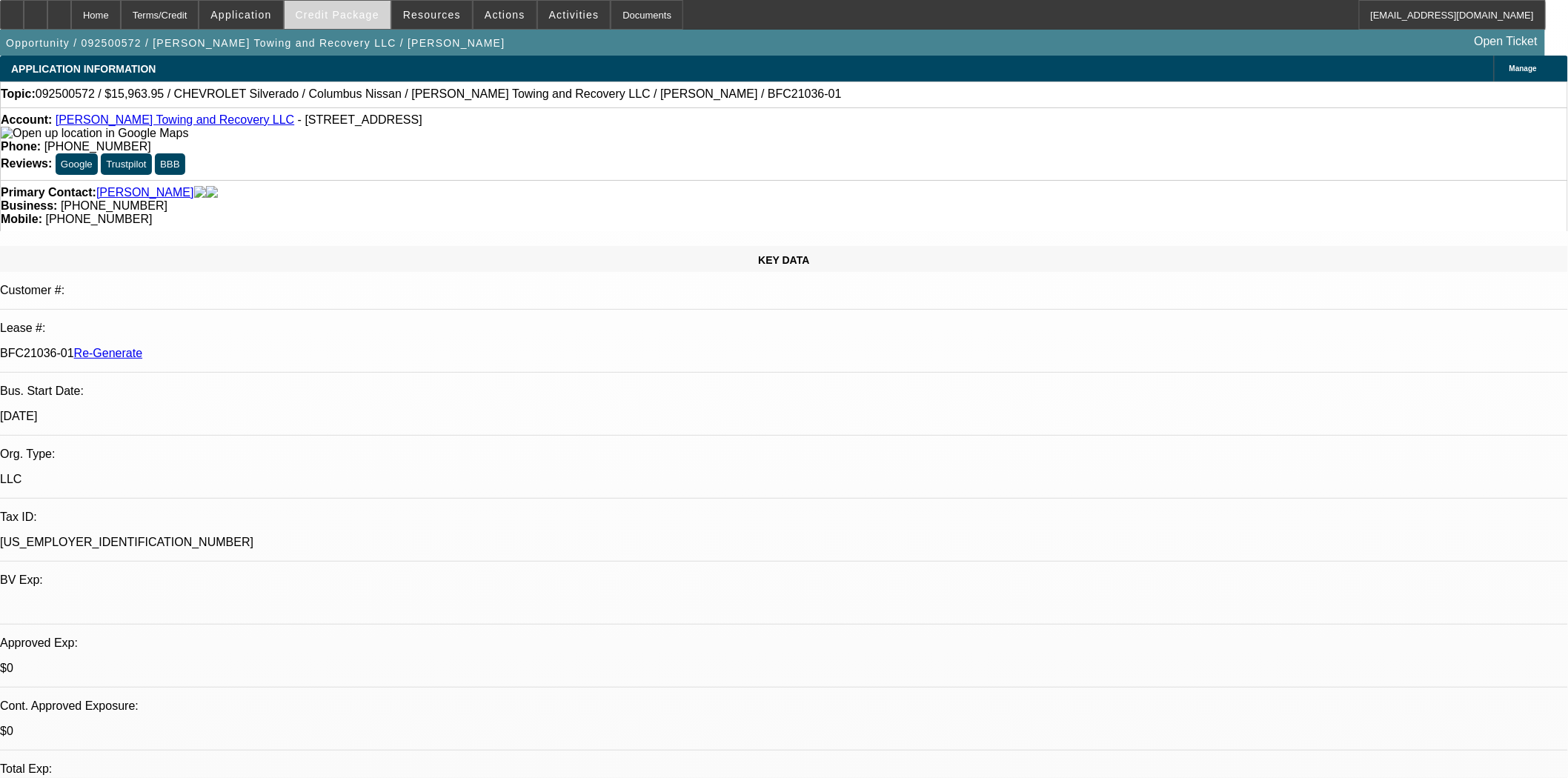
click at [351, 7] on span at bounding box center [337, 15] width 106 height 36
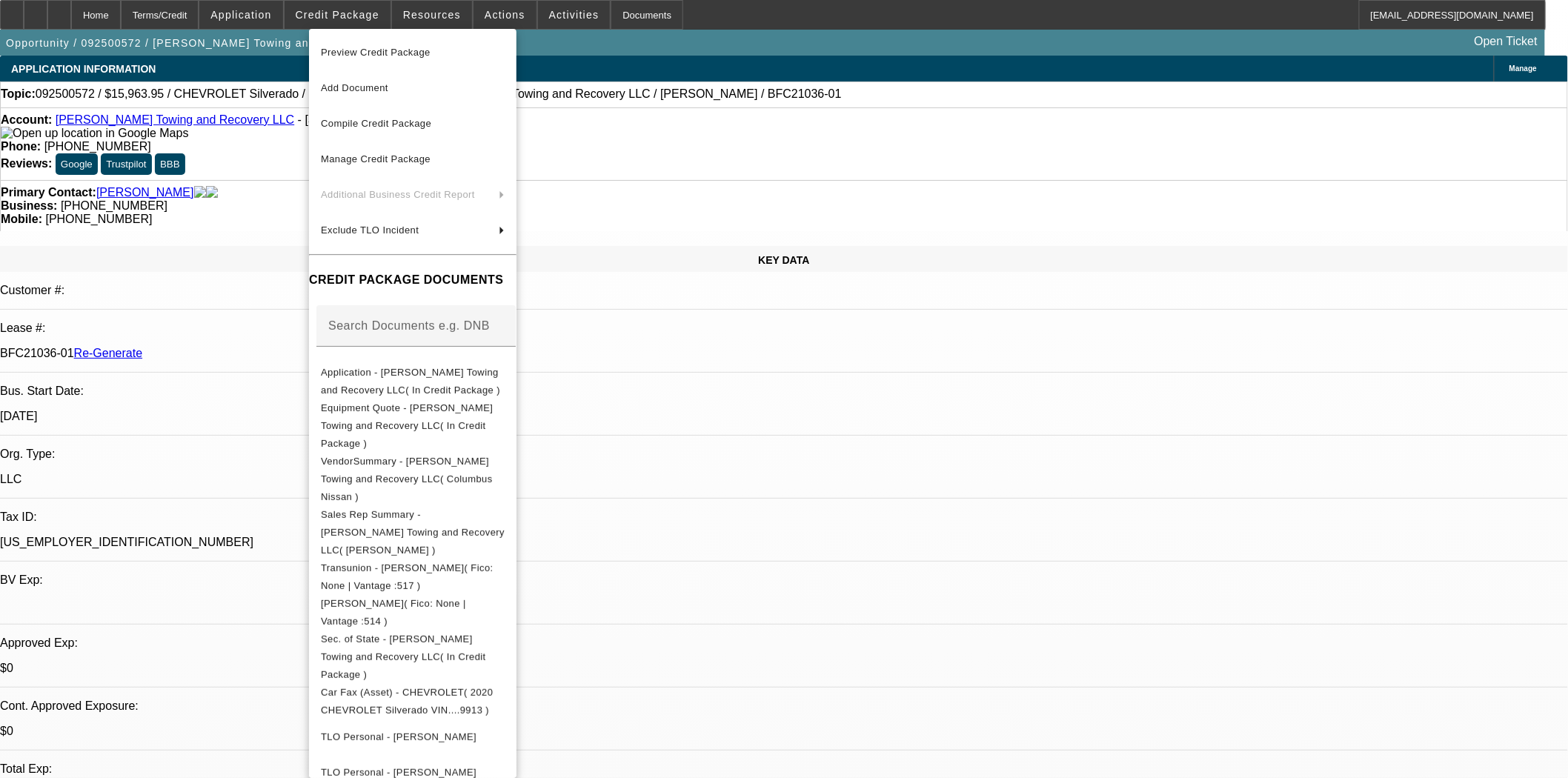
click at [375, 46] on span "Preview Credit Package" at bounding box center [412, 53] width 183 height 18
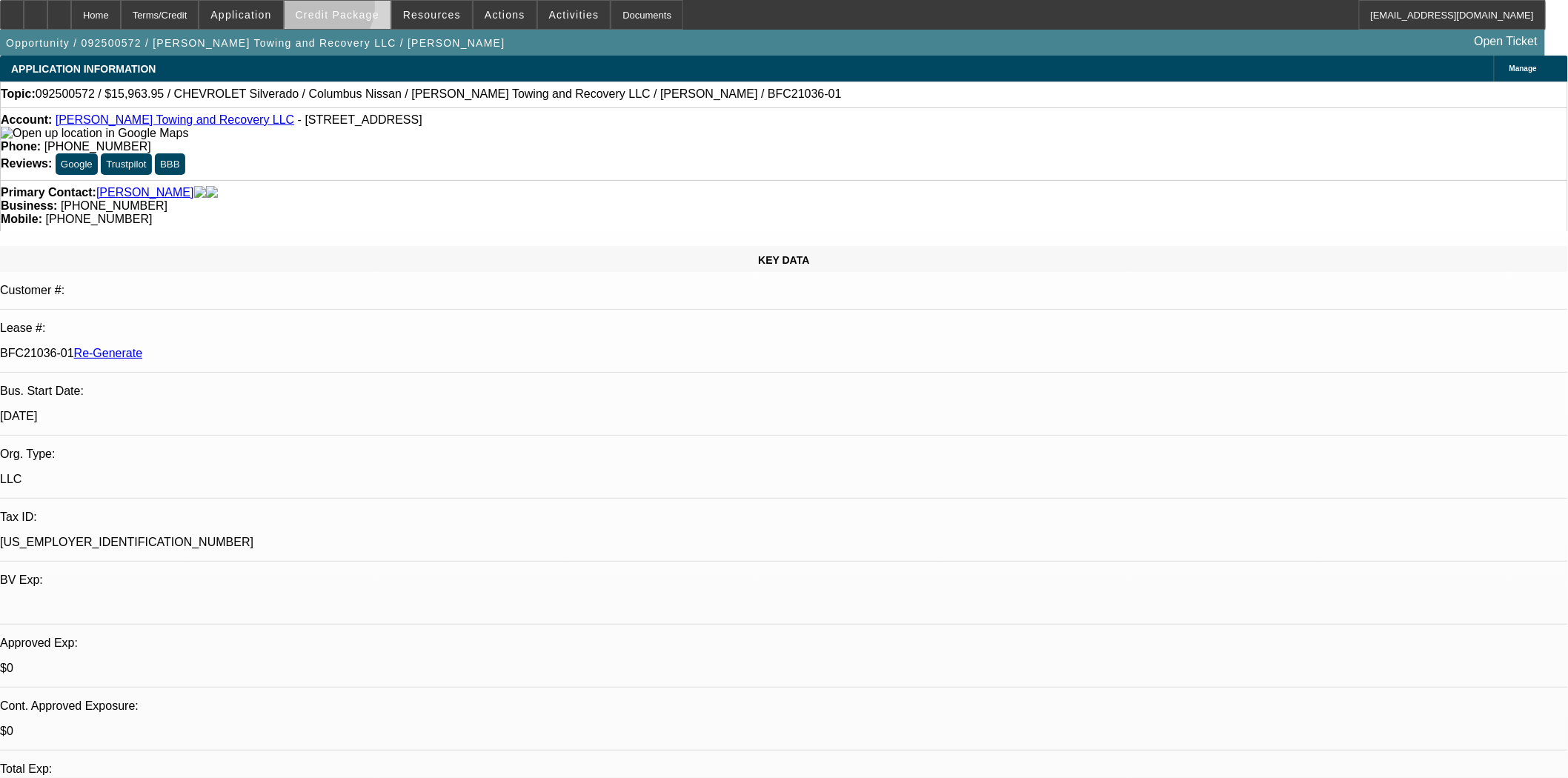
click at [346, 10] on span "Credit Package" at bounding box center [337, 15] width 83 height 12
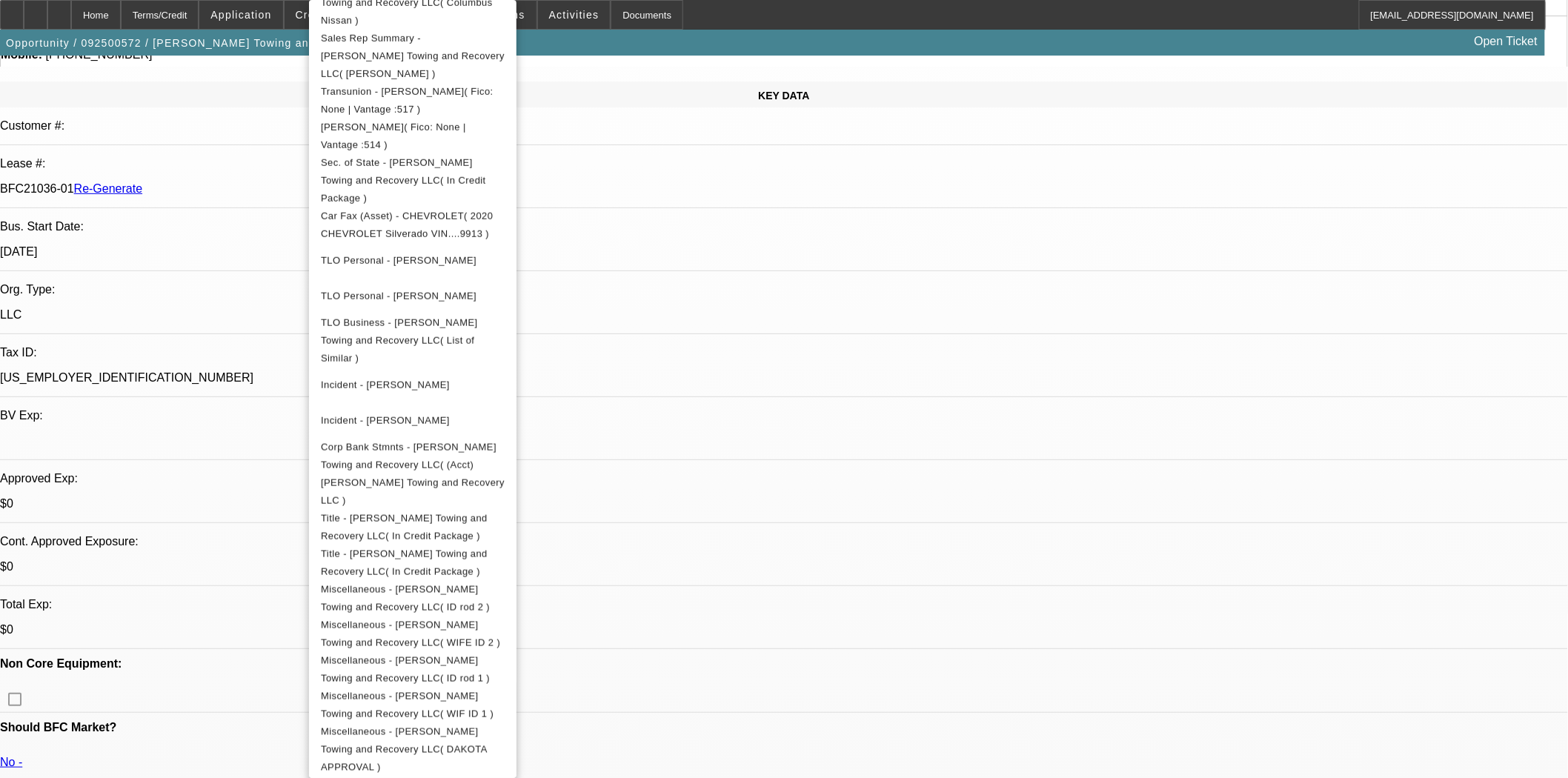
scroll to position [411, 0]
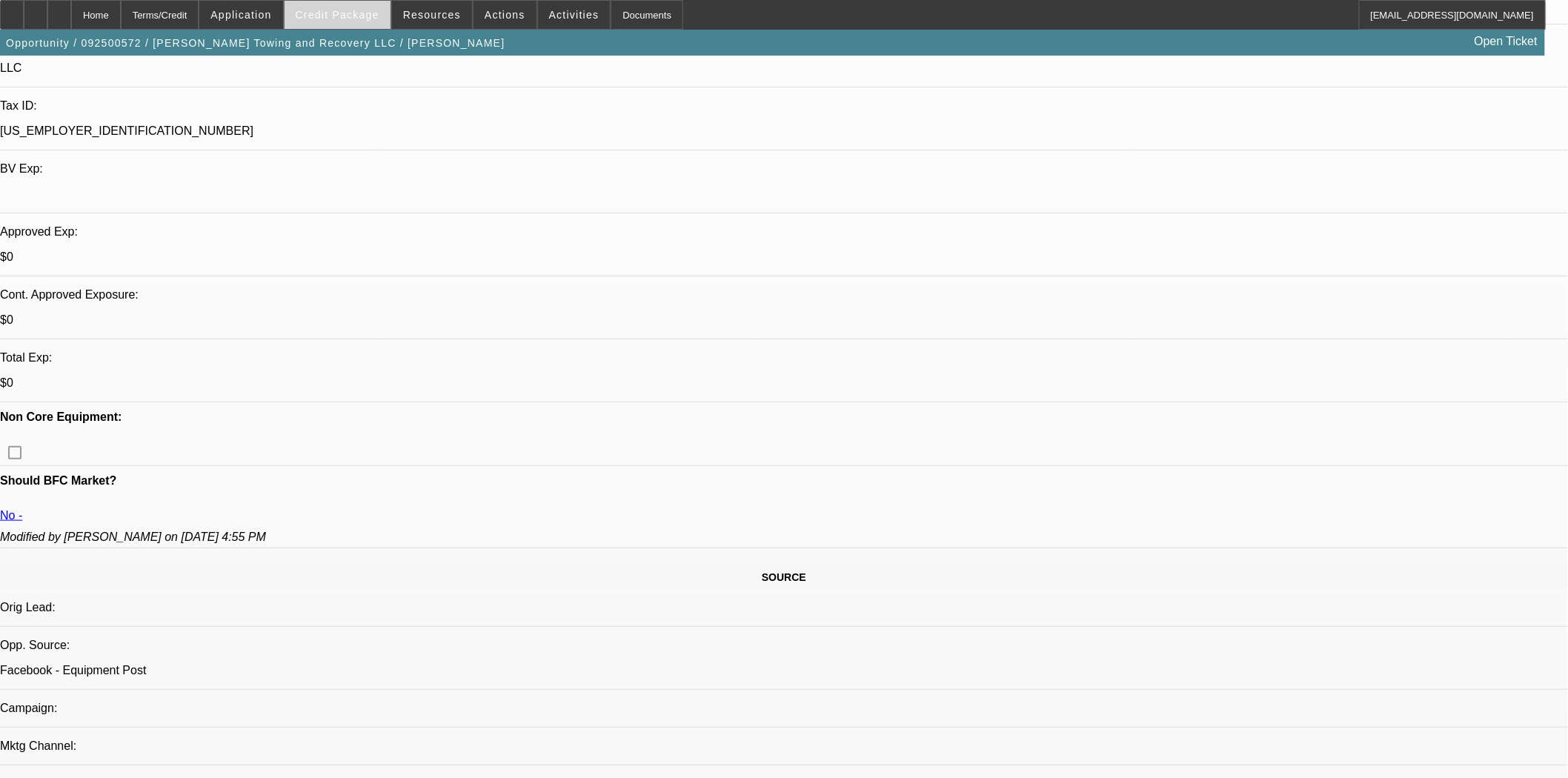
click at [358, 17] on span "Credit Package" at bounding box center [337, 15] width 83 height 12
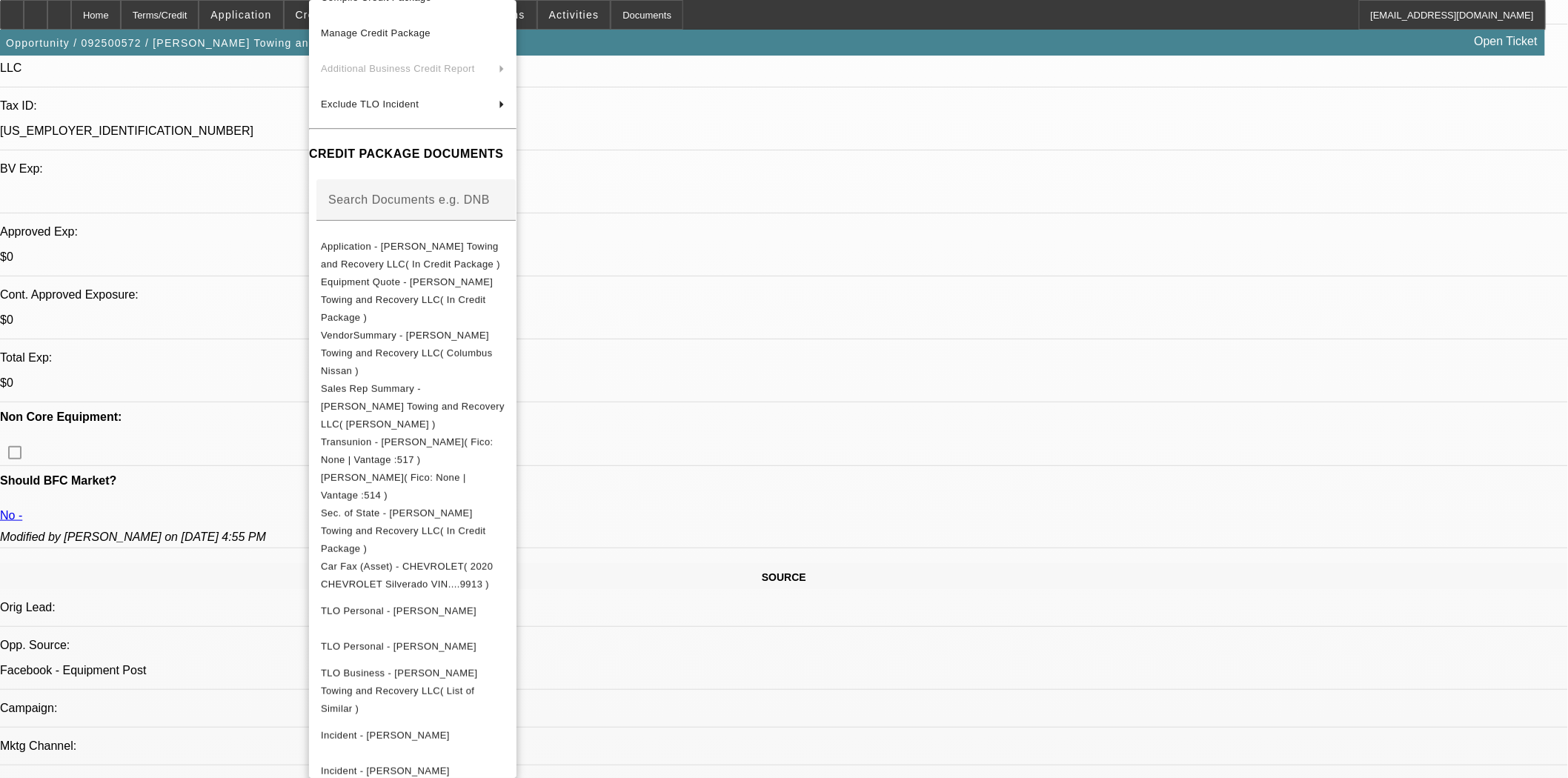
scroll to position [447, 0]
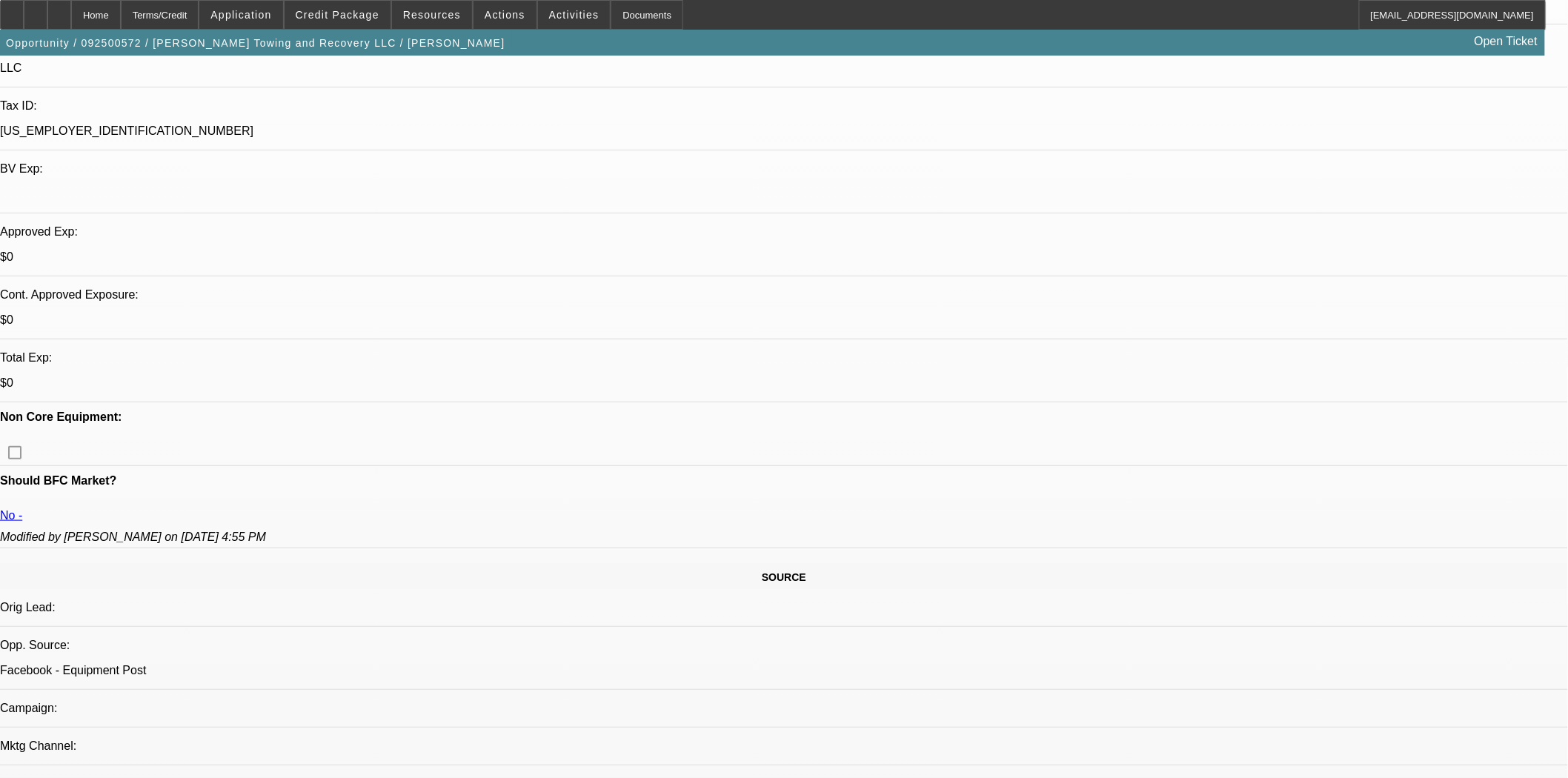
click at [376, 24] on span at bounding box center [337, 15] width 106 height 36
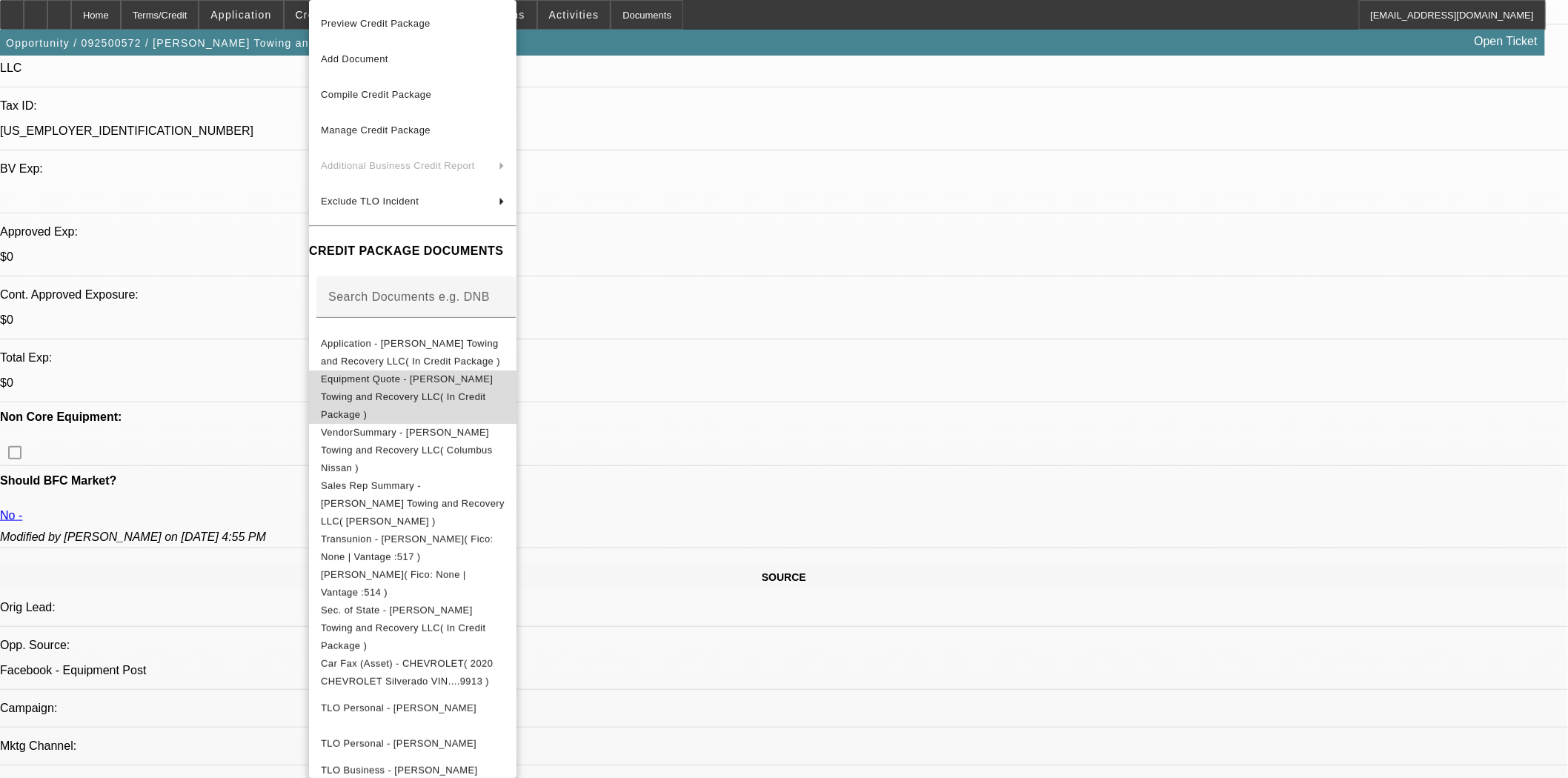
click at [446, 391] on button "Equipment Quote - Brooks Towing and Recovery LLC( In Credit Package )" at bounding box center [412, 396] width 208 height 54
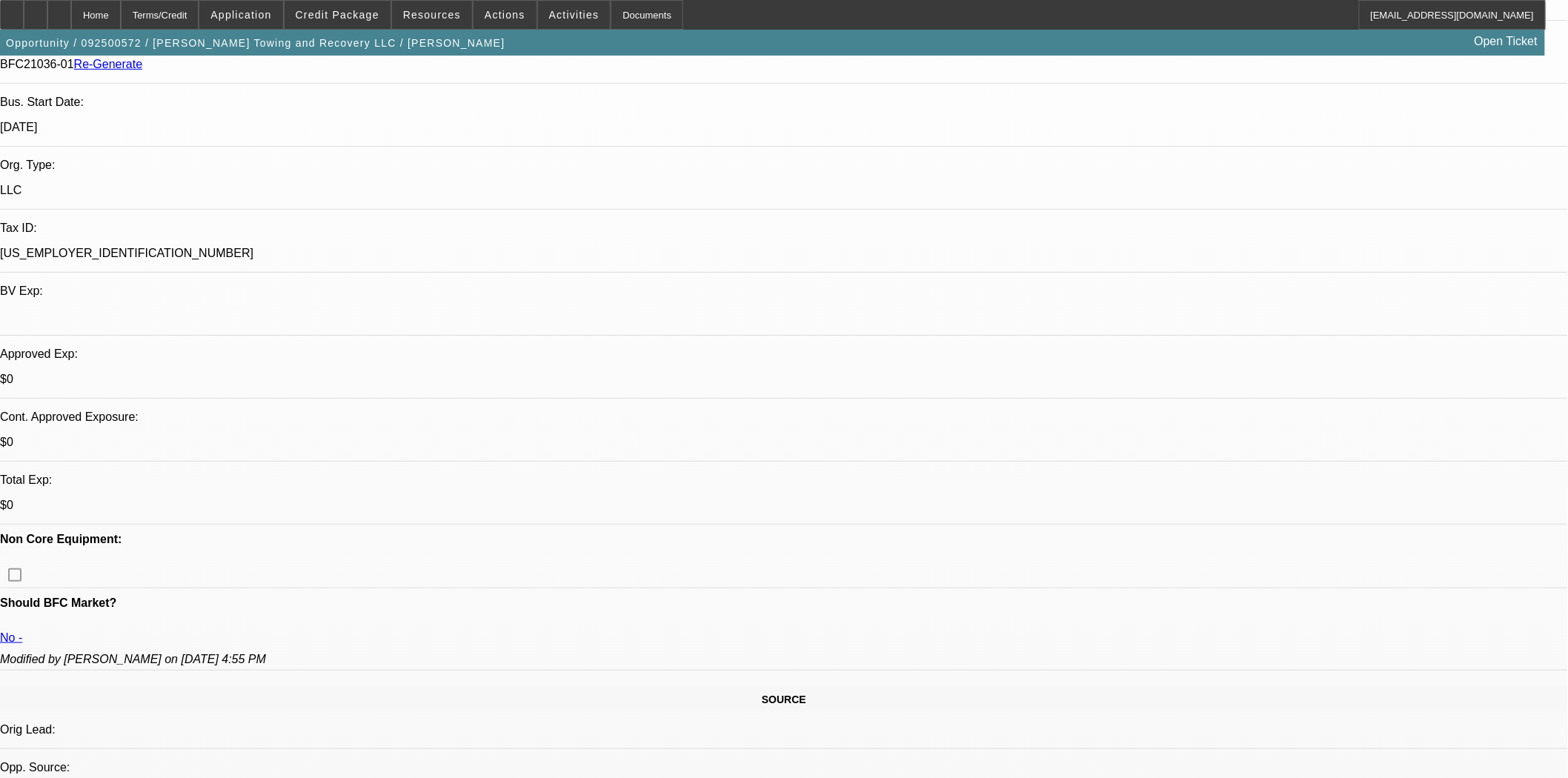
scroll to position [246, 0]
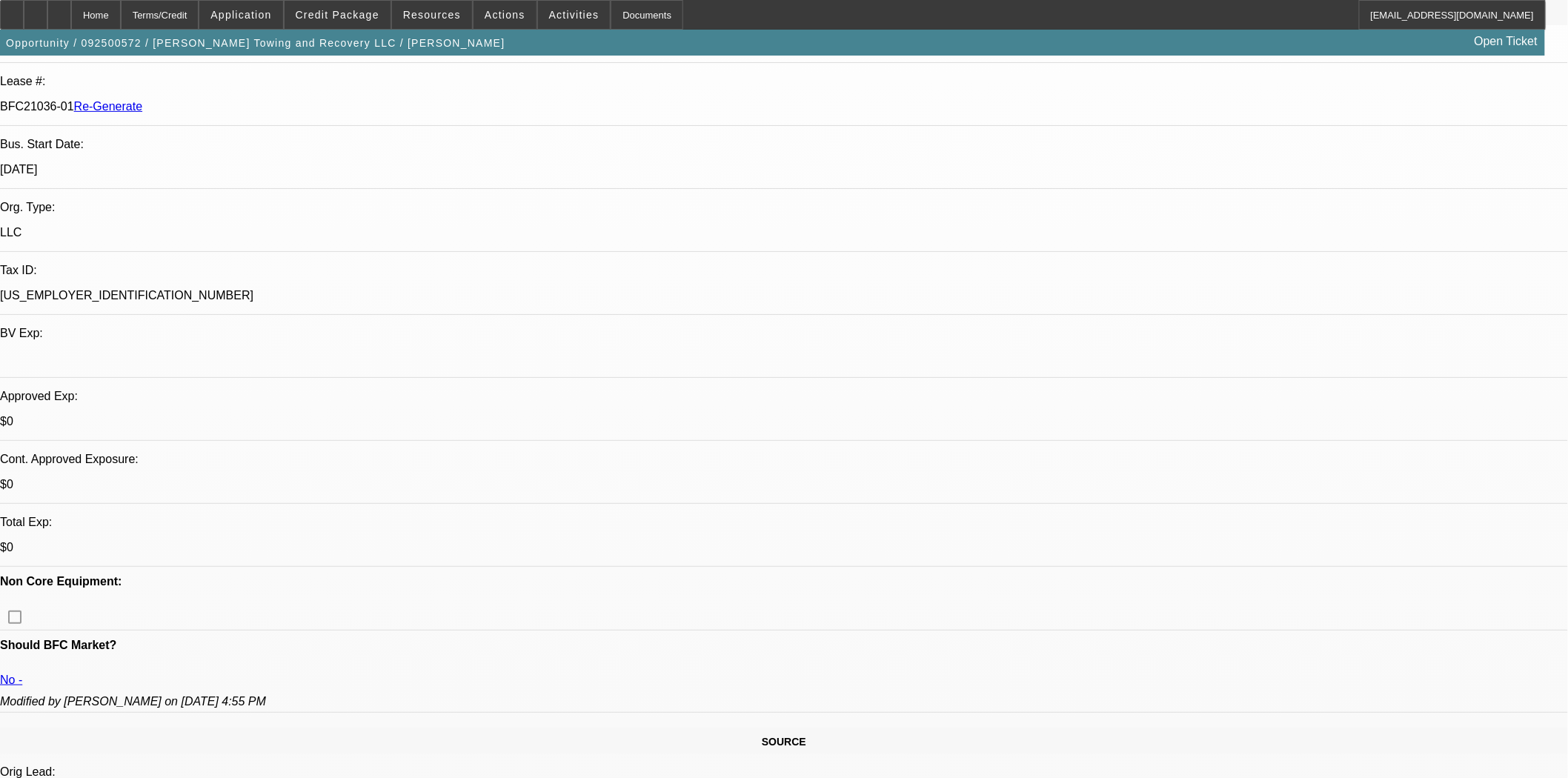
click at [362, 17] on span "Credit Package" at bounding box center [337, 15] width 83 height 12
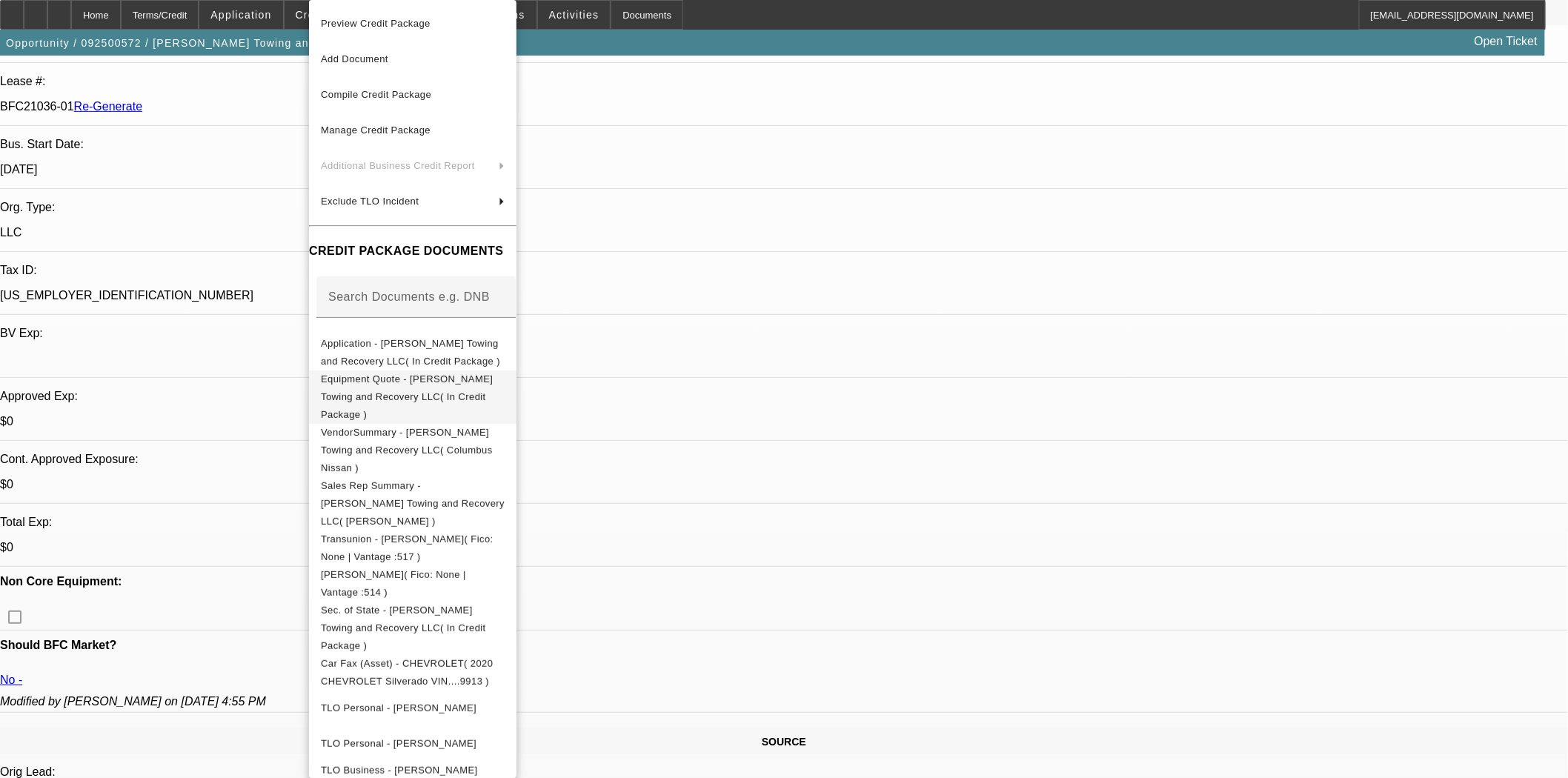
click at [376, 393] on button "Equipment Quote - Brooks Towing and Recovery LLC( In Credit Package )" at bounding box center [412, 396] width 208 height 54
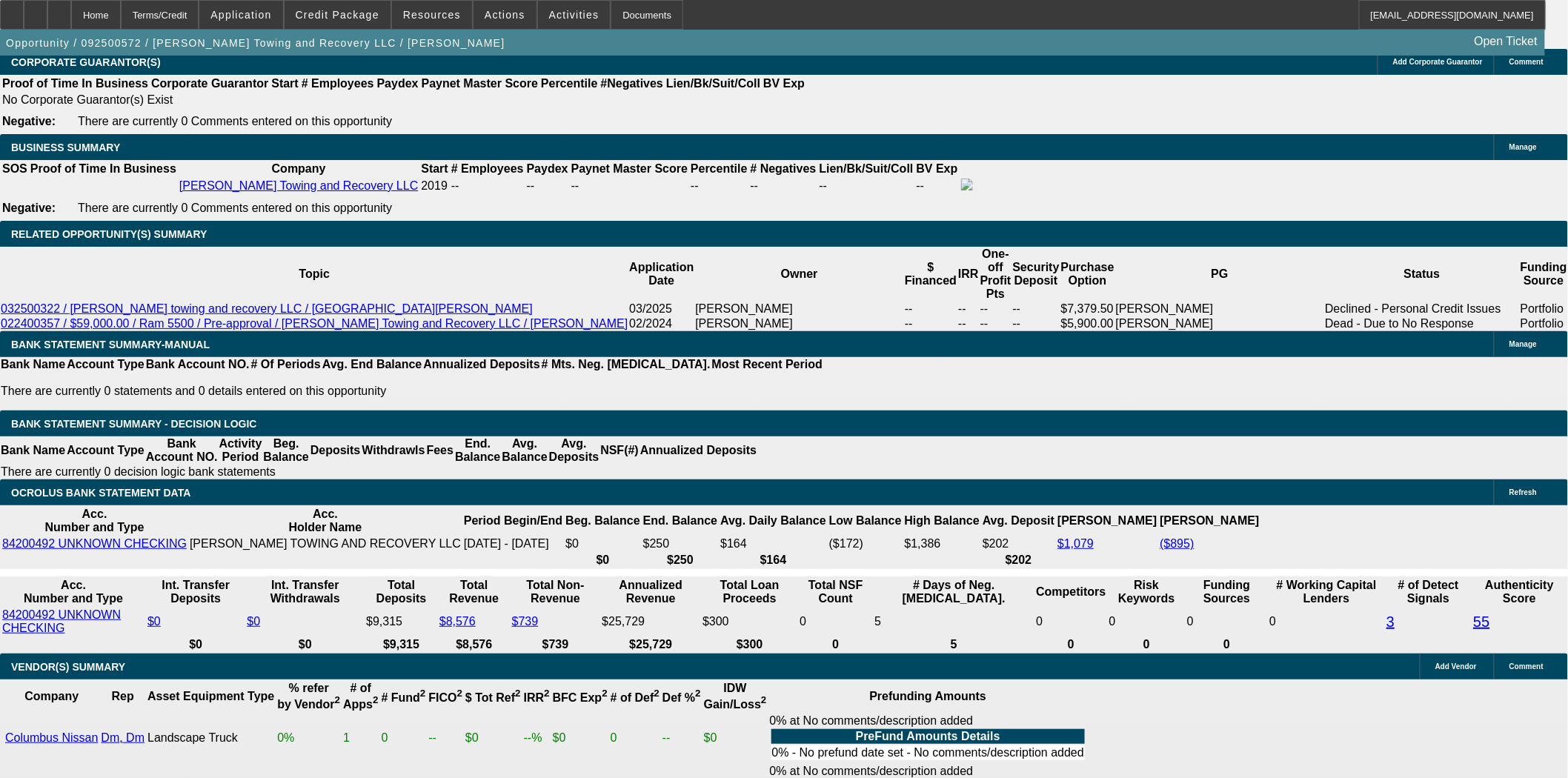
scroll to position [2305, 0]
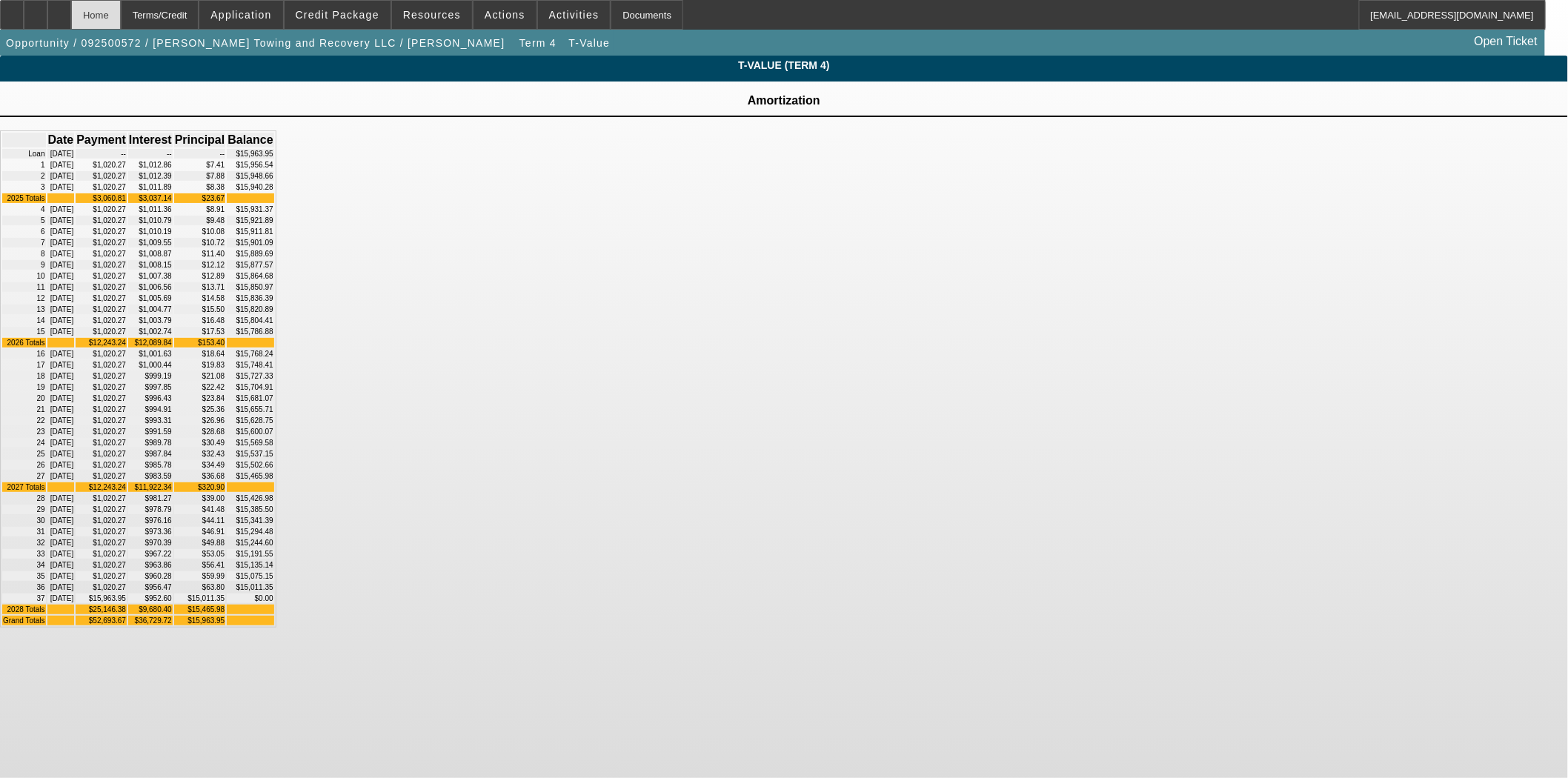
click at [121, 10] on div "Home" at bounding box center [96, 15] width 50 height 30
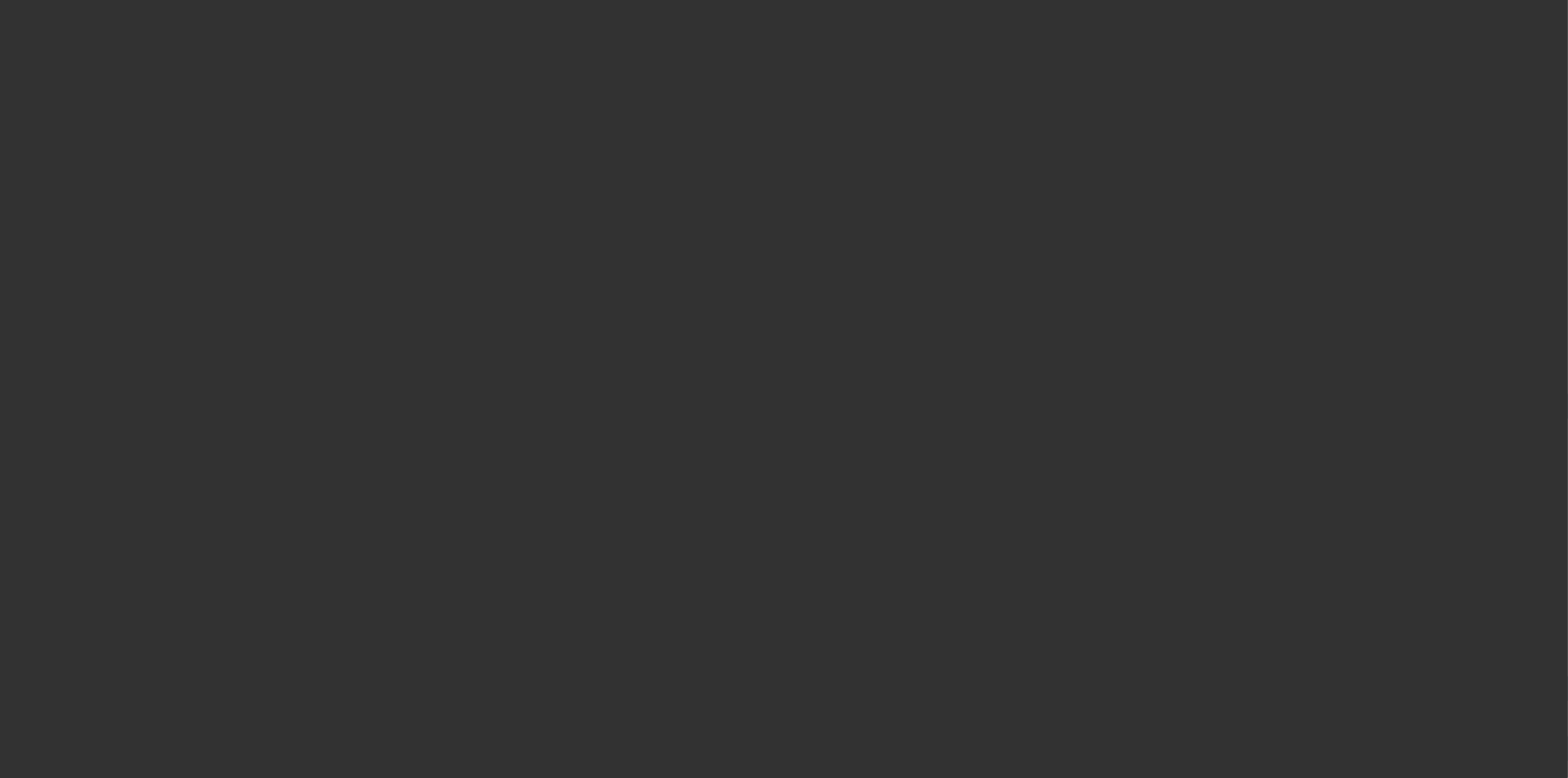
select select "3"
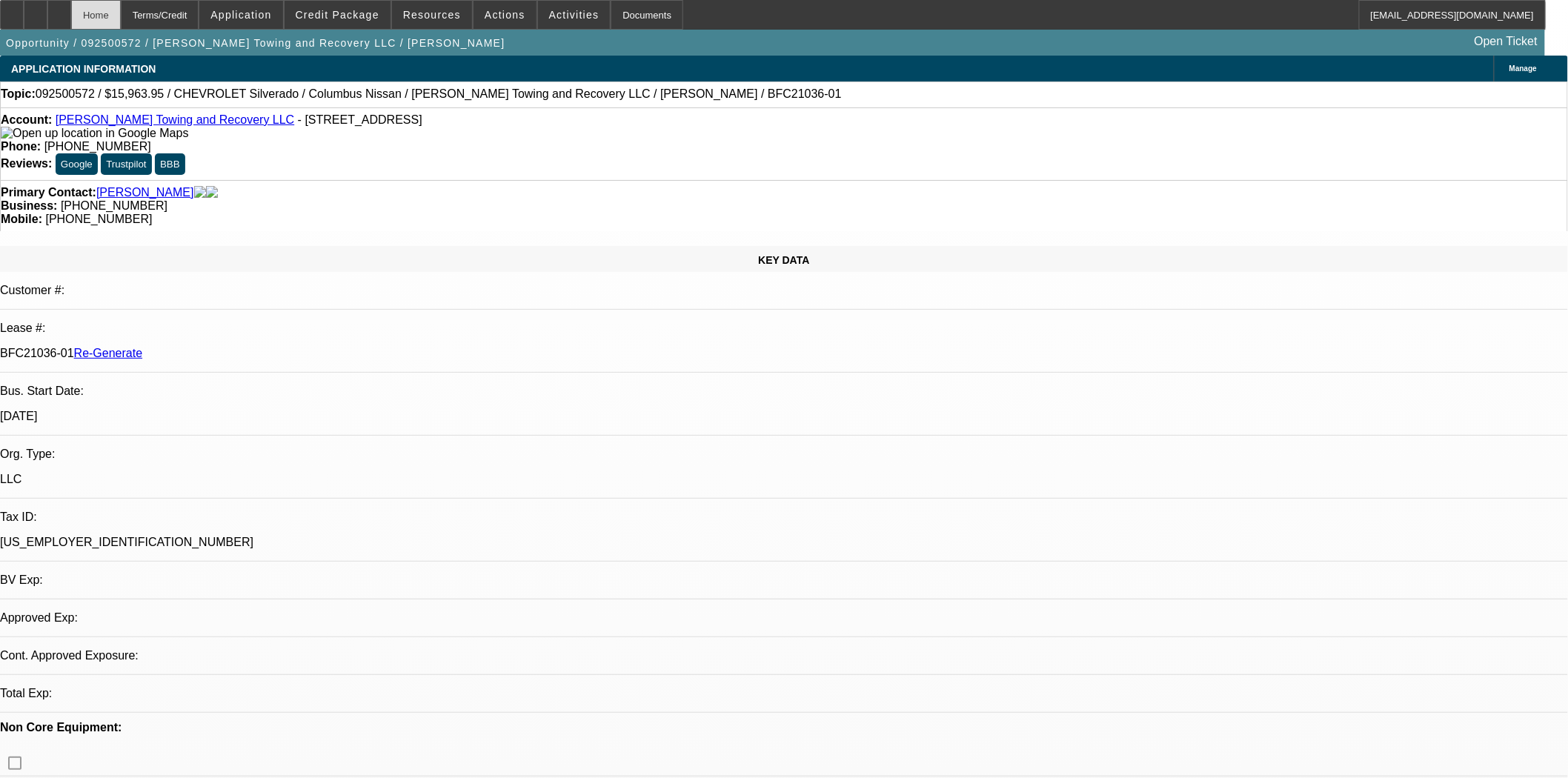
select select "0"
select select "2"
select select "0"
select select "1"
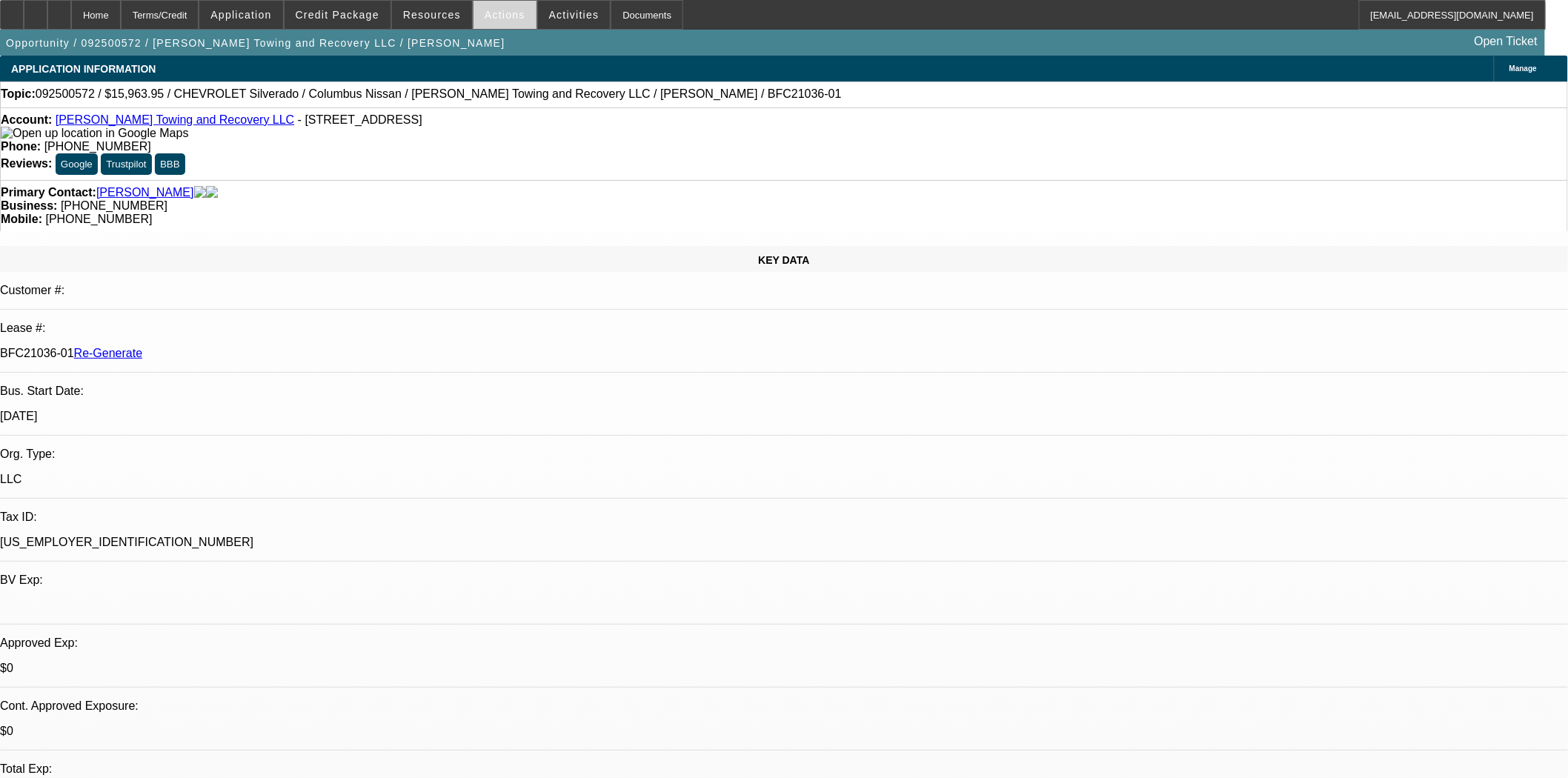
click at [489, 16] on span "Actions" at bounding box center [505, 15] width 40 height 12
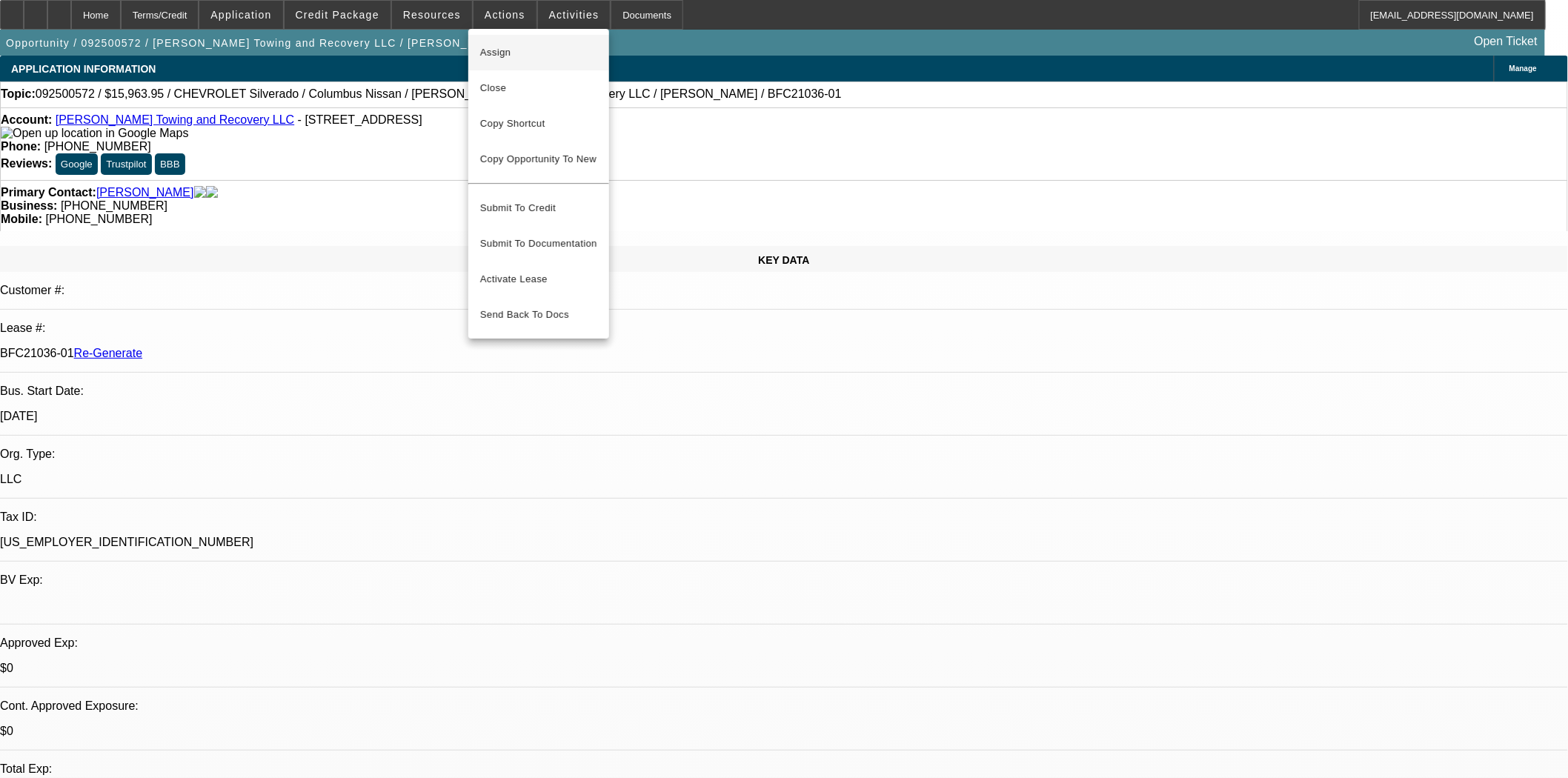
click at [500, 54] on span "Assign" at bounding box center [538, 53] width 117 height 18
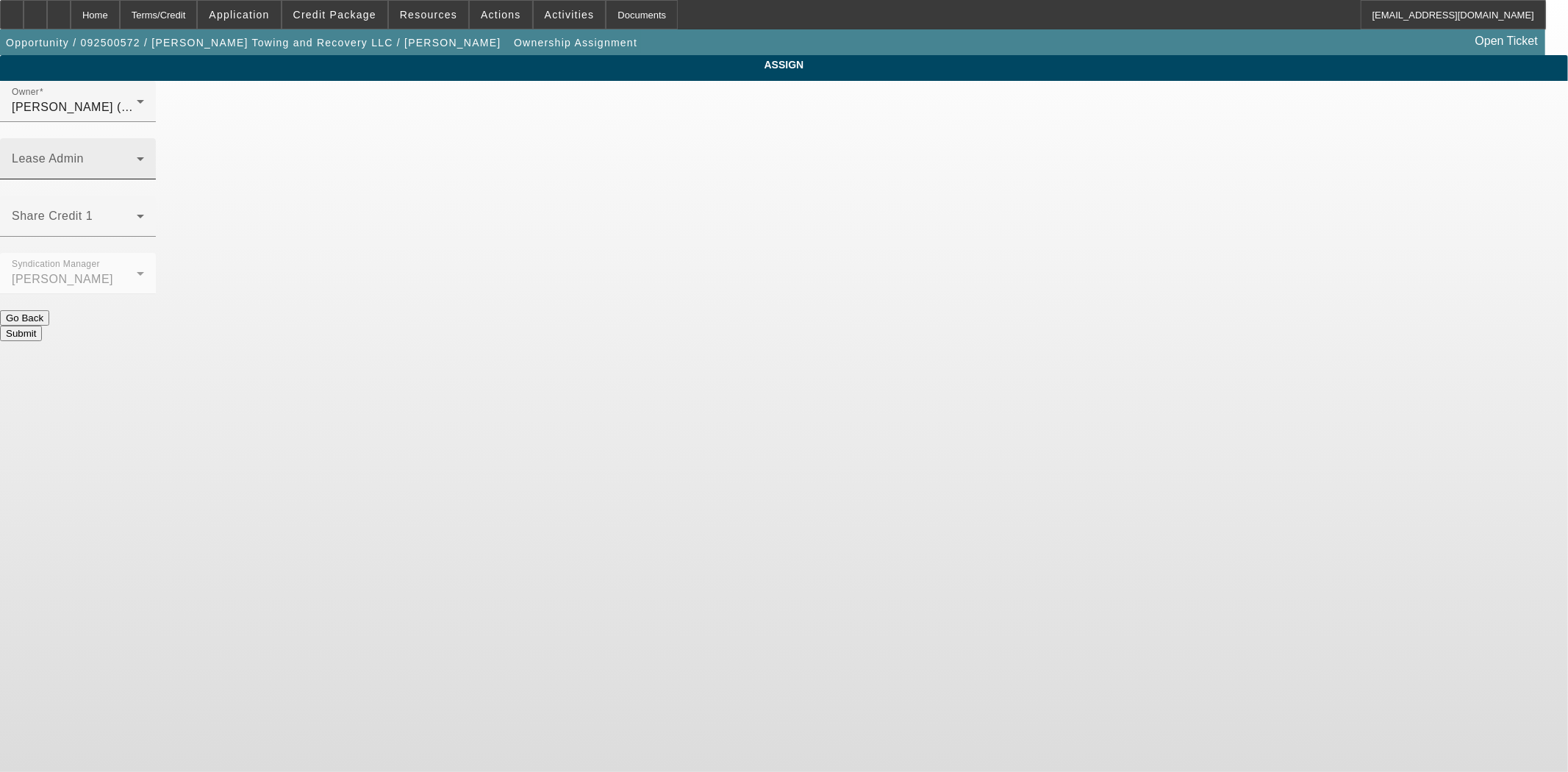
click at [137, 156] on span at bounding box center [75, 164] width 125 height 17
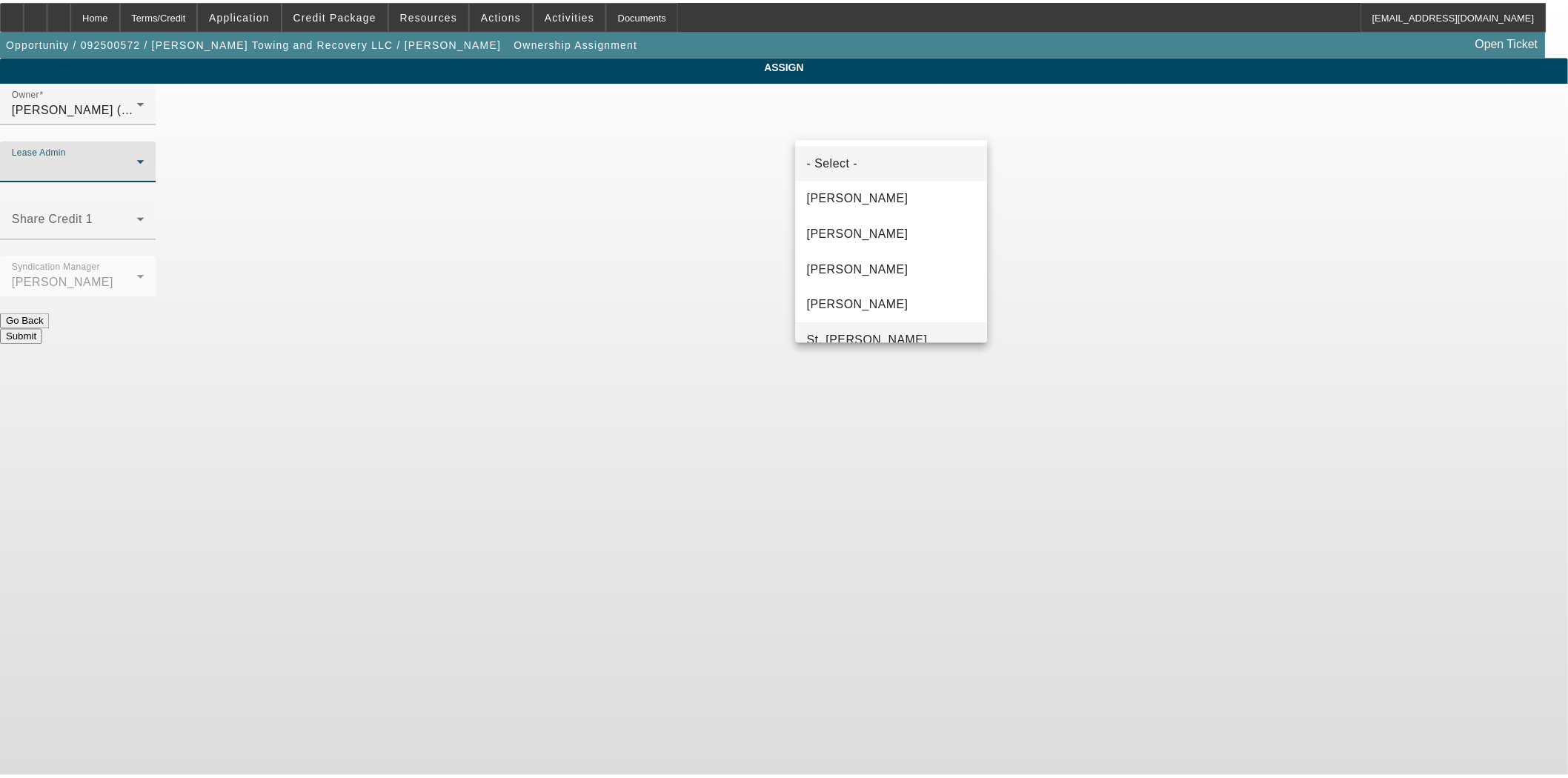
scroll to position [92, 0]
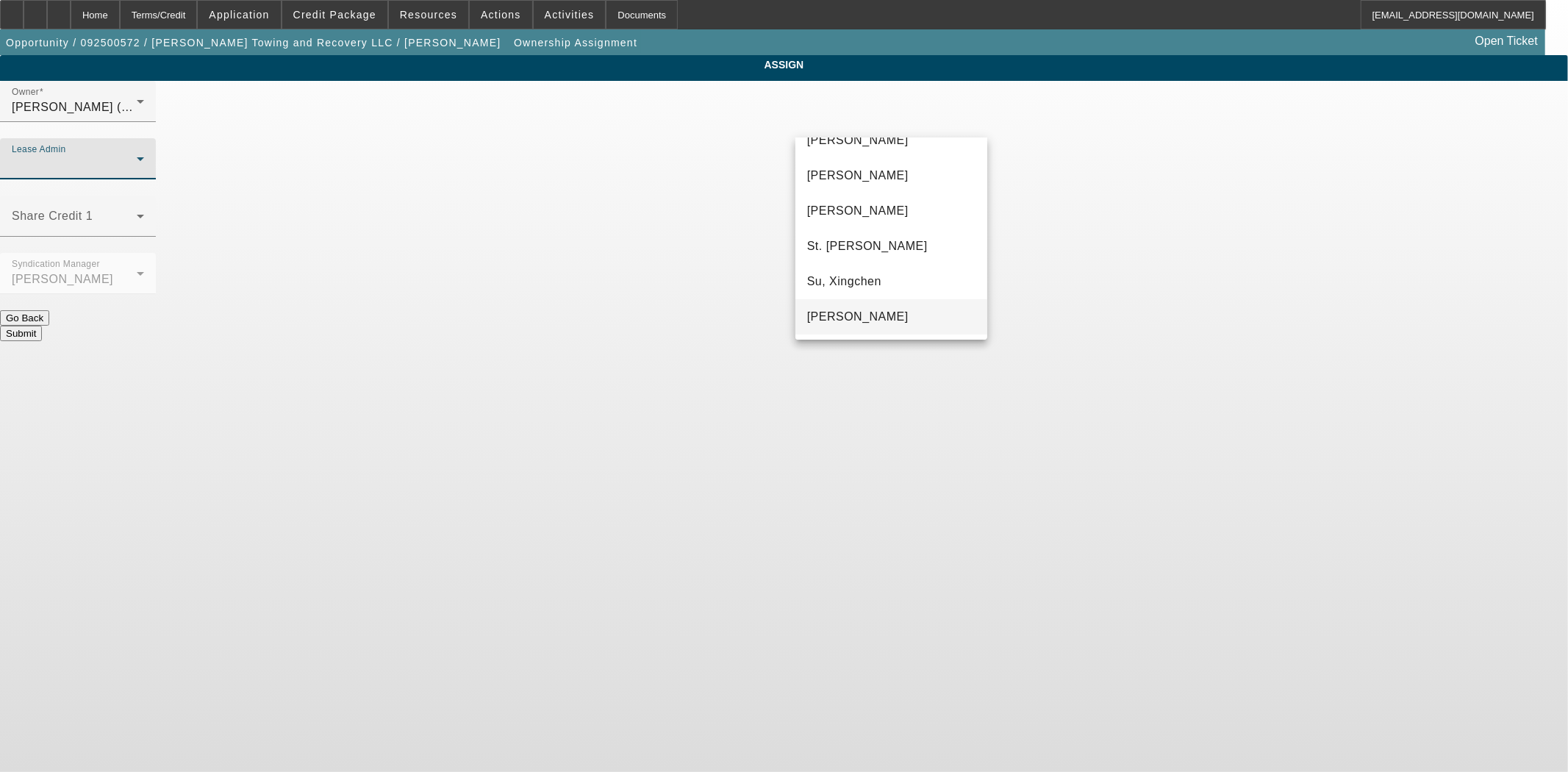
click at [880, 320] on span "Wreschinsky, Sarah" at bounding box center [857, 317] width 102 height 17
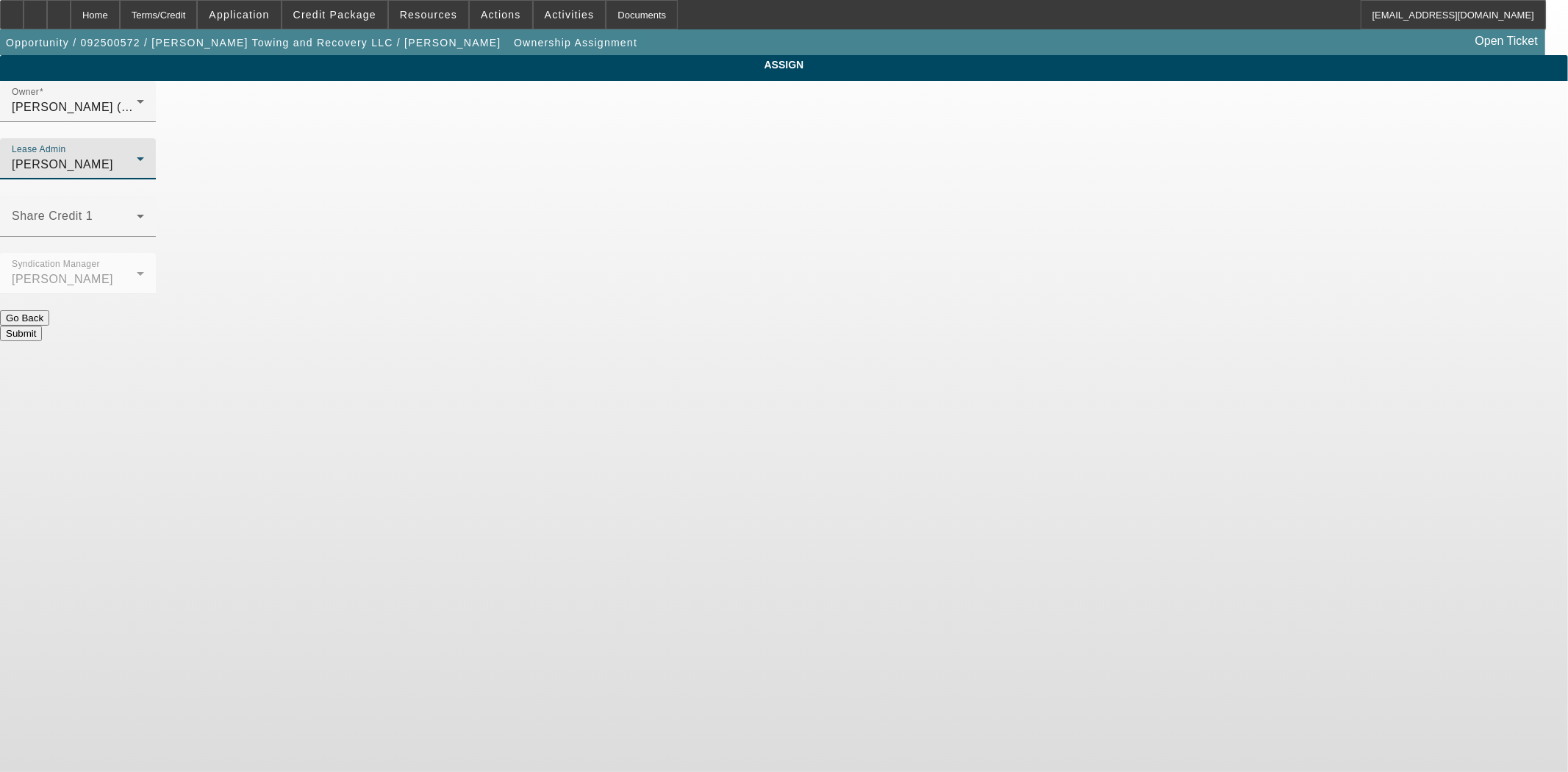
click at [42, 326] on button "Submit" at bounding box center [21, 333] width 42 height 16
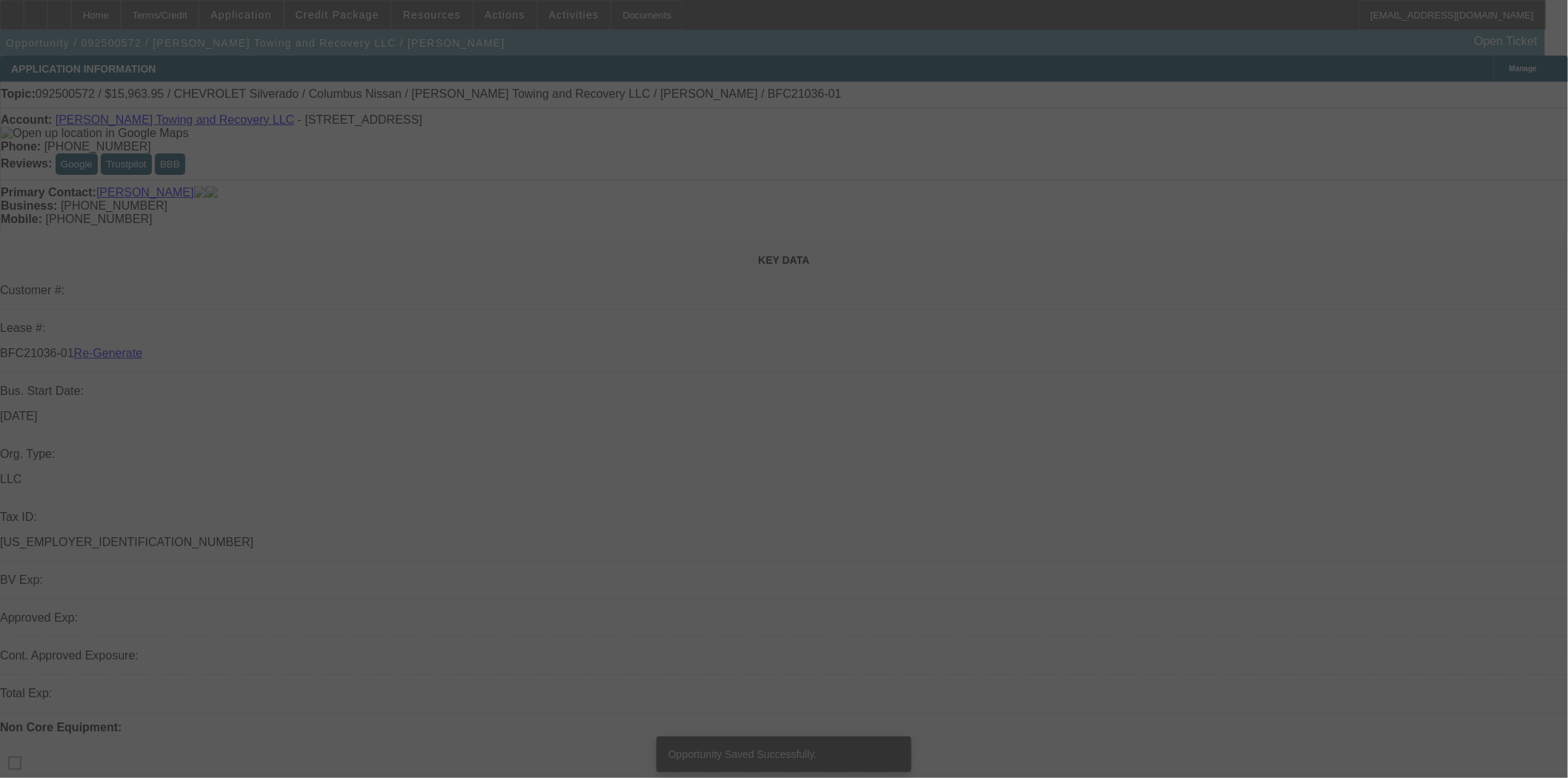
select select "3"
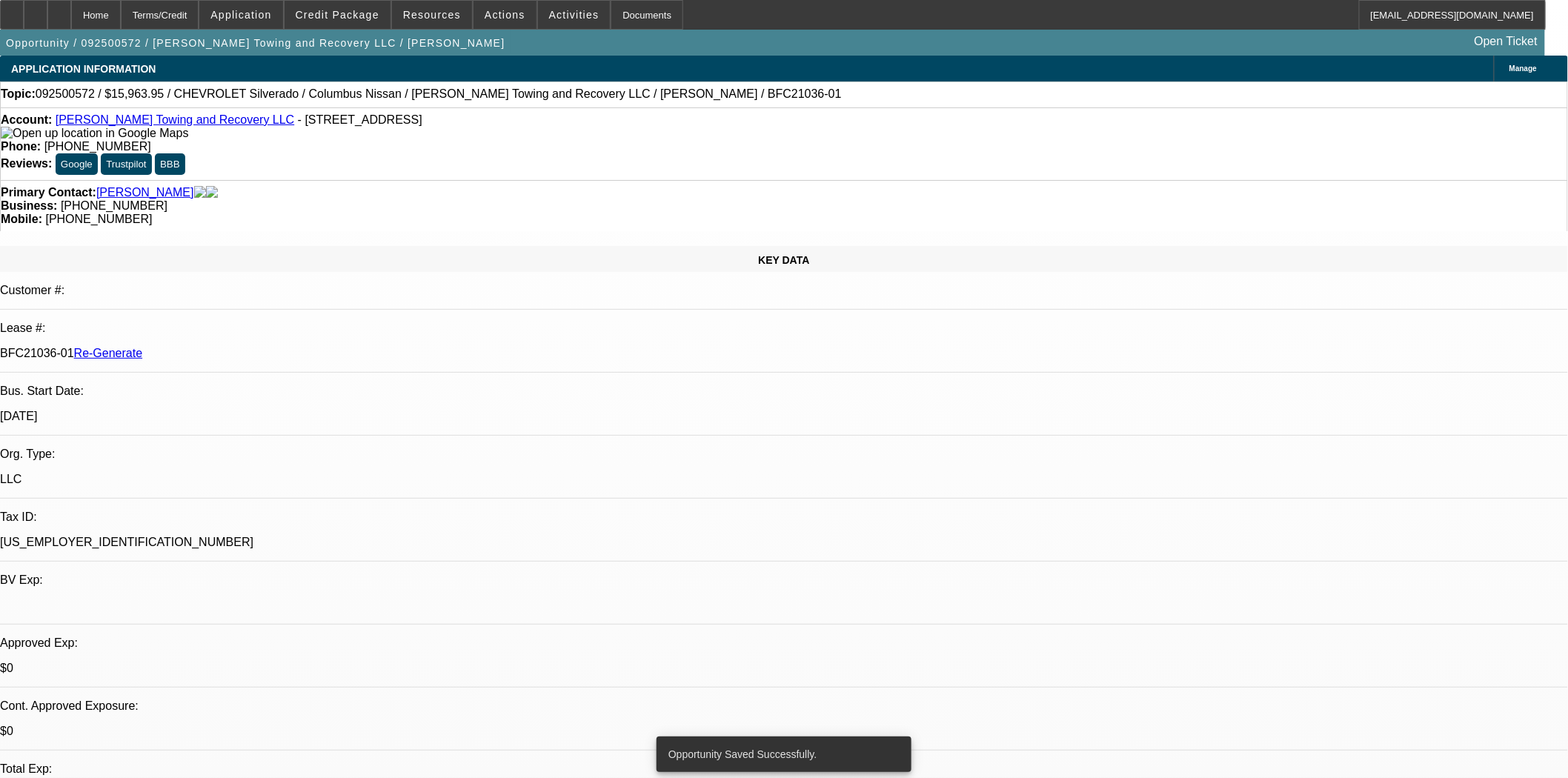
select select "0"
select select "2"
select select "0"
select select "1"
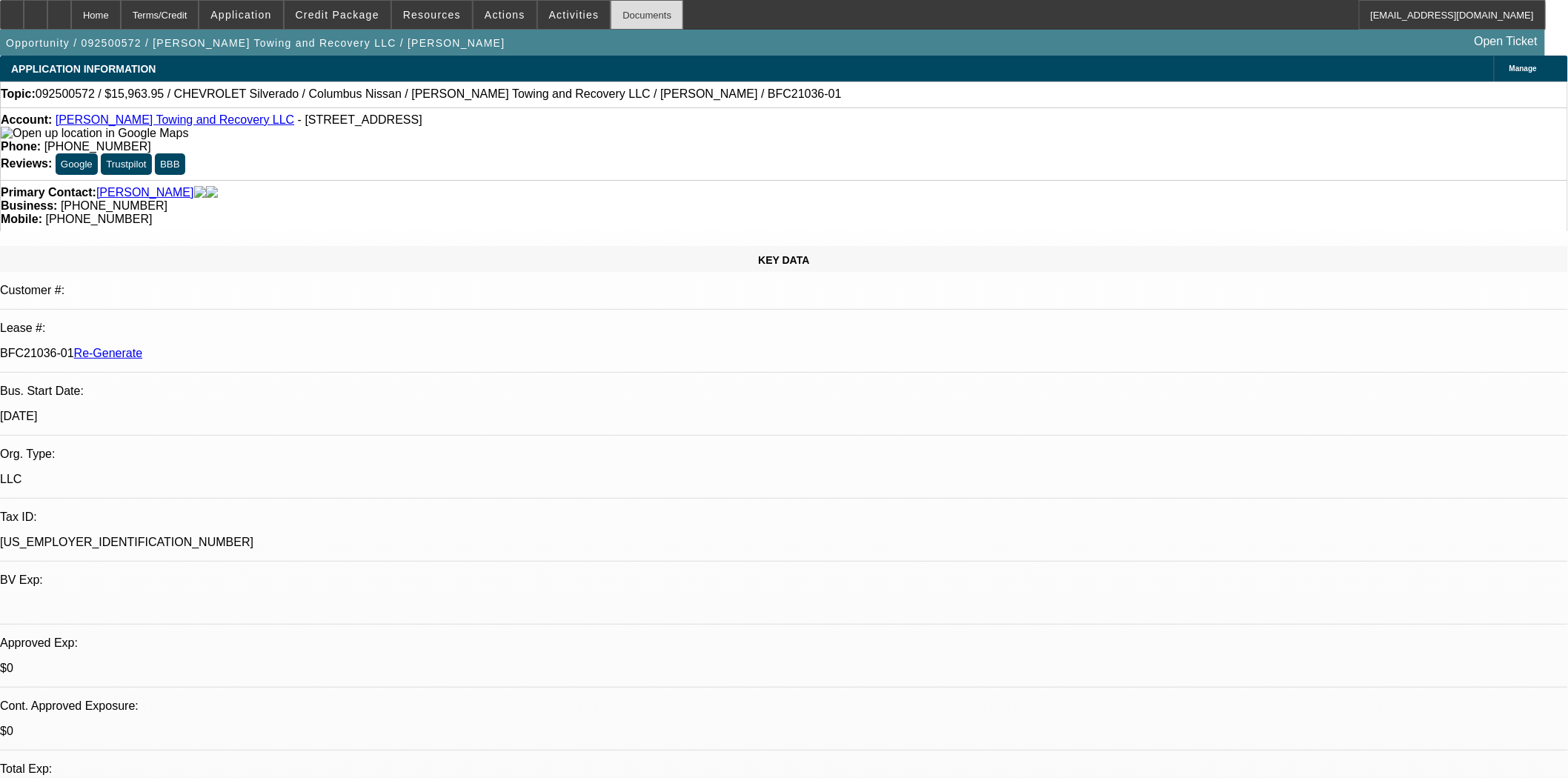
click at [613, 10] on div "Documents" at bounding box center [647, 15] width 73 height 30
click at [584, 11] on span at bounding box center [574, 15] width 73 height 36
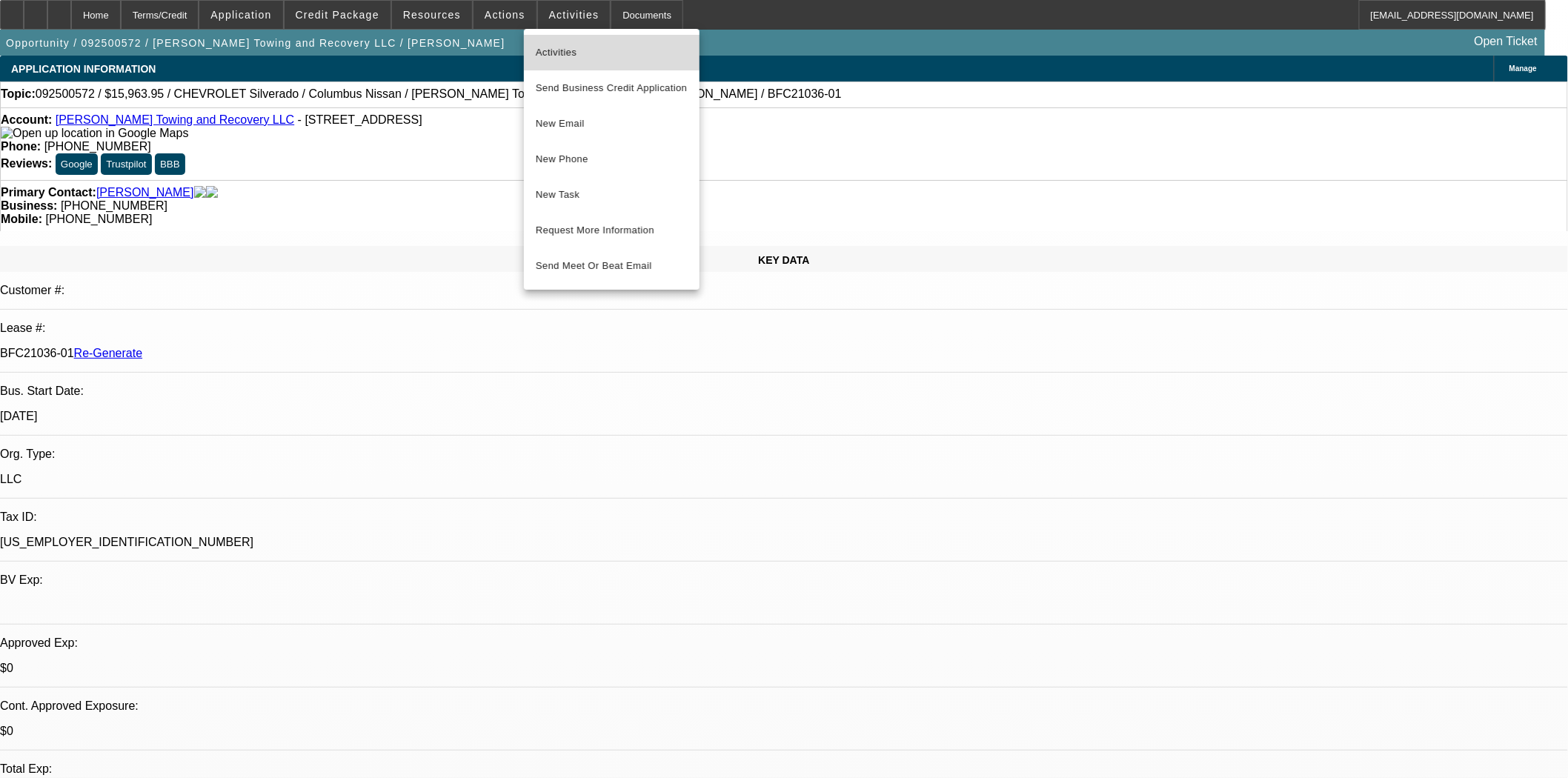
click at [547, 44] on span "Activities" at bounding box center [612, 53] width 152 height 18
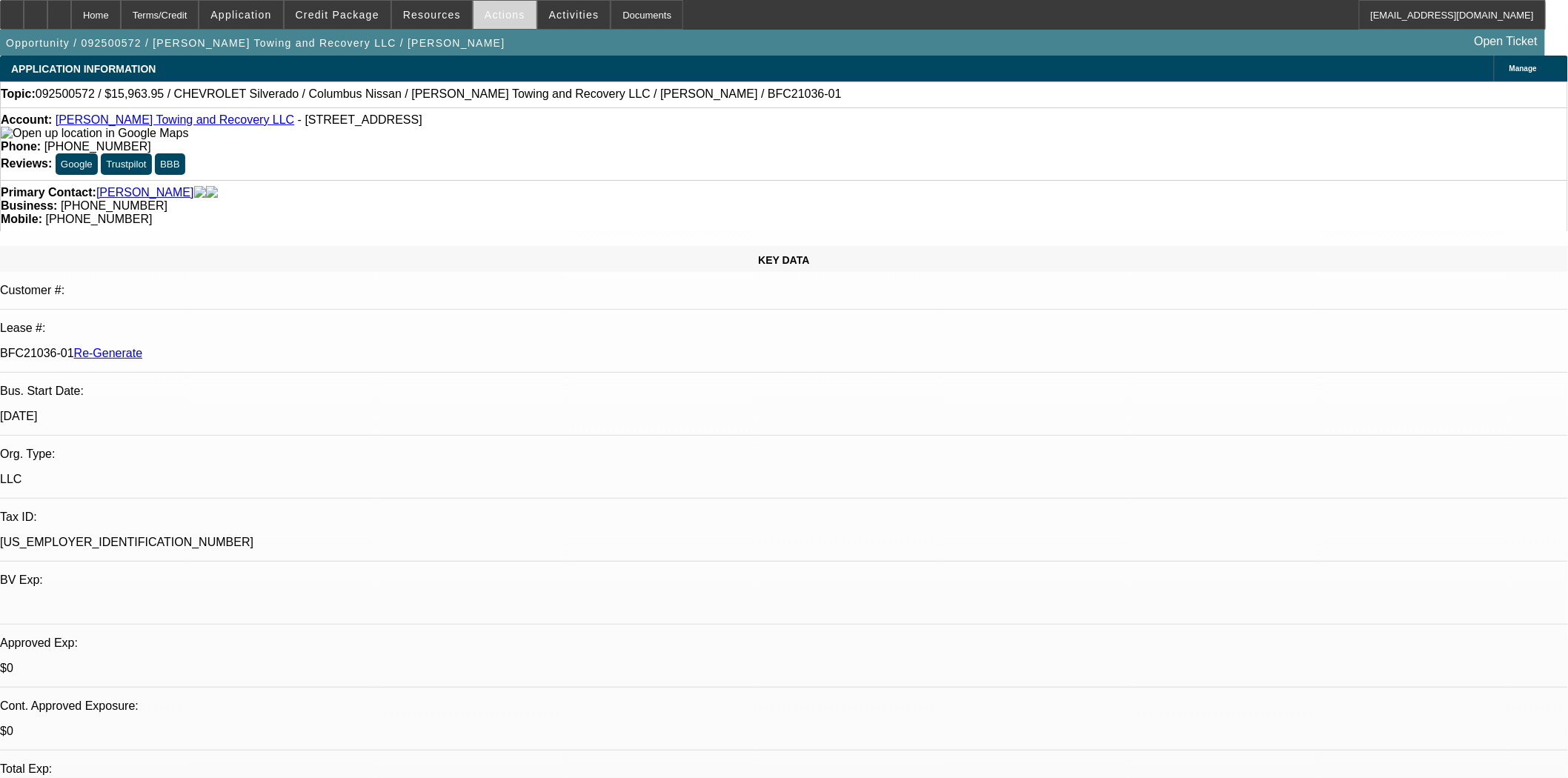
click at [490, 16] on span "Actions" at bounding box center [505, 15] width 40 height 12
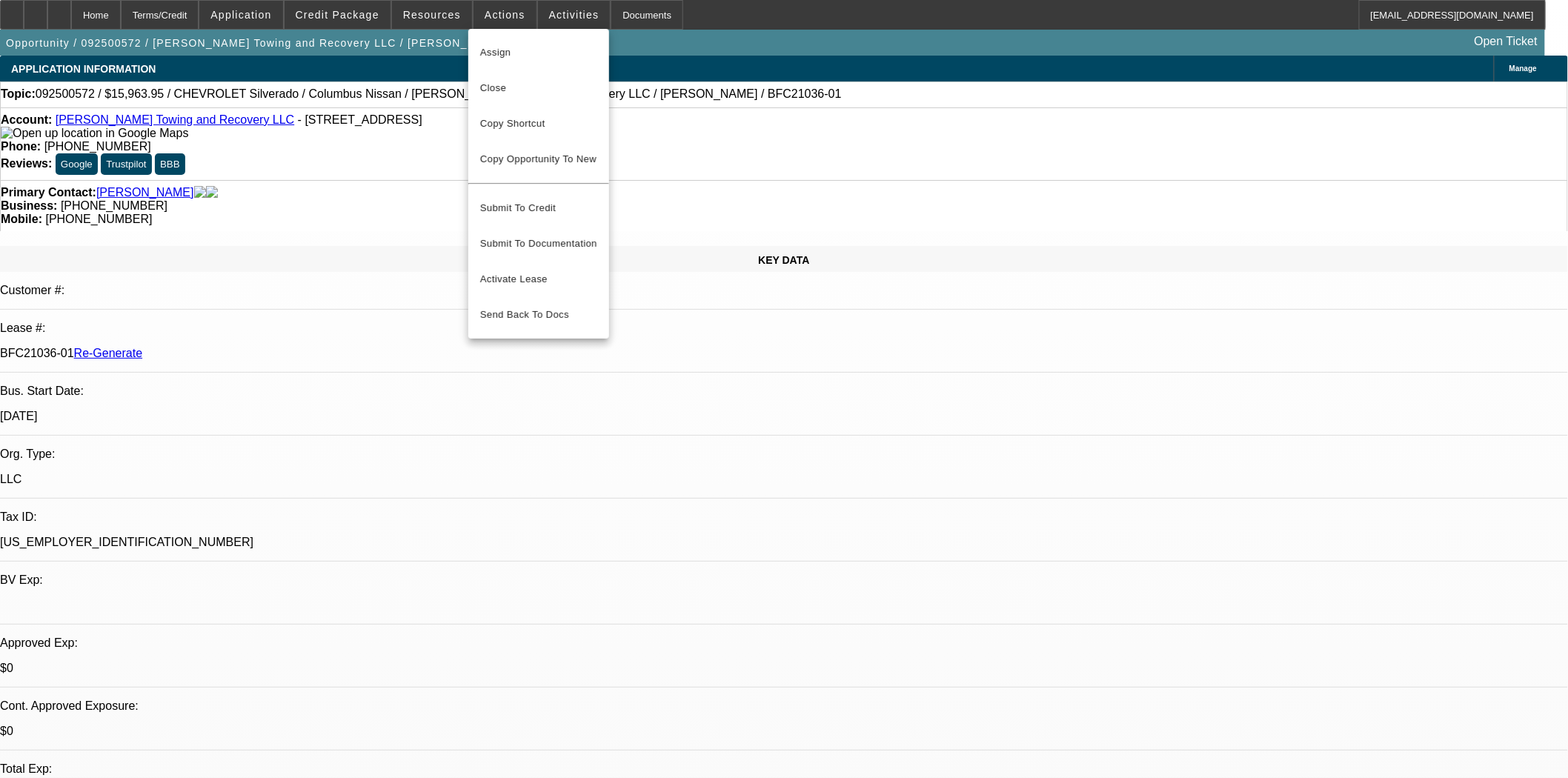
click at [553, 17] on div at bounding box center [784, 389] width 1568 height 778
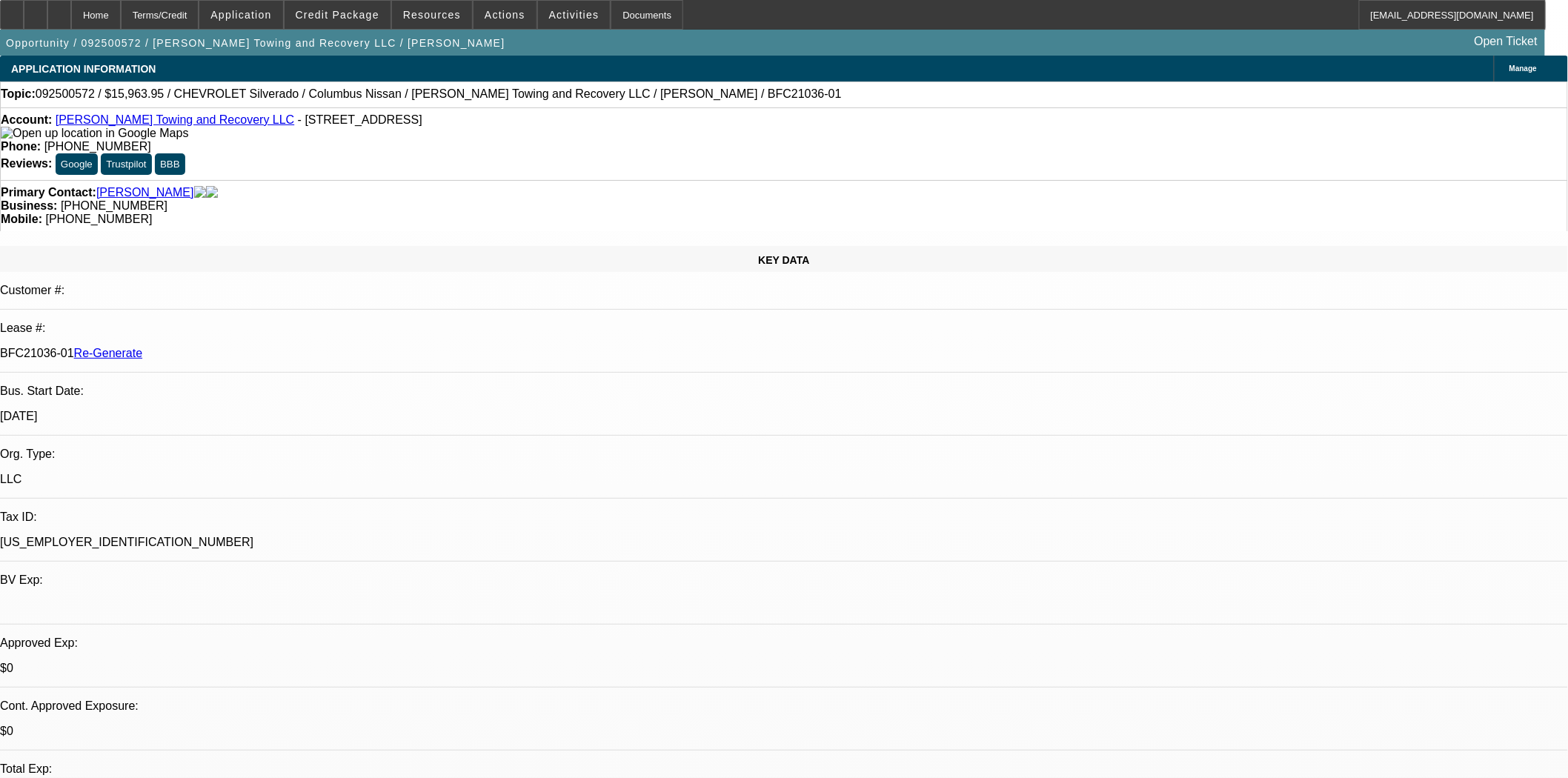
click at [554, 17] on span "Activities" at bounding box center [574, 15] width 50 height 12
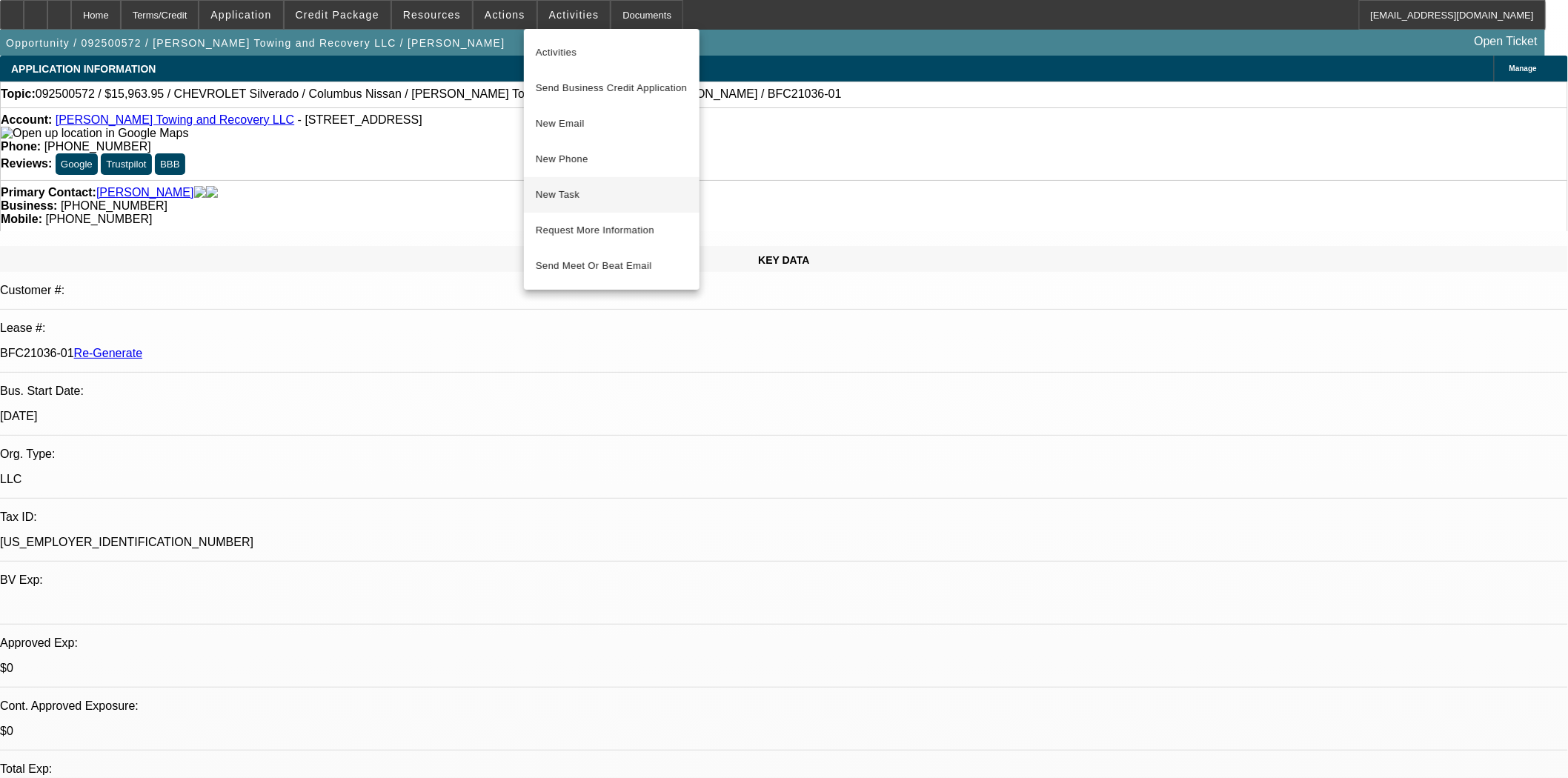
click at [563, 200] on span "New Task" at bounding box center [612, 195] width 152 height 18
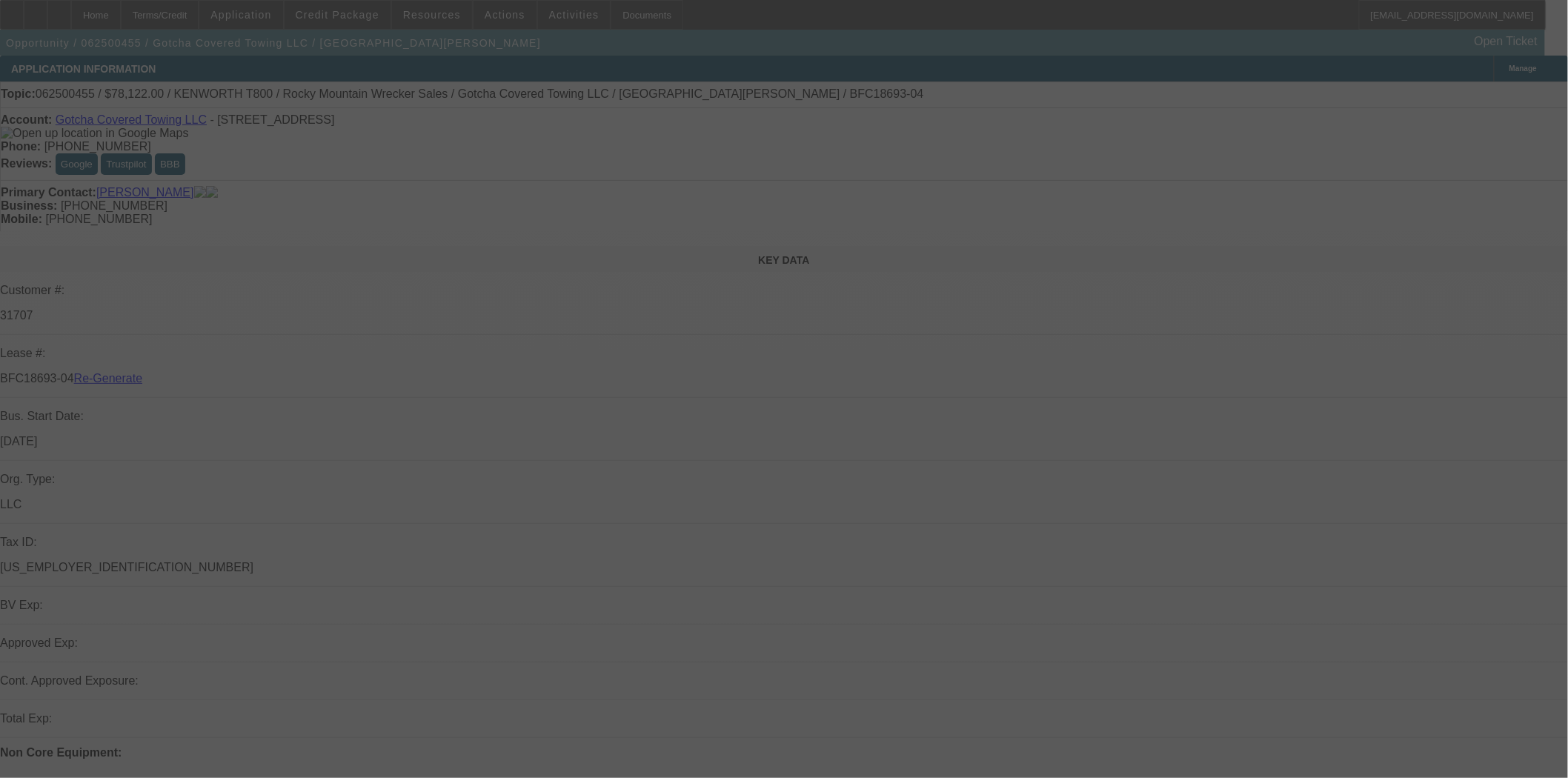
select select "3"
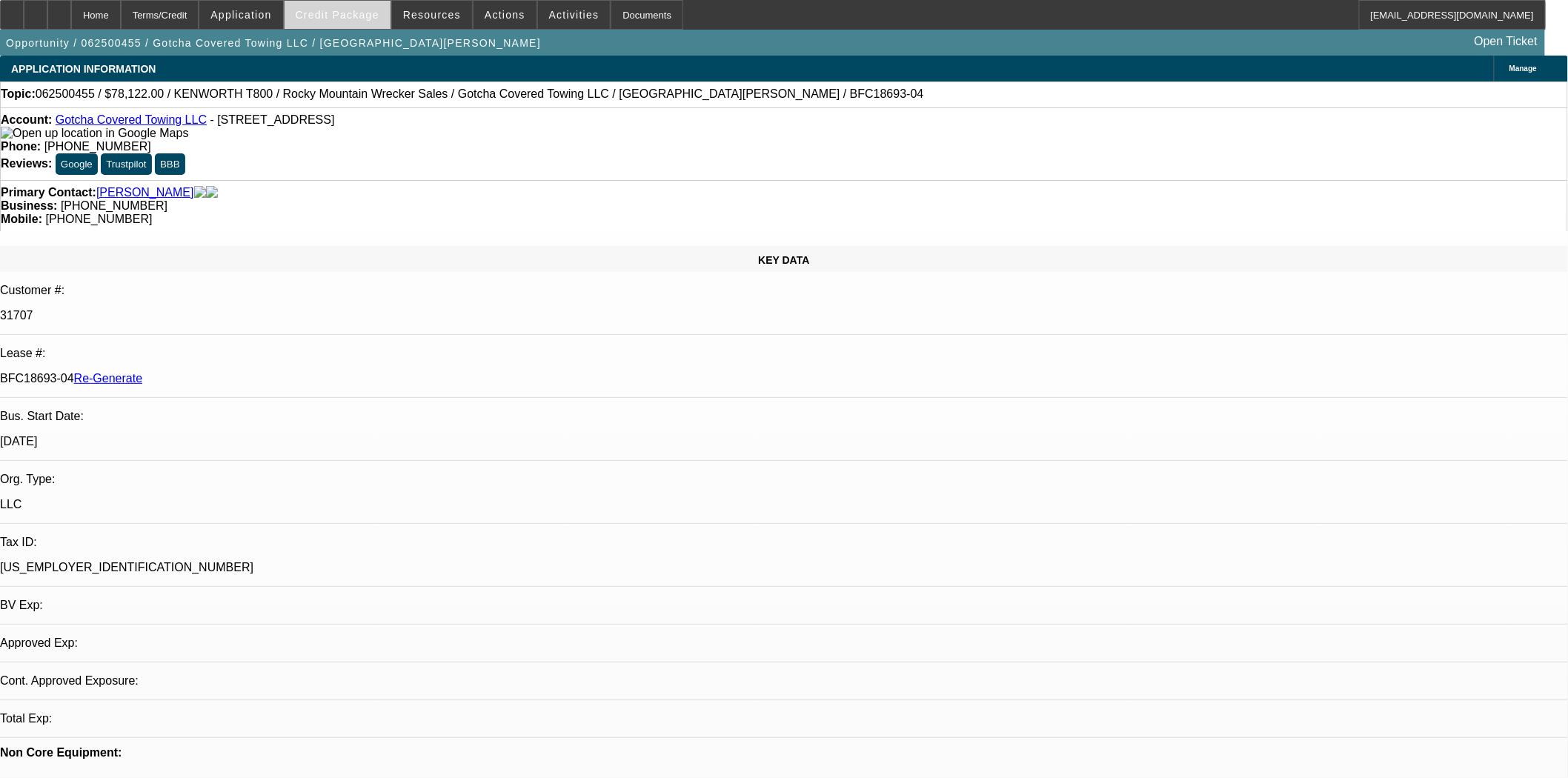
select select "0"
select select "3"
select select "0.1"
select select "4"
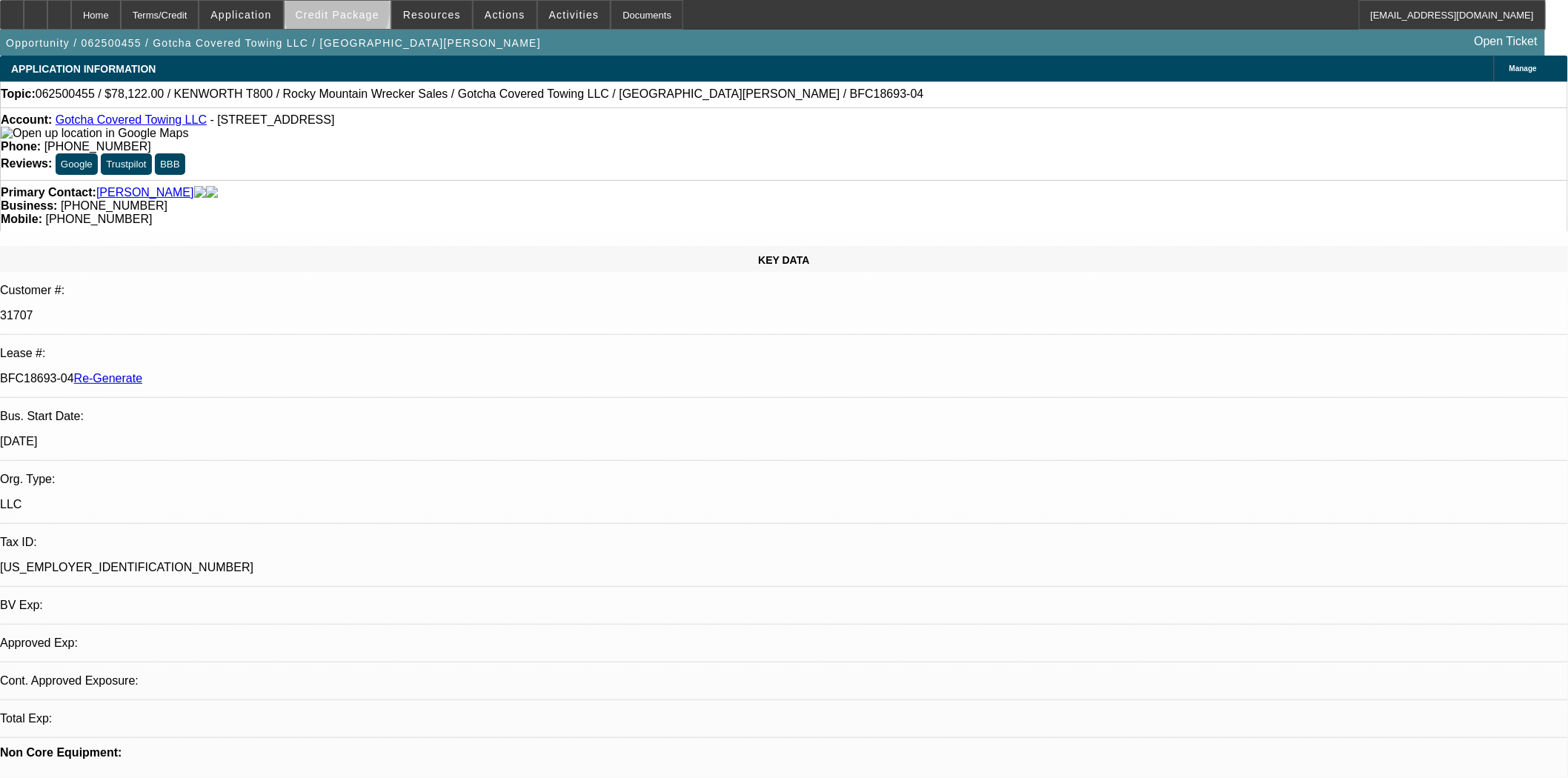
click at [361, 12] on span "Credit Package" at bounding box center [337, 15] width 83 height 12
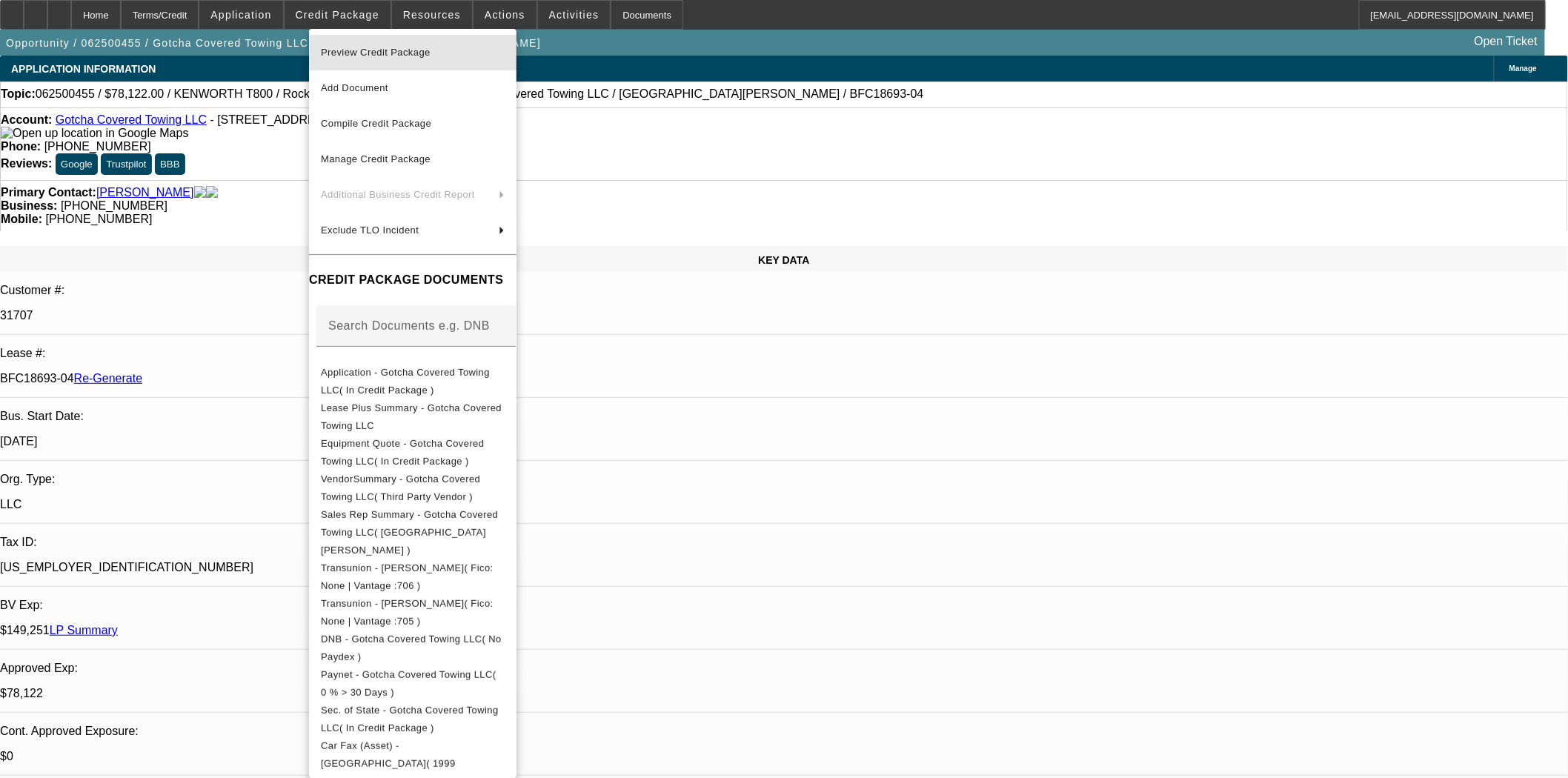
click at [354, 50] on span "Preview Credit Package" at bounding box center [376, 52] width 110 height 11
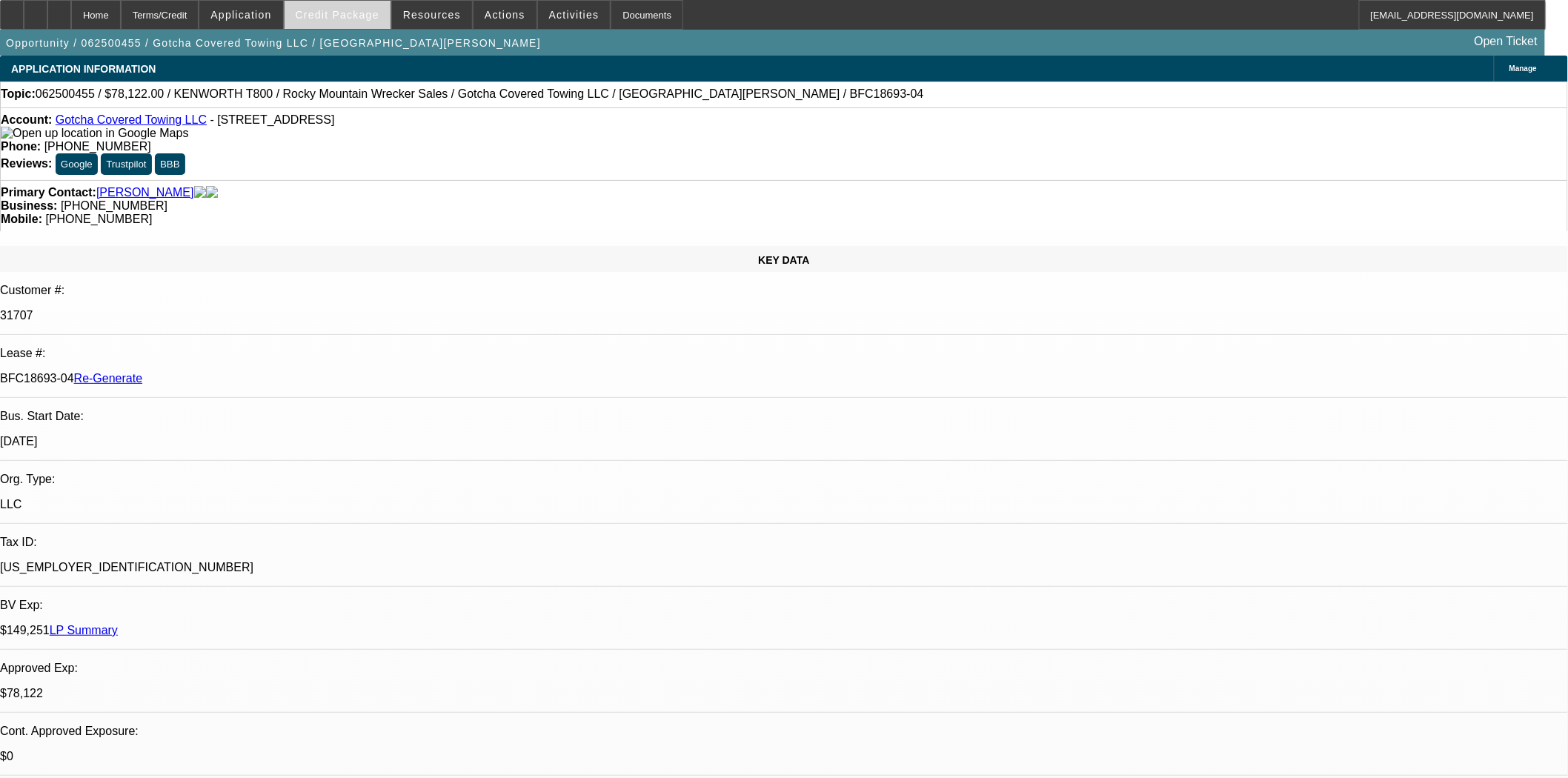
click at [326, 17] on span "Credit Package" at bounding box center [337, 15] width 83 height 12
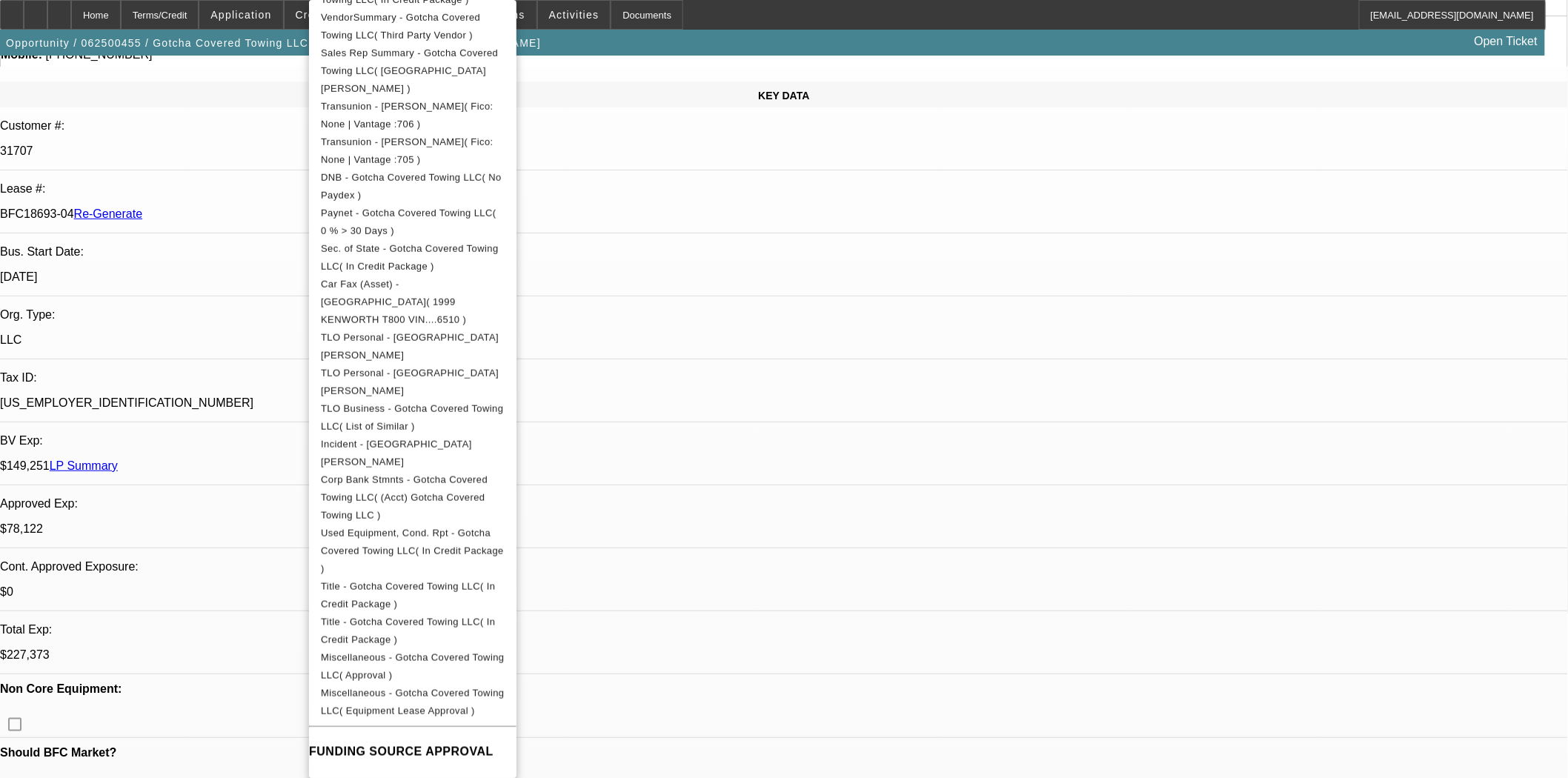
scroll to position [494, 0]
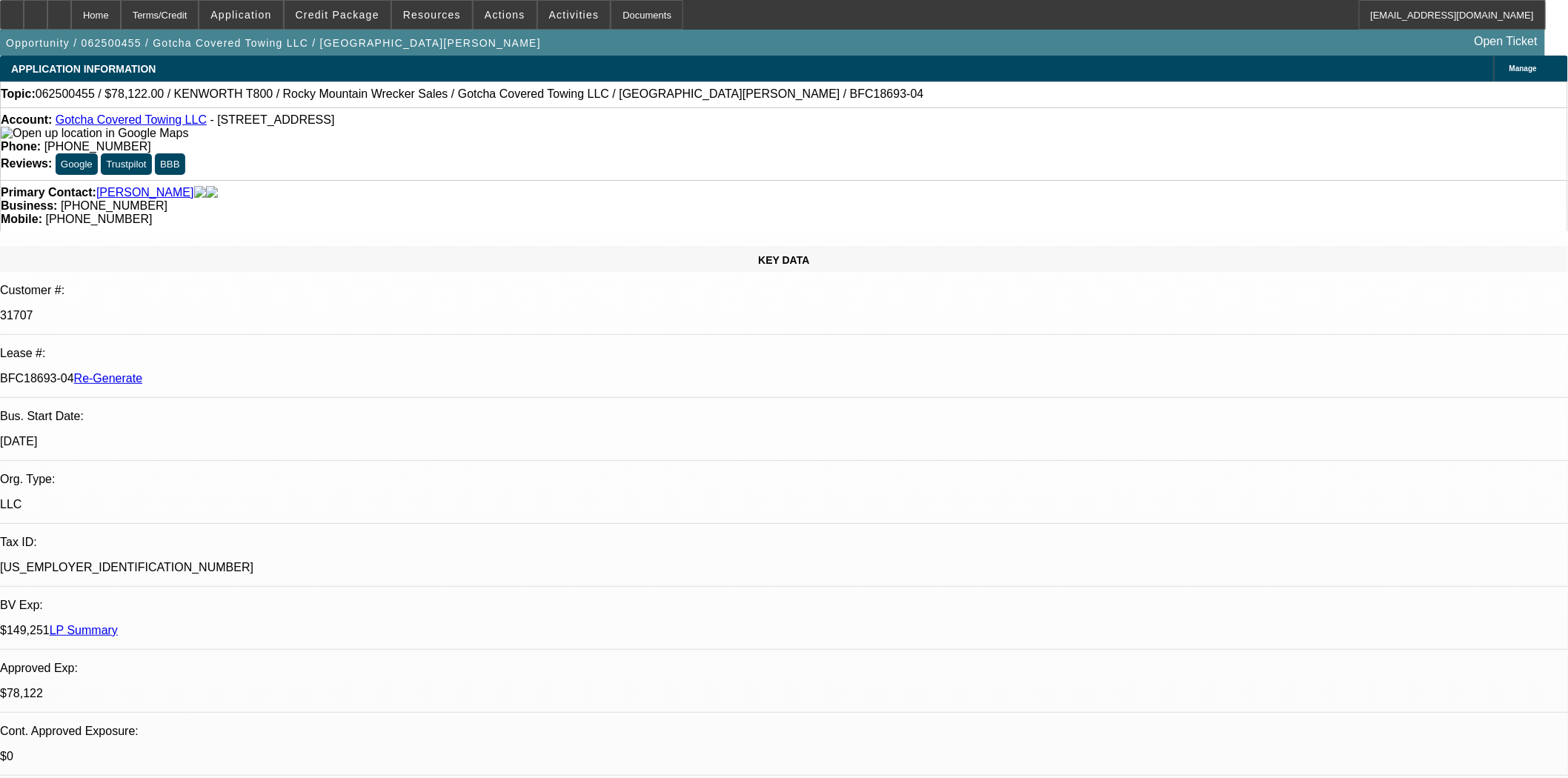
scroll to position [1481, 0]
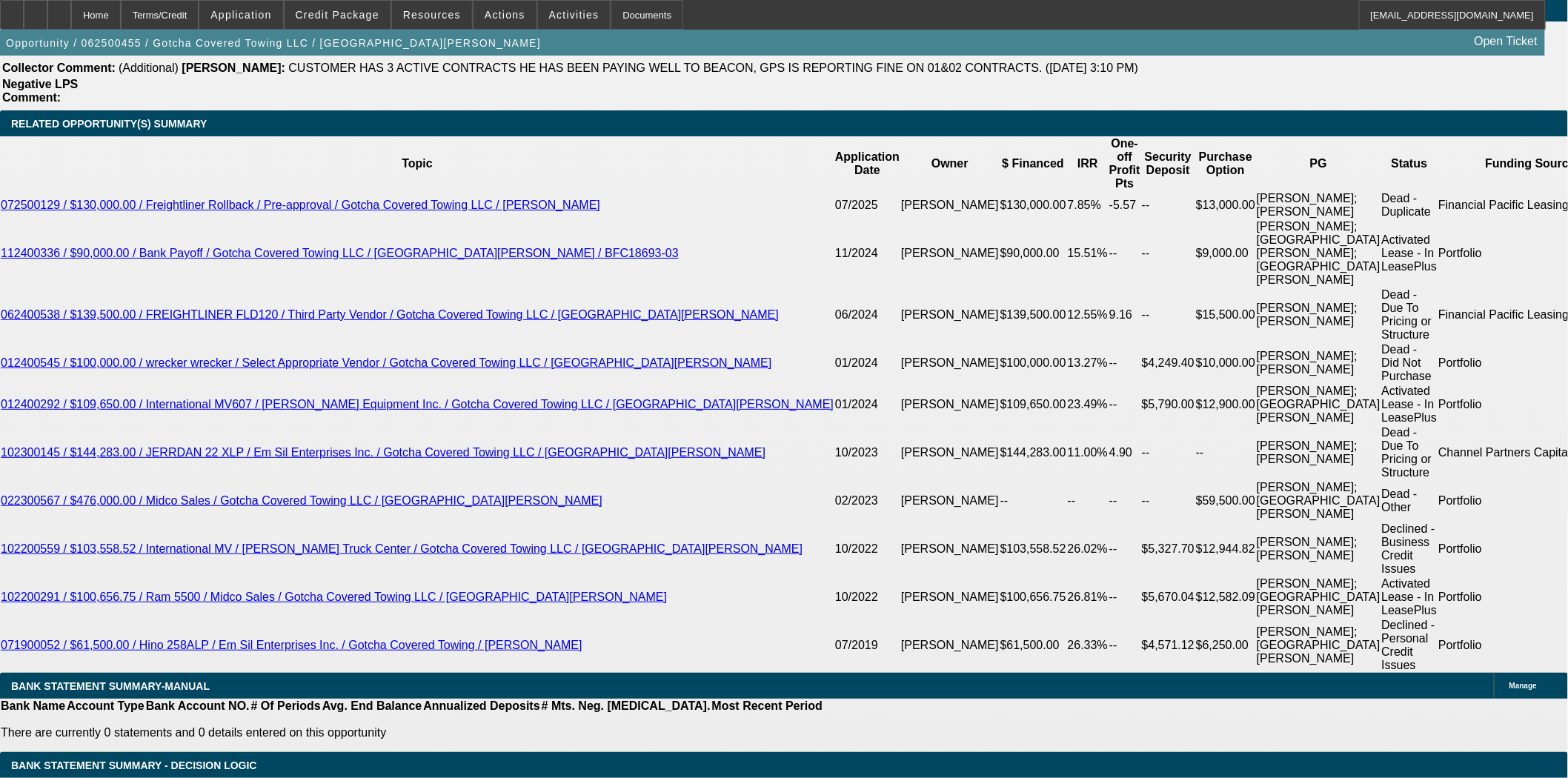
scroll to position [2716, 0]
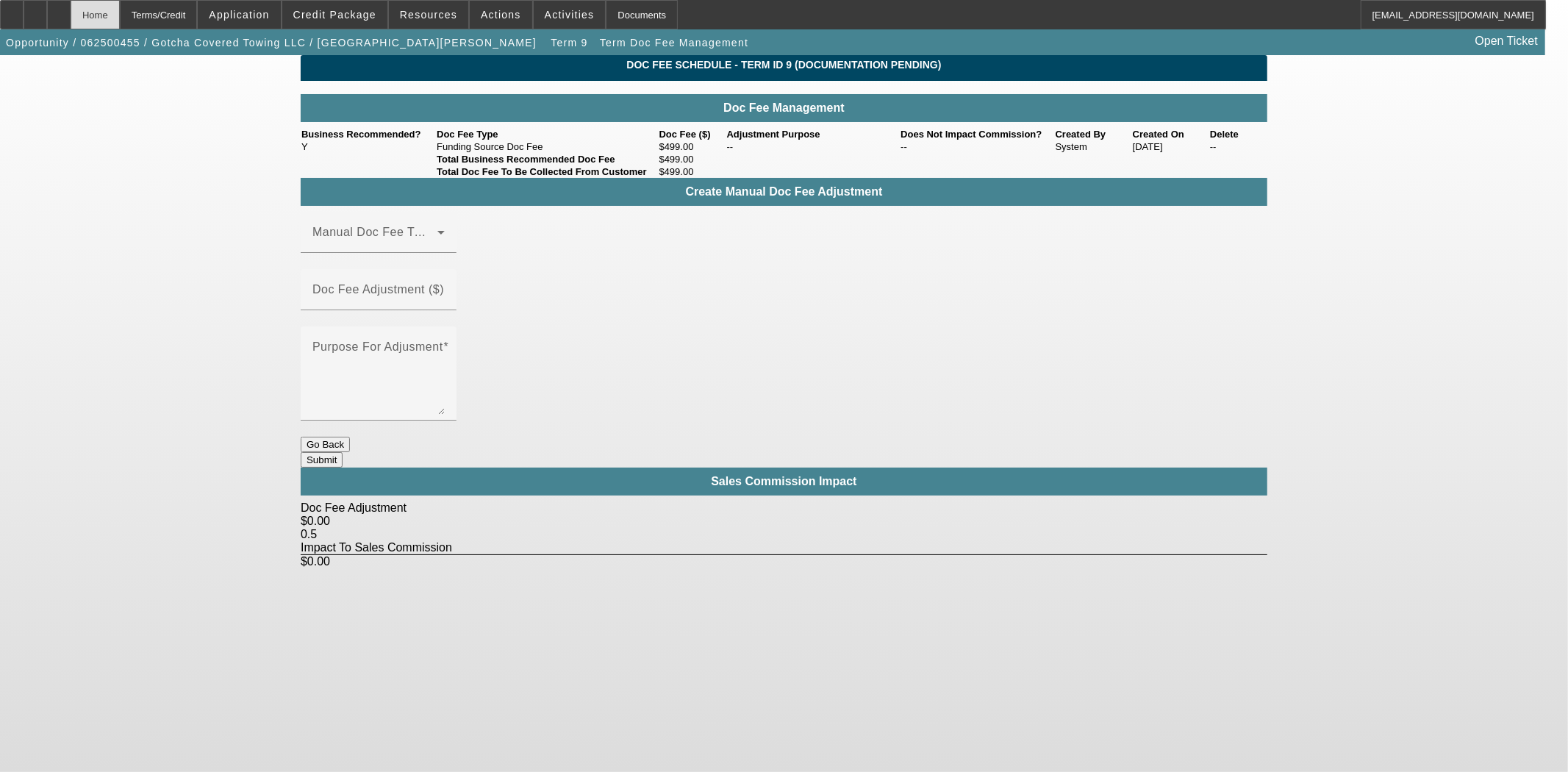
click at [120, 3] on div "Home" at bounding box center [95, 15] width 50 height 30
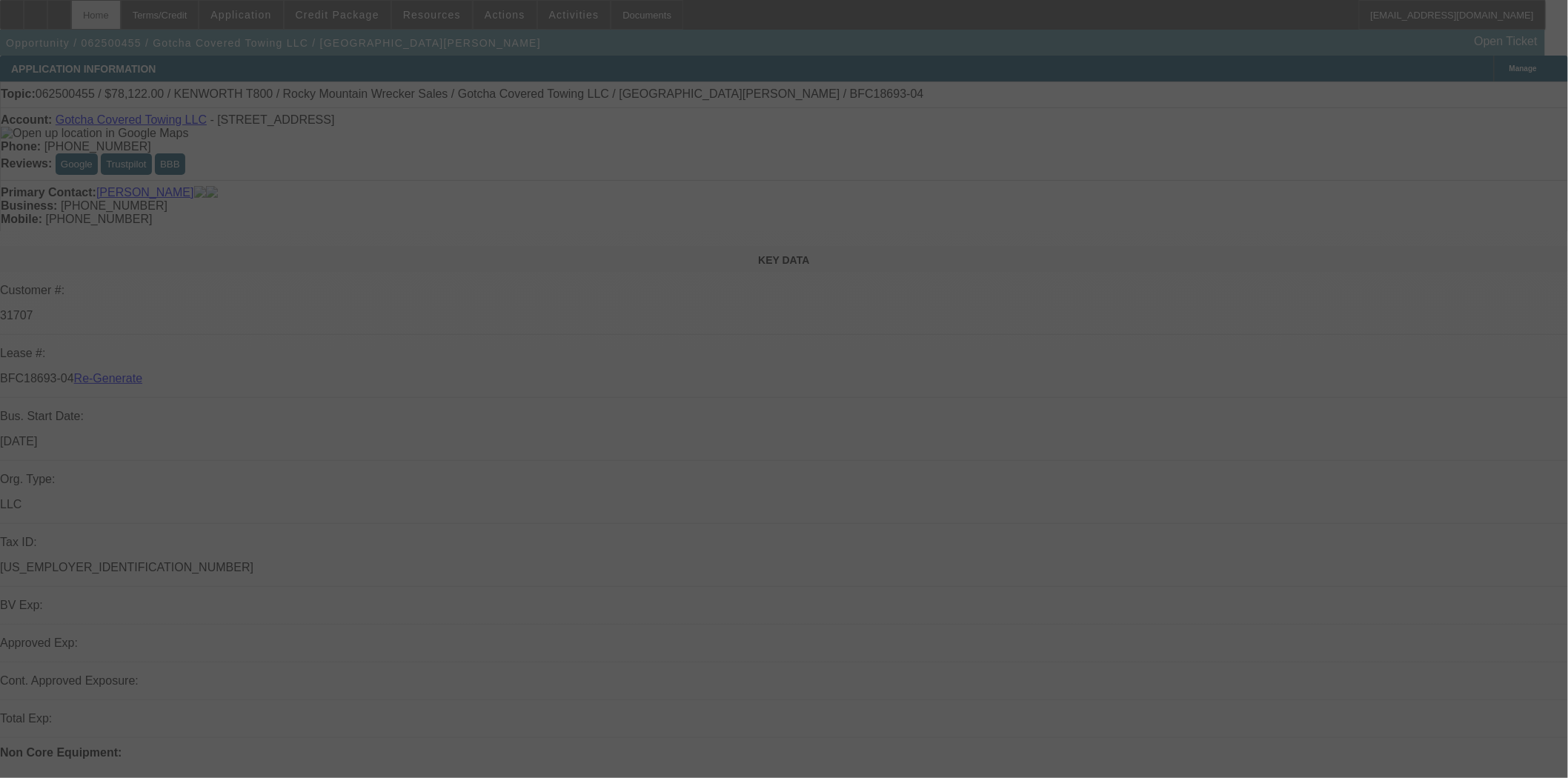
select select "3"
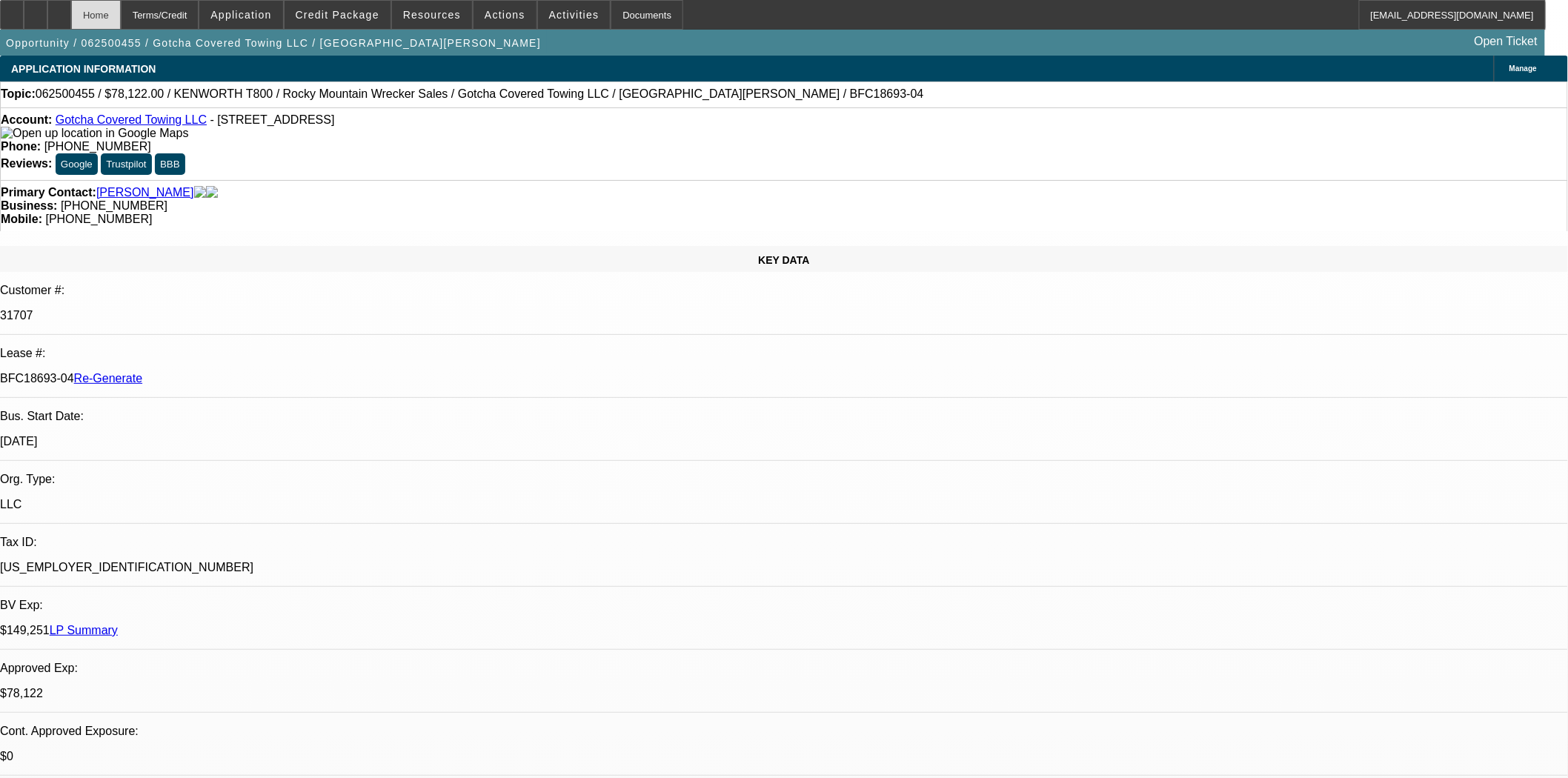
select select "0"
select select "3"
select select "0.1"
select select "4"
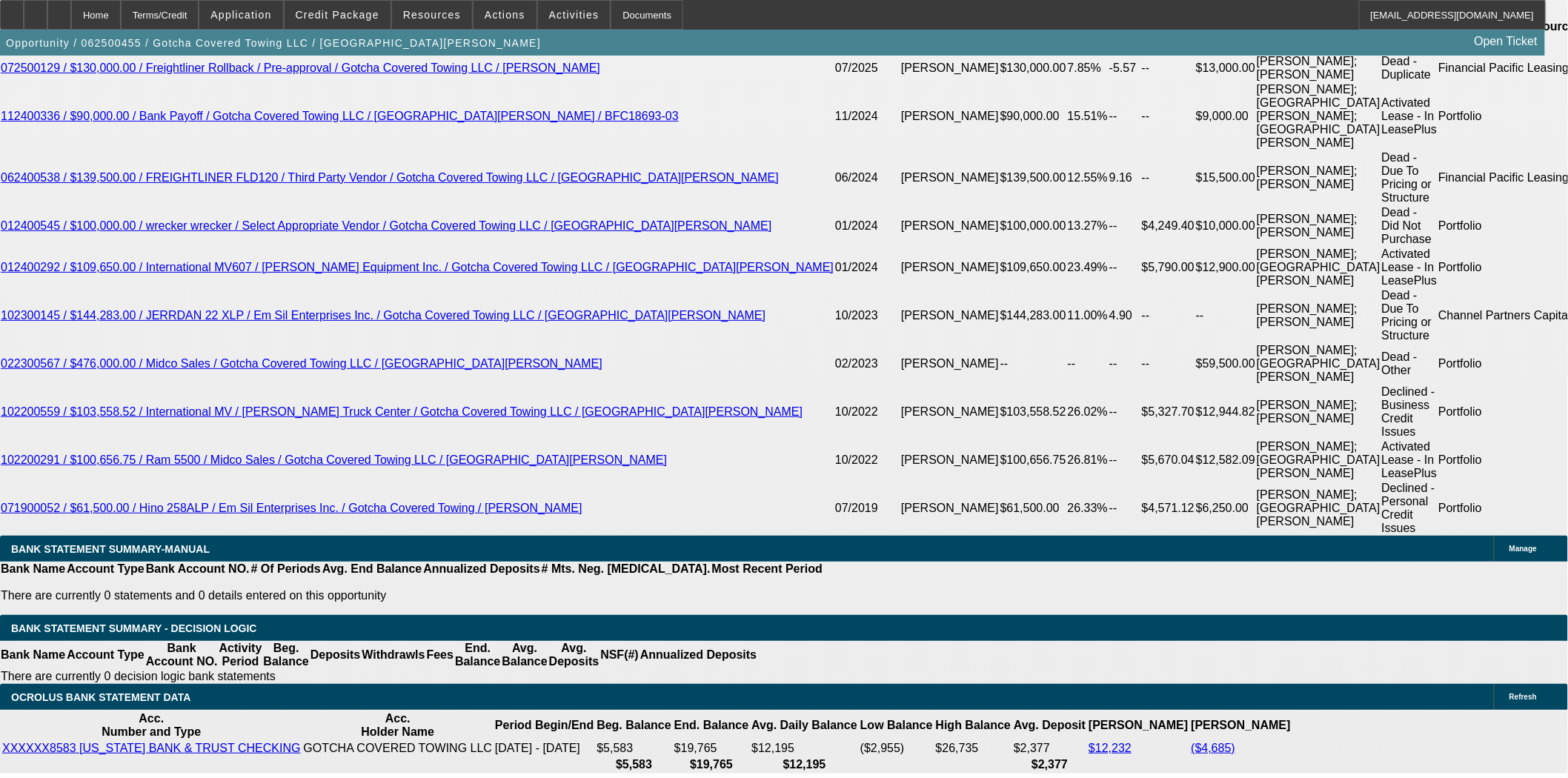
scroll to position [2798, 0]
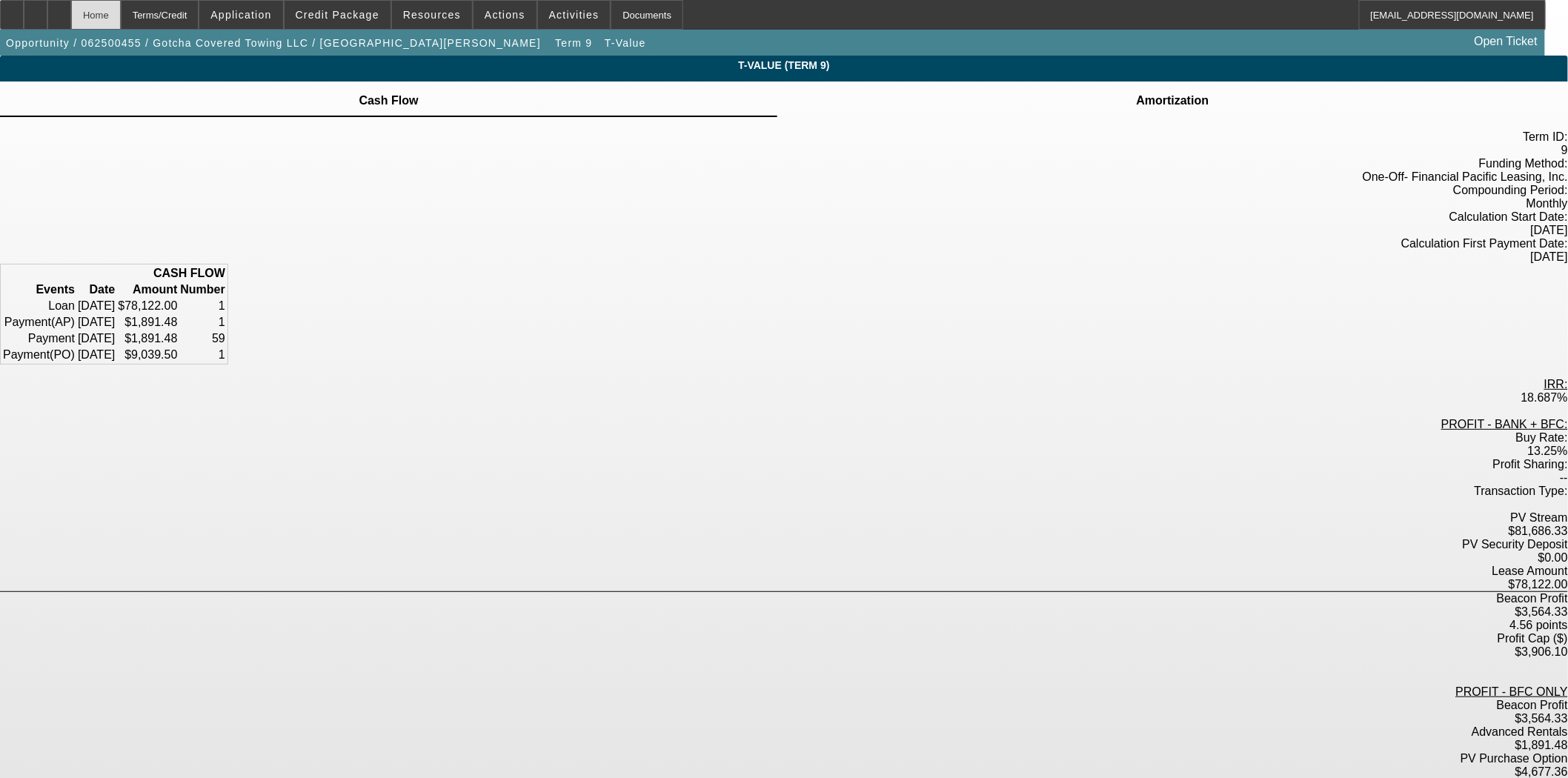
click at [121, 20] on div "Home" at bounding box center [96, 15] width 50 height 30
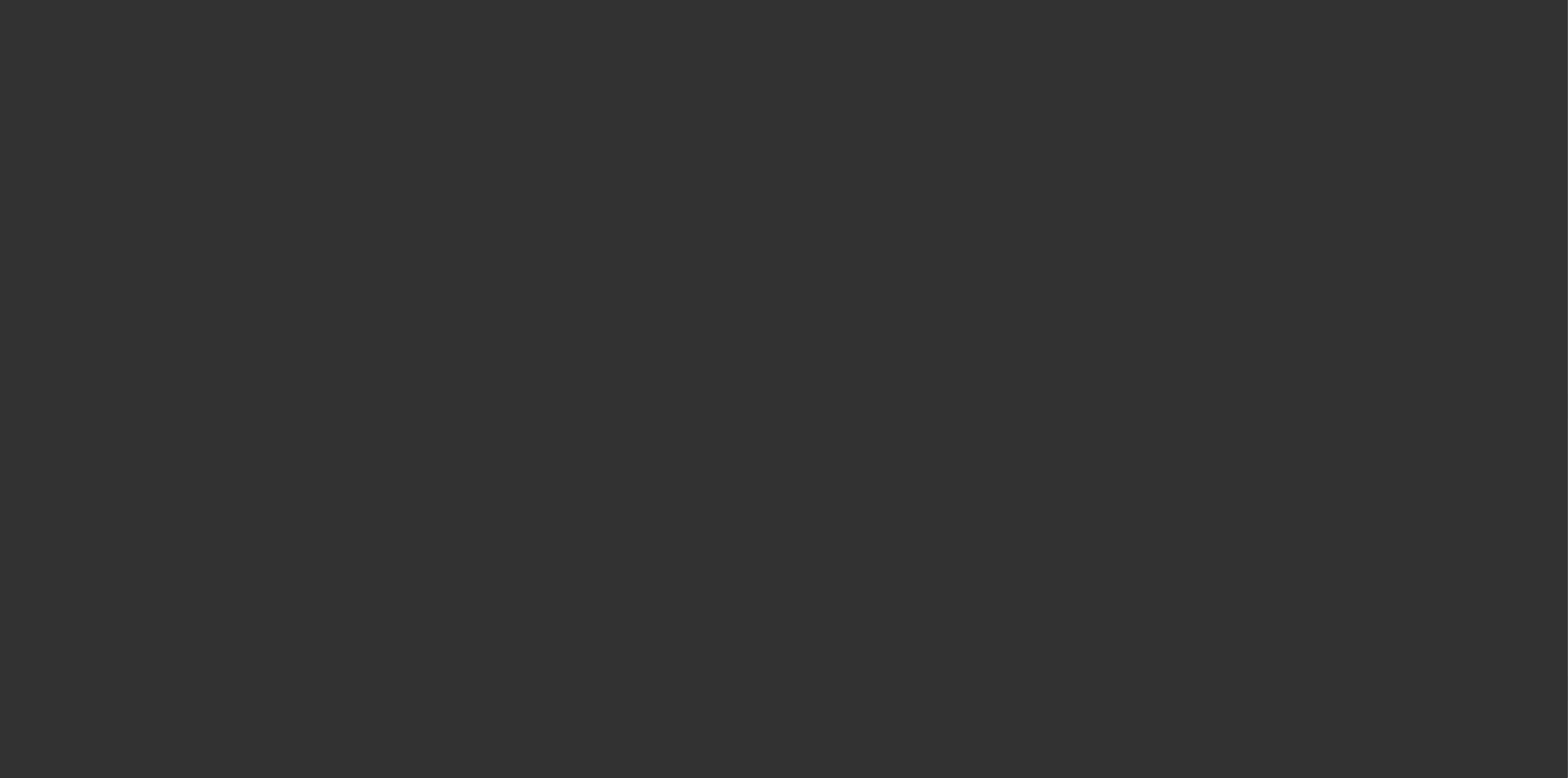
select select "3"
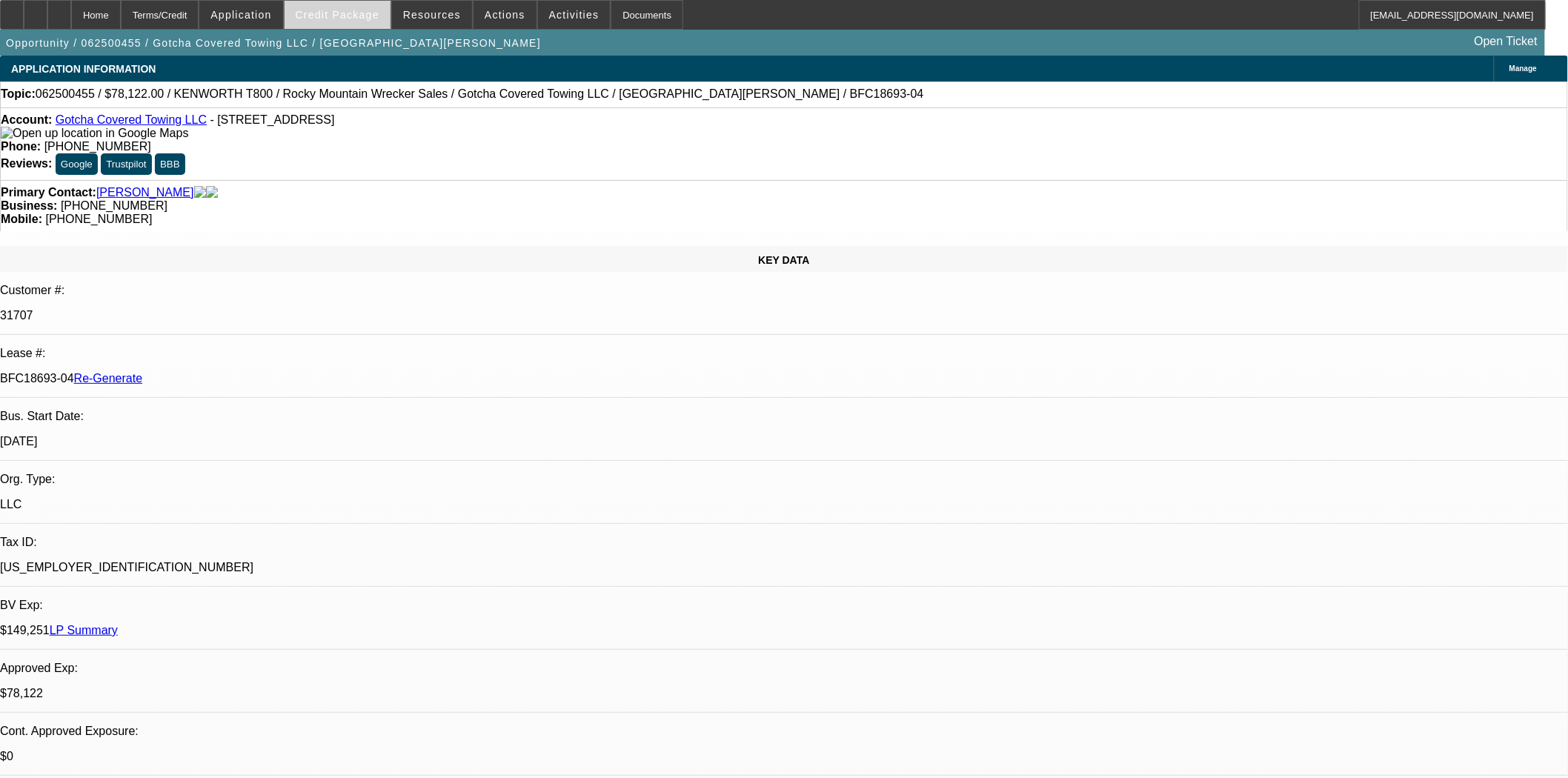
select select "0"
select select "3"
select select "0.1"
select select "4"
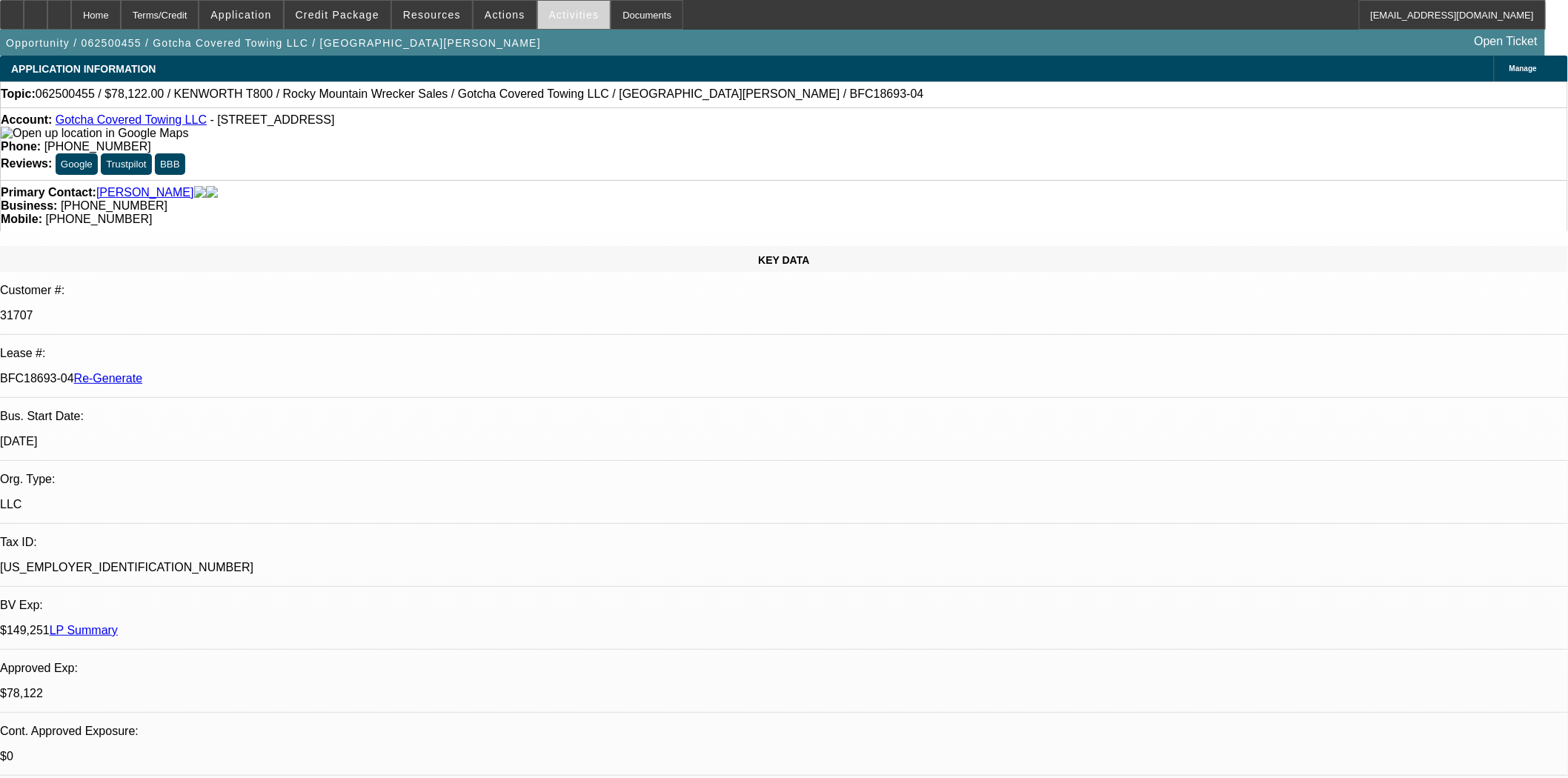
click at [538, 15] on span at bounding box center [574, 15] width 73 height 36
click at [490, 20] on div at bounding box center [784, 389] width 1568 height 778
click at [490, 20] on span at bounding box center [505, 15] width 63 height 36
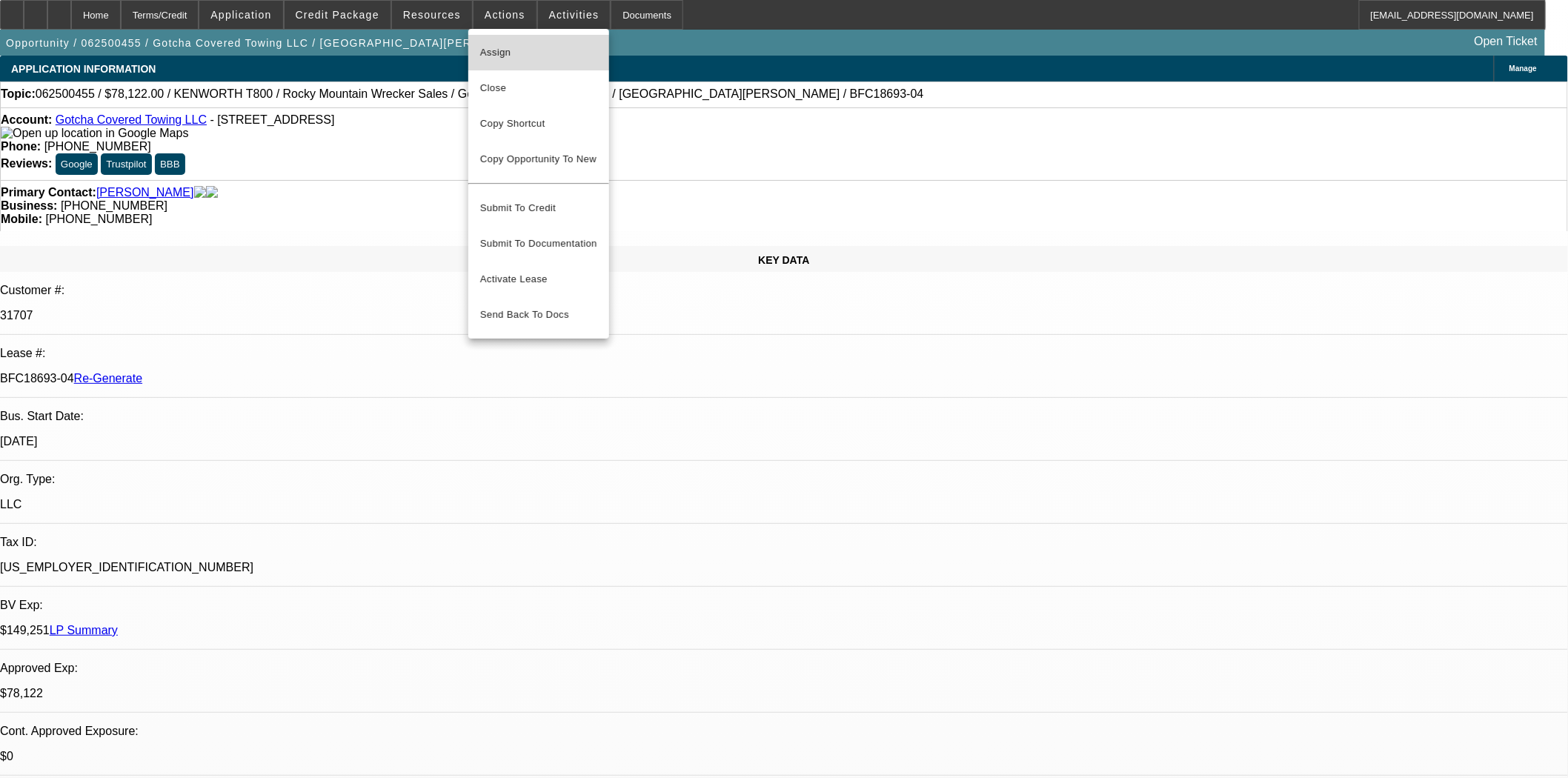
click at [510, 55] on span "Assign" at bounding box center [538, 53] width 117 height 18
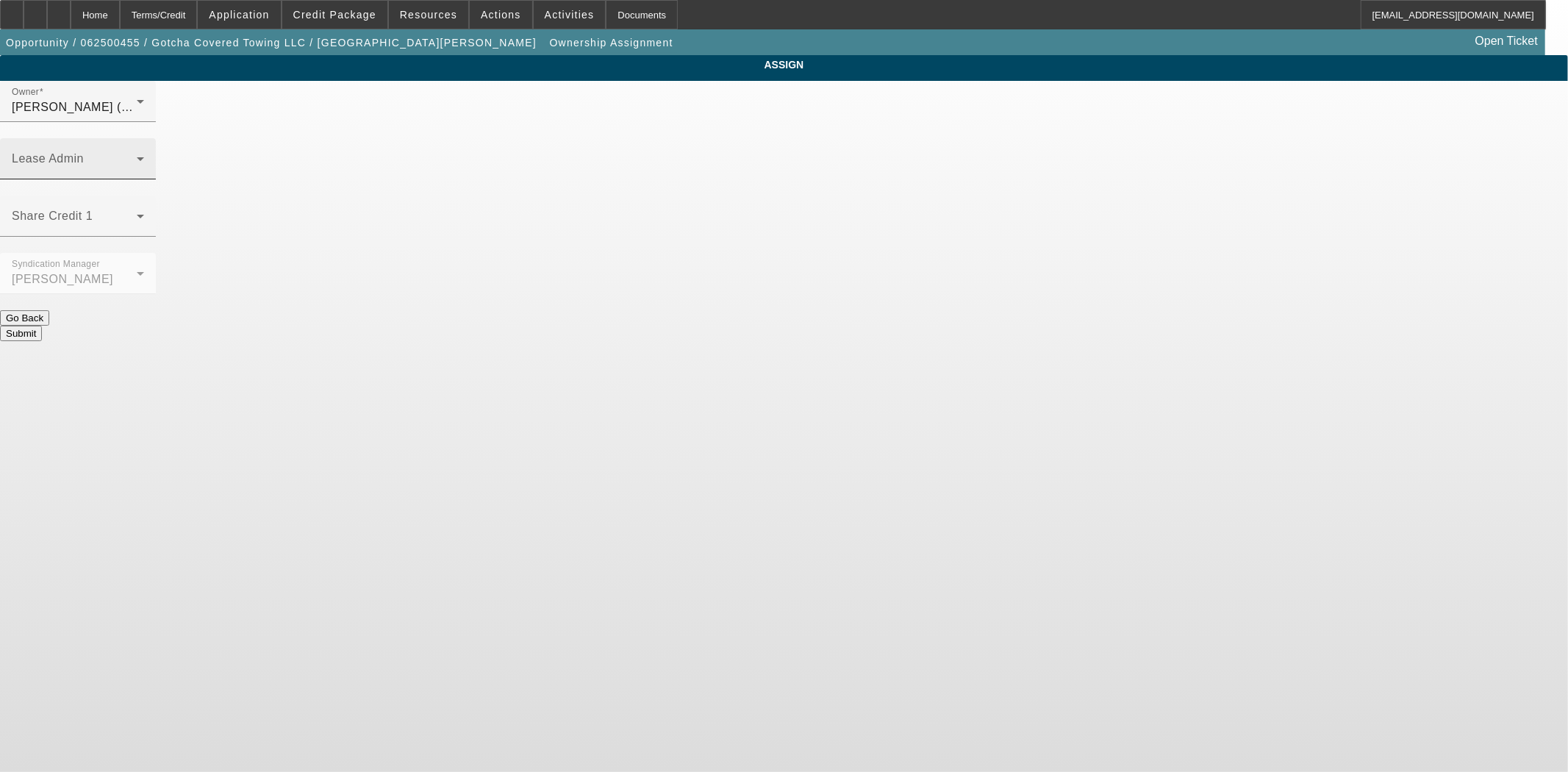
click at [144, 138] on div "Lease Admin" at bounding box center [78, 158] width 132 height 41
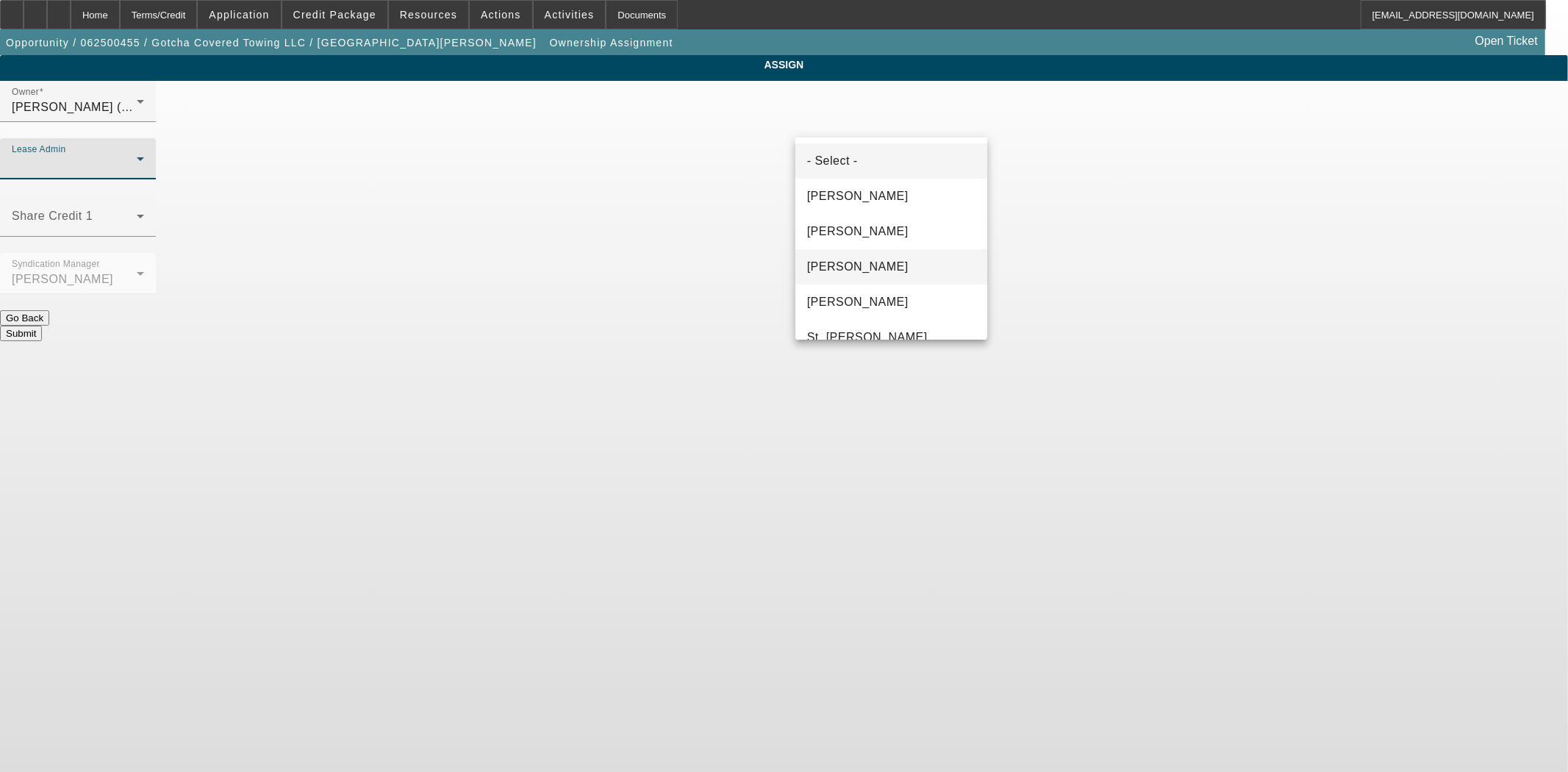
click at [882, 253] on mat-option "[PERSON_NAME]" at bounding box center [891, 266] width 191 height 36
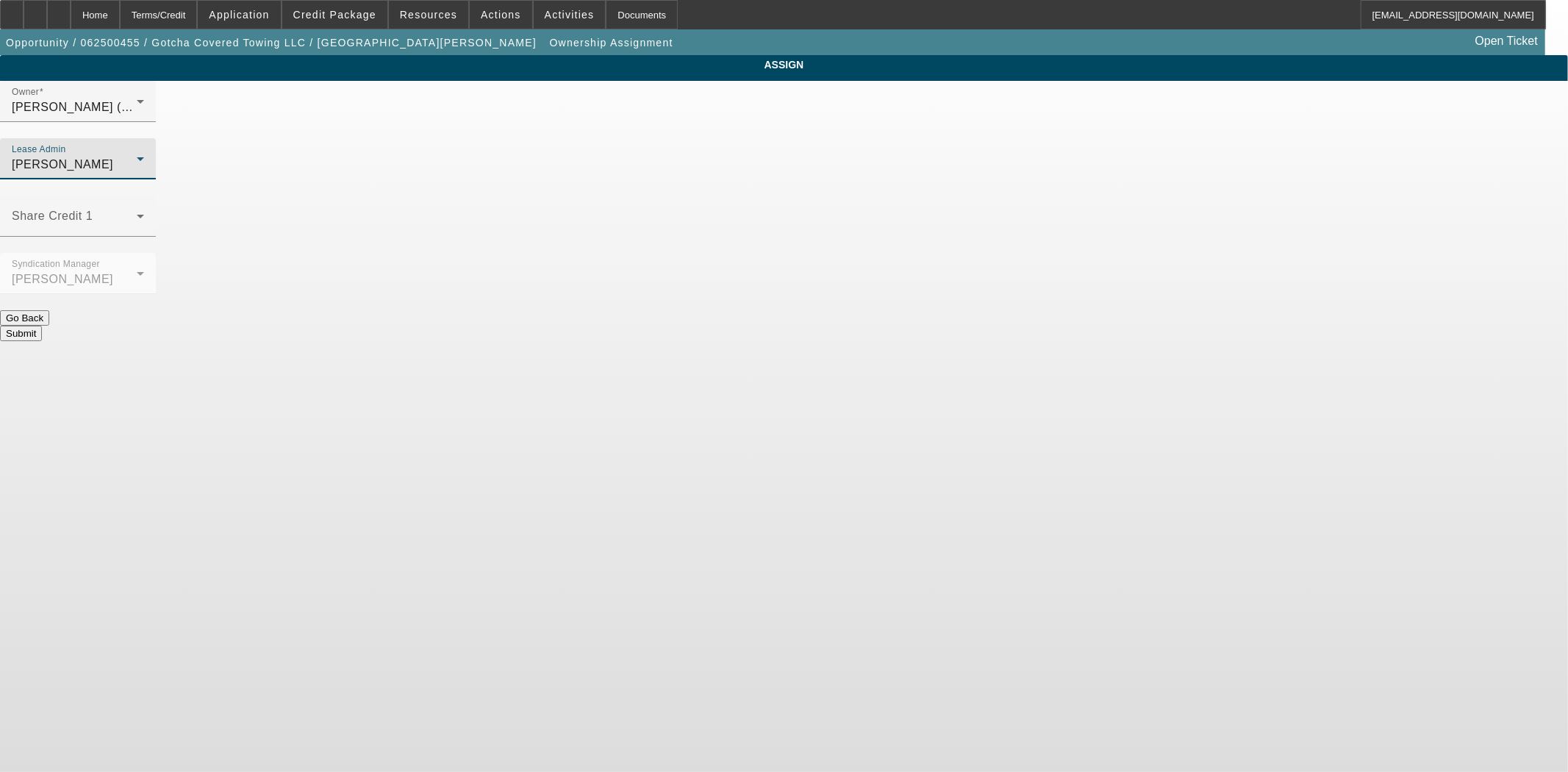
click at [42, 326] on button "Submit" at bounding box center [21, 333] width 42 height 16
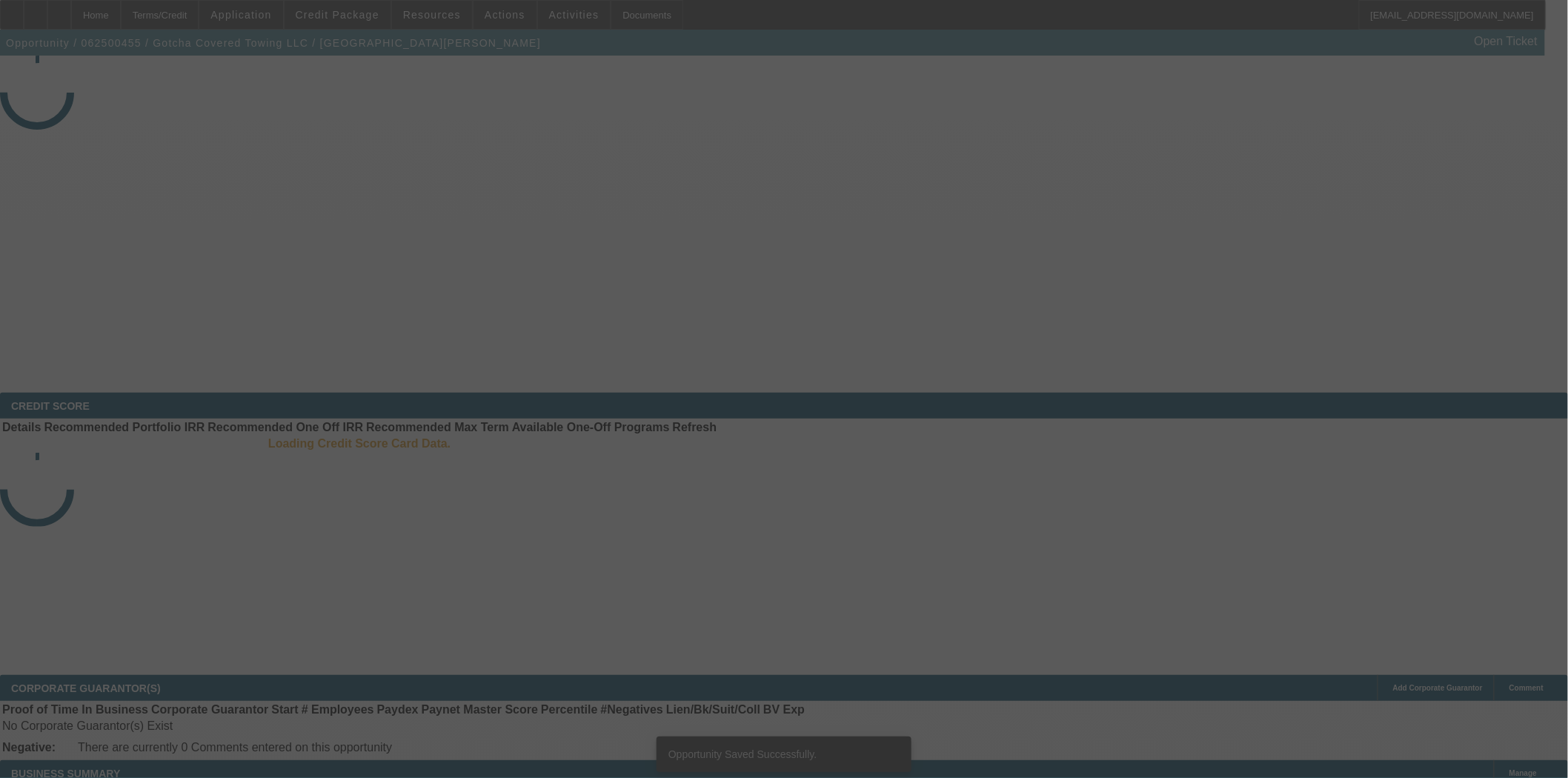
select select "3"
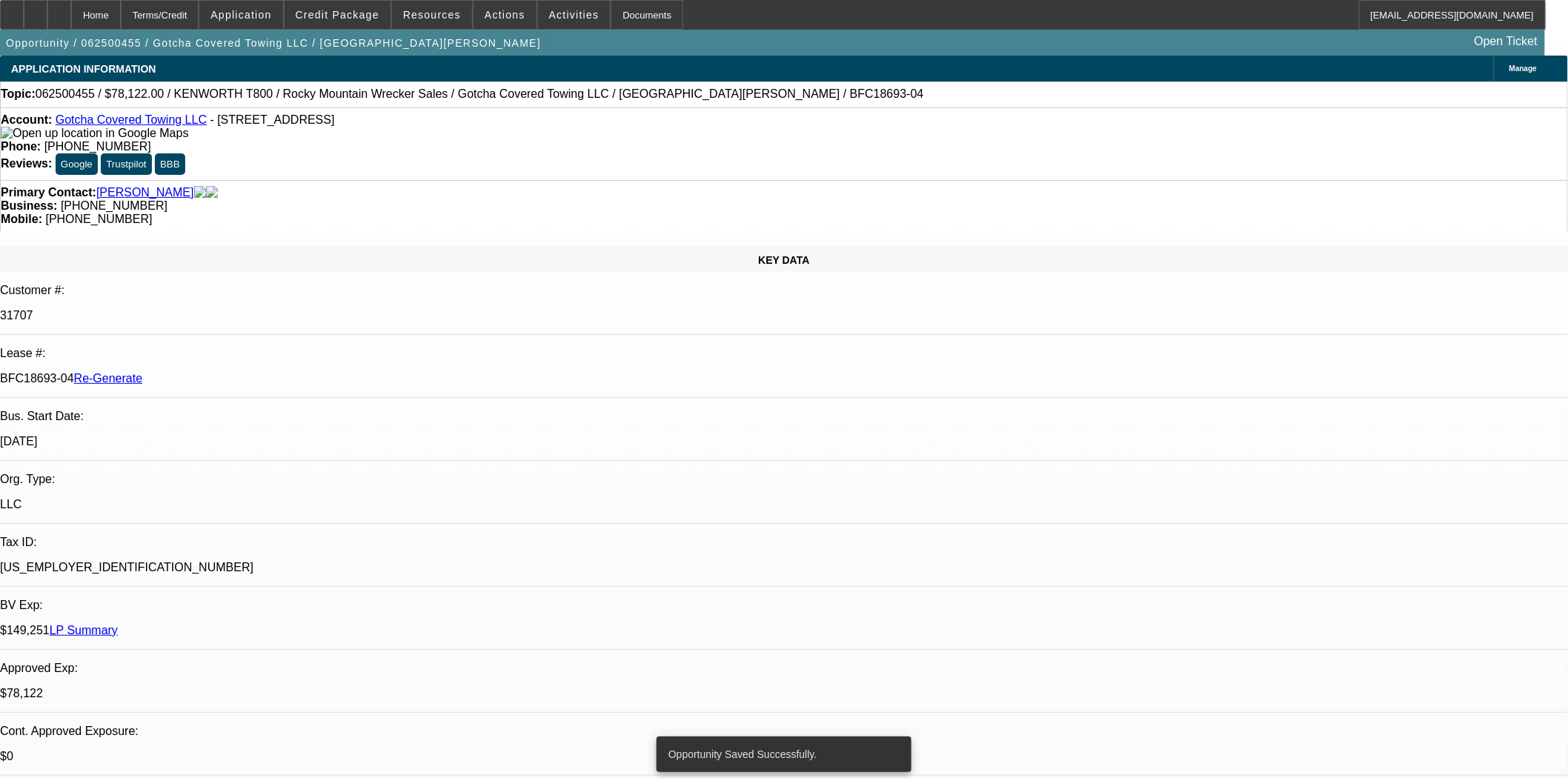
select select "0"
select select "3"
select select "0.1"
select select "4"
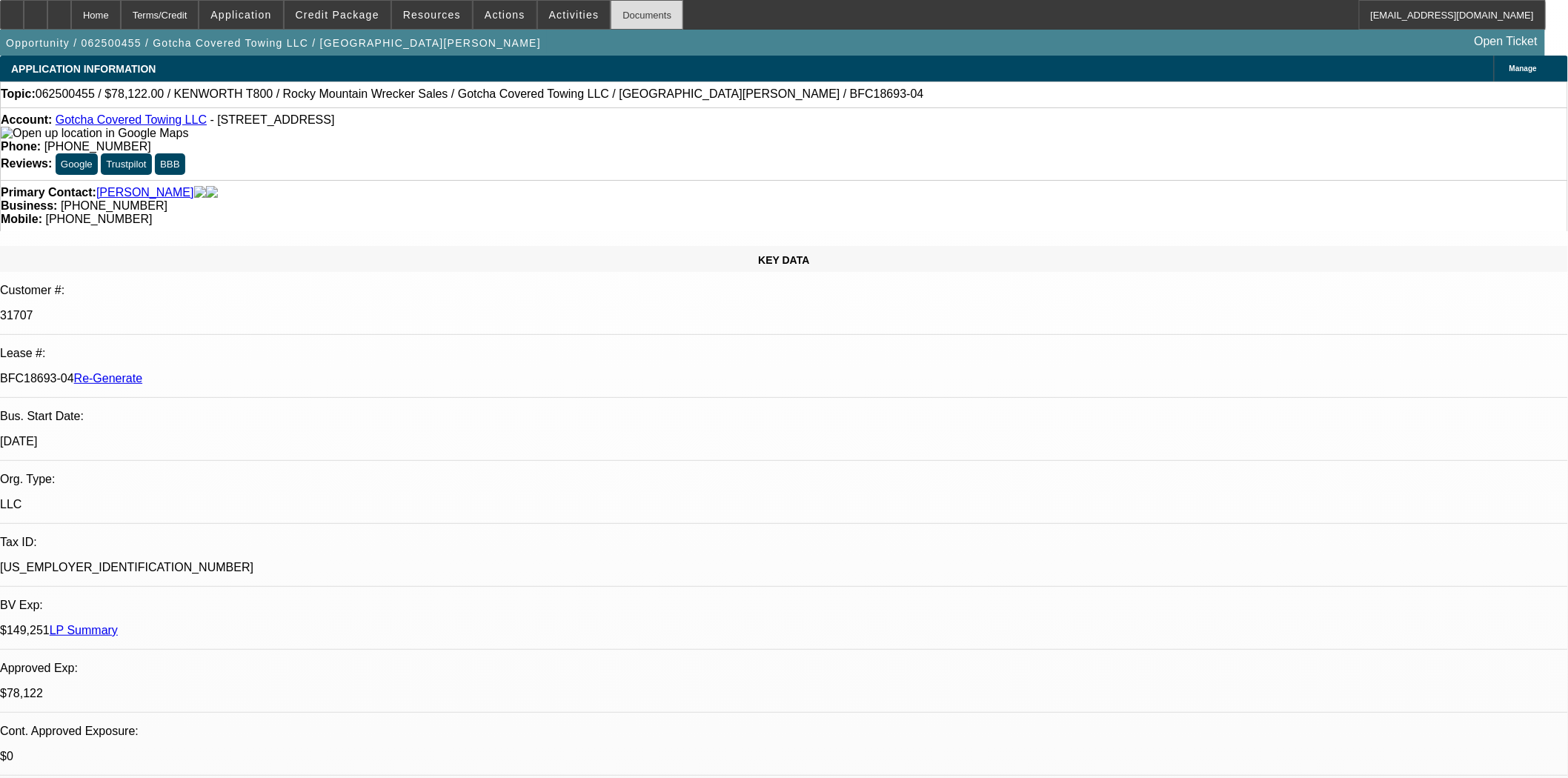
click at [627, 24] on div "Documents" at bounding box center [647, 15] width 73 height 30
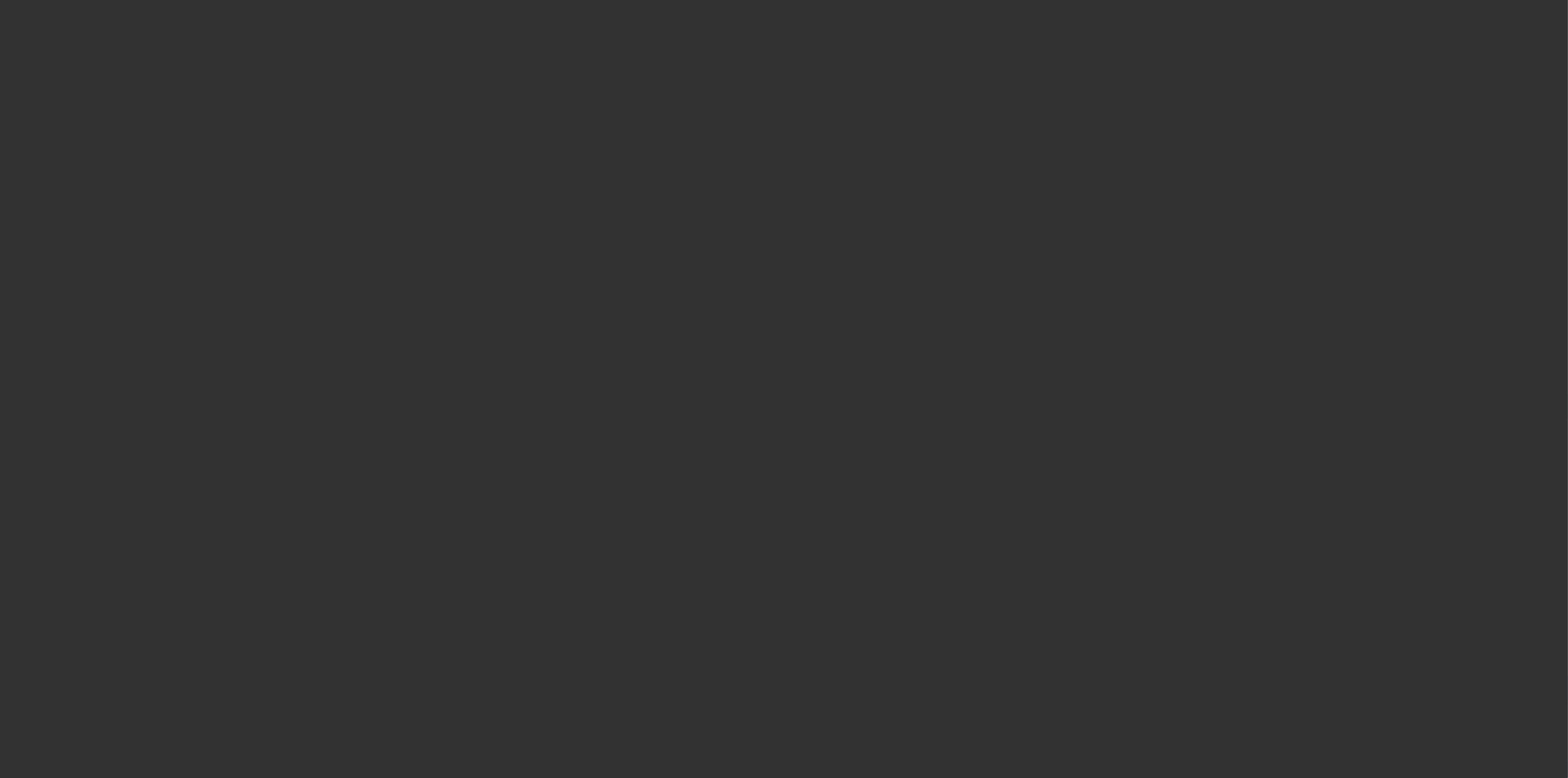
select select "4"
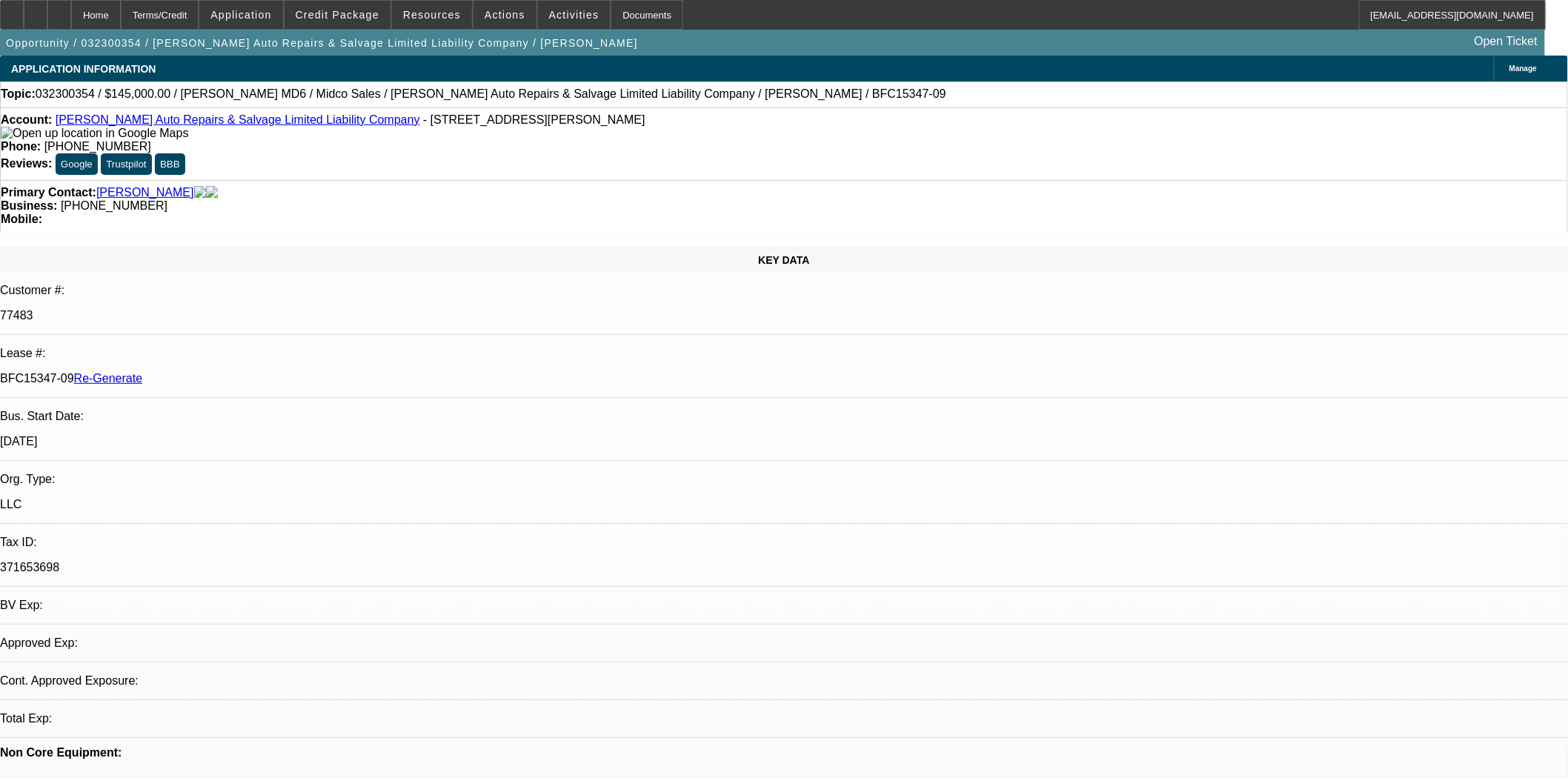
select select "0"
select select "2"
select select "0"
select select "6"
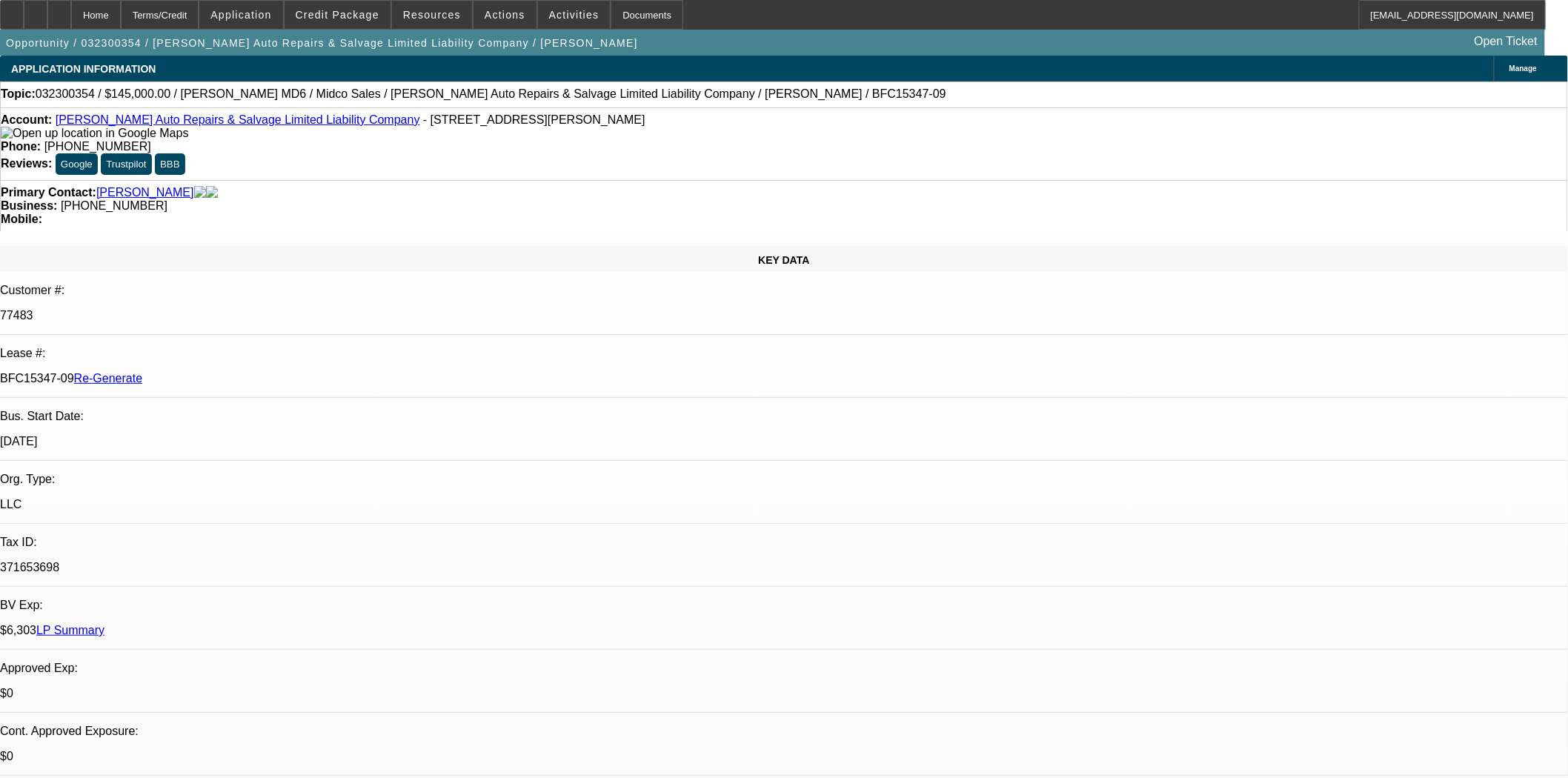
click at [208, 119] on link "[PERSON_NAME] Auto Repairs & Salvage Limited Liability Company" at bounding box center [238, 119] width 365 height 12
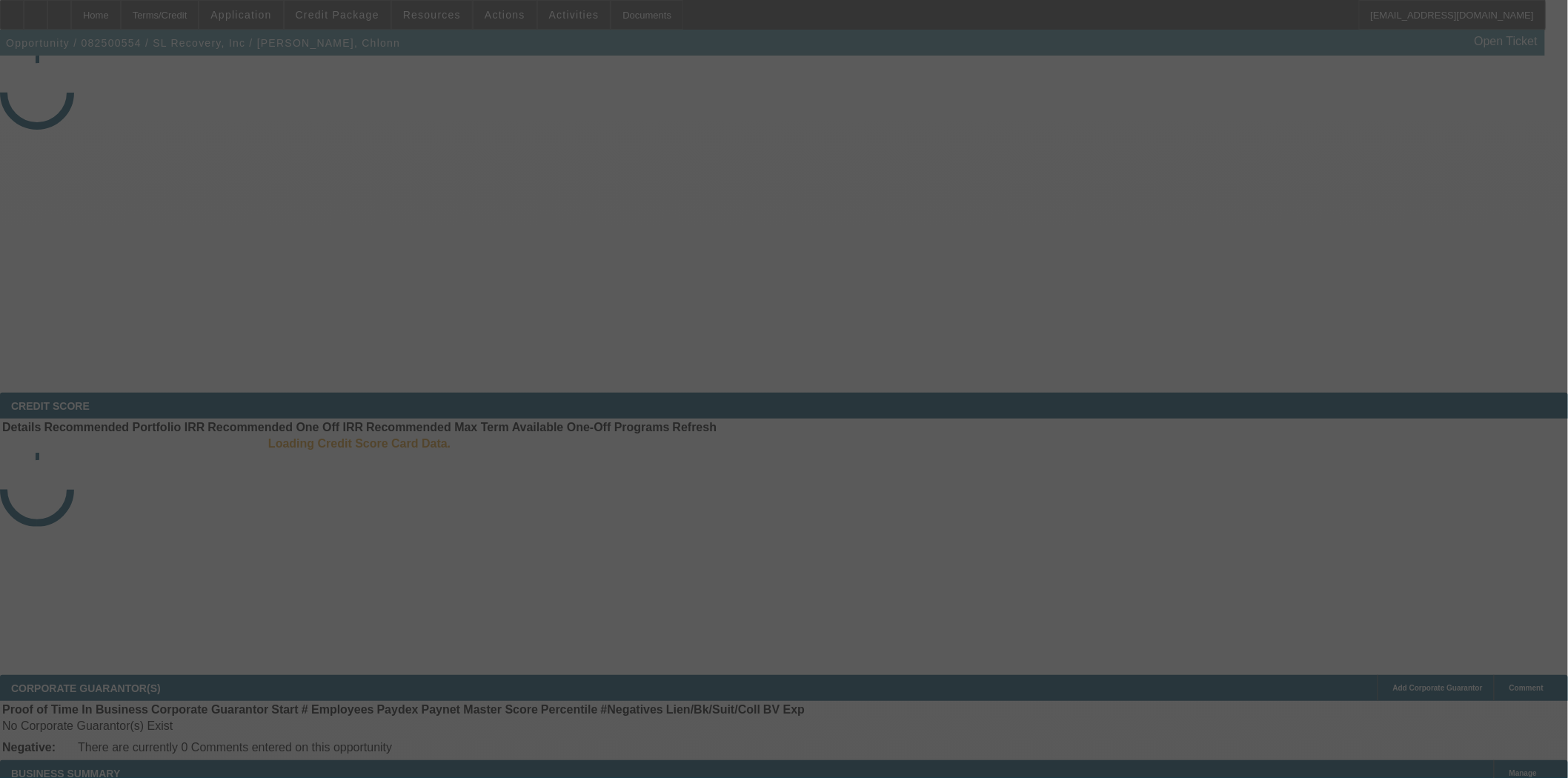
select select "4"
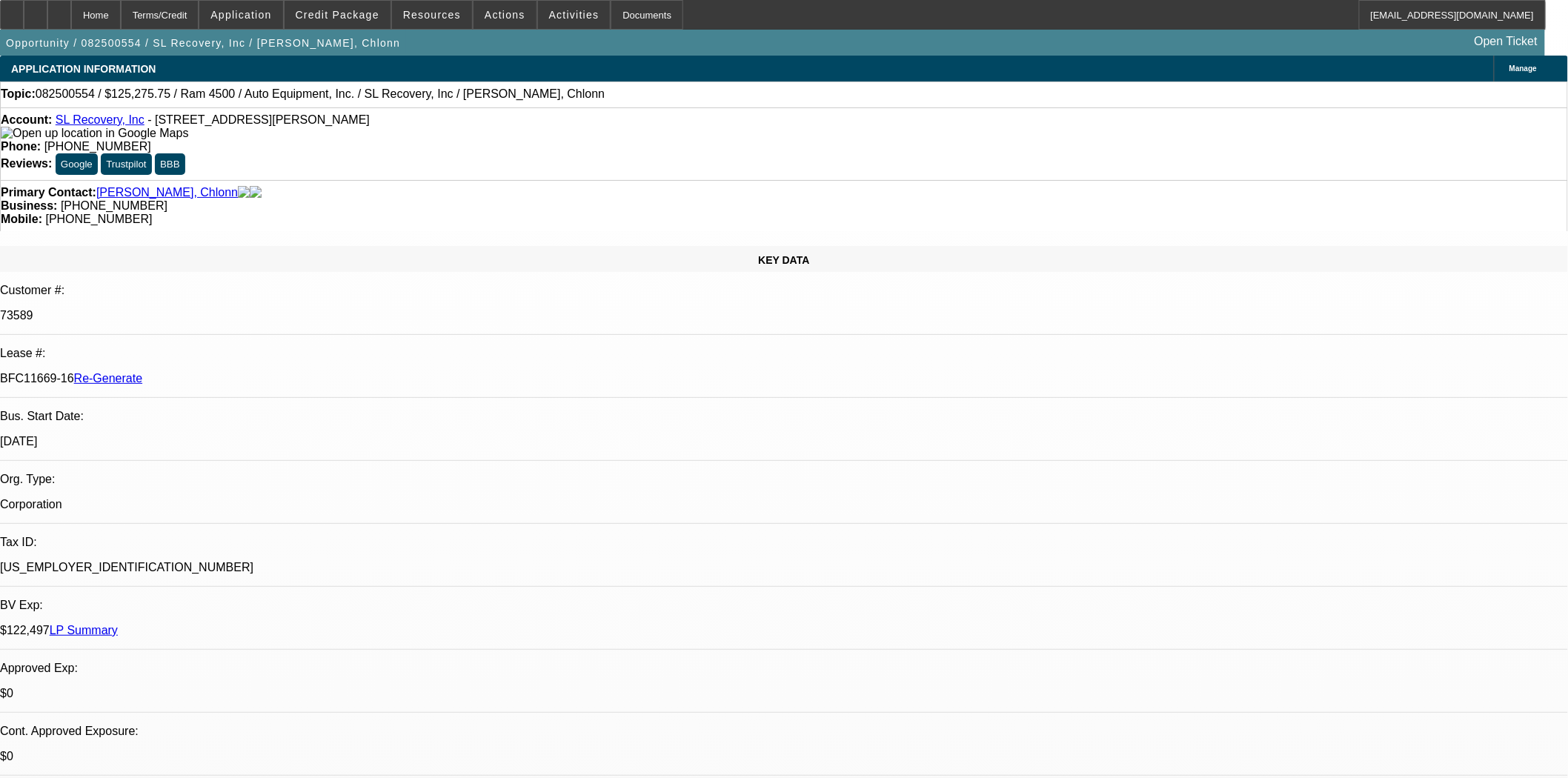
select select "0"
select select "2"
select select "0"
select select "6"
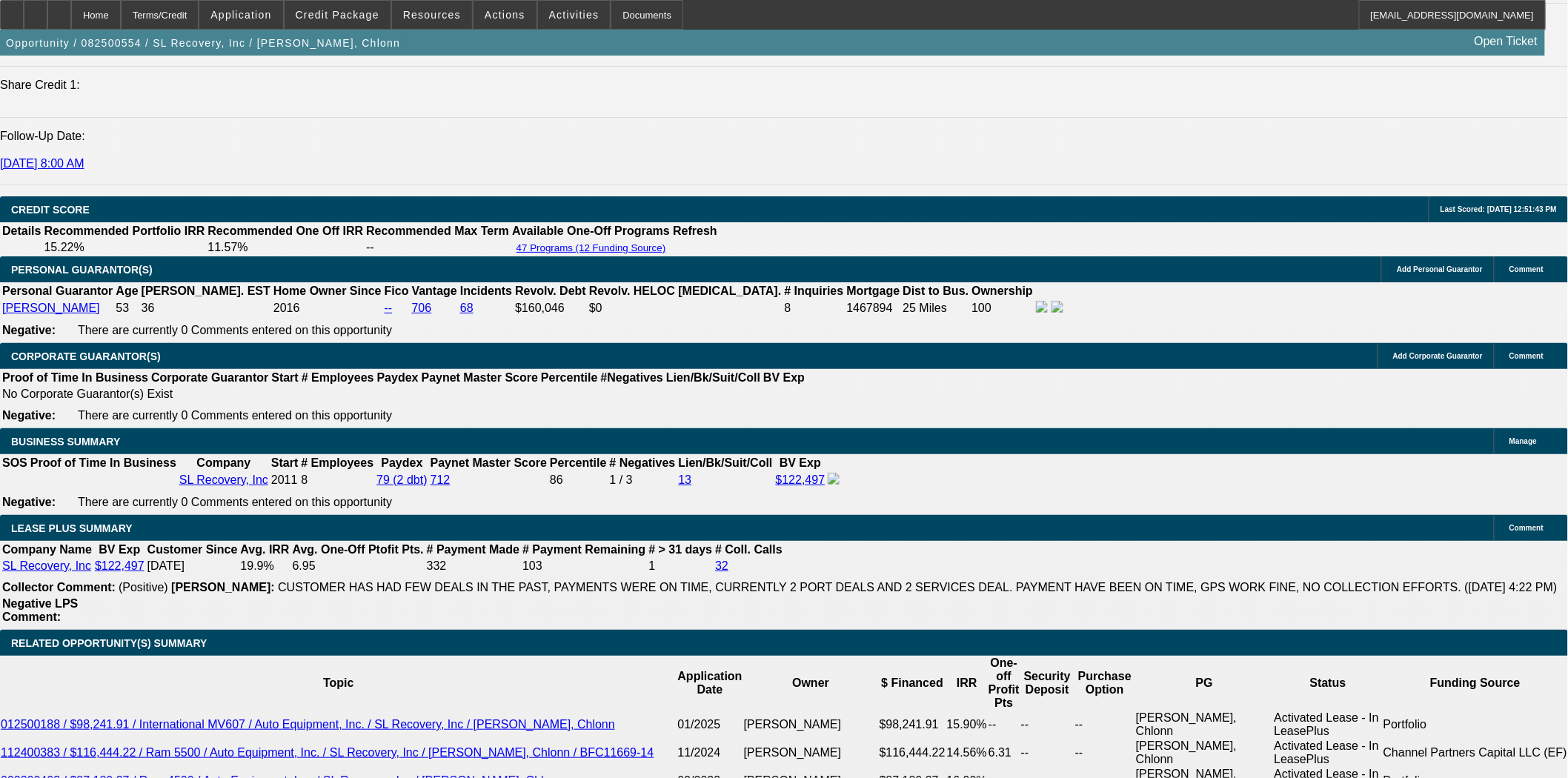
scroll to position [2058, 0]
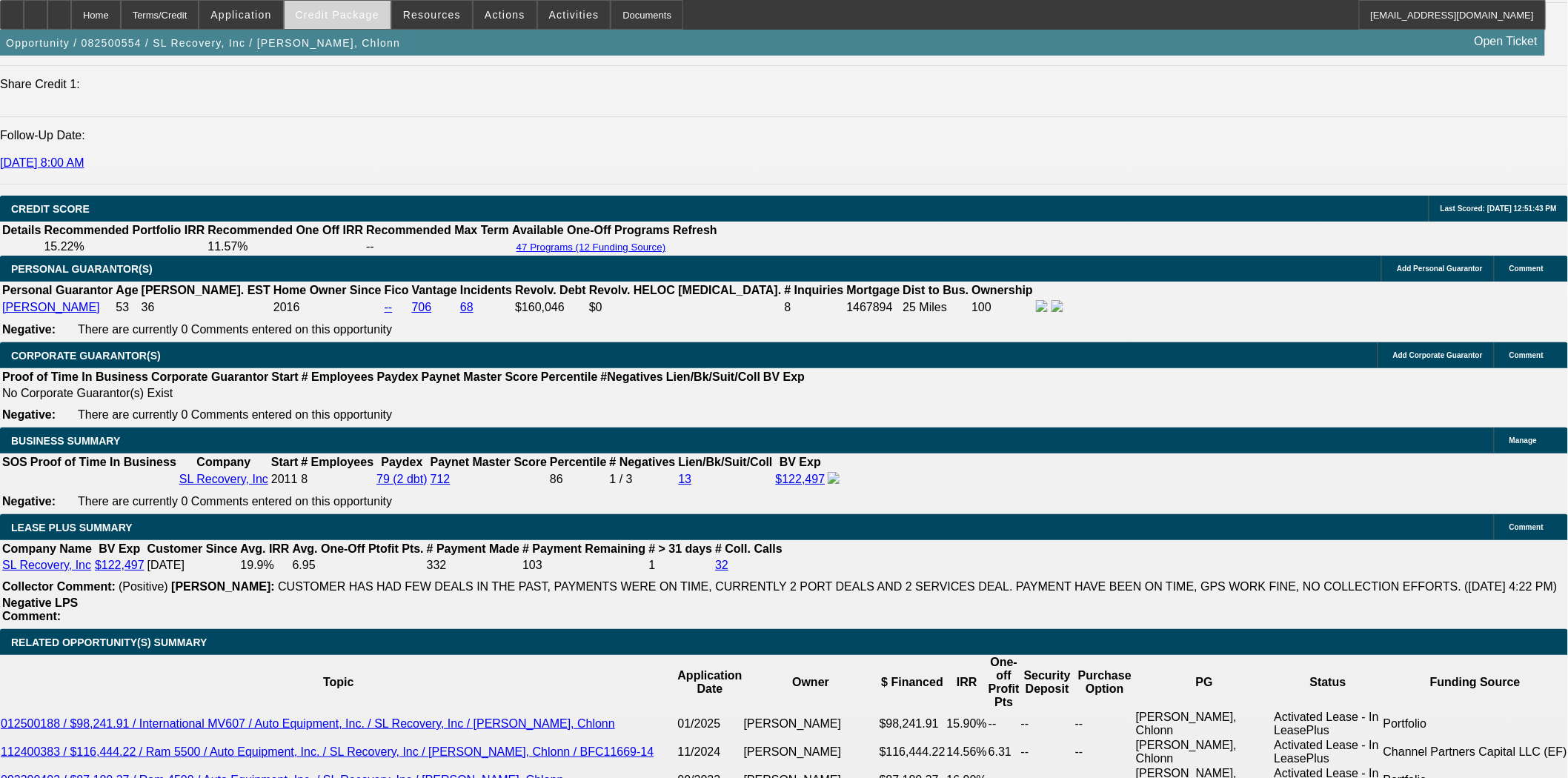
click at [376, 28] on span at bounding box center [337, 15] width 106 height 36
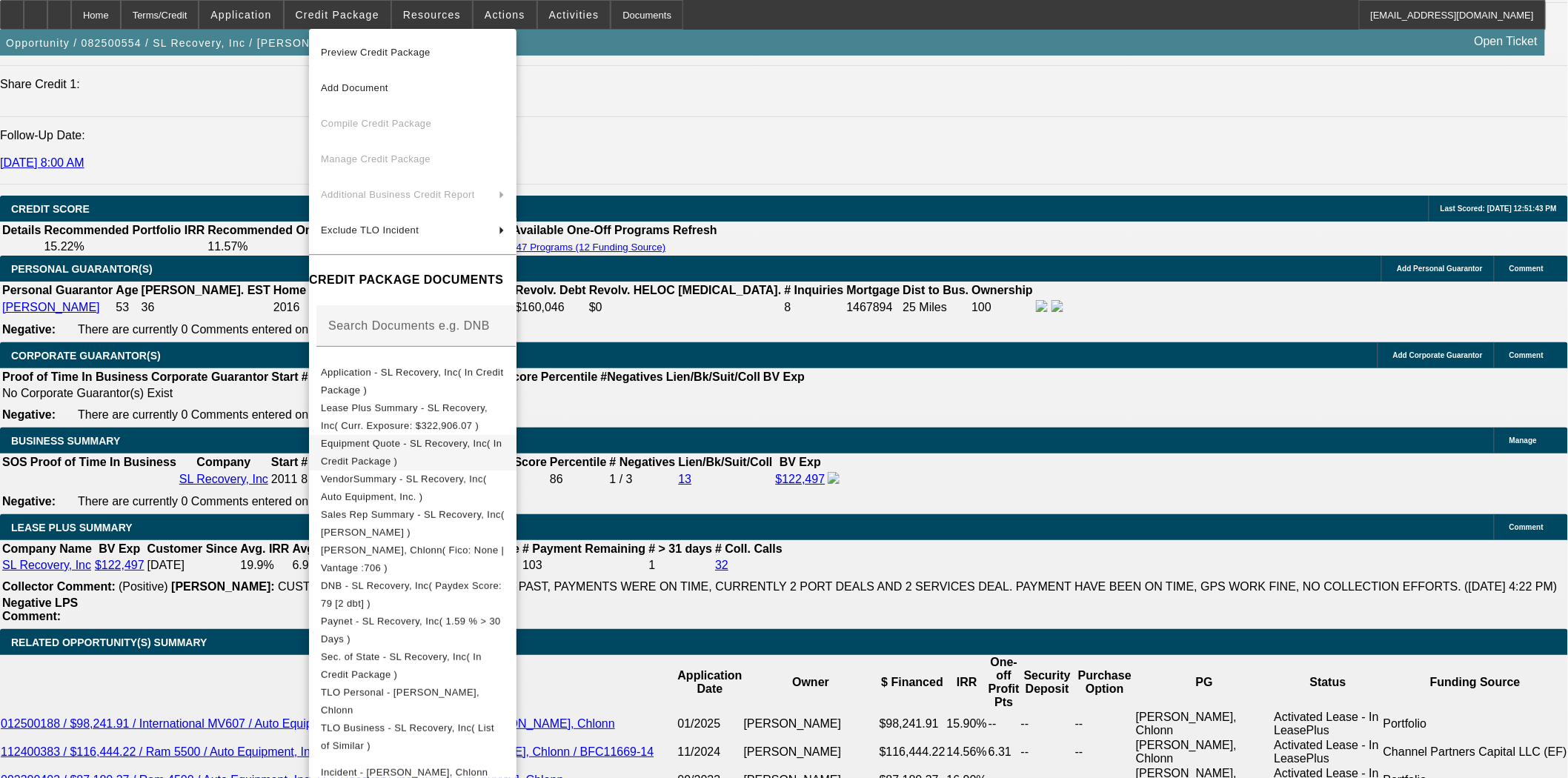
click at [403, 439] on span "Equipment Quote - SL Recovery, Inc( In Credit Package )" at bounding box center [412, 452] width 183 height 36
